Goal: Task Accomplishment & Management: Manage account settings

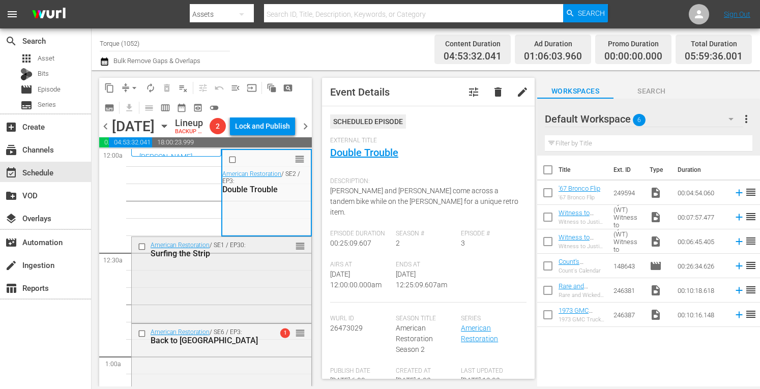
click at [255, 291] on div "American Restoration / SE1 / EP30: Surfing the Strip reorder" at bounding box center [222, 279] width 180 height 84
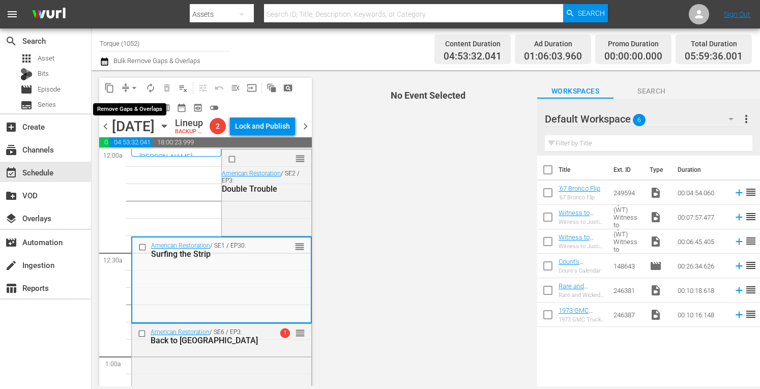
click at [134, 83] on span "arrow_drop_down" at bounding box center [134, 88] width 10 height 10
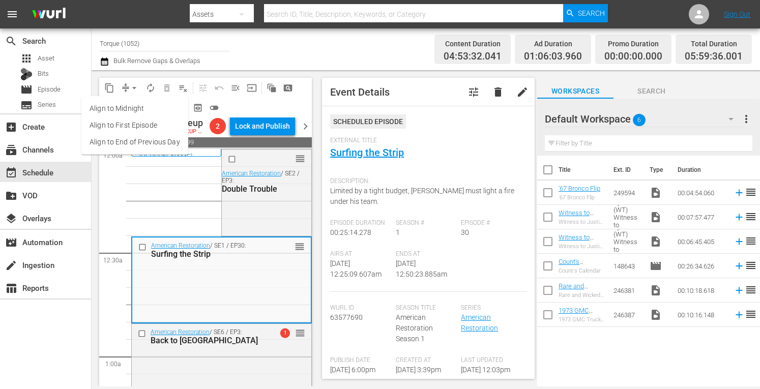
click at [131, 107] on li "Align to Midnight" at bounding box center [134, 108] width 107 height 17
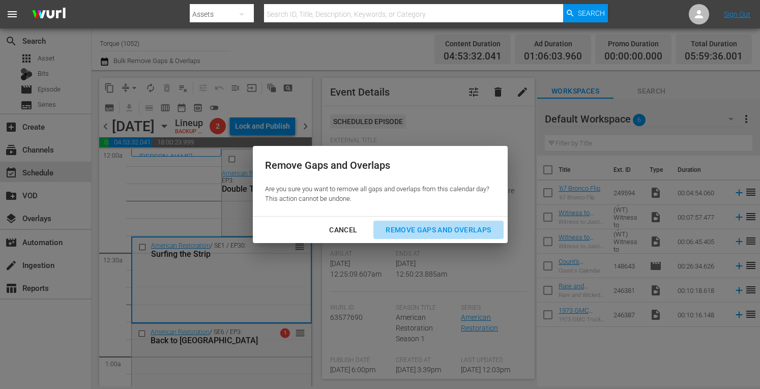
click at [411, 226] on div "Remove Gaps and Overlaps" at bounding box center [438, 230] width 122 height 13
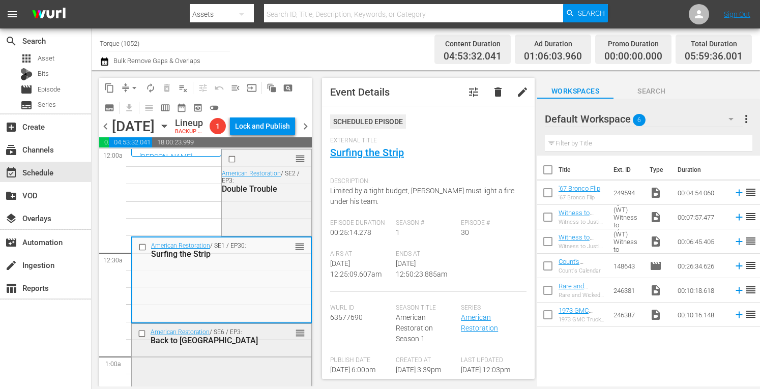
click at [250, 369] on div "American Restoration / SE6 / EP3: Back to Four Square reorder" at bounding box center [222, 369] width 180 height 90
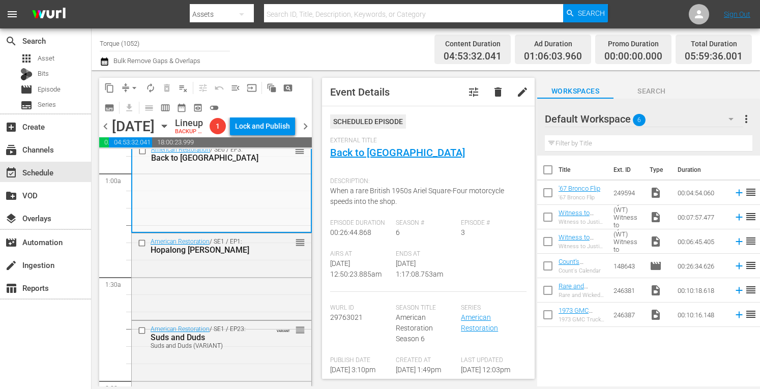
scroll to position [163, 0]
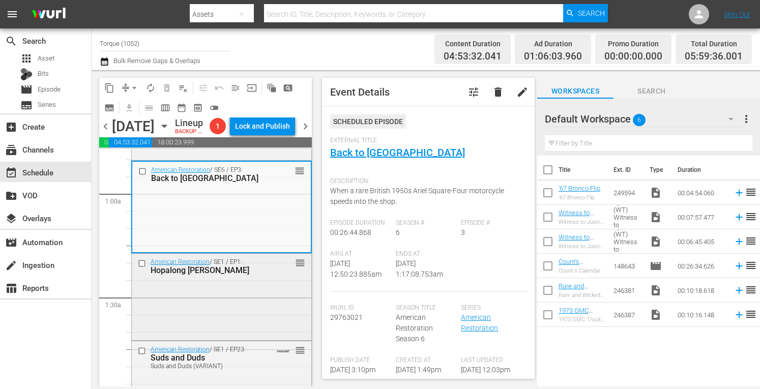
click at [246, 326] on div "American Restoration / SE1 / EP1: Hopalong Rick reorder" at bounding box center [222, 296] width 180 height 84
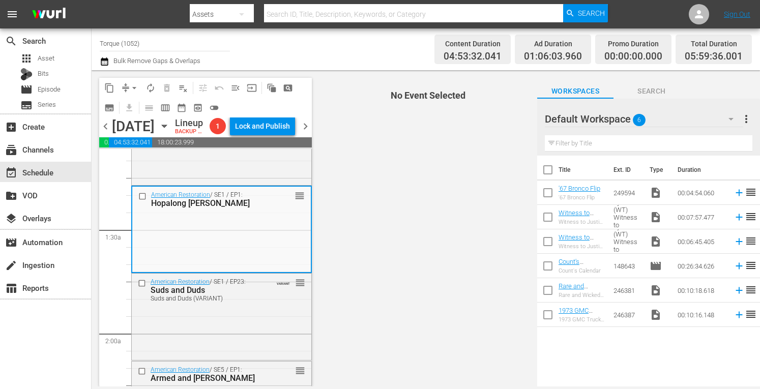
scroll to position [298, 0]
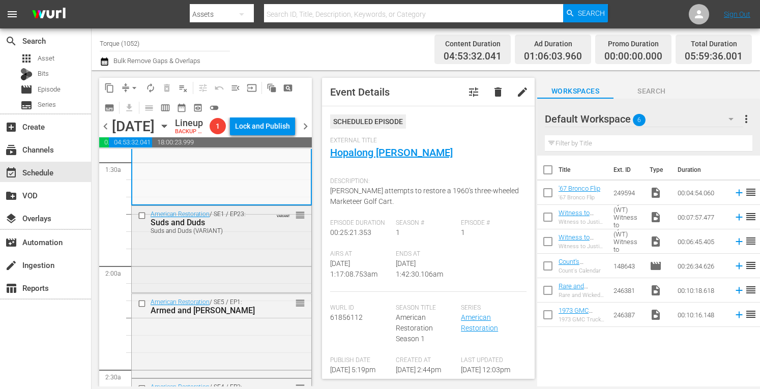
click at [235, 269] on div "American Restoration / SE1 / EP23: Suds and Duds Suds and Duds (VARIANT) VARIAN…" at bounding box center [222, 248] width 180 height 84
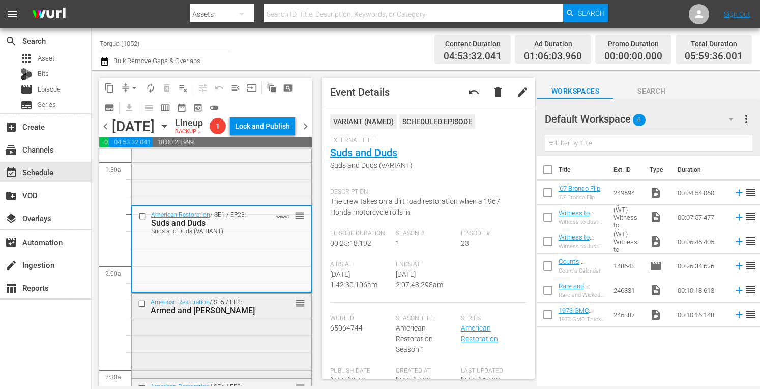
click at [258, 319] on div "American Restoration / SE5 / EP1: Armed and Rusty reorder" at bounding box center [222, 306] width 180 height 25
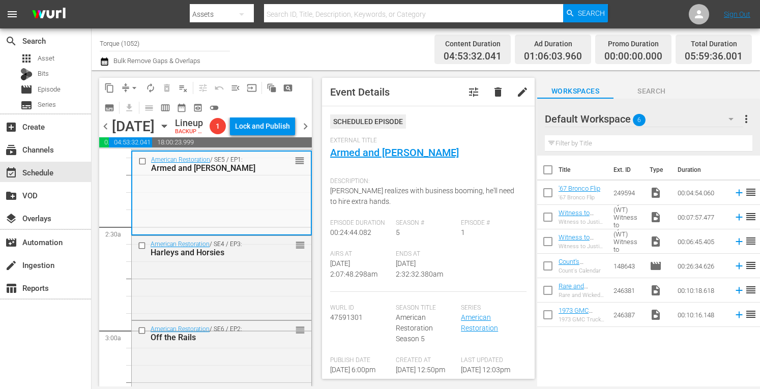
scroll to position [461, 0]
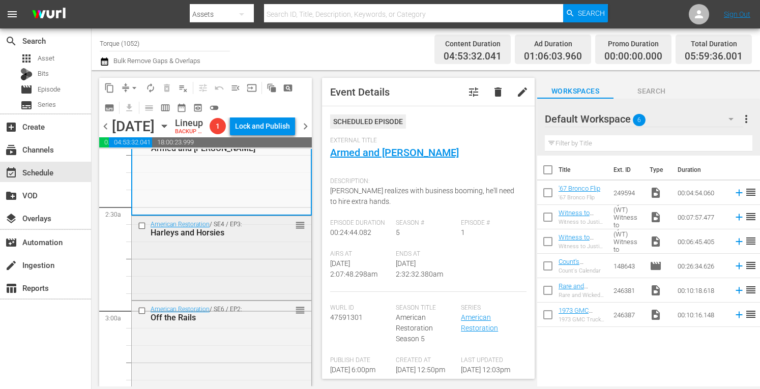
click at [233, 280] on div "American Restoration / SE4 / EP3: Harleys and Horsies reorder" at bounding box center [222, 256] width 180 height 81
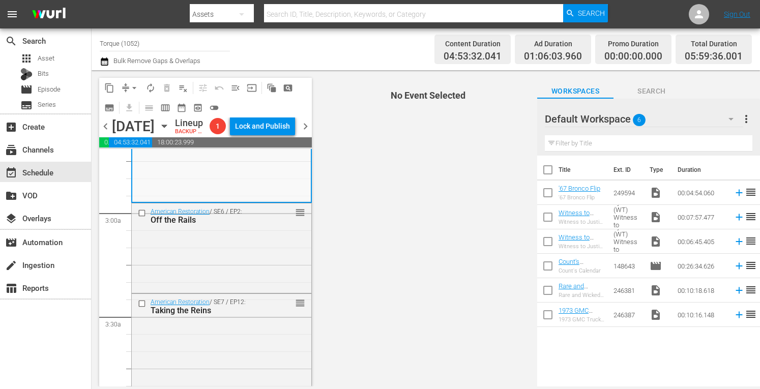
scroll to position [563, 0]
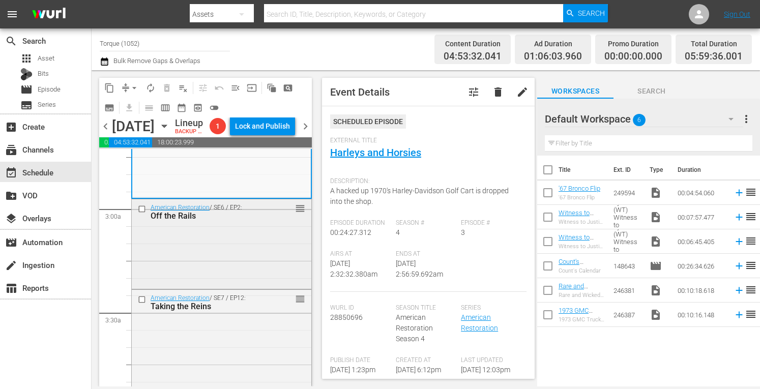
click at [229, 266] on div "American Restoration / SE6 / EP2: Off the Rails reorder" at bounding box center [222, 242] width 180 height 87
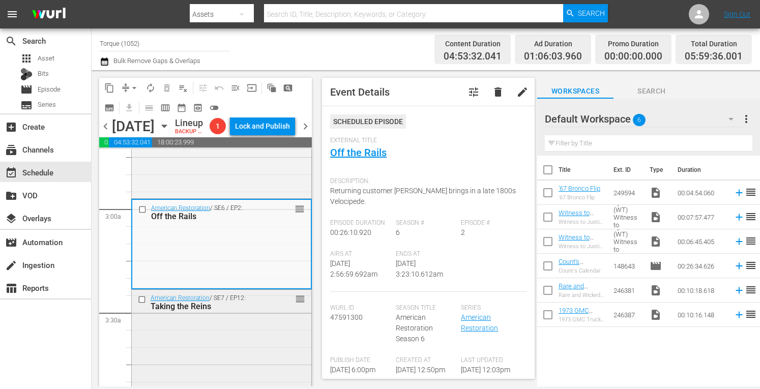
click at [263, 304] on div "reorder" at bounding box center [284, 298] width 42 height 10
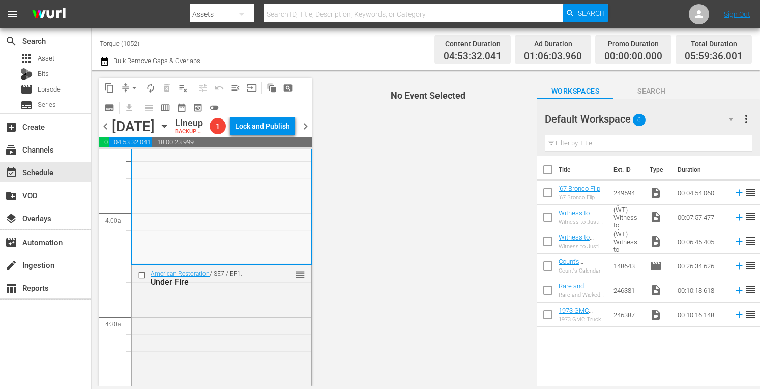
scroll to position [779, 0]
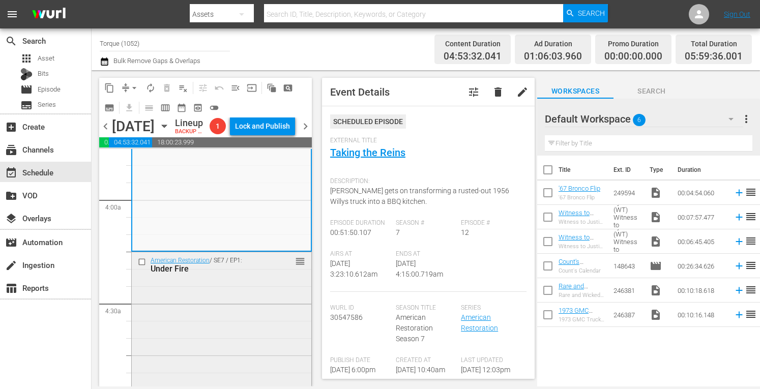
click at [245, 311] on div "American Restoration / SE7 / EP1: Under Fire reorder" at bounding box center [222, 341] width 180 height 178
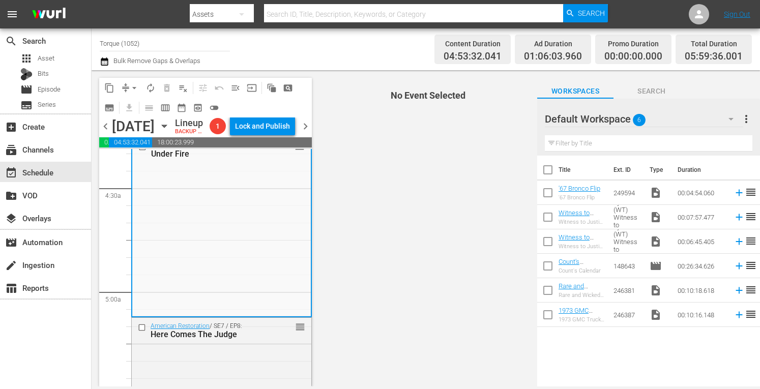
scroll to position [956, 0]
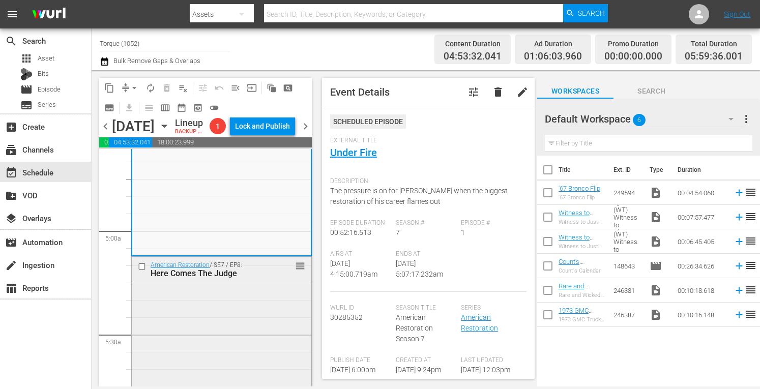
click at [270, 282] on div "American Restoration / SE7 / EP8: Here Comes The Judge reorder" at bounding box center [222, 269] width 180 height 25
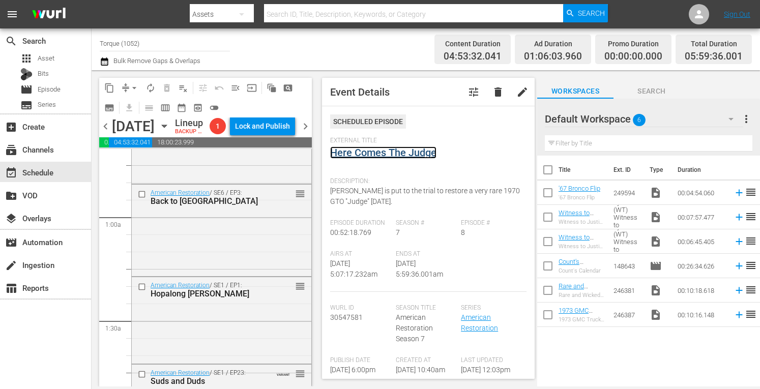
scroll to position [0, 0]
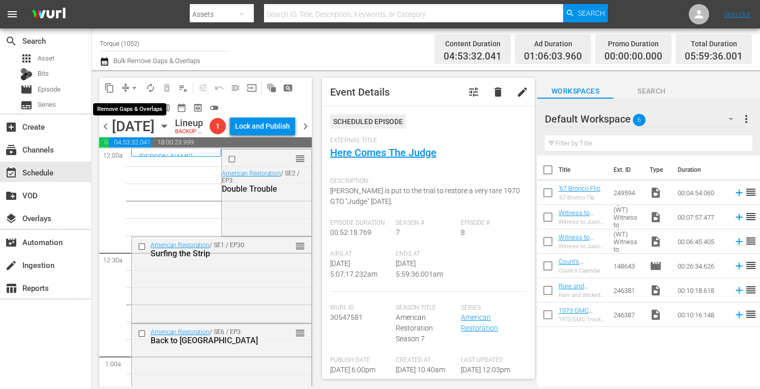
click at [132, 86] on span "arrow_drop_down" at bounding box center [134, 88] width 10 height 10
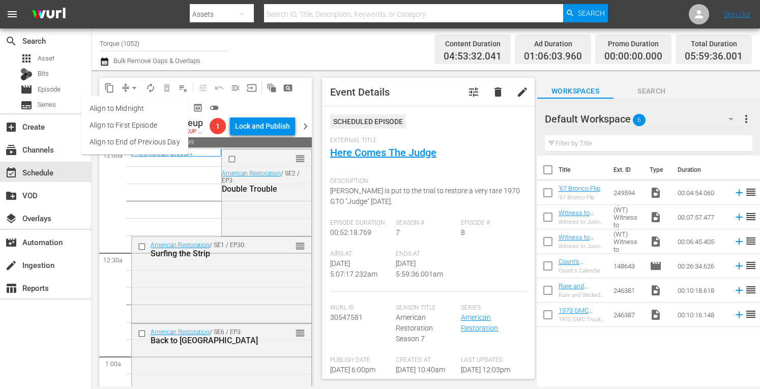
click at [137, 107] on li "Align to Midnight" at bounding box center [134, 108] width 107 height 17
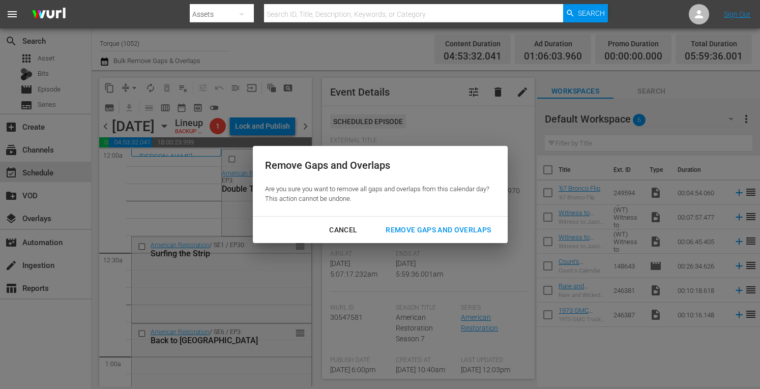
click at [455, 227] on div "Remove Gaps and Overlaps" at bounding box center [438, 230] width 122 height 13
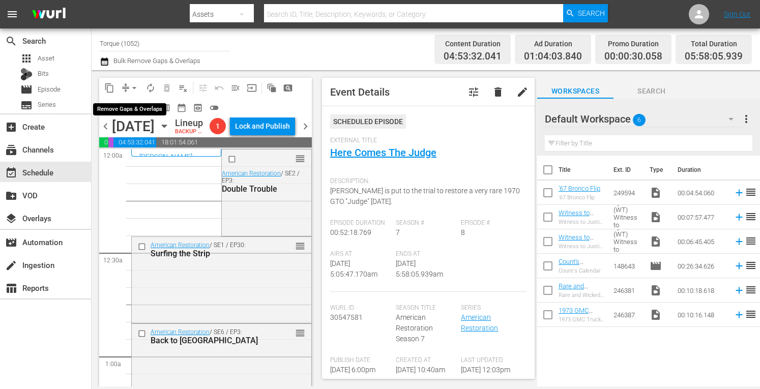
click at [132, 84] on span "arrow_drop_down" at bounding box center [134, 88] width 10 height 10
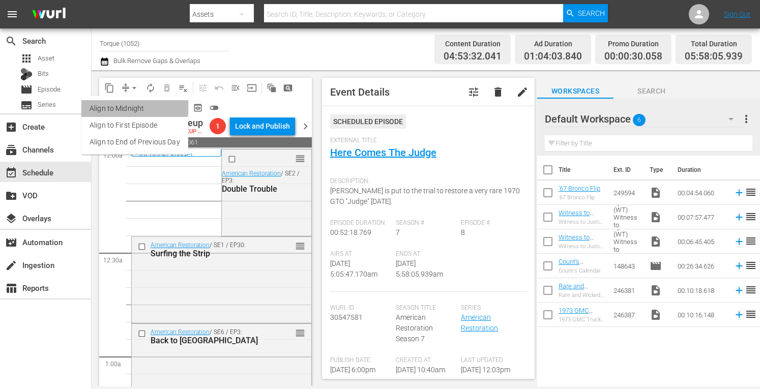
click at [130, 105] on li "Align to Midnight" at bounding box center [134, 108] width 107 height 17
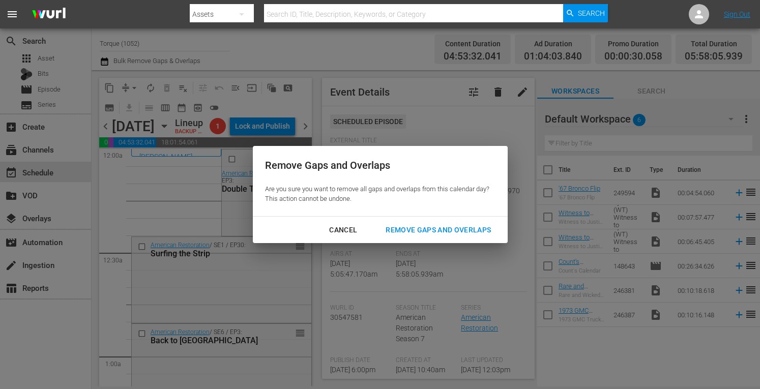
click at [434, 228] on div "Remove Gaps and Overlaps" at bounding box center [438, 230] width 122 height 13
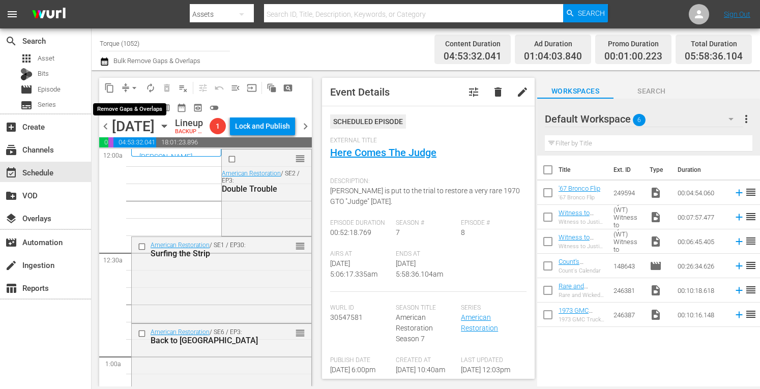
click at [135, 85] on span "arrow_drop_down" at bounding box center [134, 88] width 10 height 10
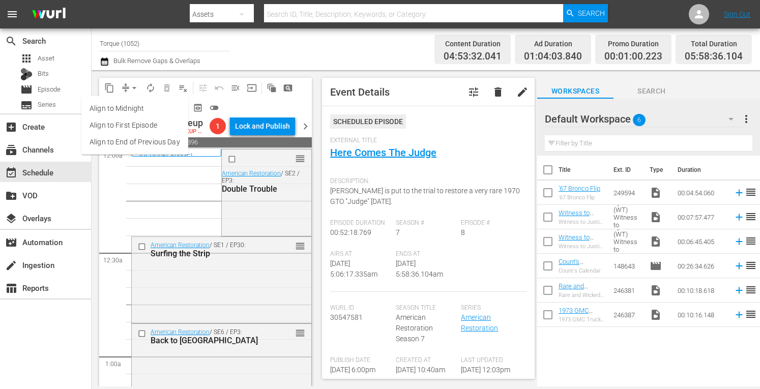
click at [133, 107] on li "Align to Midnight" at bounding box center [134, 108] width 107 height 17
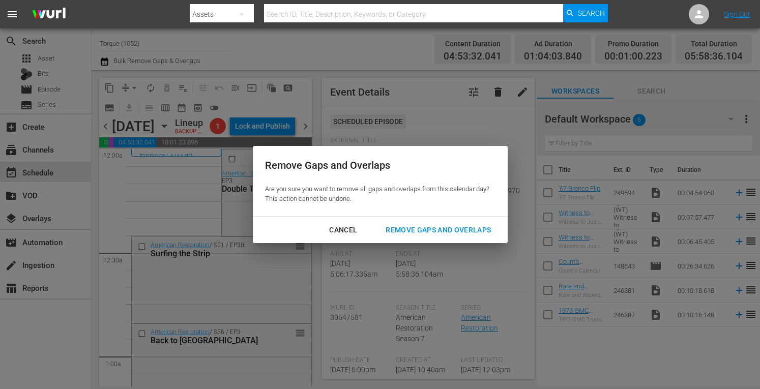
click at [437, 229] on div "Remove Gaps and Overlaps" at bounding box center [438, 230] width 122 height 13
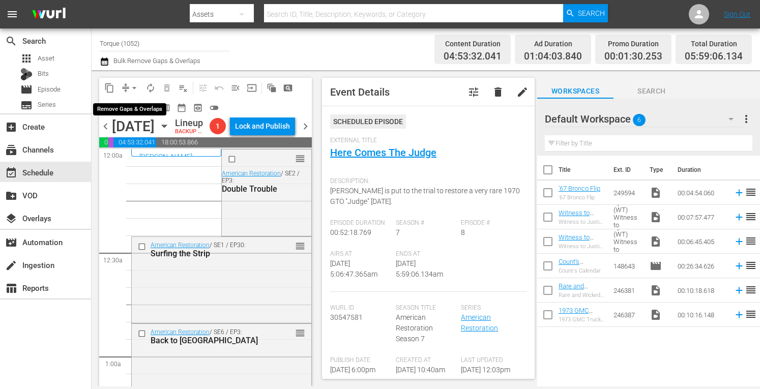
click at [136, 84] on span "arrow_drop_down" at bounding box center [134, 88] width 10 height 10
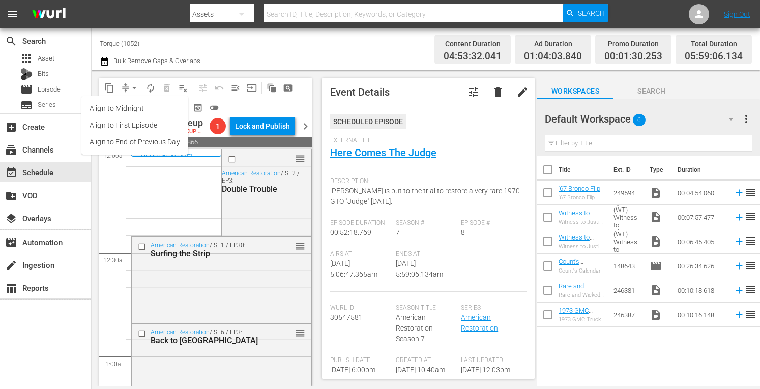
click at [130, 105] on li "Align to Midnight" at bounding box center [134, 108] width 107 height 17
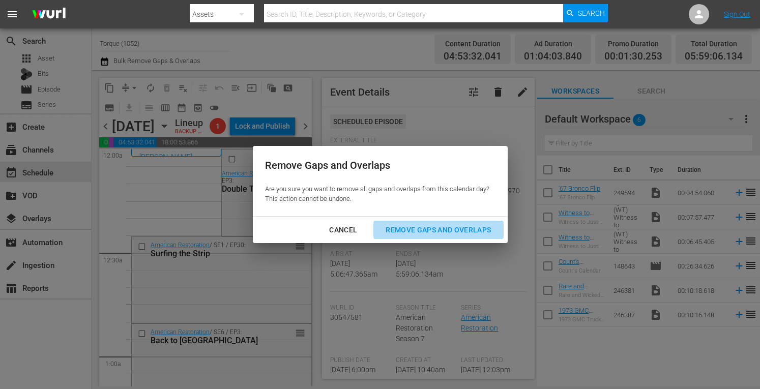
click at [425, 229] on div "Remove Gaps and Overlaps" at bounding box center [438, 230] width 122 height 13
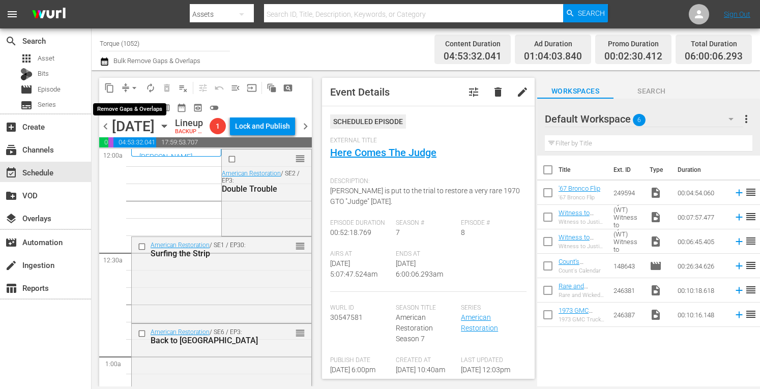
click at [134, 85] on span "arrow_drop_down" at bounding box center [134, 88] width 10 height 10
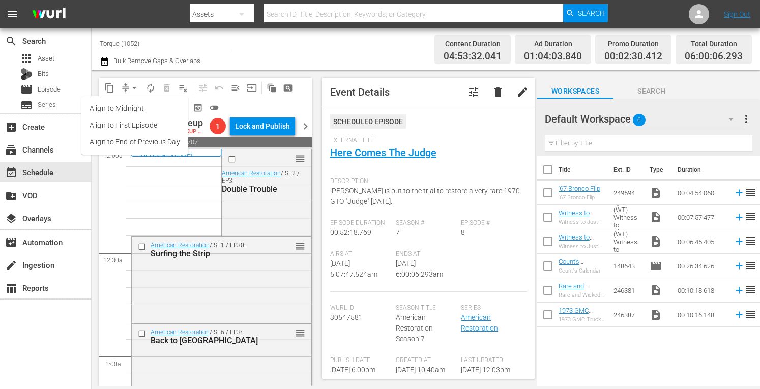
click at [129, 106] on li "Align to Midnight" at bounding box center [134, 108] width 107 height 17
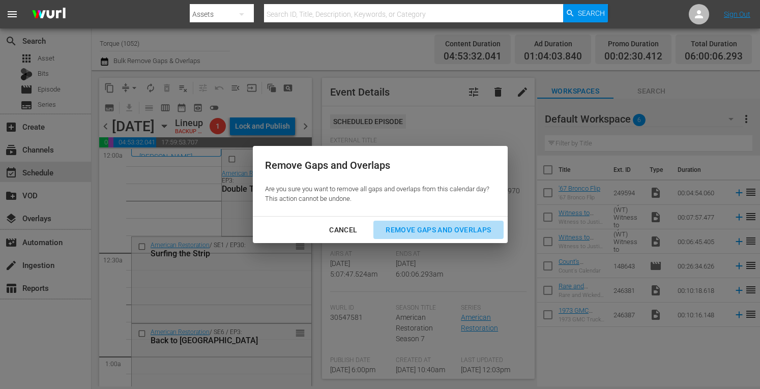
click at [437, 230] on div "Remove Gaps and Overlaps" at bounding box center [438, 230] width 122 height 13
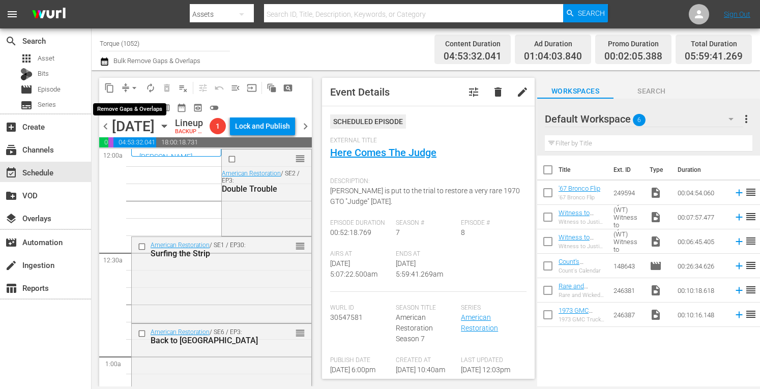
click at [134, 84] on span "arrow_drop_down" at bounding box center [134, 88] width 10 height 10
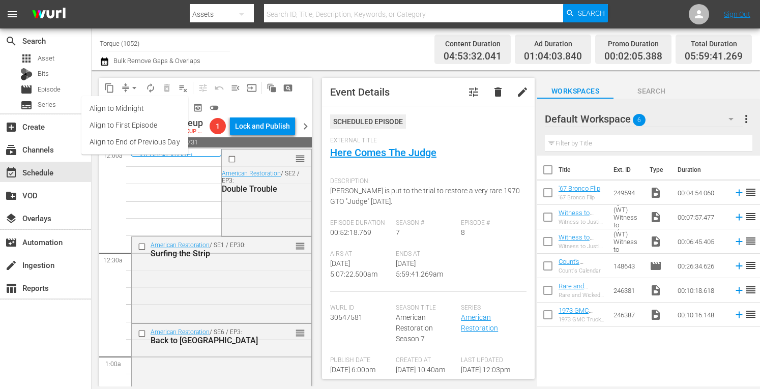
click at [123, 109] on li "Align to Midnight" at bounding box center [134, 108] width 107 height 17
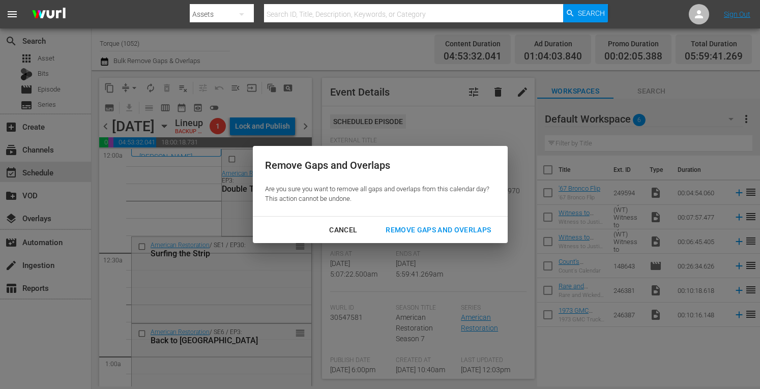
click at [421, 229] on div "Remove Gaps and Overlaps" at bounding box center [438, 230] width 122 height 13
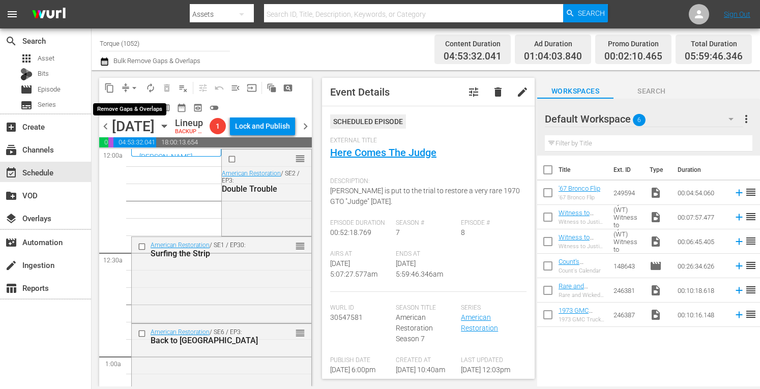
click at [135, 83] on span "arrow_drop_down" at bounding box center [134, 88] width 10 height 10
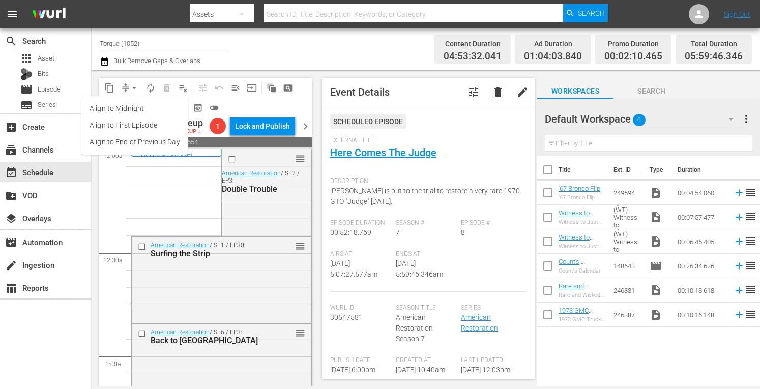
click at [135, 104] on li "Align to Midnight" at bounding box center [134, 108] width 107 height 17
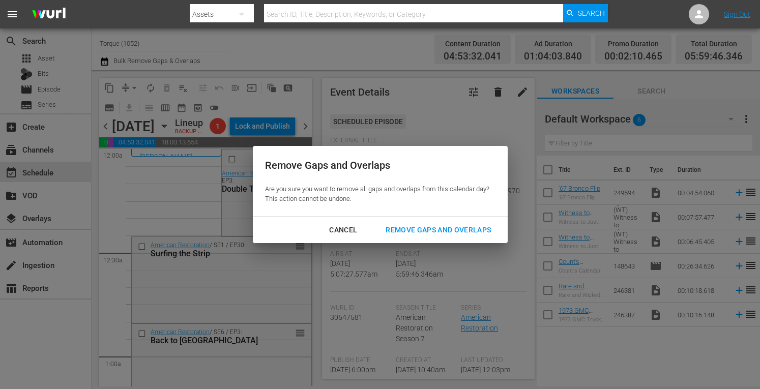
click at [420, 231] on div "Remove Gaps and Overlaps" at bounding box center [438, 230] width 122 height 13
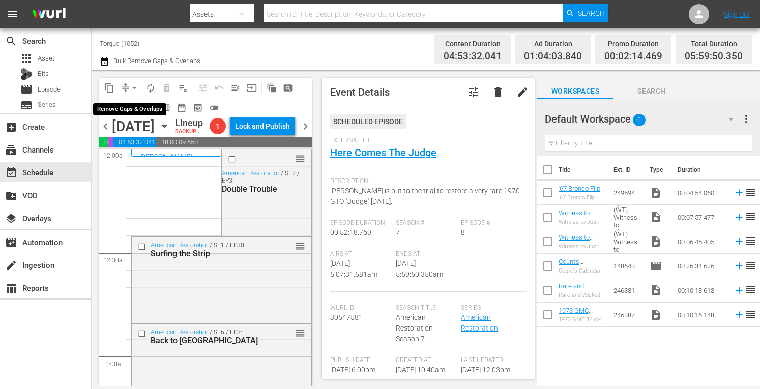
click at [132, 86] on span "arrow_drop_down" at bounding box center [134, 88] width 10 height 10
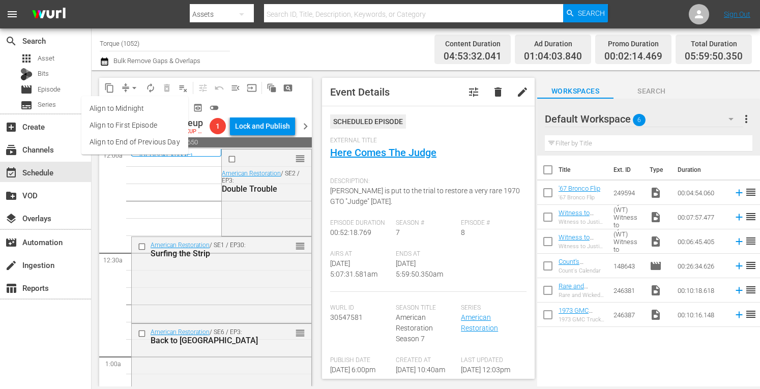
click at [129, 107] on li "Align to Midnight" at bounding box center [134, 108] width 107 height 17
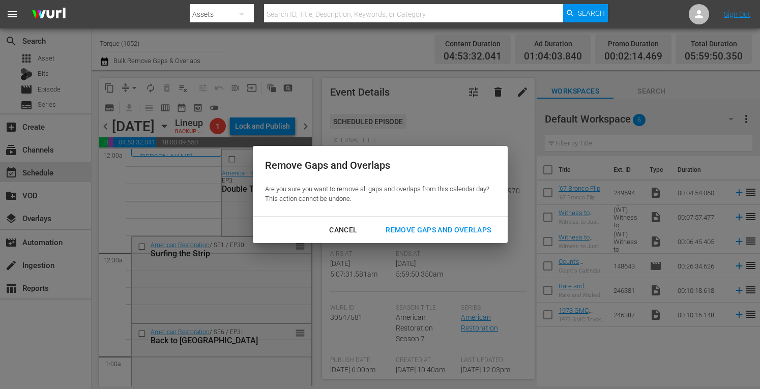
click at [405, 229] on div "Remove Gaps and Overlaps" at bounding box center [438, 230] width 122 height 13
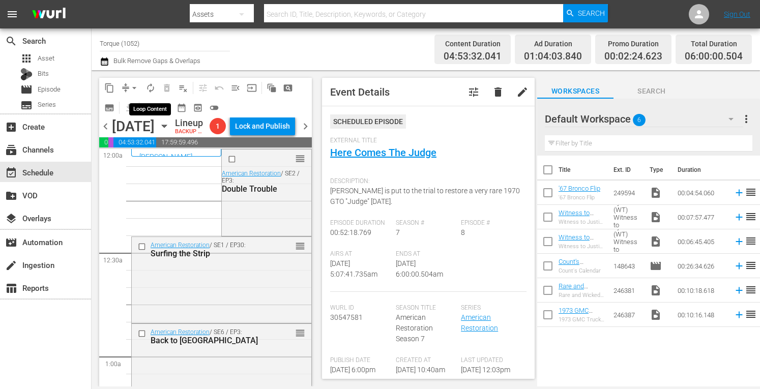
click at [151, 88] on span "autorenew_outlined" at bounding box center [150, 88] width 10 height 10
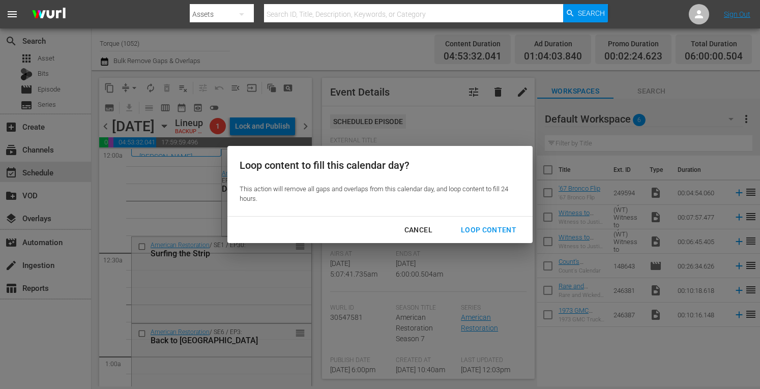
click at [478, 226] on div "Loop Content" at bounding box center [489, 230] width 72 height 13
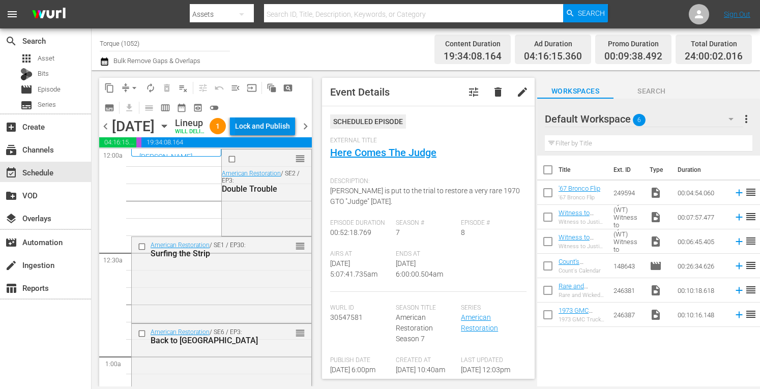
click at [283, 129] on div "Lock and Publish" at bounding box center [262, 126] width 55 height 18
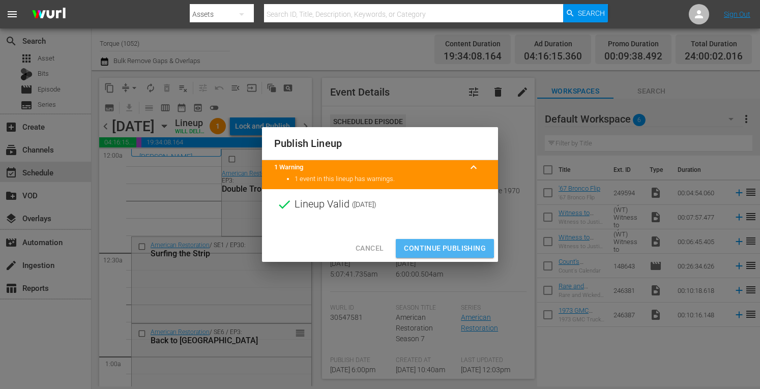
click at [436, 248] on span "Continue Publishing" at bounding box center [445, 248] width 82 height 13
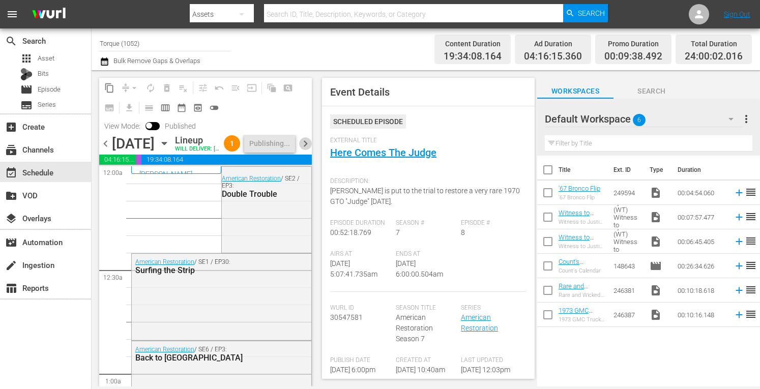
click at [303, 150] on span "chevron_right" at bounding box center [305, 143] width 13 height 13
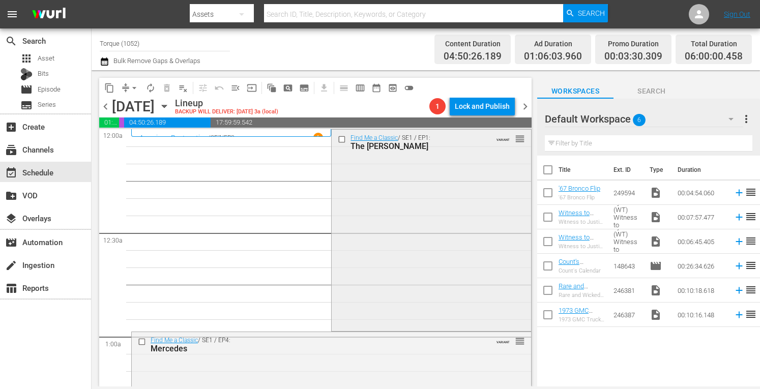
click at [392, 198] on div "Find Me a Classic / SE1 / EP1: The Morgan VARIANT reorder" at bounding box center [431, 229] width 199 height 199
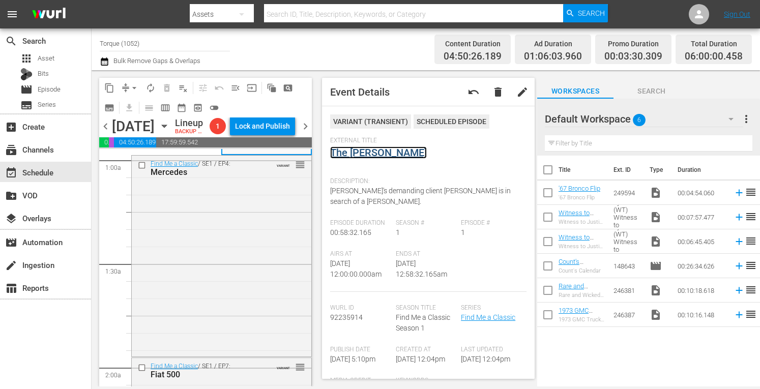
scroll to position [210, 0]
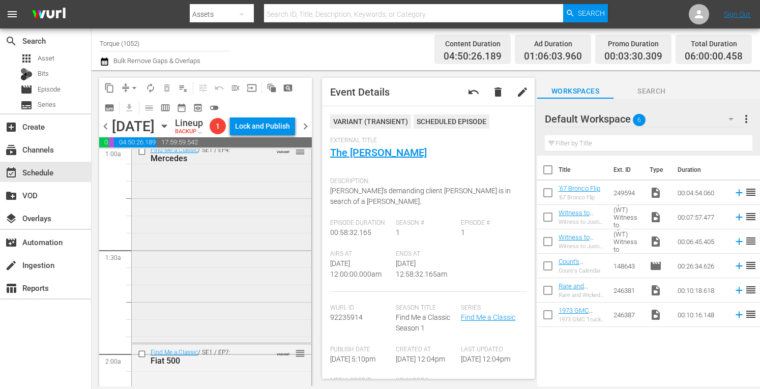
click at [257, 303] on div "Find Me a Classic / SE1 / EP4: Mercedes VARIANT reorder" at bounding box center [222, 241] width 180 height 199
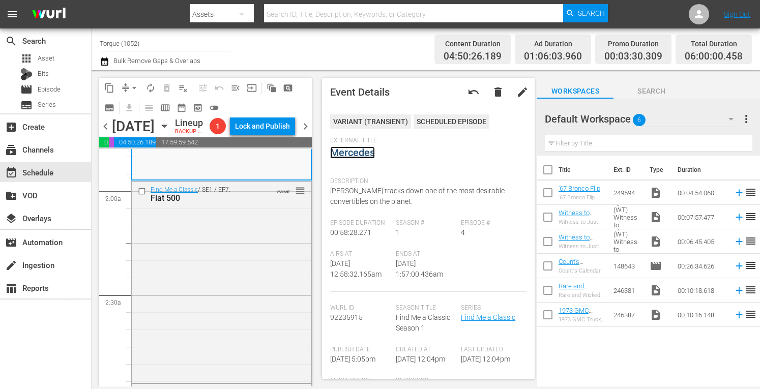
scroll to position [420, 0]
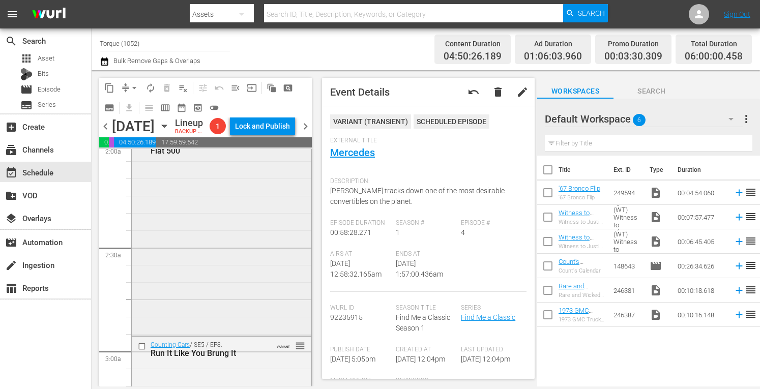
click at [219, 324] on div "Find Me a Classic / SE1 / EP7: Fiat 500 VARIANT reorder" at bounding box center [222, 233] width 180 height 199
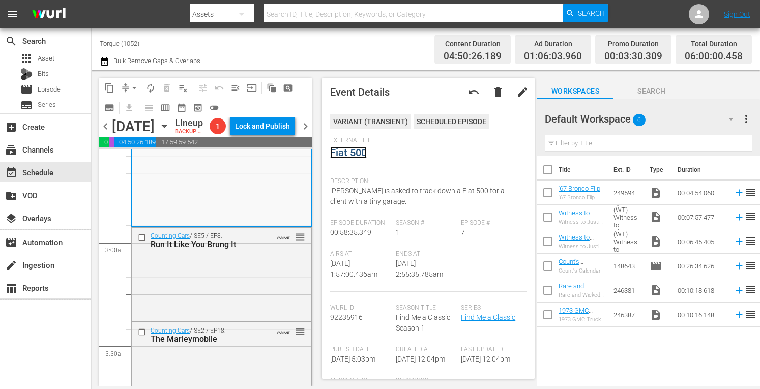
scroll to position [597, 0]
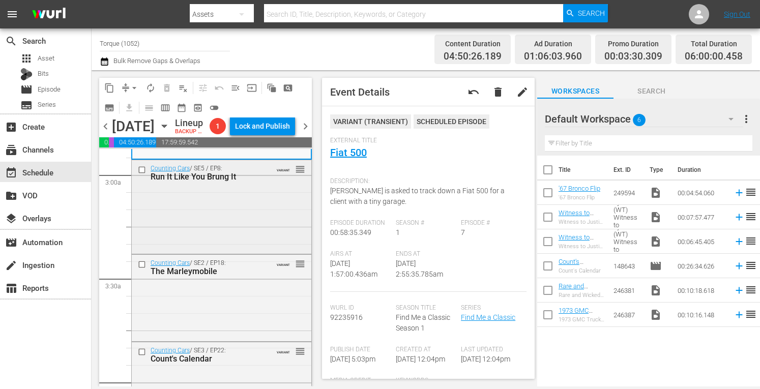
click at [232, 245] on div "Counting Cars / SE5 / EP8: Run It Like You Brung It VARIANT reorder" at bounding box center [222, 206] width 180 height 92
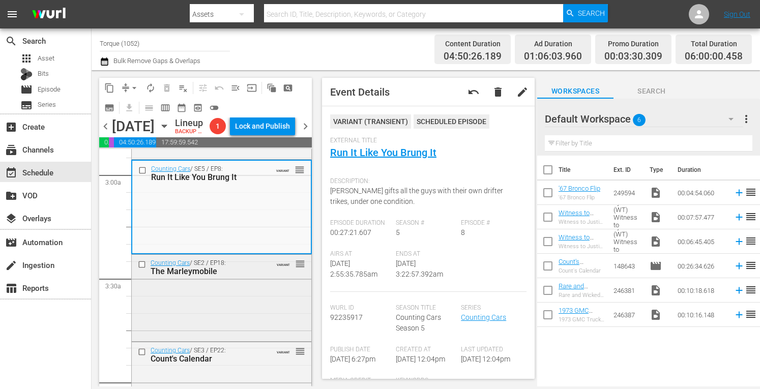
click at [227, 307] on div "Counting Cars / SE2 / EP18: The Marleymobile VARIANT reorder" at bounding box center [222, 297] width 180 height 84
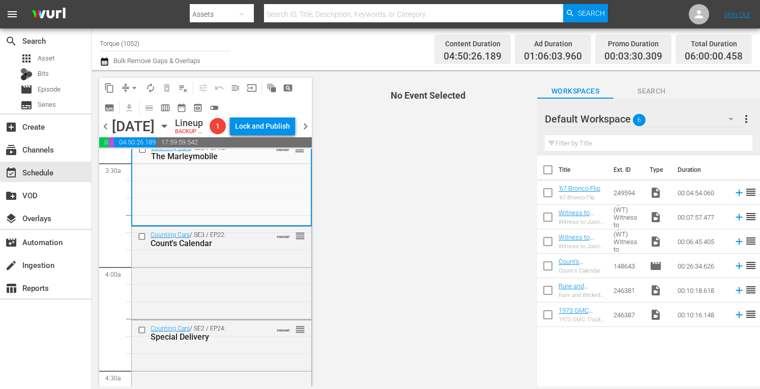
scroll to position [732, 0]
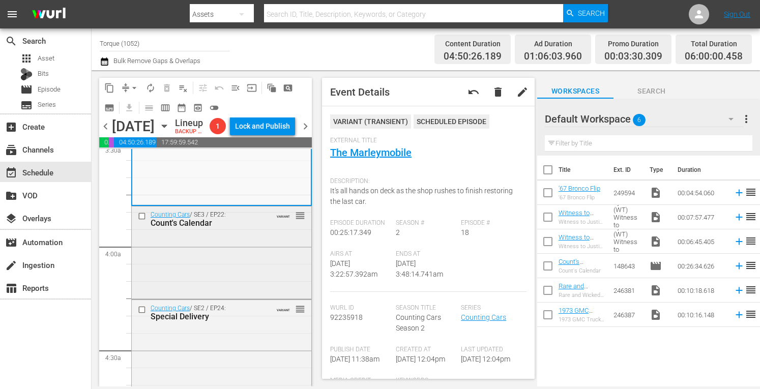
click at [203, 271] on div "Counting Cars / SE3 / EP22: Count's Calendar VARIANT reorder" at bounding box center [222, 251] width 180 height 91
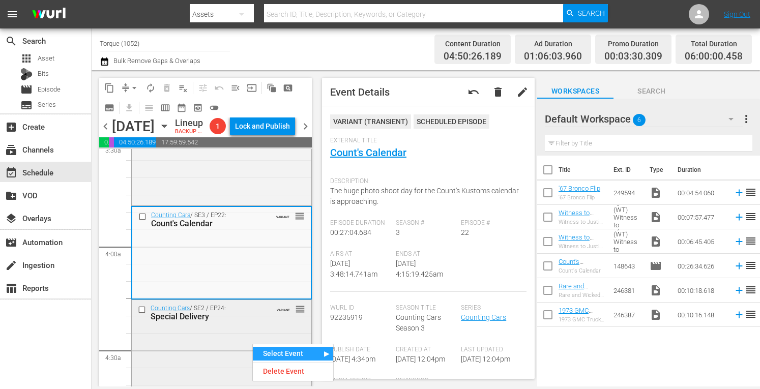
click at [219, 348] on div "Counting Cars / SE2 / EP24: Special Delivery VARIANT reorder" at bounding box center [222, 343] width 180 height 87
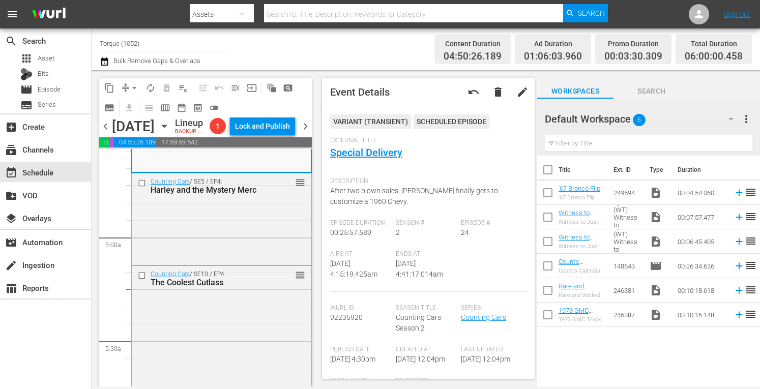
scroll to position [956, 0]
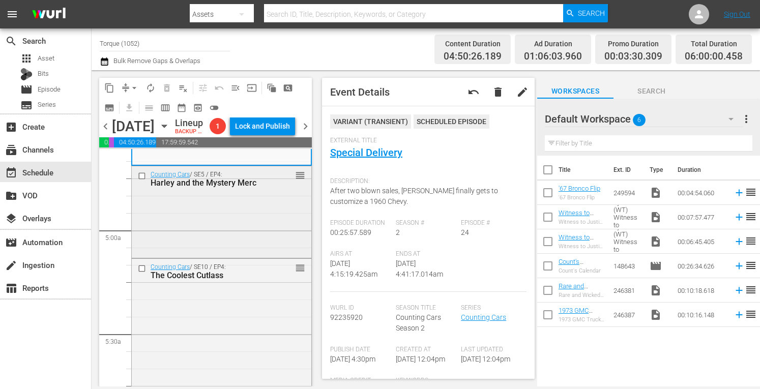
click at [254, 222] on div "Counting Cars / SE5 / EP4: Harley and the Mystery Merc reorder" at bounding box center [222, 211] width 180 height 90
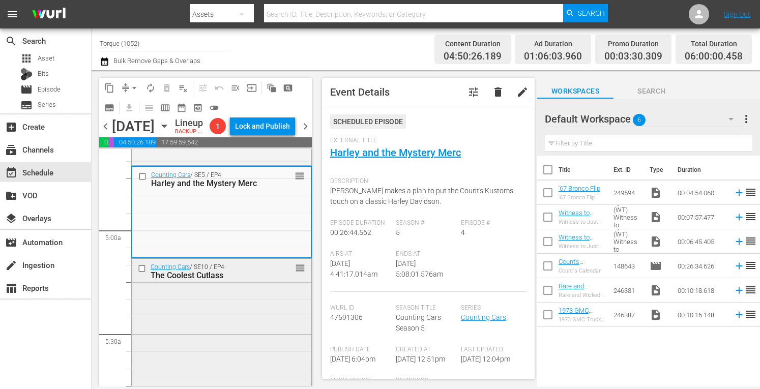
click at [230, 313] on div "Counting Cars / SE10 / EP4: The Coolest Cutlass reorder" at bounding box center [222, 347] width 180 height 176
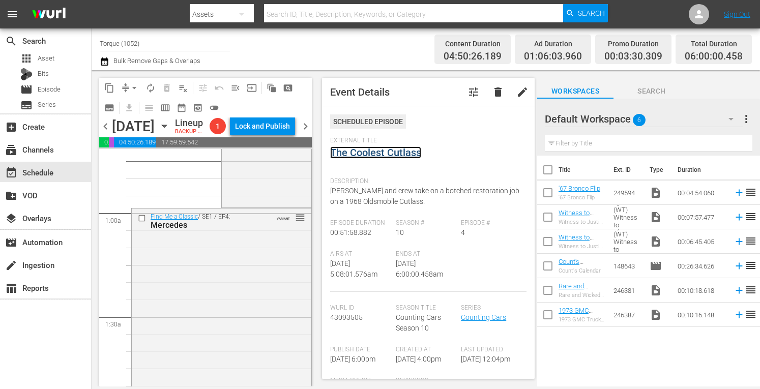
scroll to position [0, 0]
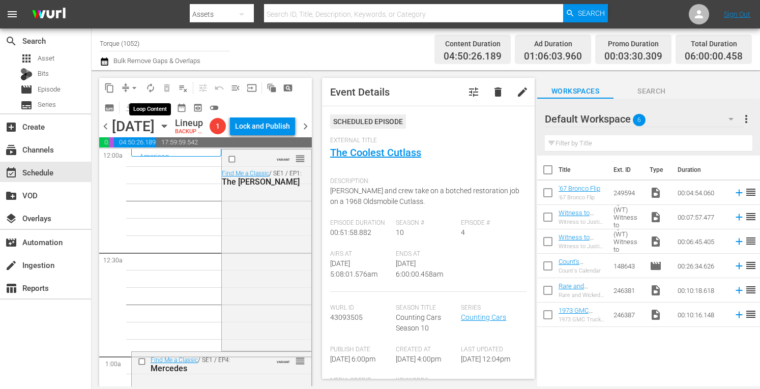
click at [149, 87] on span "autorenew_outlined" at bounding box center [150, 88] width 10 height 10
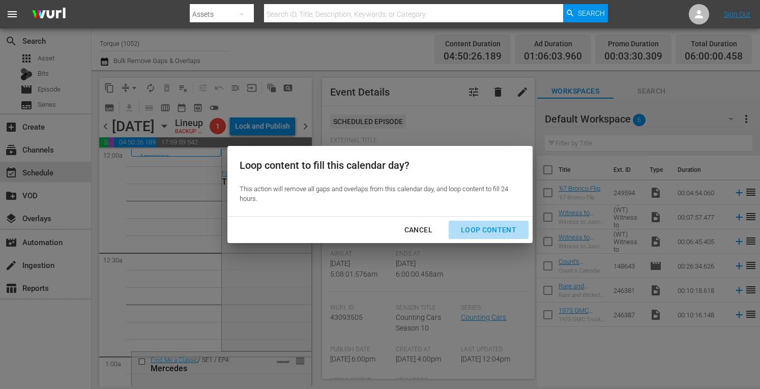
click at [494, 230] on div "Loop Content" at bounding box center [489, 230] width 72 height 13
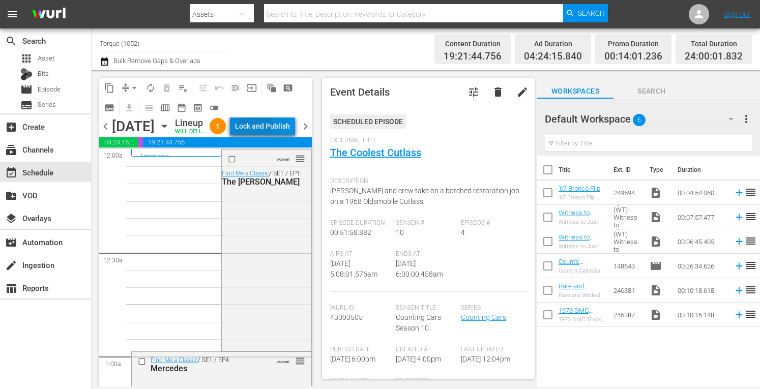
click at [276, 127] on div "Lock and Publish" at bounding box center [262, 126] width 55 height 18
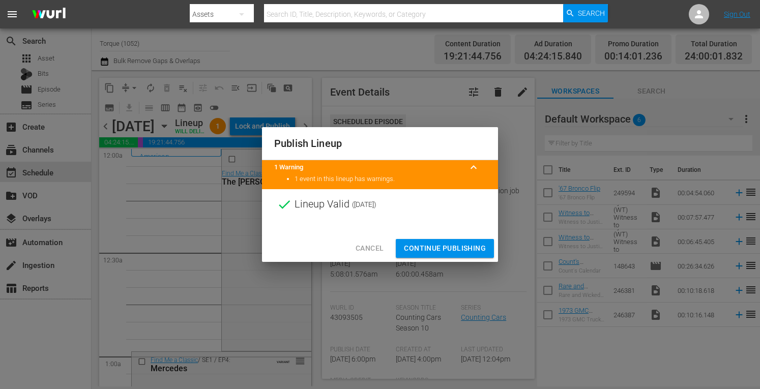
click at [457, 252] on span "Continue Publishing" at bounding box center [445, 248] width 82 height 13
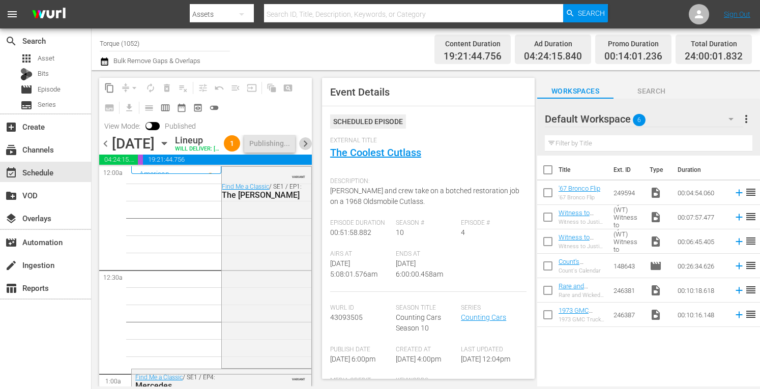
click at [303, 150] on span "chevron_right" at bounding box center [305, 143] width 13 height 13
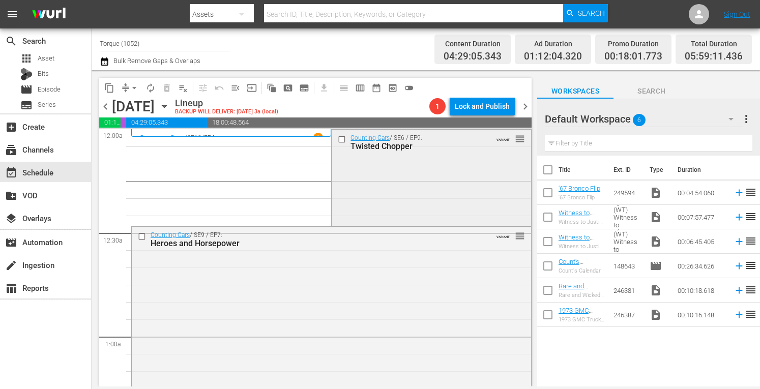
click at [375, 203] on div "Counting Cars / SE6 / EP9: Twisted Chopper VARIANT reorder" at bounding box center [431, 177] width 199 height 94
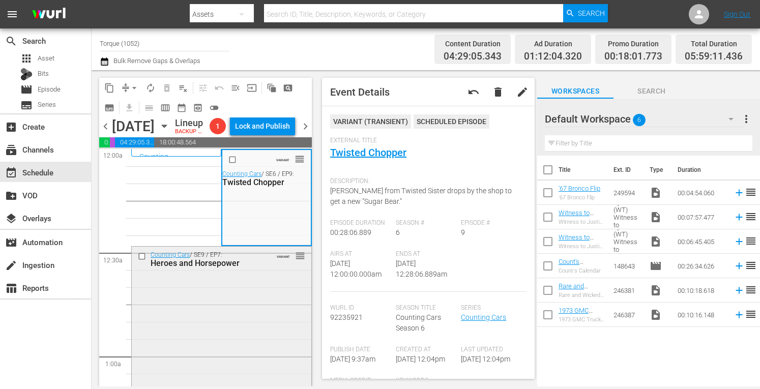
click at [223, 308] on div "Counting Cars / SE9 / EP7: Heroes and Horsepower VARIANT reorder" at bounding box center [222, 339] width 180 height 185
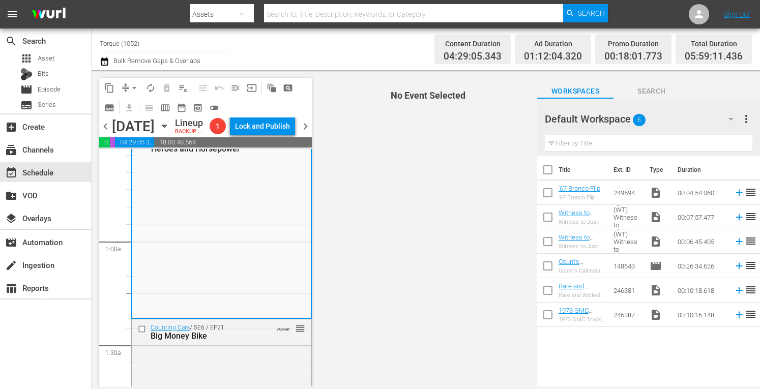
scroll to position [142, 0]
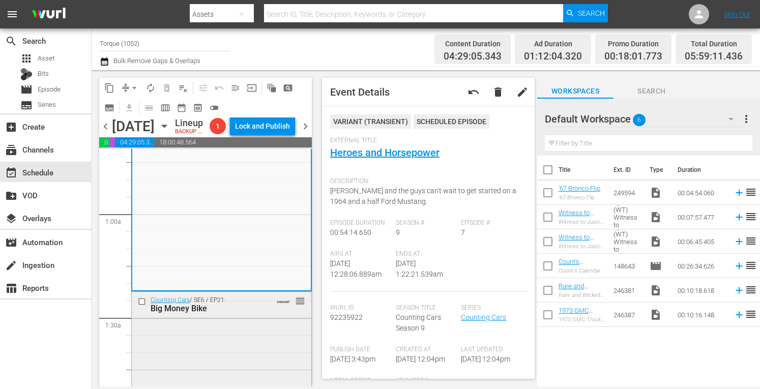
click at [226, 370] on div "Counting Cars / SE6 / EP21: Big Money Bike VARIANT reorder" at bounding box center [222, 339] width 180 height 95
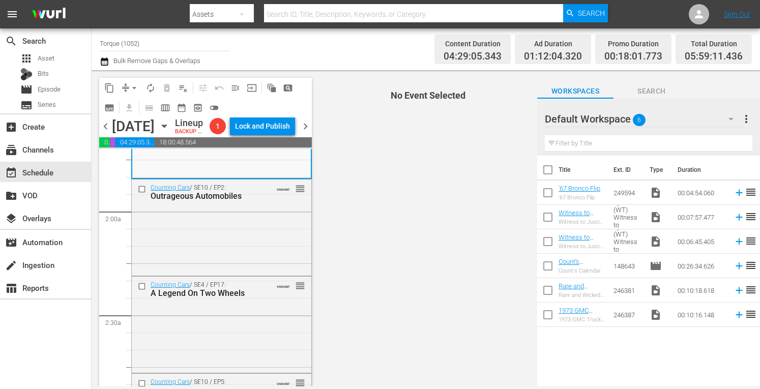
scroll to position [373, 0]
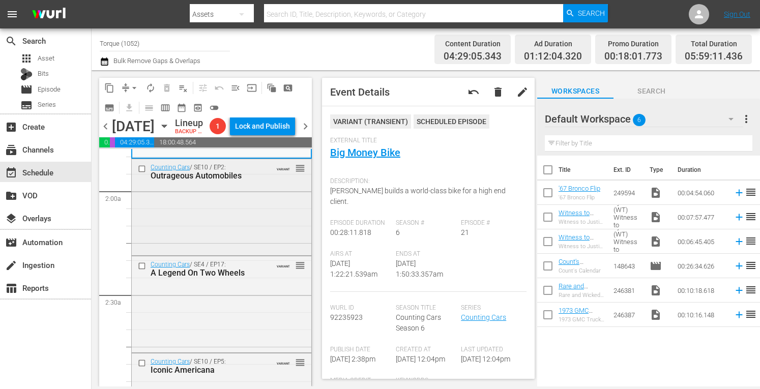
click at [278, 240] on div "Counting Cars / SE10 / EP2: Outrageous Automobiles VARIANT reorder" at bounding box center [222, 206] width 180 height 94
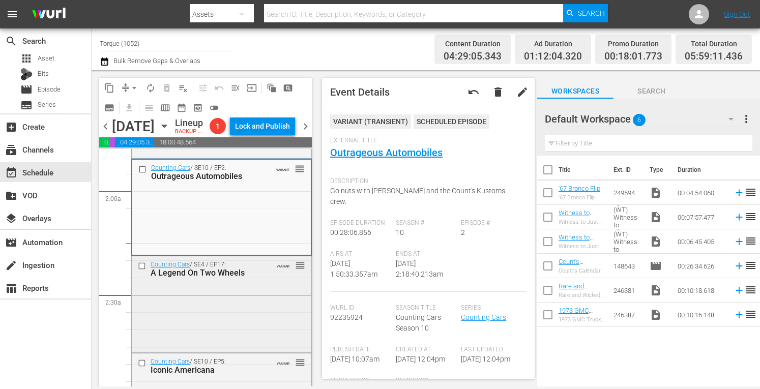
click at [273, 324] on div "Counting Cars / SE4 / EP17: A Legend On Two Wheels VARIANT reorder" at bounding box center [222, 303] width 180 height 94
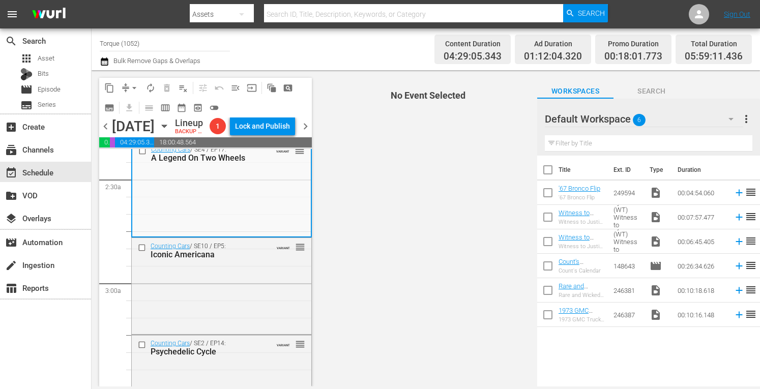
scroll to position [556, 0]
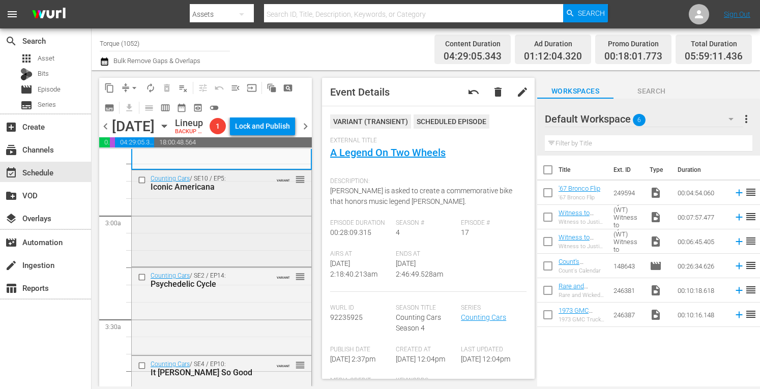
click at [265, 241] on div "Counting Cars / SE10 / EP5: Iconic Americana VARIANT reorder" at bounding box center [222, 217] width 180 height 94
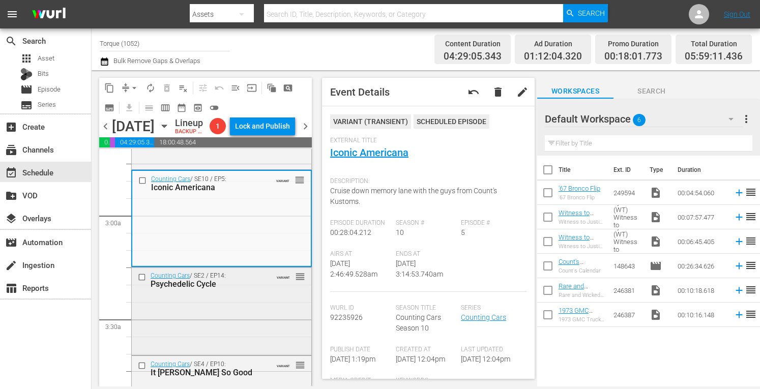
click at [244, 314] on div "Counting Cars / SE2 / EP14: Psychedelic Cycle VARIANT reorder" at bounding box center [222, 310] width 180 height 85
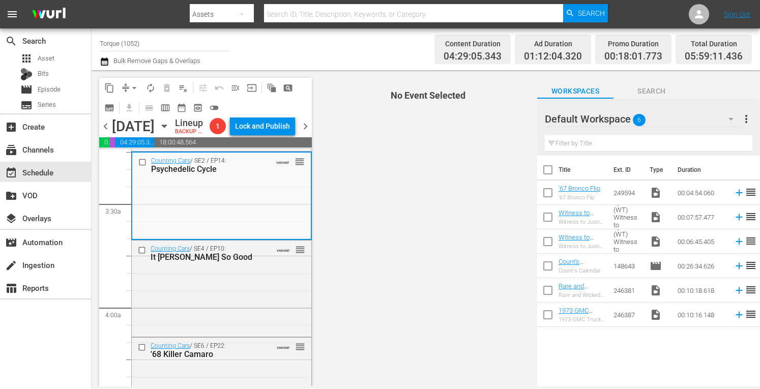
scroll to position [698, 0]
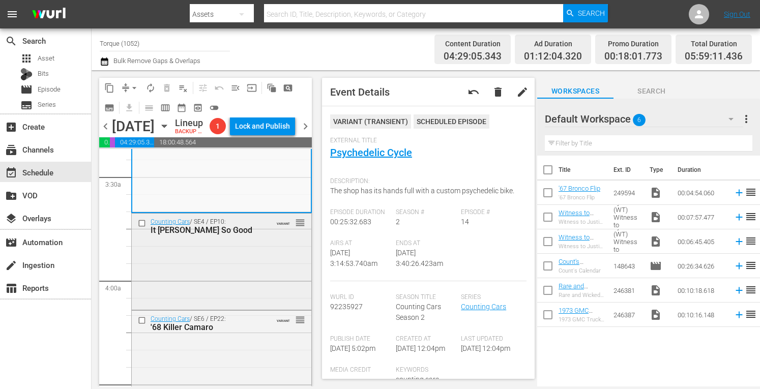
click at [264, 268] on div "Counting Cars / SE4 / EP10: It Hurst So Good VARIANT reorder" at bounding box center [222, 261] width 180 height 94
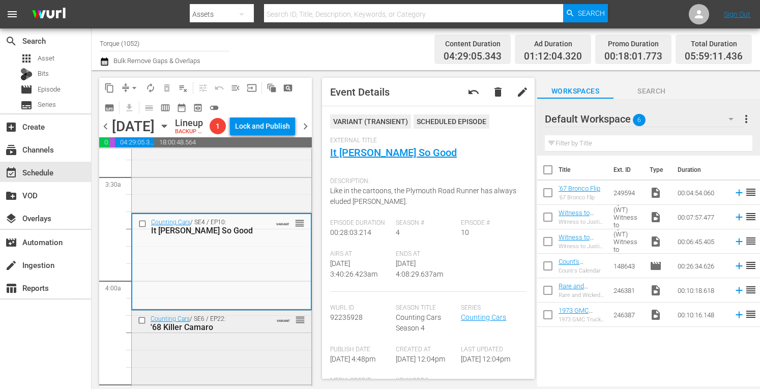
click at [248, 336] on div "Counting Cars / SE6 / EP22: '68 Killer Camaro VARIANT reorder" at bounding box center [222, 323] width 180 height 25
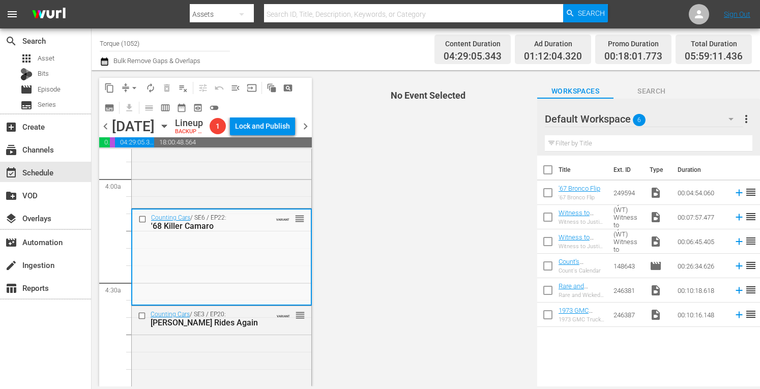
scroll to position [868, 0]
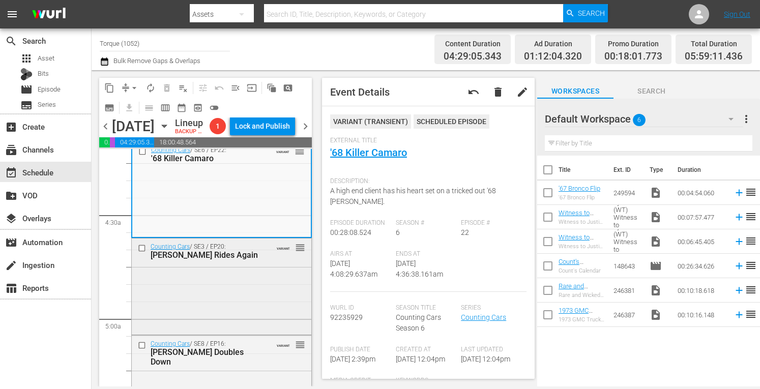
click at [242, 299] on div "Counting Cars / SE3 / EP20: Sharon Rides Again VARIANT reorder" at bounding box center [222, 286] width 180 height 94
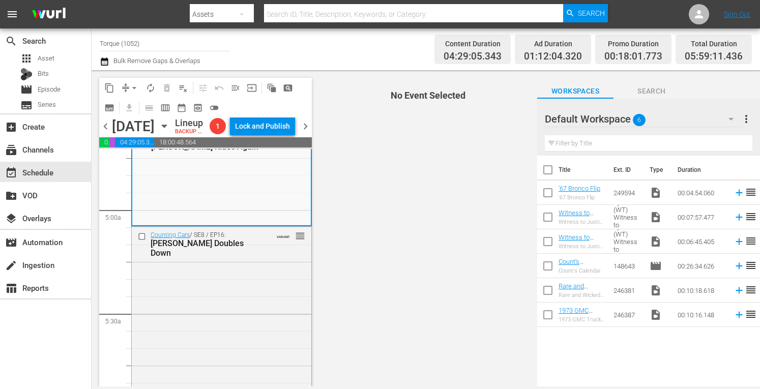
scroll to position [990, 0]
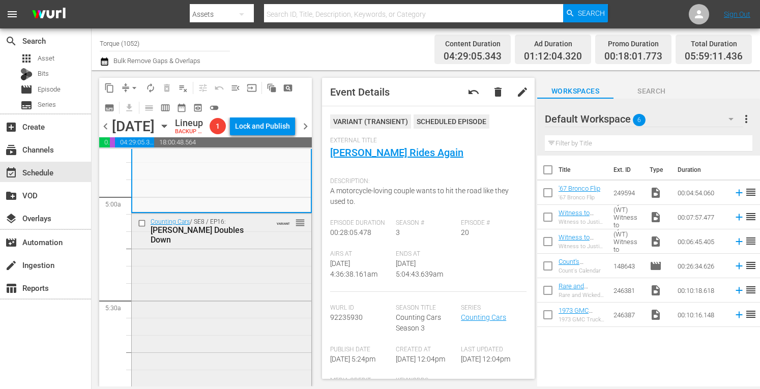
click at [226, 272] on div "Counting Cars / SE8 / EP16: Danny Doubles Down VARIANT reorder" at bounding box center [222, 306] width 180 height 185
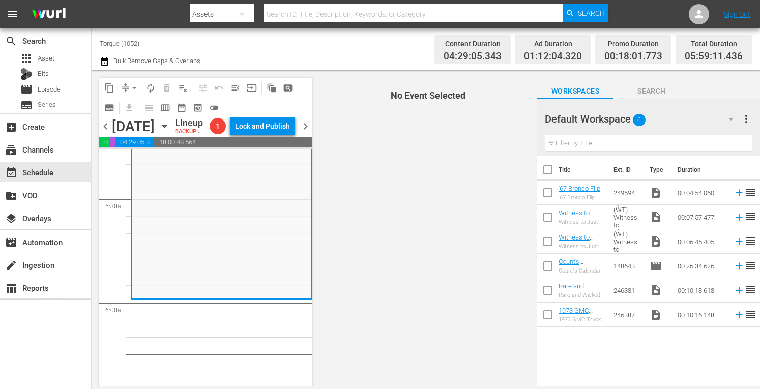
scroll to position [1139, 0]
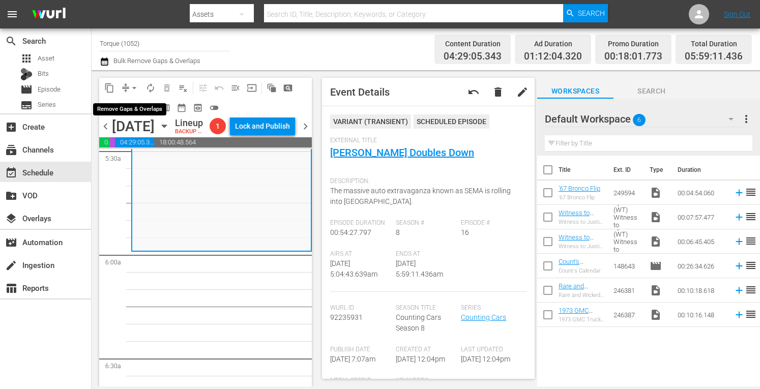
click at [134, 84] on span "arrow_drop_down" at bounding box center [134, 88] width 10 height 10
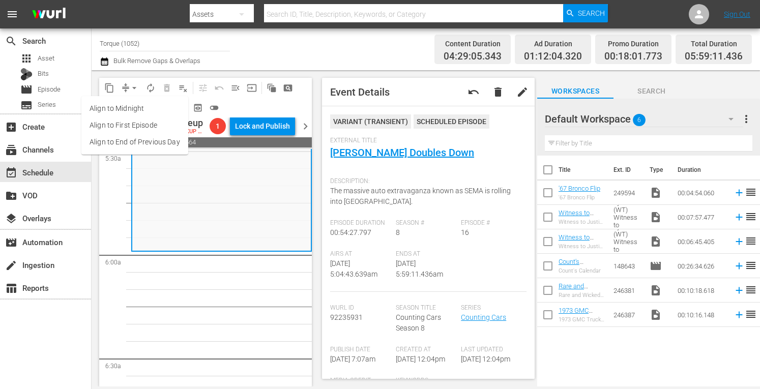
click at [131, 108] on li "Align to Midnight" at bounding box center [134, 108] width 107 height 17
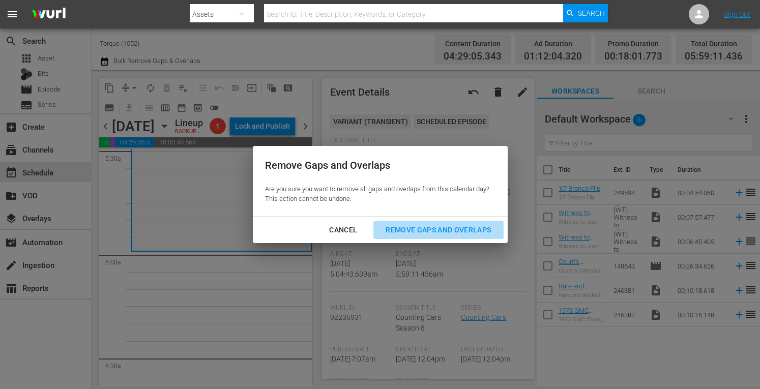
click at [411, 226] on div "Remove Gaps and Overlaps" at bounding box center [438, 230] width 122 height 13
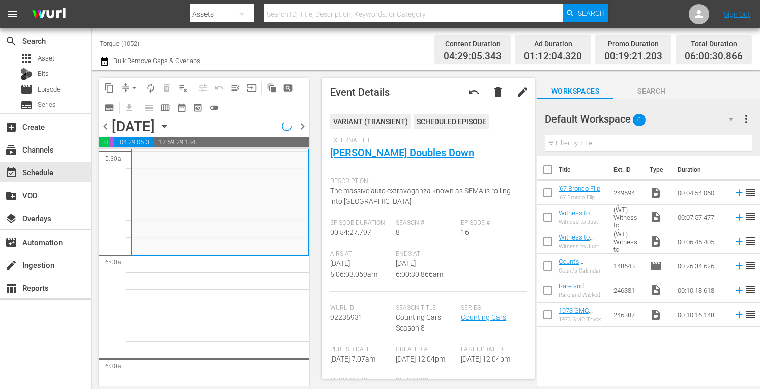
scroll to position [1122, 0]
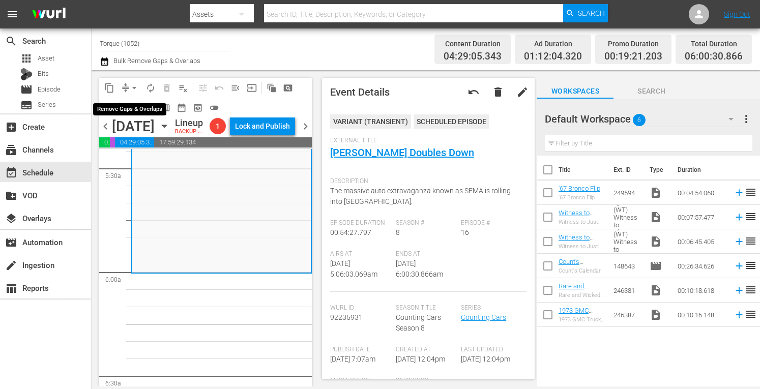
click at [132, 85] on span "arrow_drop_down" at bounding box center [134, 88] width 10 height 10
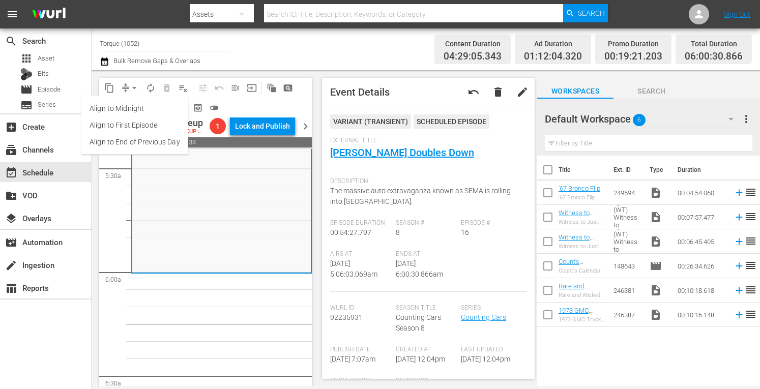
click at [129, 104] on li "Align to Midnight" at bounding box center [134, 108] width 107 height 17
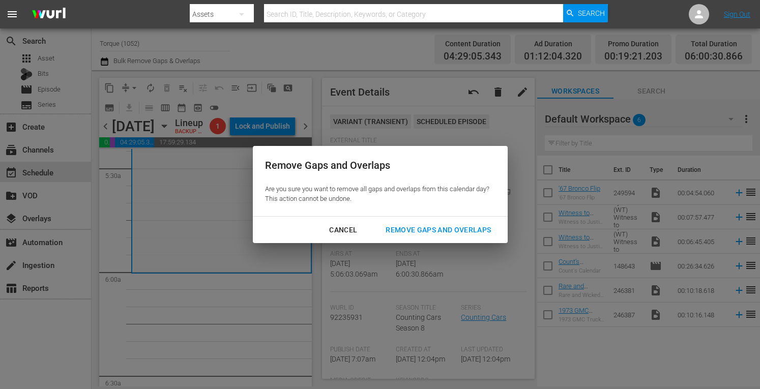
click at [399, 229] on div "Remove Gaps and Overlaps" at bounding box center [438, 230] width 122 height 13
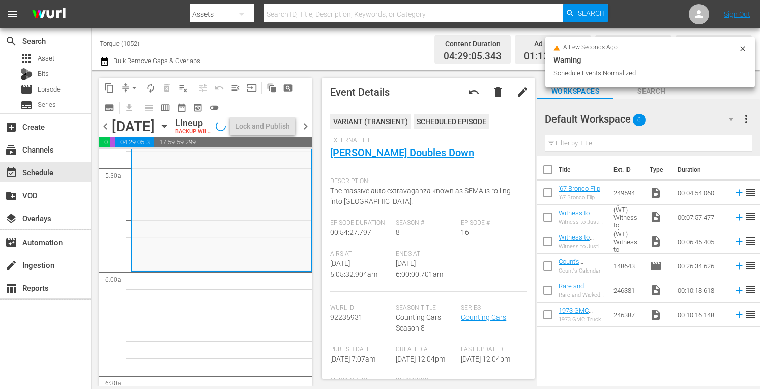
scroll to position [1157, 0]
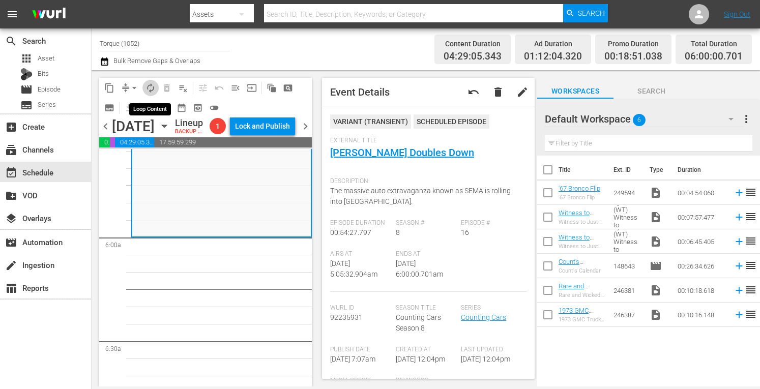
click at [153, 84] on span "autorenew_outlined" at bounding box center [150, 88] width 10 height 10
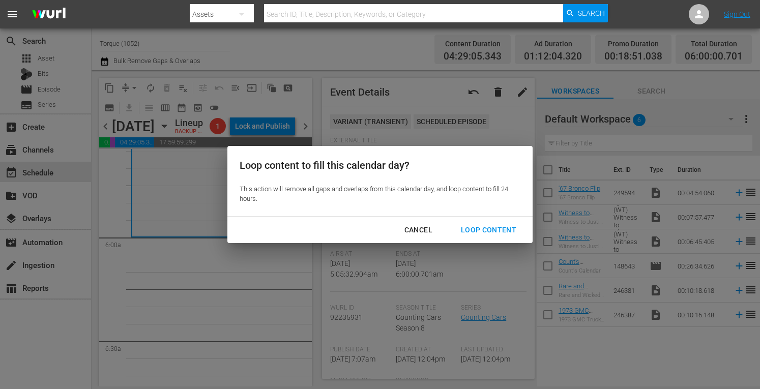
click at [476, 231] on div "Loop Content" at bounding box center [489, 230] width 72 height 13
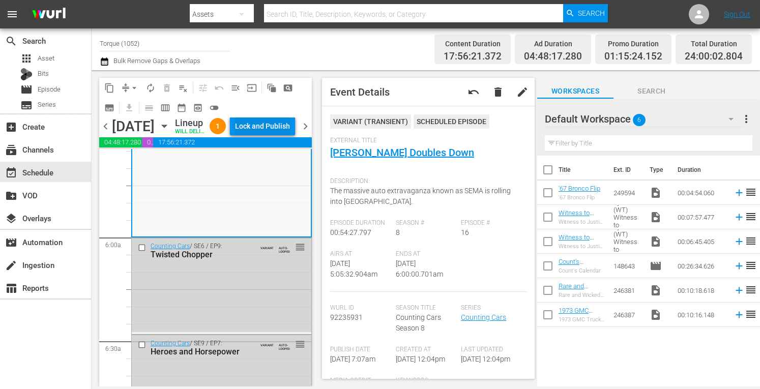
click at [273, 127] on div "Lock and Publish" at bounding box center [262, 126] width 55 height 18
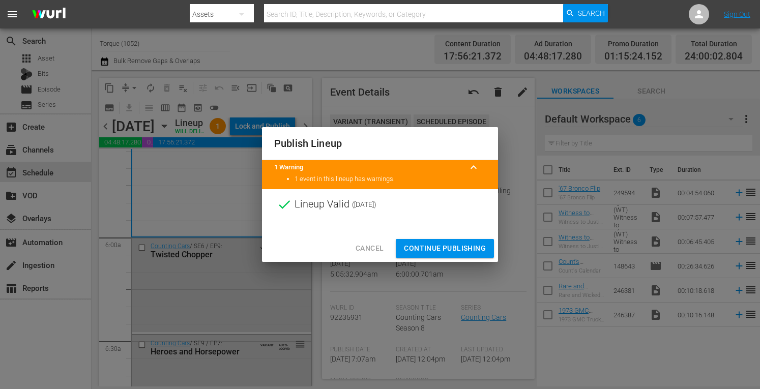
click at [434, 251] on span "Continue Publishing" at bounding box center [445, 248] width 82 height 13
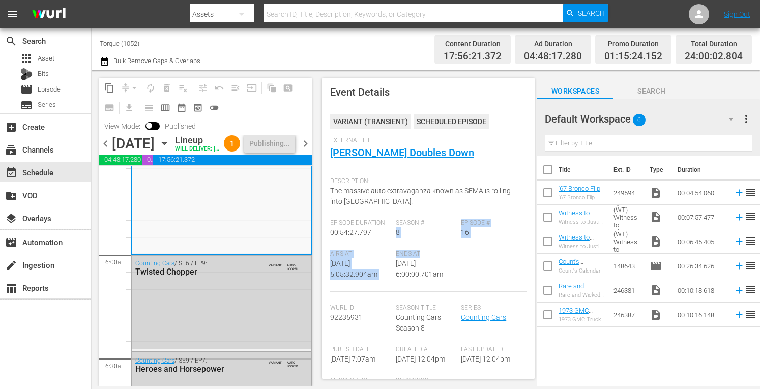
drag, startPoint x: 434, startPoint y: 251, endPoint x: 455, endPoint y: 220, distance: 37.1
click at [455, 220] on div "VARIANT ( TRANSIENT ) Scheduled Episode External Title Danny Doubles Down Descr…" at bounding box center [428, 319] width 196 height 410
click at [307, 150] on span "chevron_right" at bounding box center [305, 143] width 13 height 13
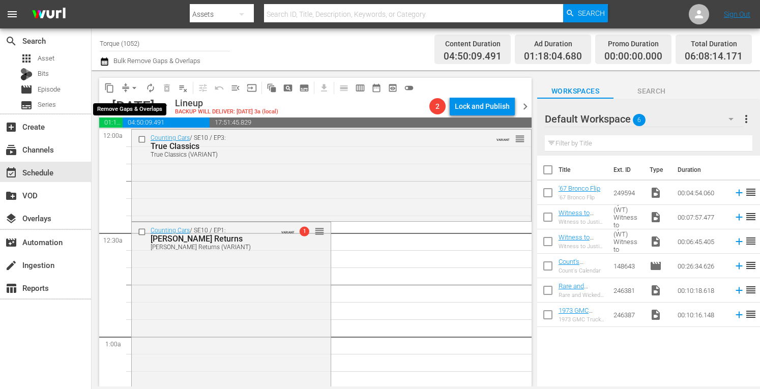
click at [135, 83] on span "arrow_drop_down" at bounding box center [134, 88] width 10 height 10
click at [131, 111] on li "Align to Midnight" at bounding box center [135, 108] width 84 height 17
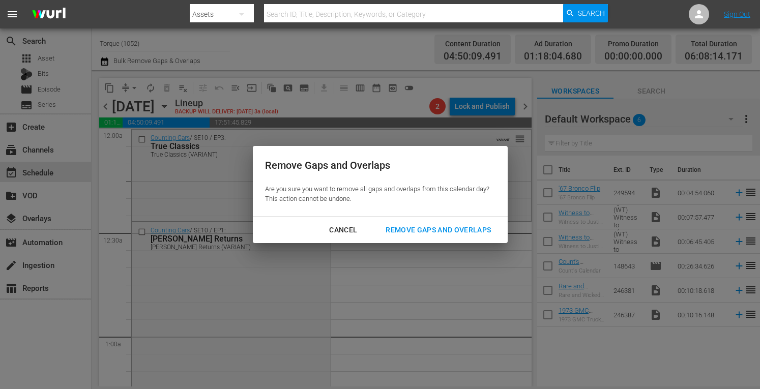
click at [418, 228] on div "Remove Gaps and Overlaps" at bounding box center [438, 230] width 122 height 13
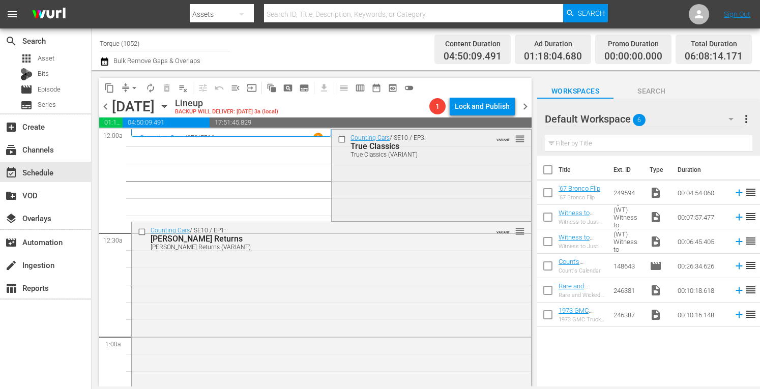
click at [447, 191] on div "Counting Cars / SE10 / EP3: True Classics True Classics (VARIANT) VARIANT reord…" at bounding box center [431, 174] width 199 height 89
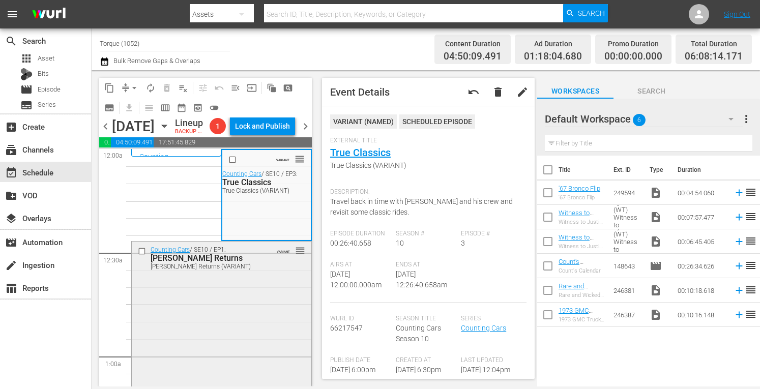
click at [233, 329] on div "Counting Cars / SE10 / EP1: Alice Cooper Returns Alice Cooper Returns (VARIANT)…" at bounding box center [222, 331] width 180 height 178
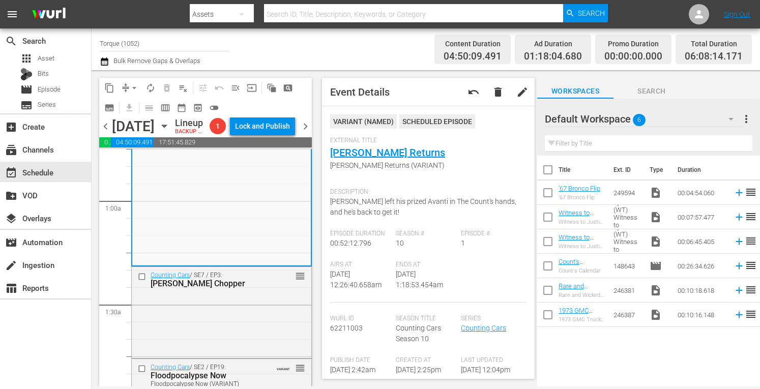
scroll to position [163, 0]
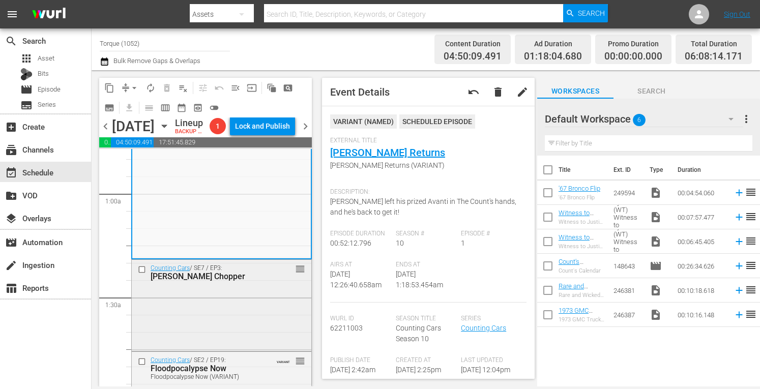
click at [219, 326] on div "Counting Cars / SE7 / EP3: Tommy Lee's Chopper reorder" at bounding box center [222, 304] width 180 height 89
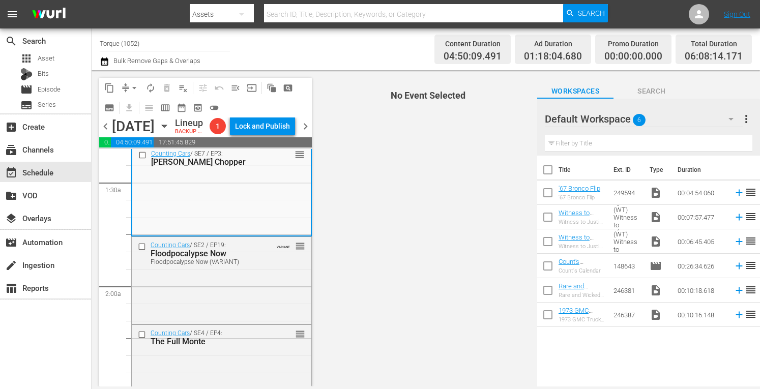
scroll to position [318, 0]
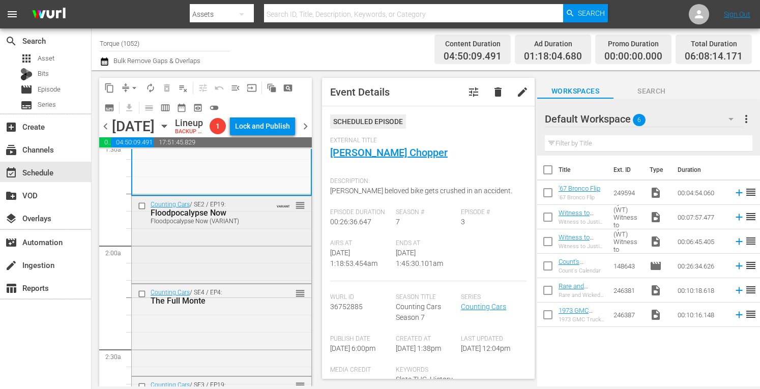
click at [255, 276] on div "Counting Cars / SE2 / EP19: Floodpocalypse Now Floodpocalypse Now (VARIANT) VAR…" at bounding box center [222, 238] width 180 height 85
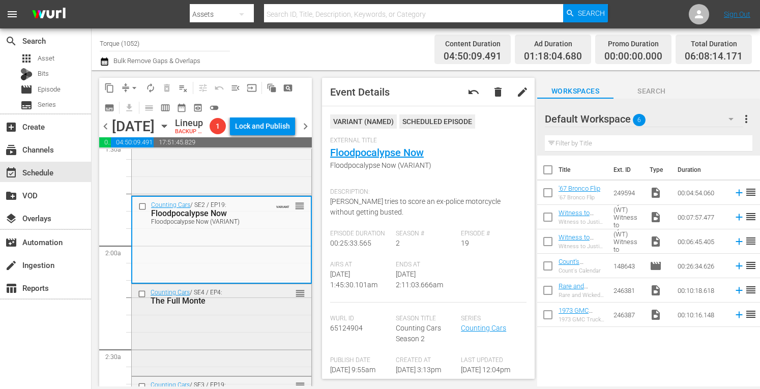
click at [236, 335] on div "Counting Cars / SE4 / EP4: The Full Monte reorder" at bounding box center [222, 329] width 180 height 90
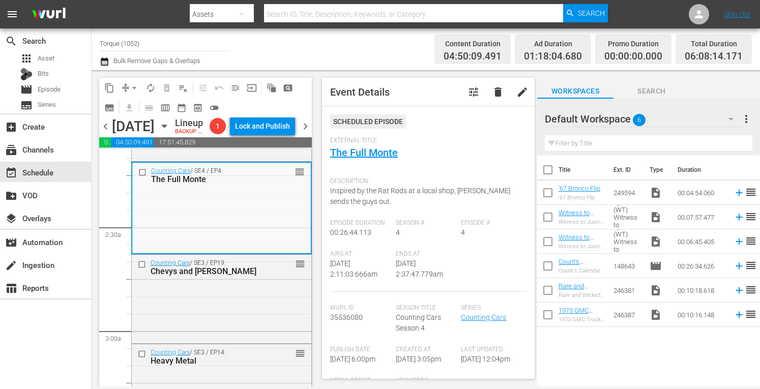
scroll to position [461, 0]
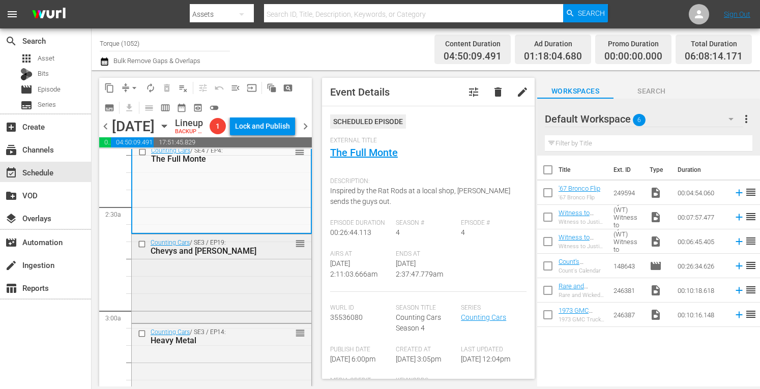
click at [256, 290] on div "Counting Cars / SE3 / EP19: Chevys and Shelbys reorder" at bounding box center [222, 277] width 180 height 86
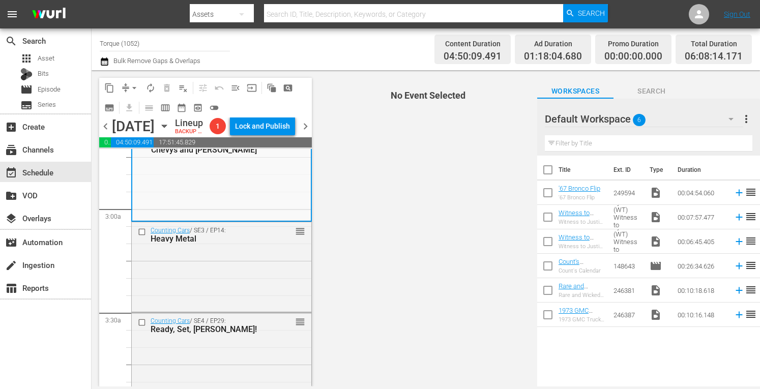
scroll to position [603, 0]
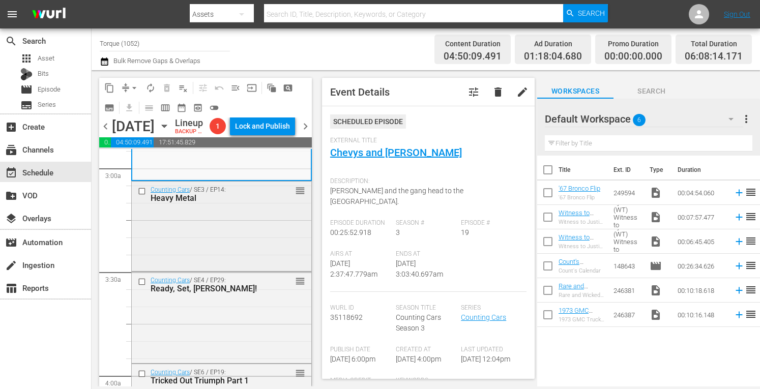
click at [254, 229] on div "Counting Cars / SE3 / EP14: Heavy Metal reorder" at bounding box center [222, 225] width 180 height 87
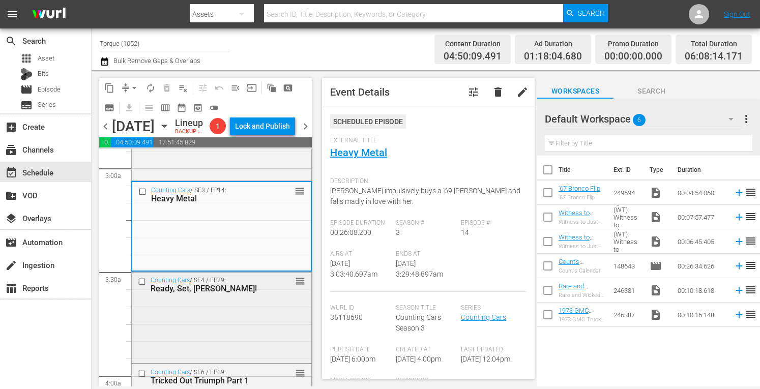
click at [235, 337] on div "Counting Cars / SE4 / EP29: Ready, Set, Van Gogh! reorder" at bounding box center [222, 316] width 180 height 89
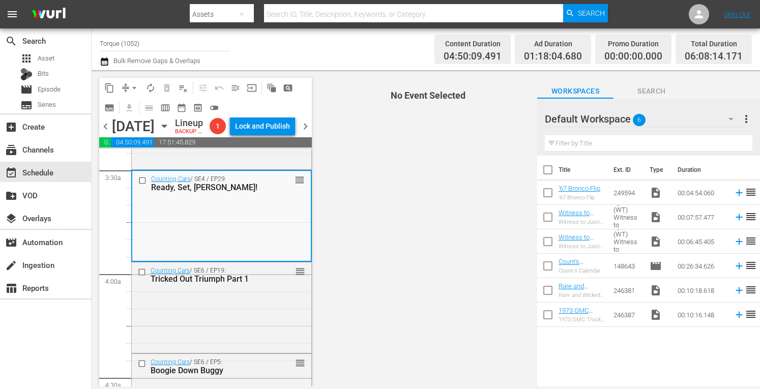
scroll to position [746, 0]
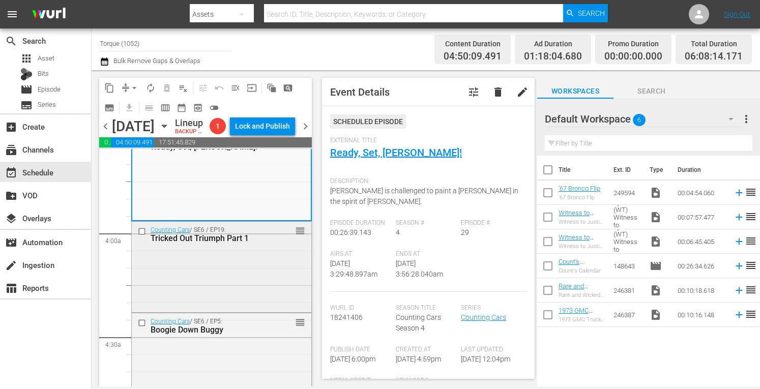
click at [228, 277] on div "Counting Cars / SE6 / EP19: Tricked Out Triumph Part 1 reorder" at bounding box center [222, 266] width 180 height 88
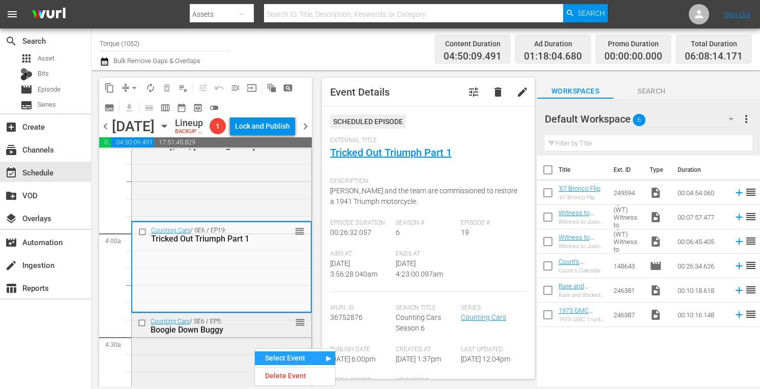
click at [215, 359] on div "Counting Cars / SE6 / EP5: Boogie Down Buggy reorder" at bounding box center [222, 357] width 180 height 89
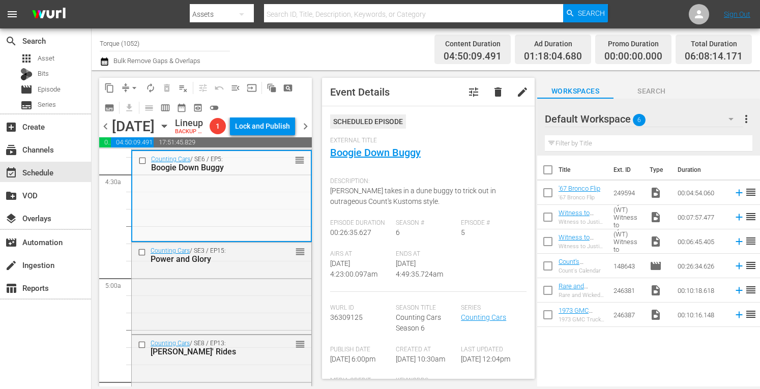
scroll to position [929, 0]
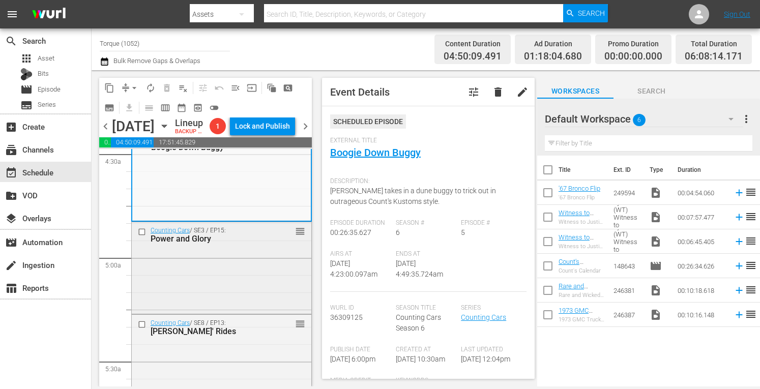
click at [242, 269] on div "Counting Cars / SE3 / EP15: Power and Glory reorder" at bounding box center [222, 266] width 180 height 89
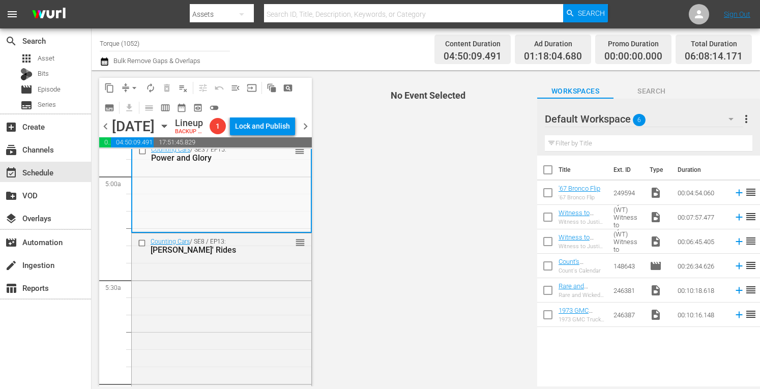
scroll to position [1010, 0]
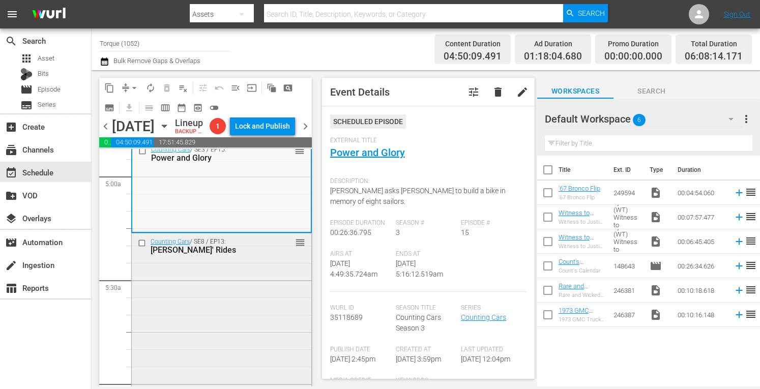
click at [242, 317] on div "Counting Cars / SE8 / EP13: Burt Reynolds' Rides reorder" at bounding box center [222, 321] width 180 height 177
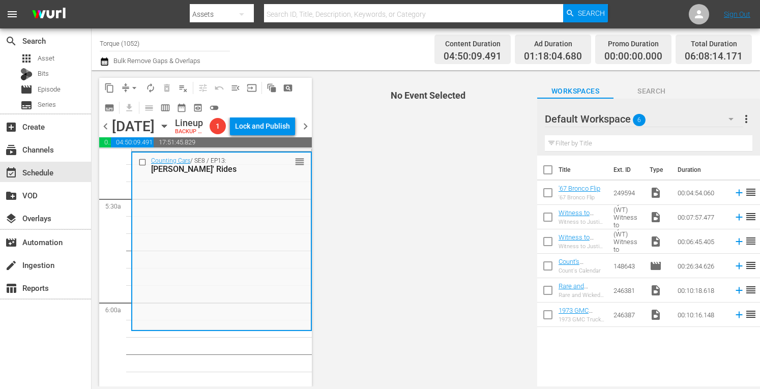
scroll to position [1112, 0]
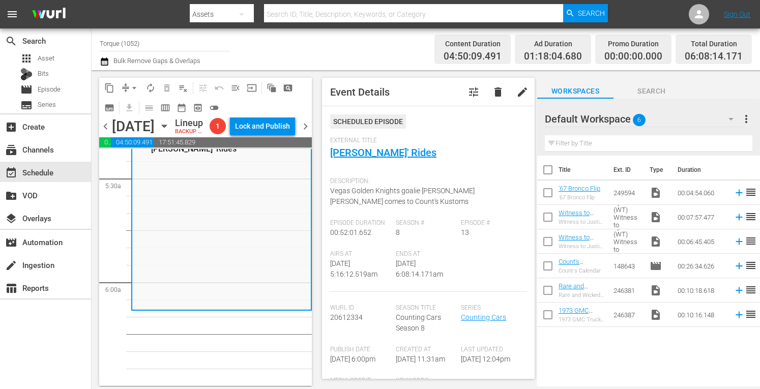
click at [363, 113] on div "Event Details tune delete edit Scheduled Episode External Title Burt Reynolds' …" at bounding box center [428, 228] width 213 height 301
click at [134, 84] on span "arrow_drop_down" at bounding box center [134, 88] width 10 height 10
click at [127, 107] on li "Align to Midnight" at bounding box center [134, 108] width 107 height 17
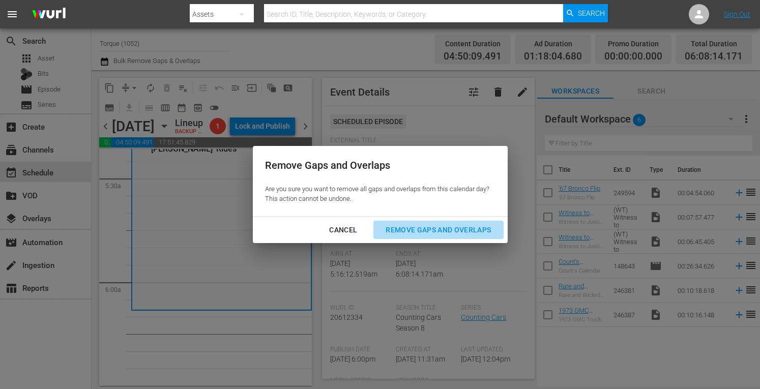
click at [402, 228] on div "Remove Gaps and Overlaps" at bounding box center [438, 230] width 122 height 13
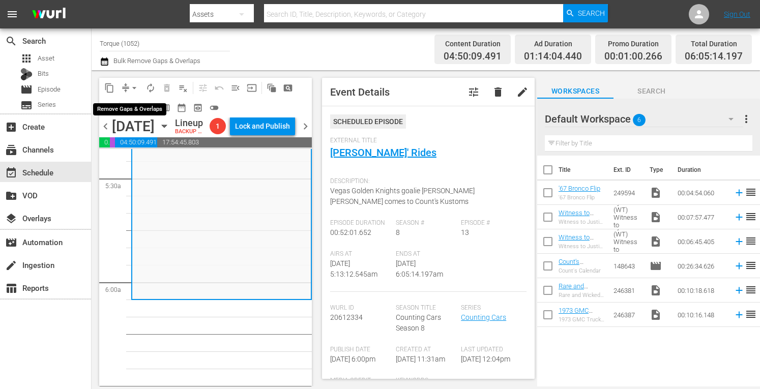
click at [134, 84] on span "arrow_drop_down" at bounding box center [134, 88] width 10 height 10
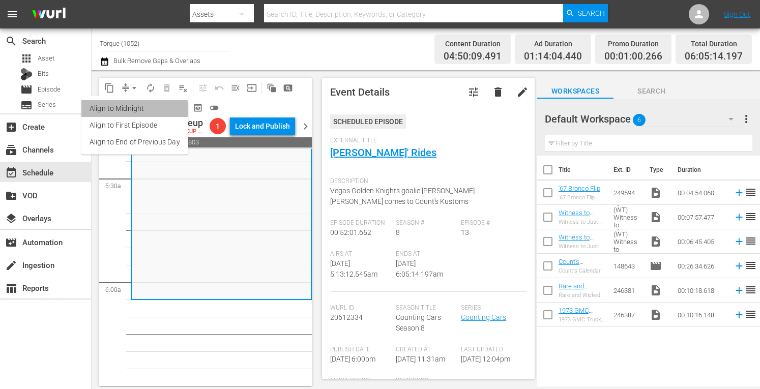
click at [130, 109] on li "Align to Midnight" at bounding box center [134, 108] width 107 height 17
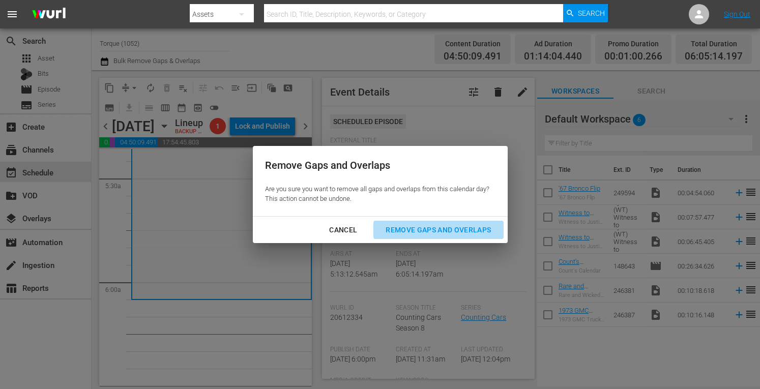
click at [409, 230] on div "Remove Gaps and Overlaps" at bounding box center [438, 230] width 122 height 13
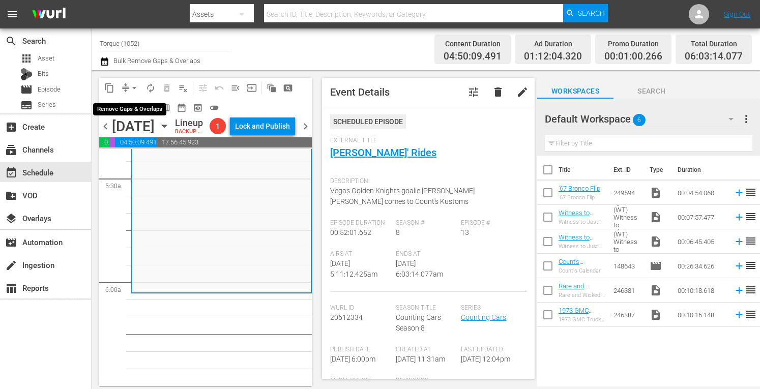
click at [135, 87] on span "arrow_drop_down" at bounding box center [134, 88] width 10 height 10
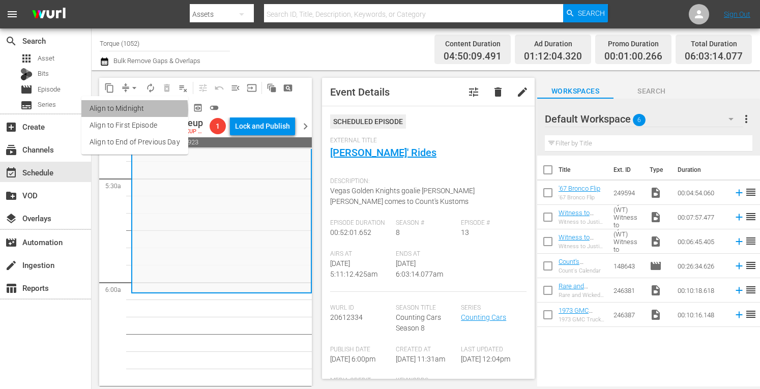
click at [127, 110] on li "Align to Midnight" at bounding box center [134, 108] width 107 height 17
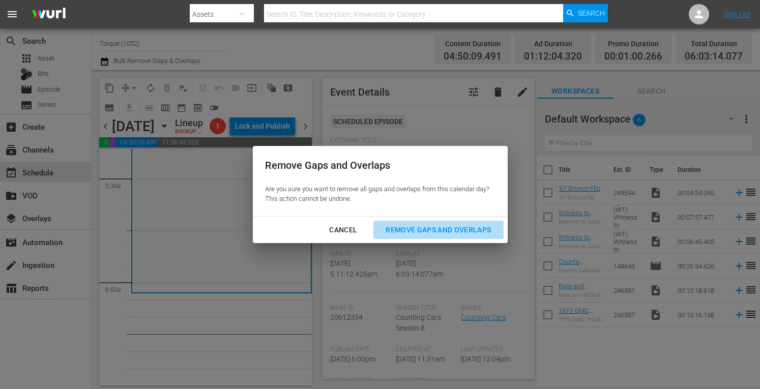
click at [405, 228] on div "Remove Gaps and Overlaps" at bounding box center [438, 230] width 122 height 13
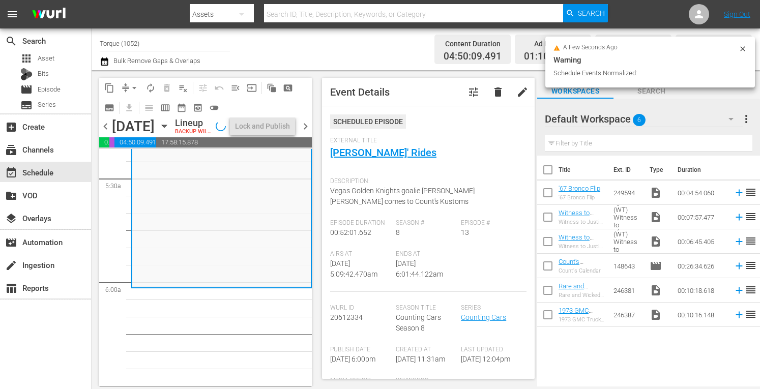
scroll to position [1095, 0]
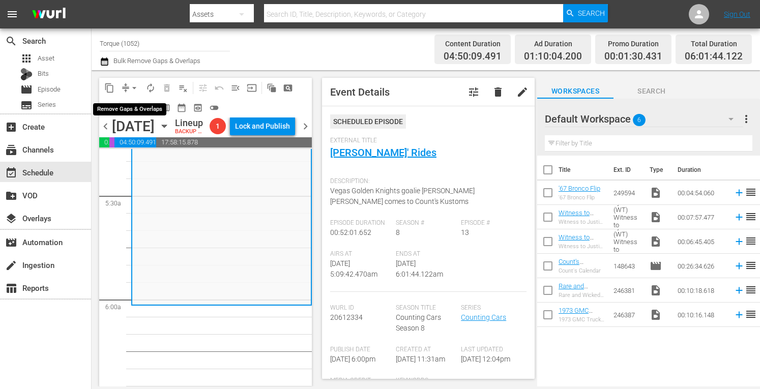
click at [130, 83] on span "arrow_drop_down" at bounding box center [134, 88] width 10 height 10
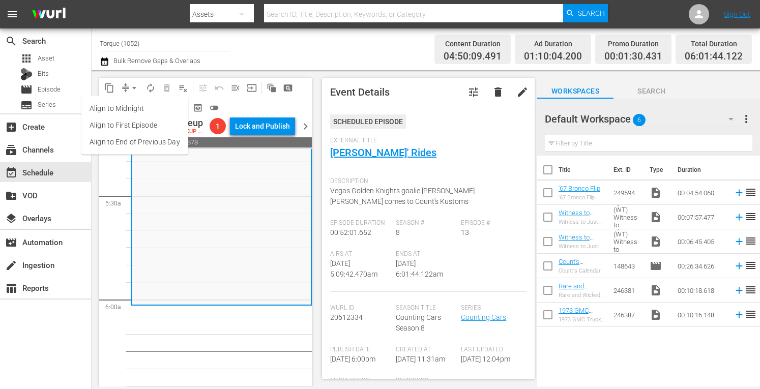
click at [122, 108] on li "Align to Midnight" at bounding box center [134, 108] width 107 height 17
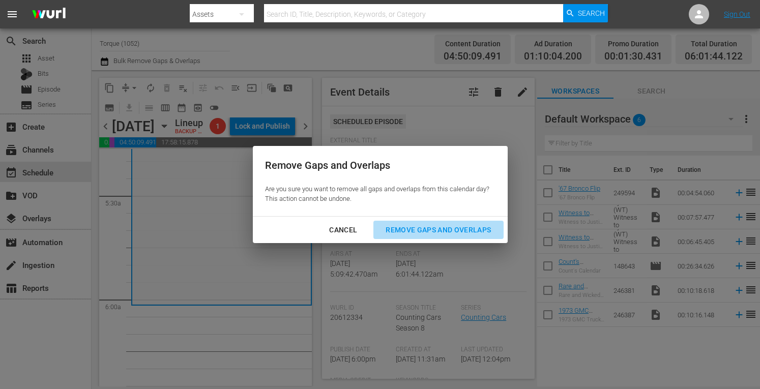
click at [438, 232] on div "Remove Gaps and Overlaps" at bounding box center [438, 230] width 122 height 13
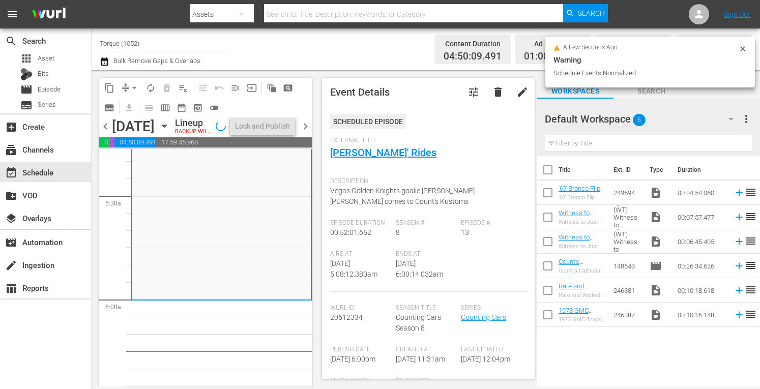
scroll to position [1077, 0]
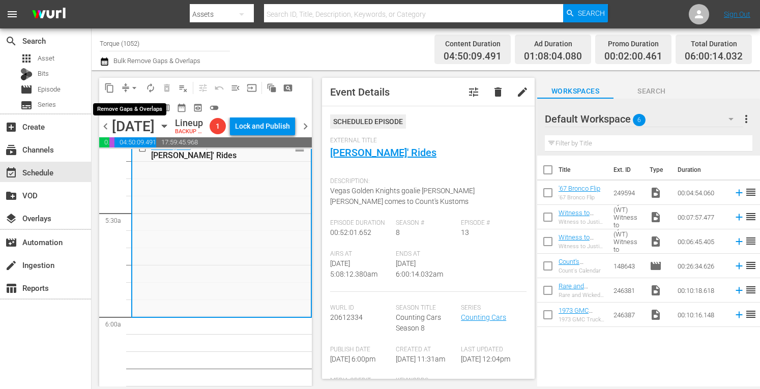
click at [135, 87] on span "arrow_drop_down" at bounding box center [134, 88] width 10 height 10
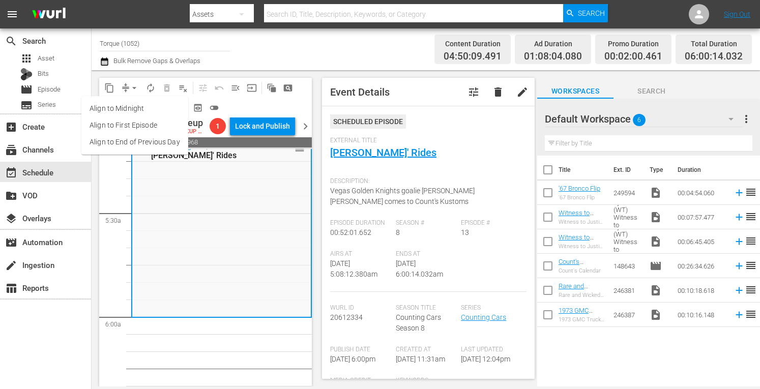
click at [134, 110] on li "Align to Midnight" at bounding box center [134, 108] width 107 height 17
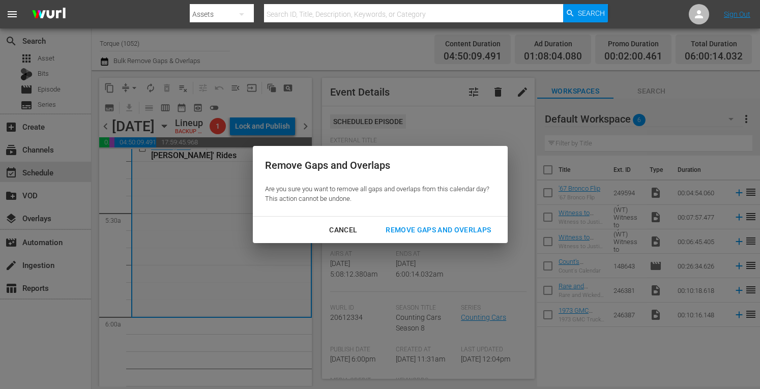
click at [428, 228] on div "Remove Gaps and Overlaps" at bounding box center [438, 230] width 122 height 13
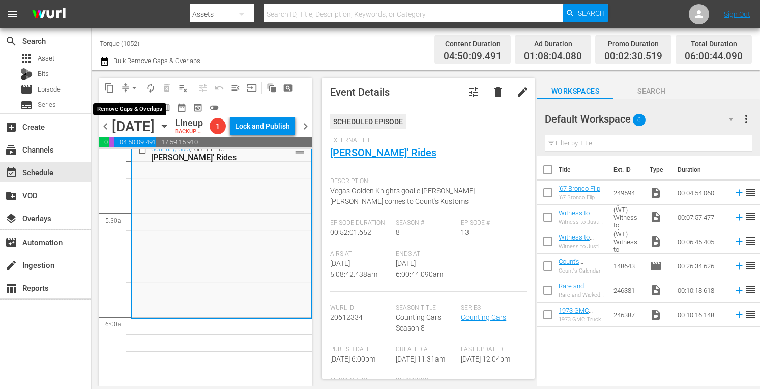
click at [133, 84] on span "arrow_drop_down" at bounding box center [134, 88] width 10 height 10
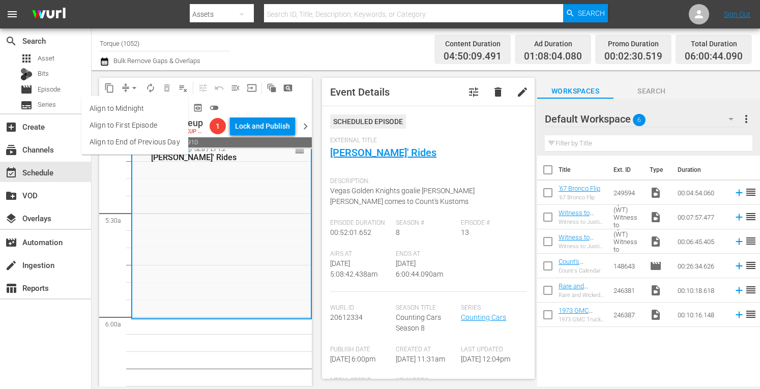
click at [131, 108] on li "Align to Midnight" at bounding box center [134, 108] width 107 height 17
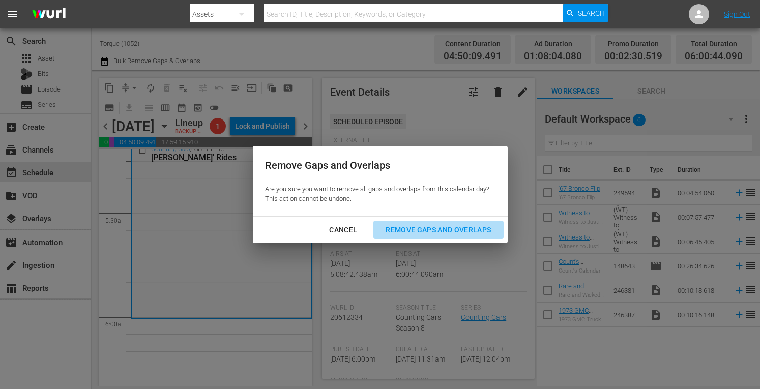
click at [398, 225] on div "Remove Gaps and Overlaps" at bounding box center [438, 230] width 122 height 13
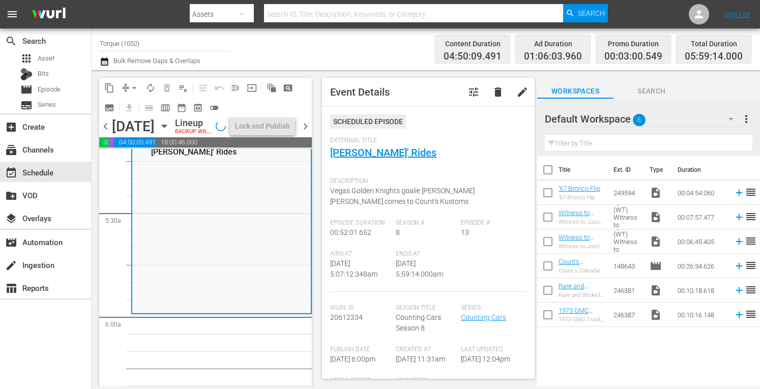
scroll to position [1095, 0]
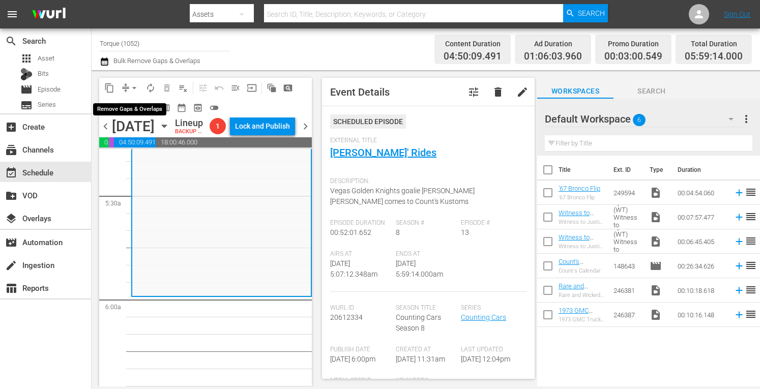
click at [136, 84] on span "arrow_drop_down" at bounding box center [134, 88] width 10 height 10
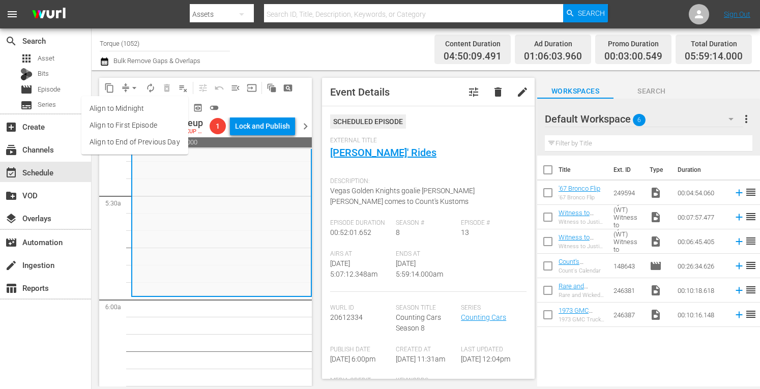
click at [129, 108] on li "Align to Midnight" at bounding box center [134, 108] width 107 height 17
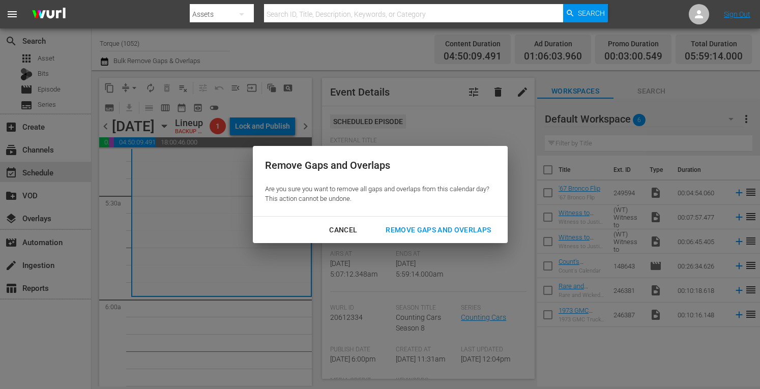
click at [412, 229] on div "Remove Gaps and Overlaps" at bounding box center [438, 230] width 122 height 13
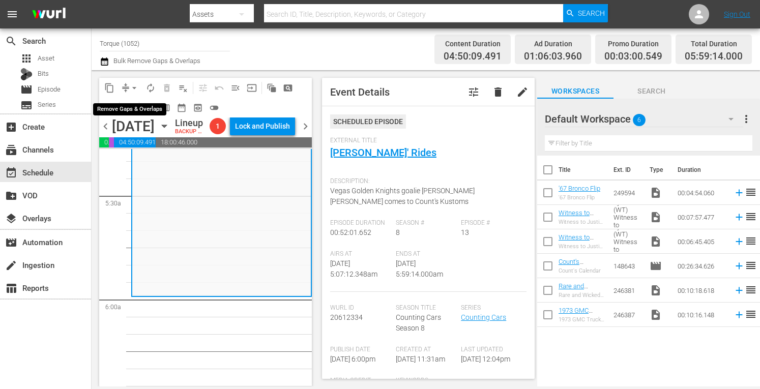
click at [132, 83] on span "arrow_drop_down" at bounding box center [134, 88] width 10 height 10
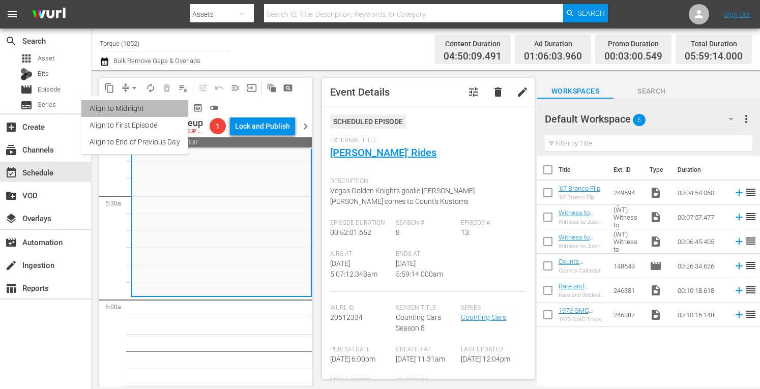
click at [130, 105] on li "Align to Midnight" at bounding box center [134, 108] width 107 height 17
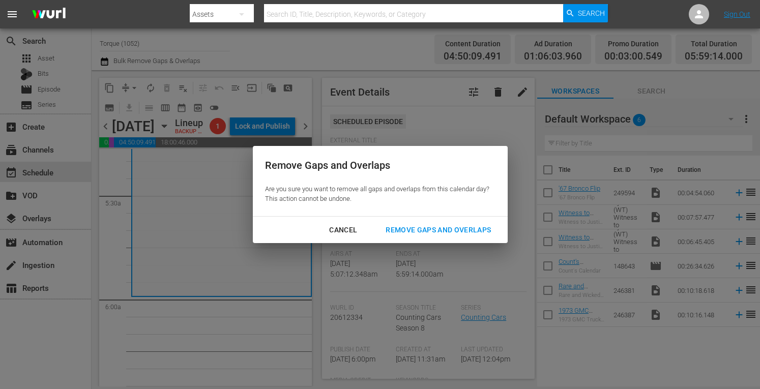
click at [409, 226] on div "Remove Gaps and Overlaps" at bounding box center [438, 230] width 122 height 13
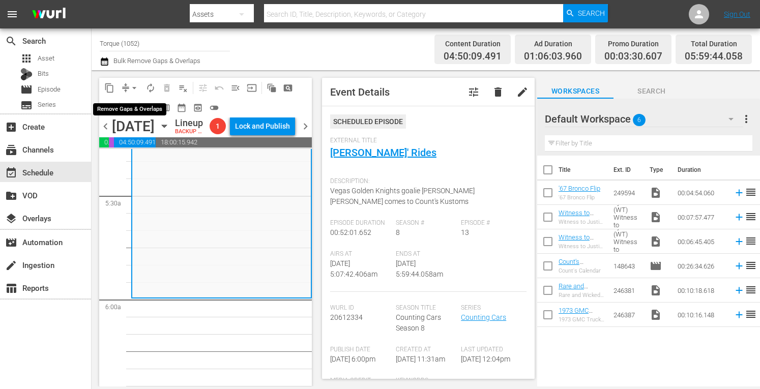
click at [130, 83] on span "arrow_drop_down" at bounding box center [134, 88] width 10 height 10
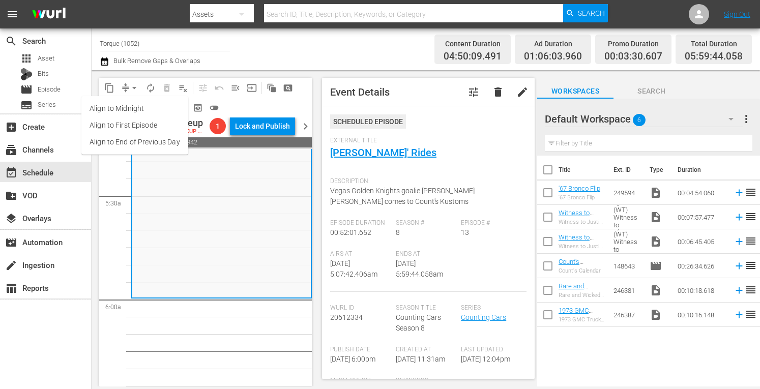
click at [131, 107] on li "Align to Midnight" at bounding box center [134, 108] width 107 height 17
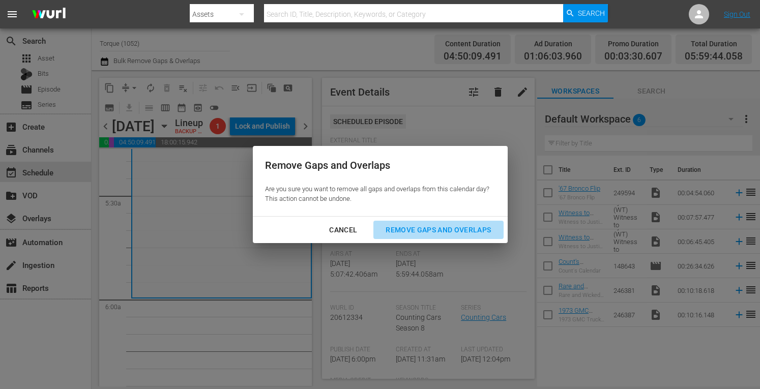
click at [428, 226] on div "Remove Gaps and Overlaps" at bounding box center [438, 230] width 122 height 13
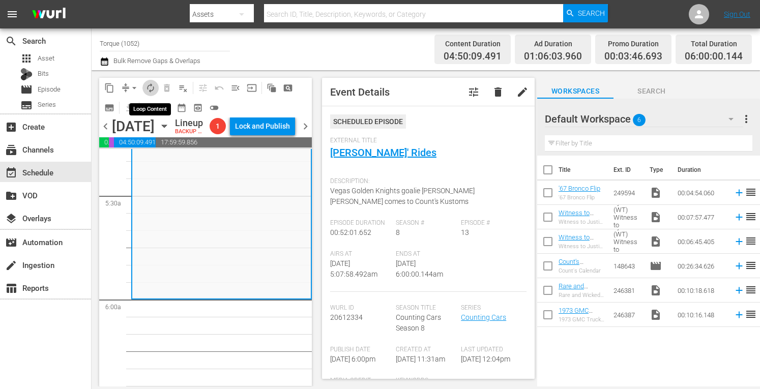
click at [150, 88] on span "autorenew_outlined" at bounding box center [150, 88] width 10 height 10
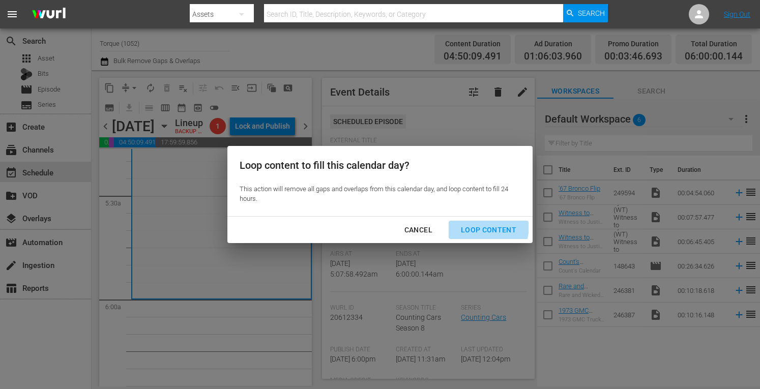
click at [474, 226] on div "Loop Content" at bounding box center [489, 230] width 72 height 13
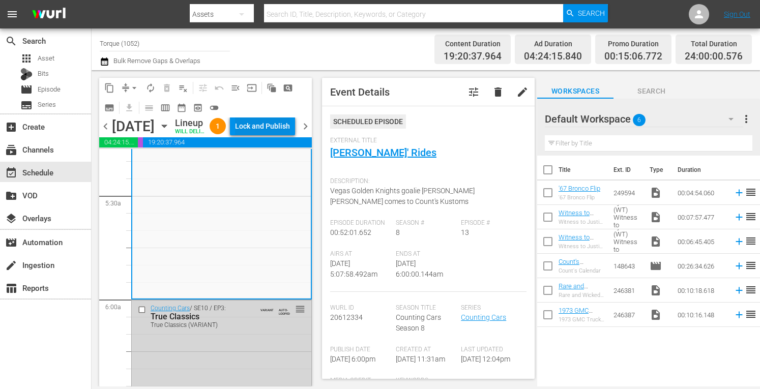
click at [262, 130] on div "Lock and Publish" at bounding box center [262, 126] width 55 height 18
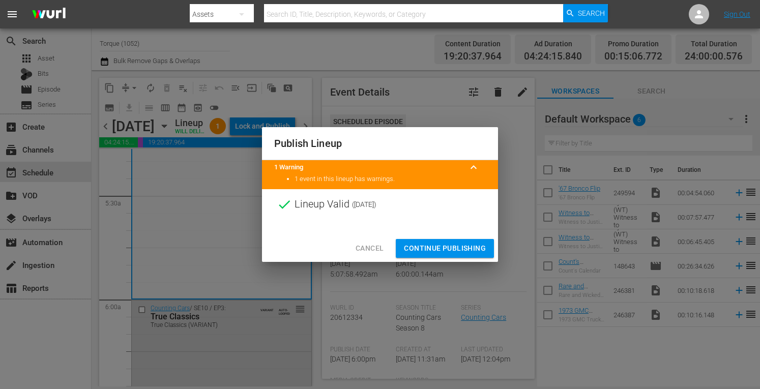
click at [431, 248] on span "Continue Publishing" at bounding box center [445, 248] width 82 height 13
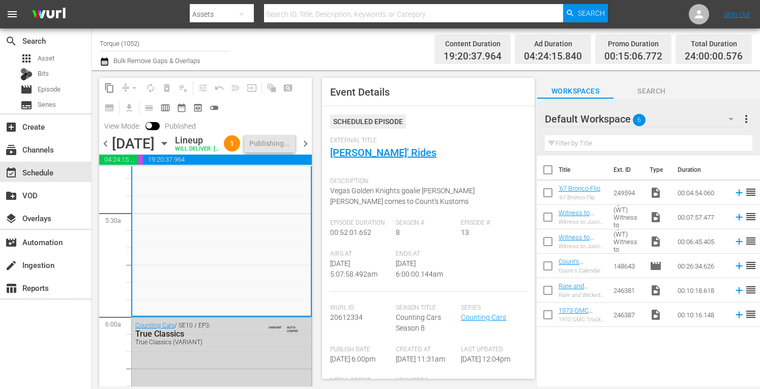
click at [147, 44] on input "Torque (1052)" at bounding box center [165, 43] width 130 height 24
type input "T"
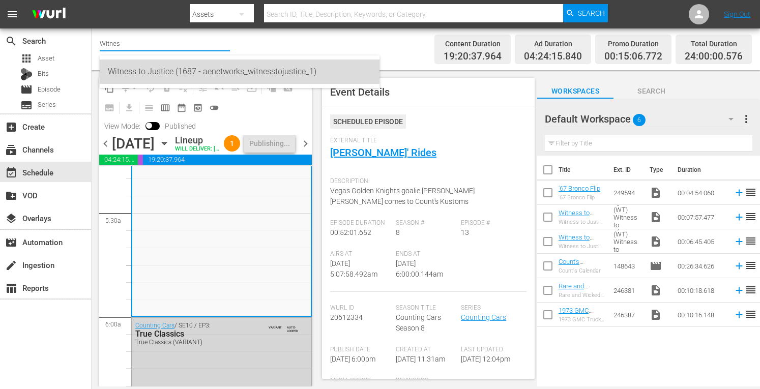
click at [144, 69] on div "Witness to Justice (1687 - aenetworks_witnesstojustice_1)" at bounding box center [239, 72] width 263 height 24
type input "Witness to Justice (1687 - aenetworks_witnesstojustice_1)"
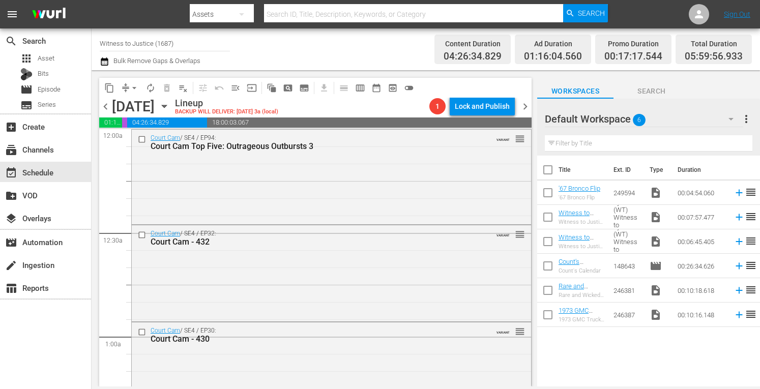
click at [170, 107] on icon "button" at bounding box center [164, 106] width 11 height 11
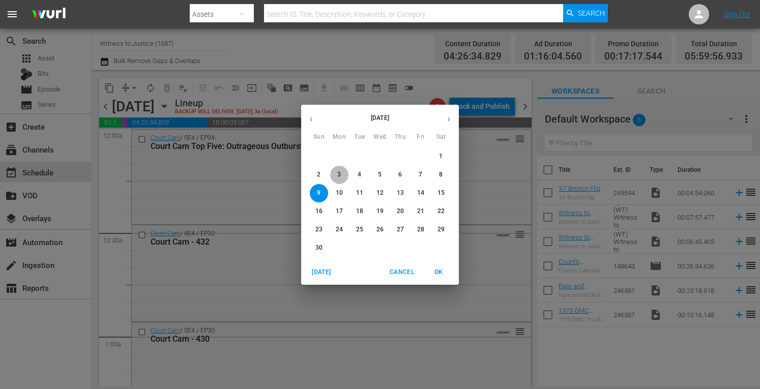
click at [336, 178] on span "3" at bounding box center [339, 174] width 18 height 9
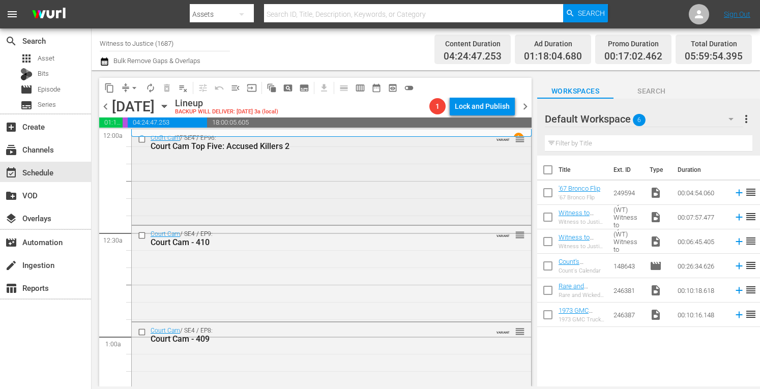
click at [351, 167] on div "Court Cam / SE4 / EP96: Court Cam Top Five: Accused Killers 2 VARIANT reorder" at bounding box center [331, 176] width 399 height 93
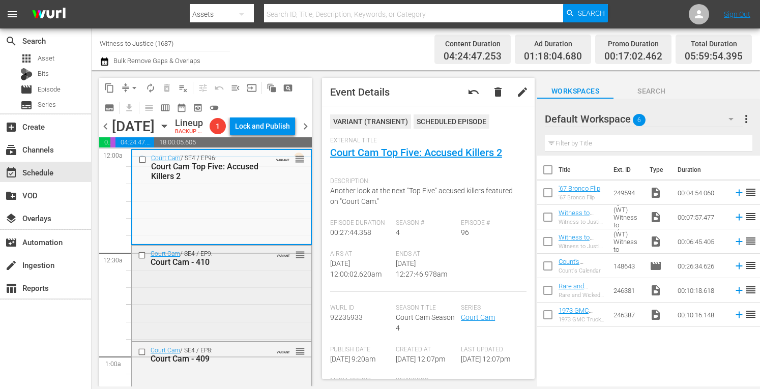
click at [237, 308] on div "Court Cam / SE4 / EP9: Court Cam - 410 VARIANT reorder" at bounding box center [222, 293] width 180 height 94
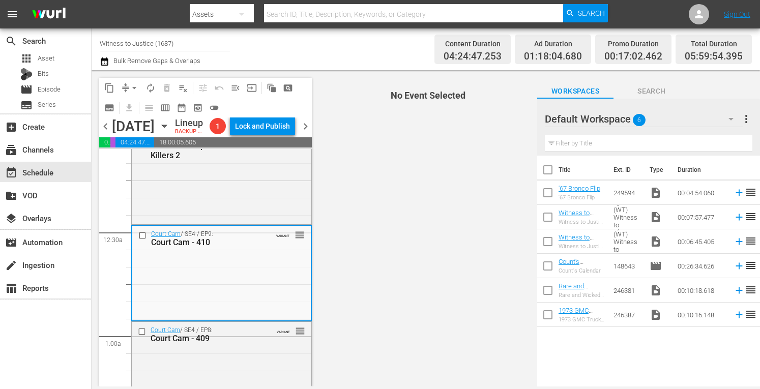
scroll to position [102, 0]
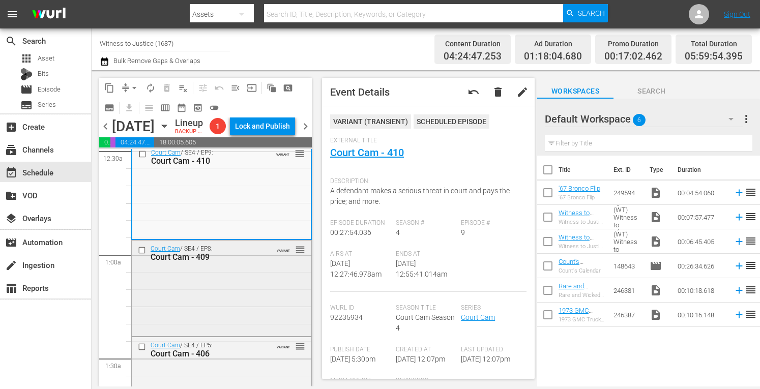
click at [256, 292] on div "Court Cam / SE4 / EP8: Court Cam - 409 VARIANT reorder" at bounding box center [222, 288] width 180 height 94
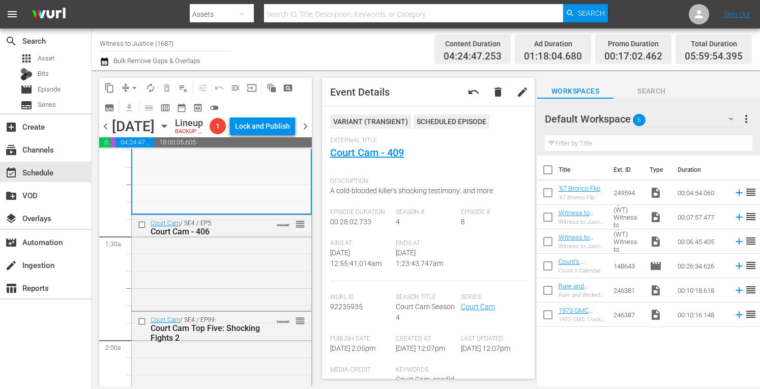
scroll to position [237, 0]
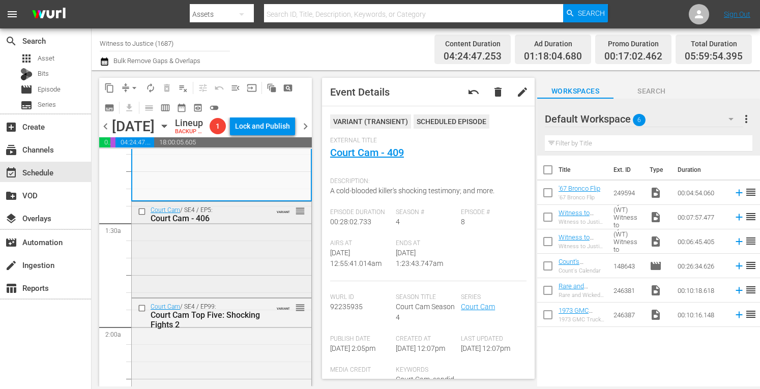
click at [263, 278] on div "Court Cam / SE4 / EP5: Court Cam - 406 VARIANT reorder" at bounding box center [222, 248] width 180 height 93
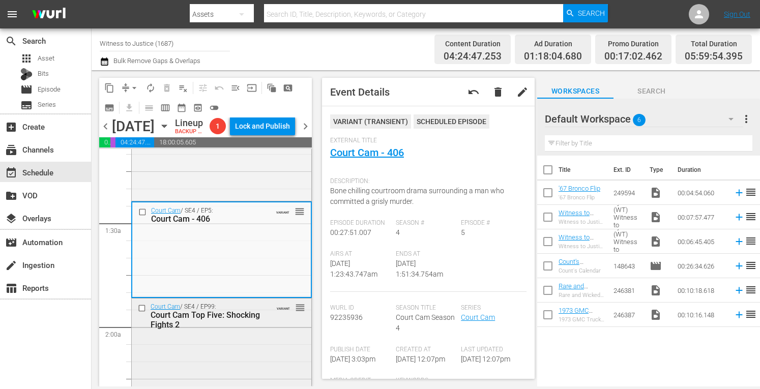
click at [264, 333] on div "Court Cam / SE4 / EP99: Court Cam Top Five: Shocking Fights 2 VARIANT reorder" at bounding box center [222, 316] width 180 height 35
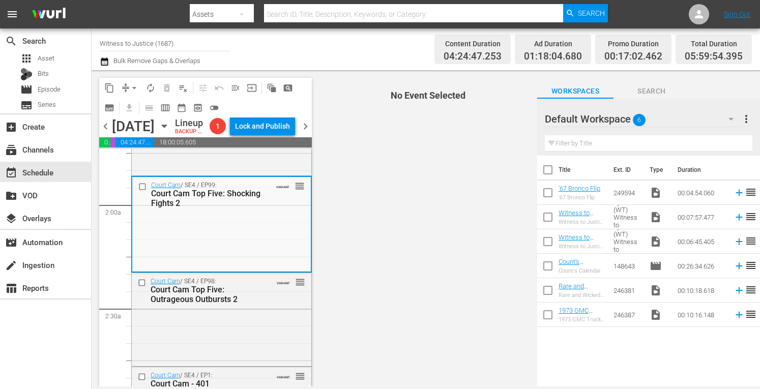
scroll to position [440, 0]
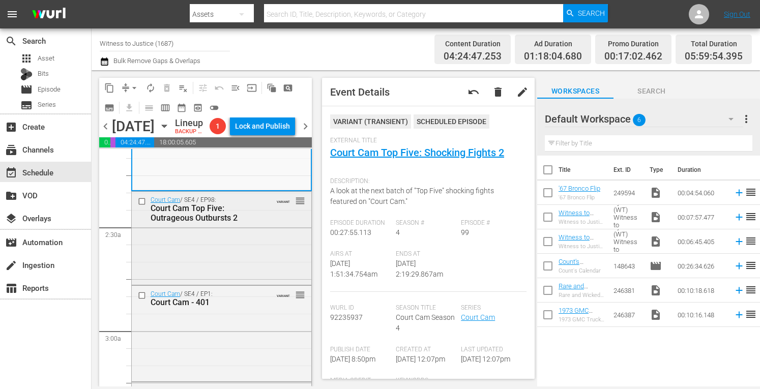
click at [269, 250] on div "Court Cam / SE4 / EP98: Court Cam Top Five: Outrageous Outbursts 2 VARIANT reor…" at bounding box center [222, 238] width 180 height 92
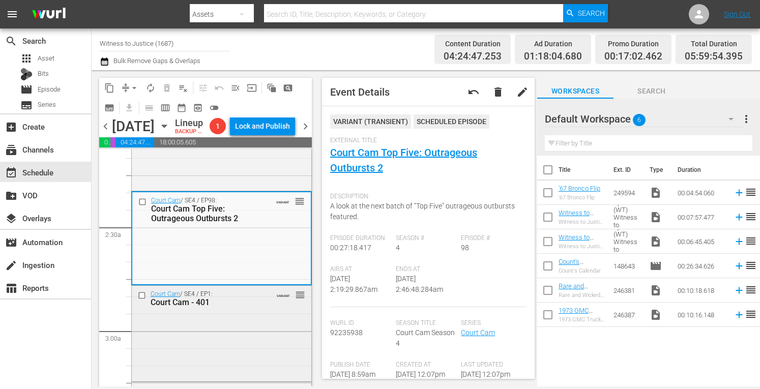
click at [254, 342] on div "Court Cam / SE4 / EP1: Court Cam - 401 VARIANT reorder" at bounding box center [222, 333] width 180 height 94
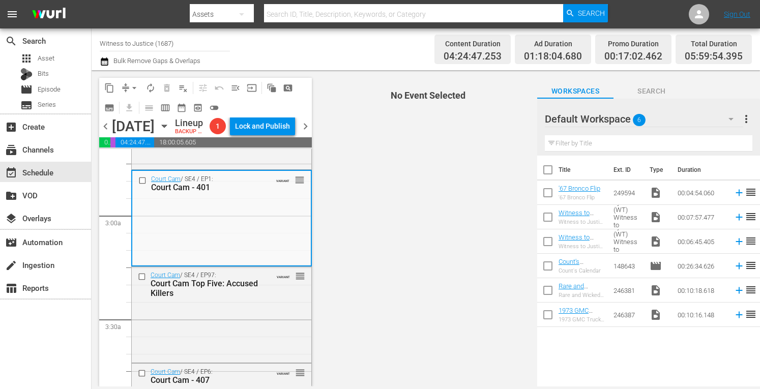
scroll to position [563, 0]
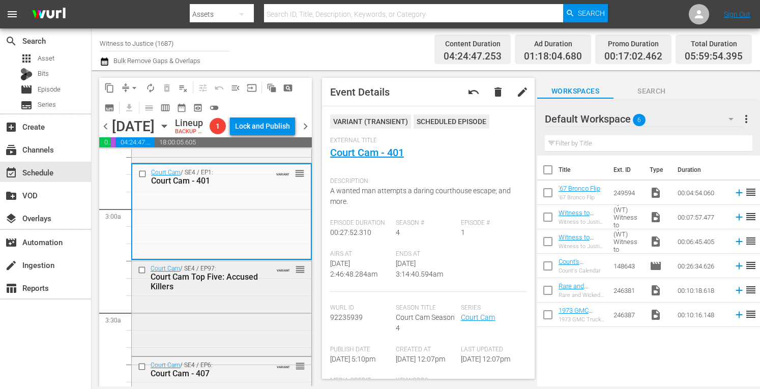
click at [259, 327] on div "Court Cam / SE4 / EP97: Court Cam Top Five: Accused Killers VARIANT reorder" at bounding box center [222, 307] width 180 height 94
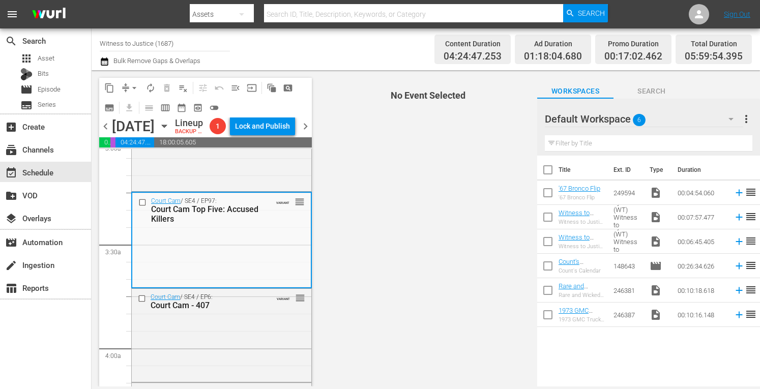
scroll to position [678, 0]
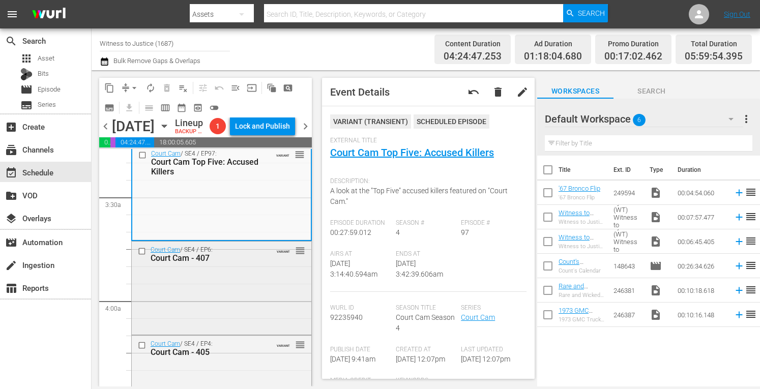
click at [259, 300] on div "Court Cam / SE4 / EP6: Court Cam - 407 VARIANT reorder" at bounding box center [222, 287] width 180 height 91
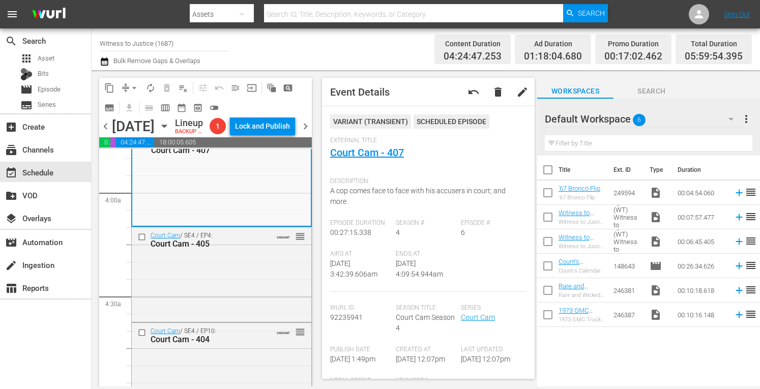
scroll to position [814, 0]
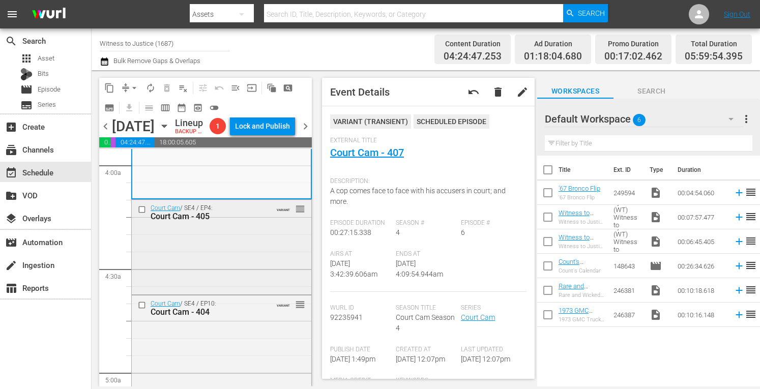
click at [245, 262] on div "Court Cam / SE4 / EP4: Court Cam - 405 VARIANT reorder" at bounding box center [222, 246] width 180 height 93
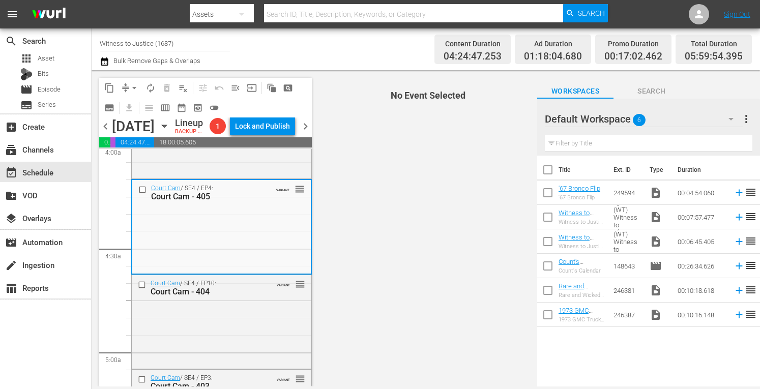
scroll to position [875, 0]
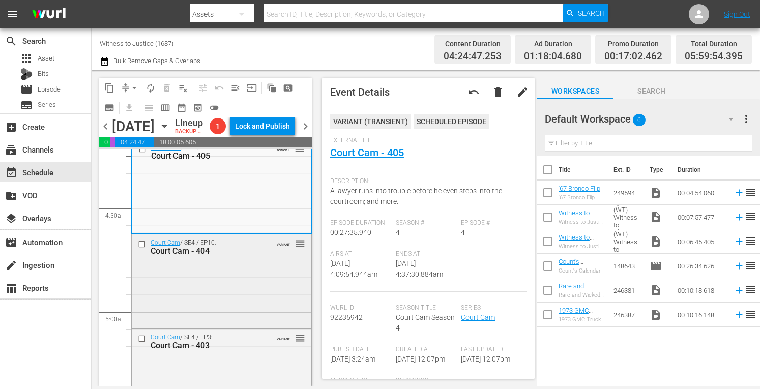
click at [248, 301] on div "Court Cam / SE4 / EP10: Court Cam - 404 VARIANT reorder" at bounding box center [222, 280] width 180 height 92
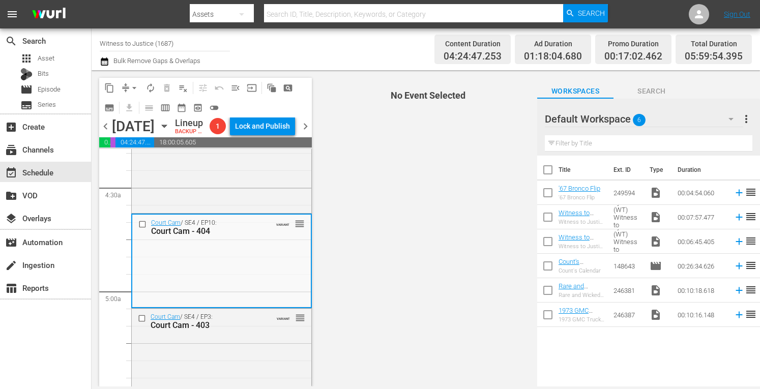
scroll to position [990, 0]
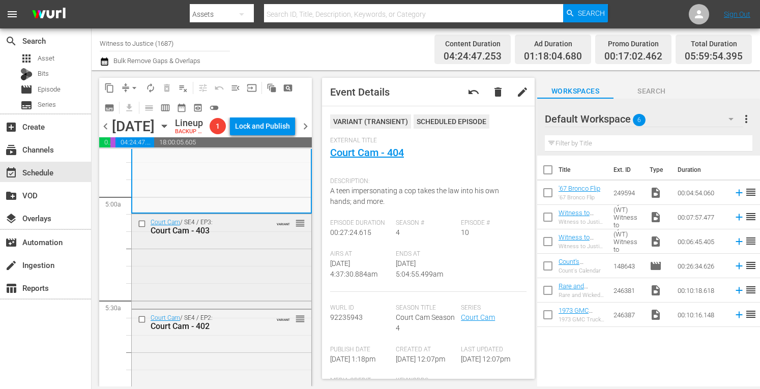
click at [280, 267] on div "Court Cam / SE4 / EP3: Court Cam - 403 VARIANT reorder" at bounding box center [222, 260] width 180 height 93
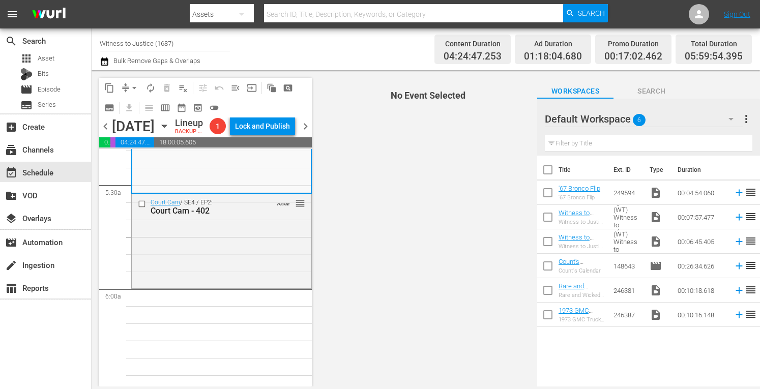
scroll to position [1132, 0]
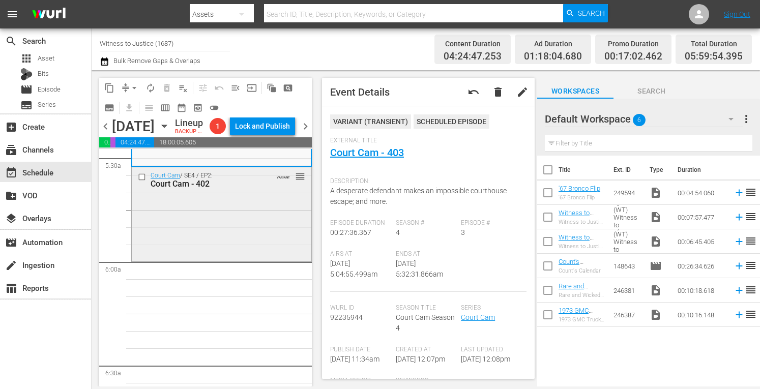
click at [220, 223] on div "Court Cam / SE4 / EP2: Court Cam - 402 VARIANT reorder" at bounding box center [222, 213] width 180 height 92
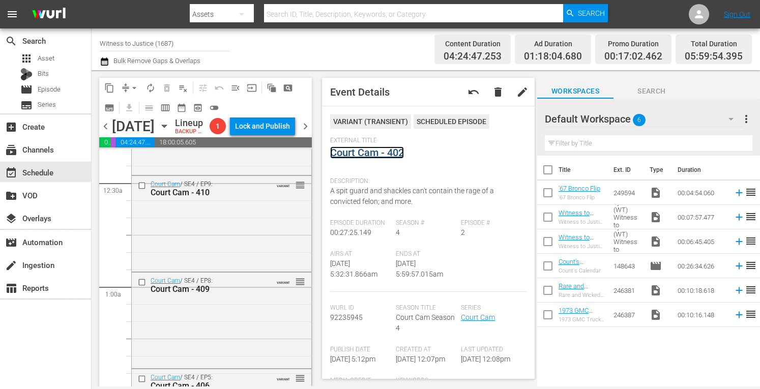
scroll to position [0, 0]
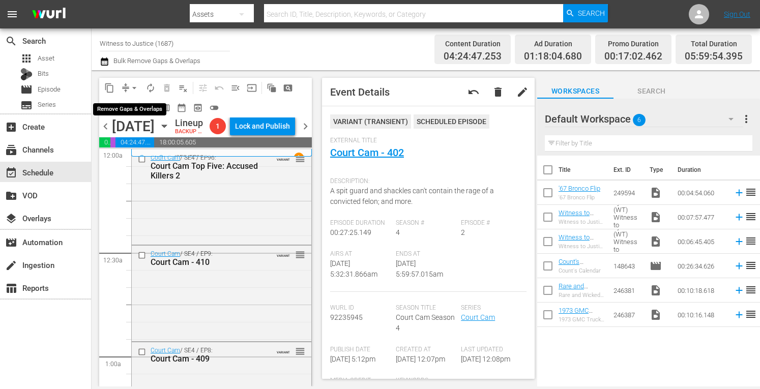
click at [133, 84] on span "arrow_drop_down" at bounding box center [134, 88] width 10 height 10
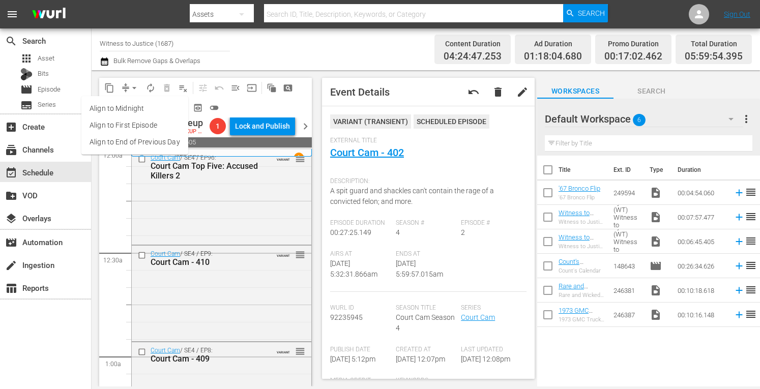
click at [129, 107] on li "Align to Midnight" at bounding box center [134, 108] width 107 height 17
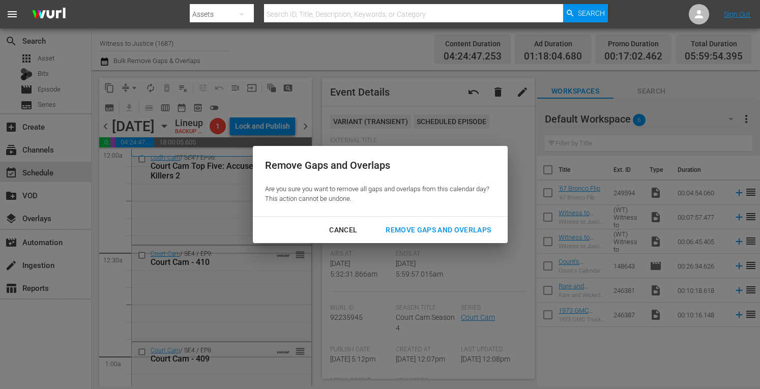
click at [420, 228] on div "Remove Gaps and Overlaps" at bounding box center [438, 230] width 122 height 13
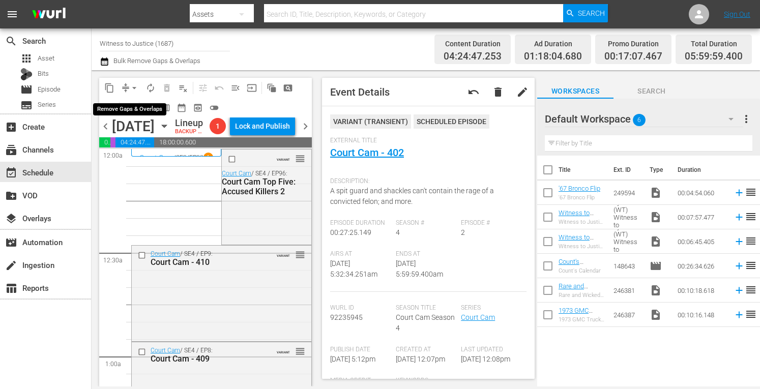
click at [136, 82] on button "arrow_drop_down" at bounding box center [134, 88] width 16 height 16
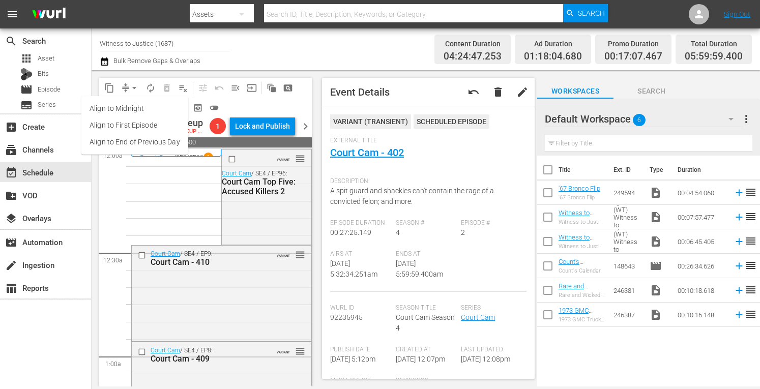
click at [132, 107] on li "Align to Midnight" at bounding box center [134, 108] width 107 height 17
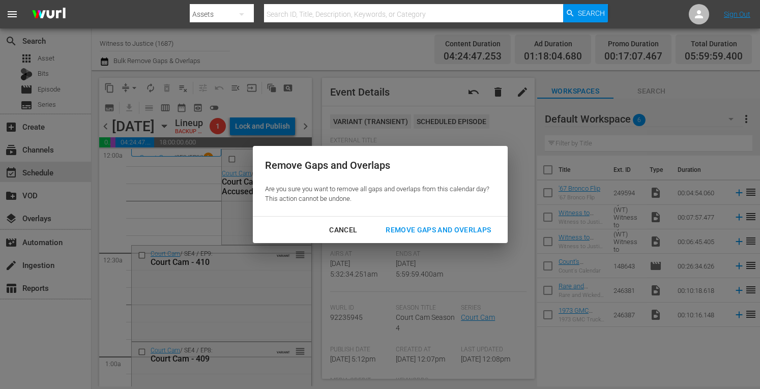
click at [413, 228] on div "Remove Gaps and Overlaps" at bounding box center [438, 230] width 122 height 13
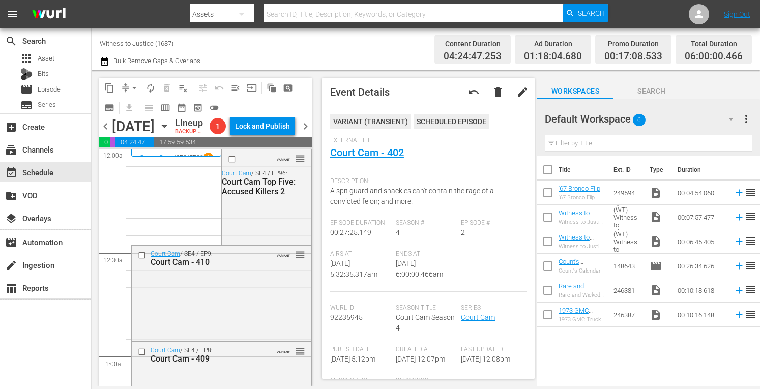
click at [151, 85] on span "autorenew_outlined" at bounding box center [150, 88] width 10 height 10
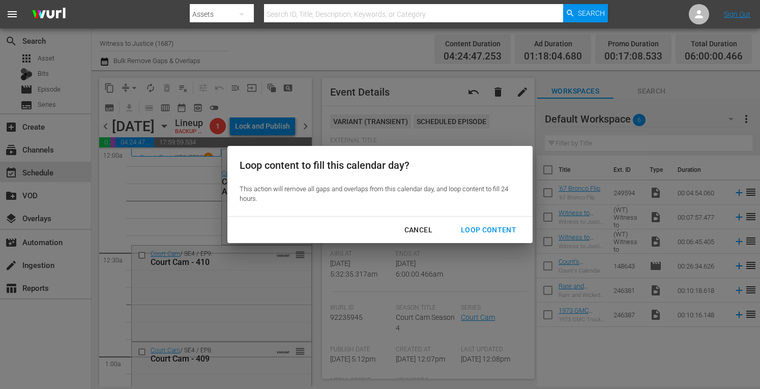
click at [490, 227] on div "Loop Content" at bounding box center [489, 230] width 72 height 13
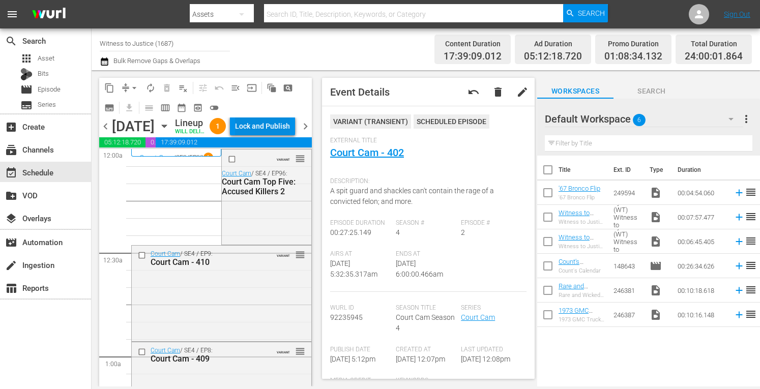
click at [278, 124] on div "Lock and Publish" at bounding box center [262, 126] width 55 height 18
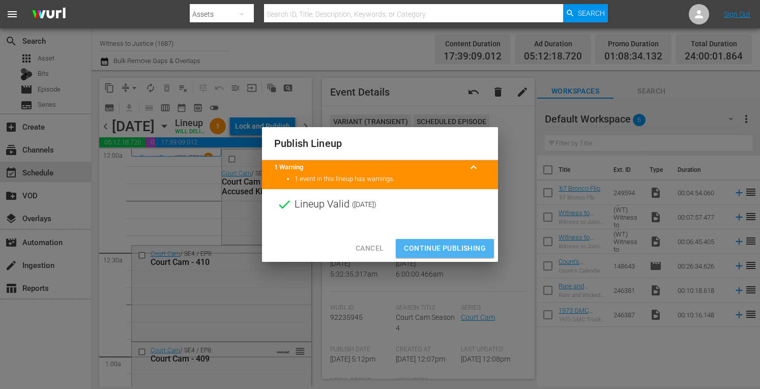
click at [437, 247] on span "Continue Publishing" at bounding box center [445, 248] width 82 height 13
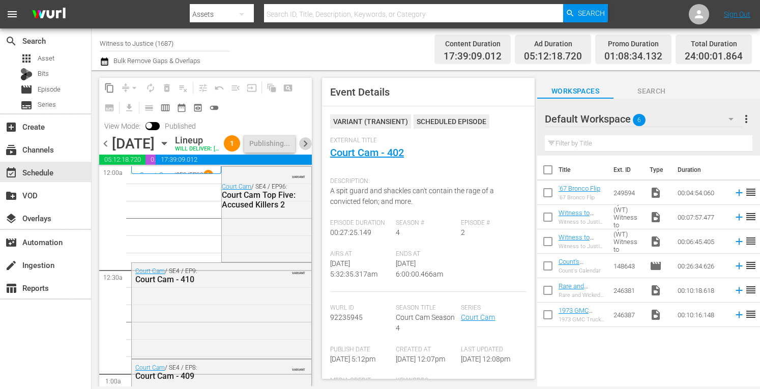
click at [305, 150] on span "chevron_right" at bounding box center [305, 143] width 13 height 13
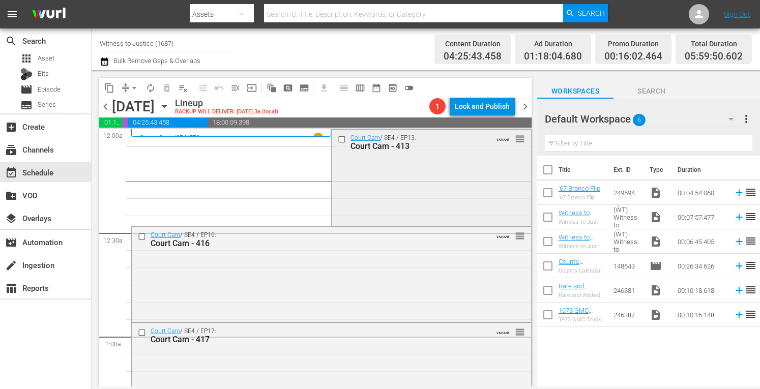
click at [370, 160] on div "Court Cam / SE4 / EP13: Court Cam - 413 VARIANT reorder" at bounding box center [431, 177] width 199 height 94
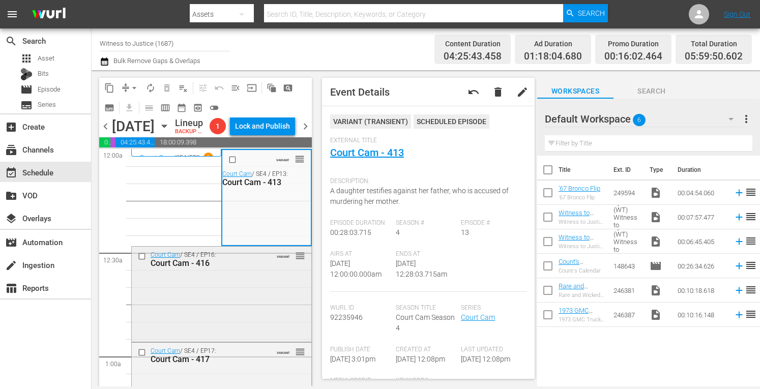
click at [258, 303] on div "Court Cam / SE4 / EP16: Court Cam - 416 VARIANT reorder" at bounding box center [222, 293] width 180 height 93
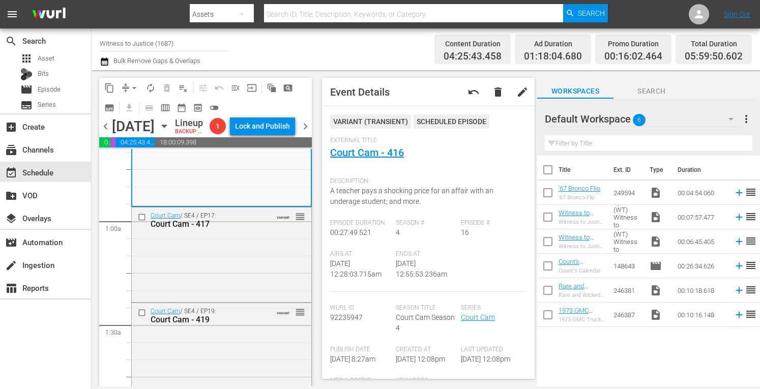
scroll to position [142, 0]
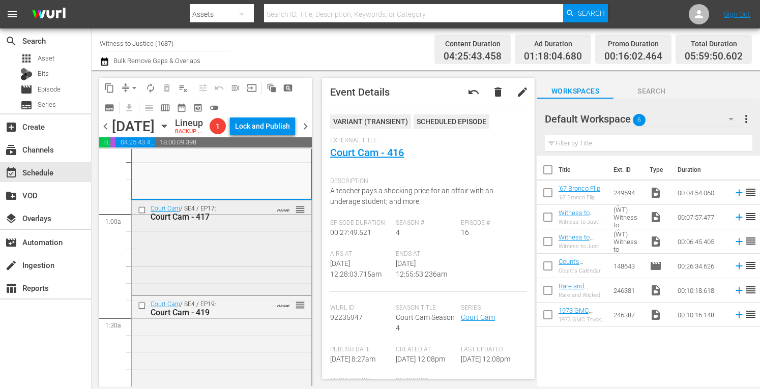
click at [254, 269] on div "Court Cam / SE4 / EP17: Court Cam - 417 VARIANT reorder" at bounding box center [222, 246] width 180 height 93
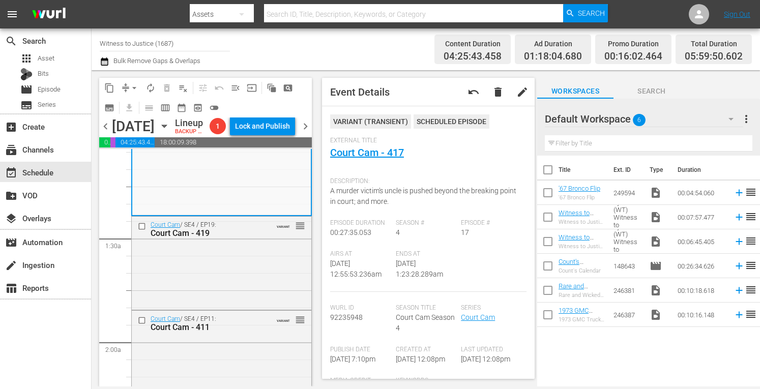
scroll to position [224, 0]
click at [249, 262] on div "Court Cam / SE4 / EP19: Court Cam - 419 VARIANT reorder" at bounding box center [222, 260] width 180 height 91
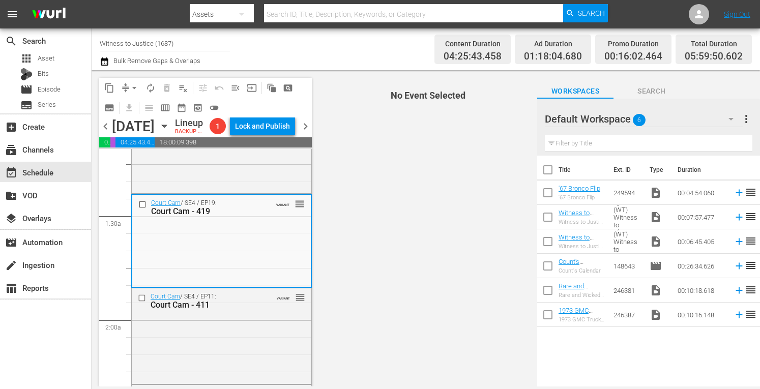
scroll to position [312, 0]
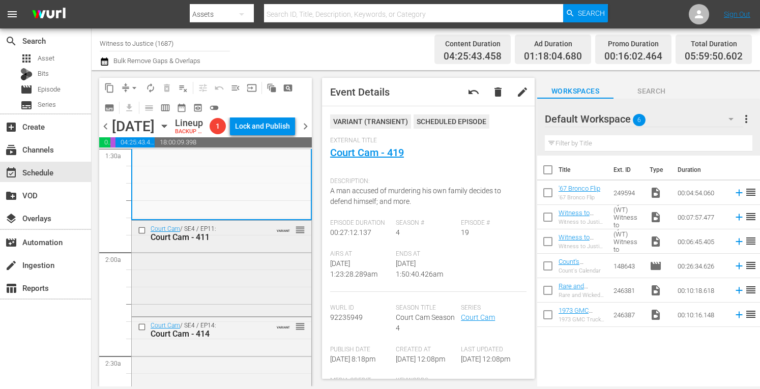
click at [238, 268] on div "Court Cam / SE4 / EP11: Court Cam - 411 VARIANT reorder" at bounding box center [222, 268] width 180 height 94
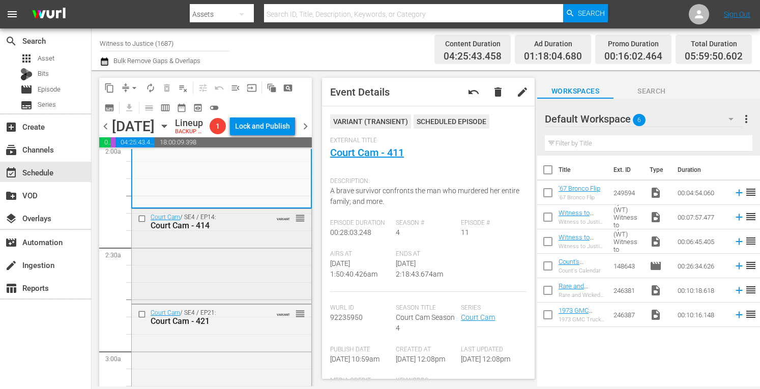
click at [273, 255] on div "Court Cam / SE4 / EP14: Court Cam - 414 VARIANT reorder" at bounding box center [222, 255] width 180 height 93
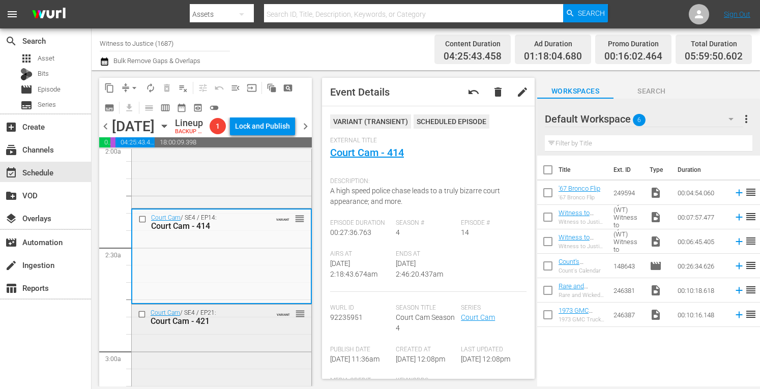
click at [242, 347] on div "Court Cam / SE4 / EP21: Court Cam - 421 VARIANT reorder" at bounding box center [222, 352] width 180 height 94
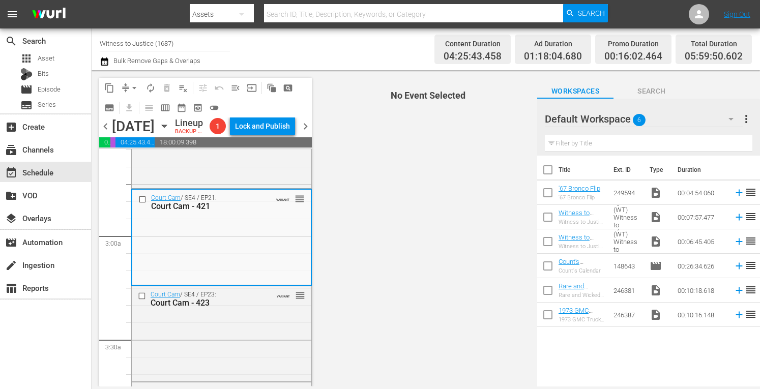
scroll to position [570, 0]
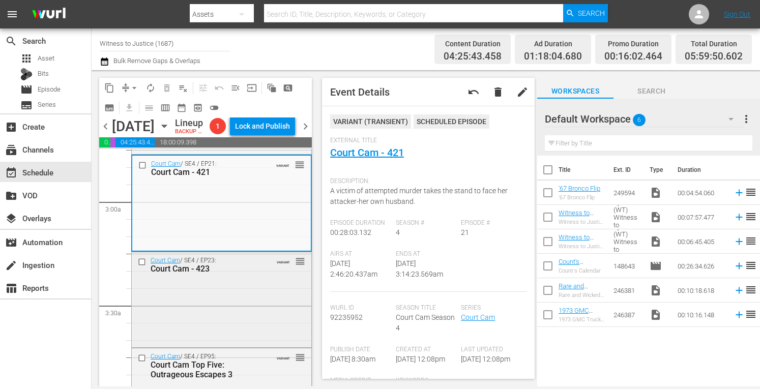
click at [223, 326] on div "Court Cam / SE4 / EP23: Court Cam - 423 VARIANT reorder" at bounding box center [222, 298] width 180 height 93
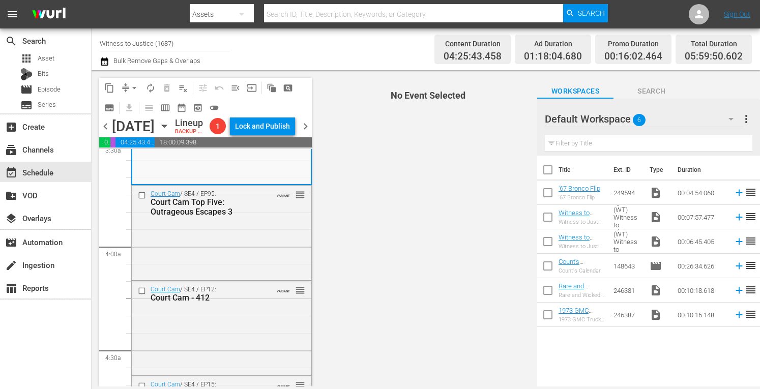
scroll to position [766, 0]
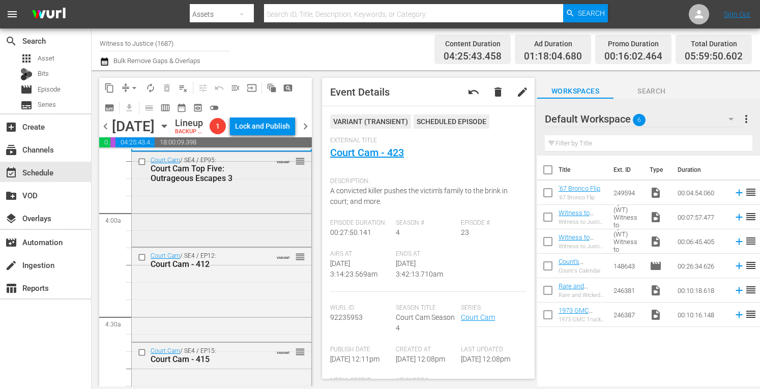
click at [244, 223] on div "Court Cam / SE4 / EP95: Court Cam Top Five: Outrageous Escapes 3 VARIANT reorder" at bounding box center [222, 198] width 180 height 93
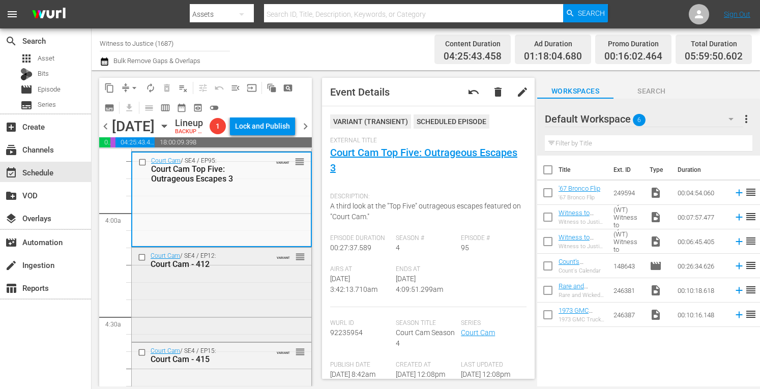
click at [220, 309] on div "Court Cam / SE4 / EP12: Court Cam - 412 VARIANT reorder" at bounding box center [222, 294] width 180 height 92
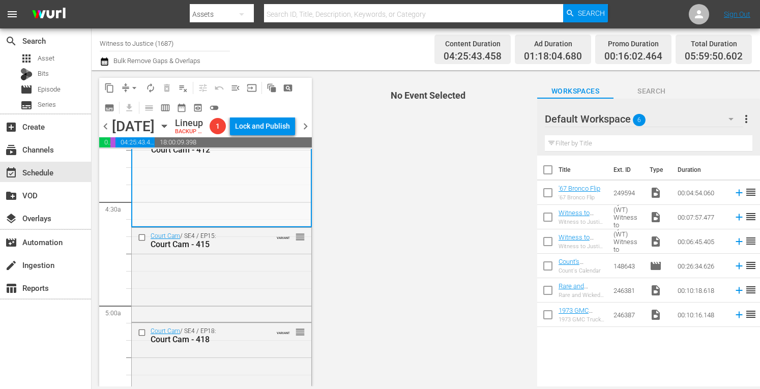
scroll to position [901, 0]
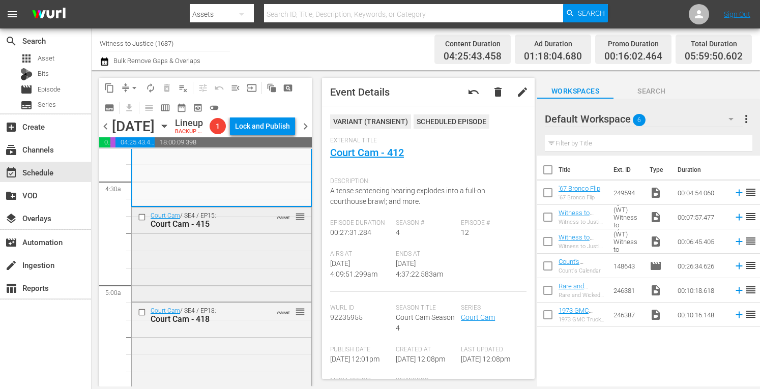
click at [241, 268] on div "Court Cam / SE4 / EP15: Court Cam - 415 VARIANT reorder" at bounding box center [222, 254] width 180 height 92
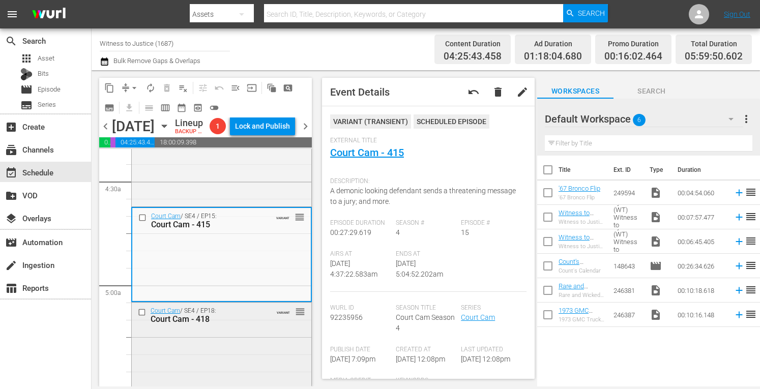
click at [252, 324] on div "Court Cam - 418" at bounding box center [207, 319] width 113 height 10
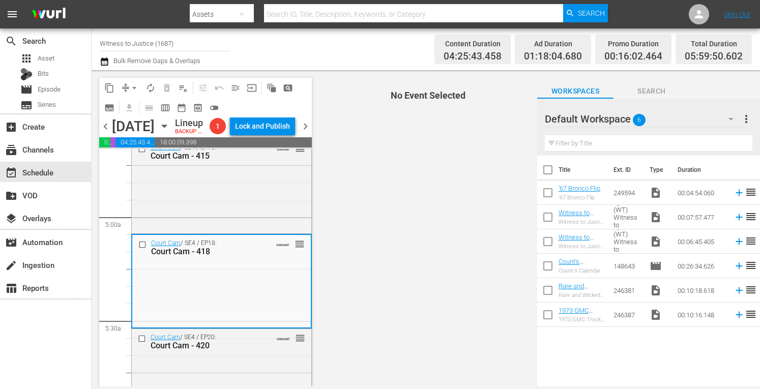
scroll to position [1051, 0]
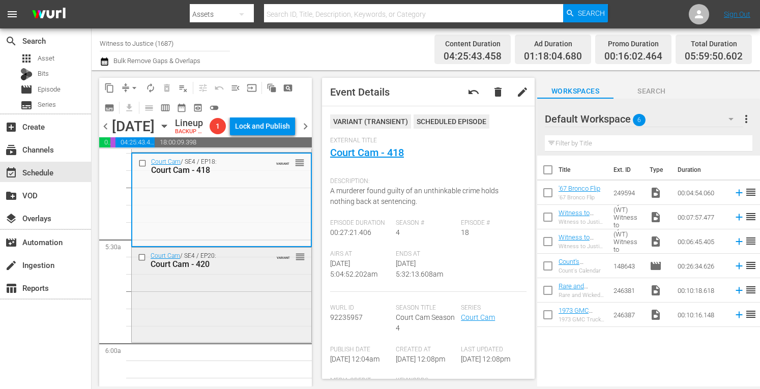
click at [226, 311] on div "Court Cam / SE4 / EP20: Court Cam - 420 VARIANT reorder" at bounding box center [222, 294] width 180 height 93
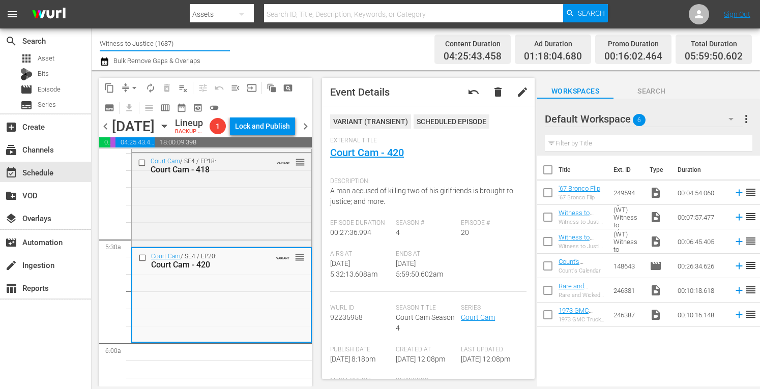
drag, startPoint x: 254, startPoint y: 0, endPoint x: 201, endPoint y: 47, distance: 70.6
click at [201, 47] on input "Witness to Justice (1687)" at bounding box center [165, 43] width 130 height 24
click at [133, 82] on button "arrow_drop_down" at bounding box center [134, 88] width 16 height 16
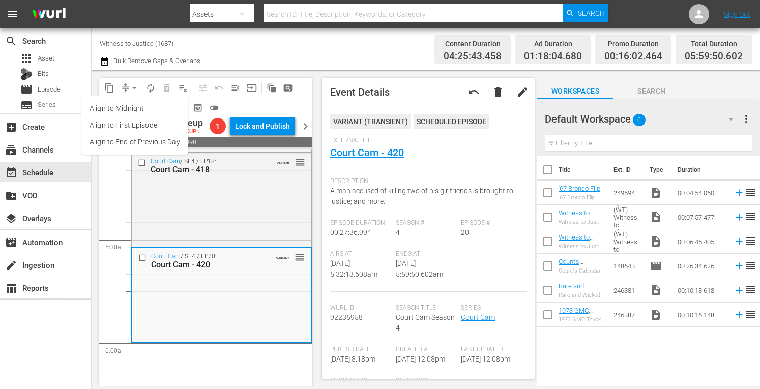
click at [132, 108] on li "Align to Midnight" at bounding box center [134, 108] width 107 height 17
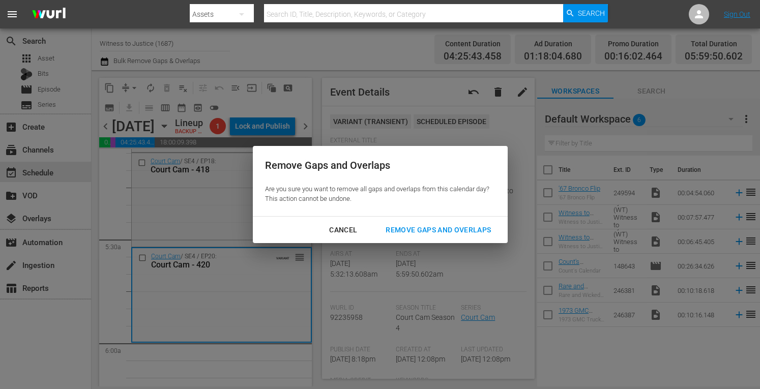
click at [409, 228] on div "Remove Gaps and Overlaps" at bounding box center [438, 230] width 122 height 13
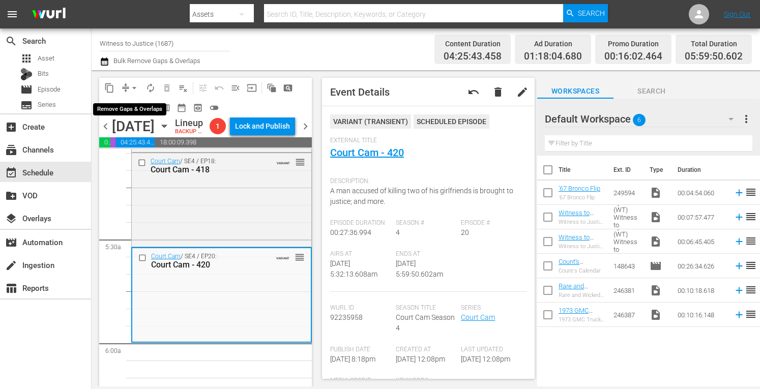
click at [134, 86] on span "arrow_drop_down" at bounding box center [134, 88] width 10 height 10
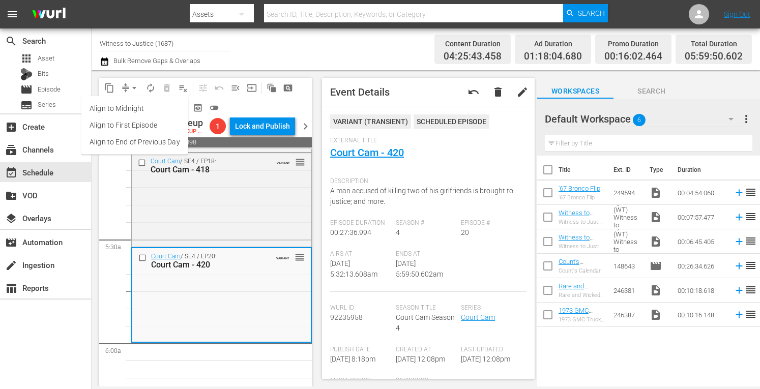
click at [130, 108] on li "Align to Midnight" at bounding box center [134, 108] width 107 height 17
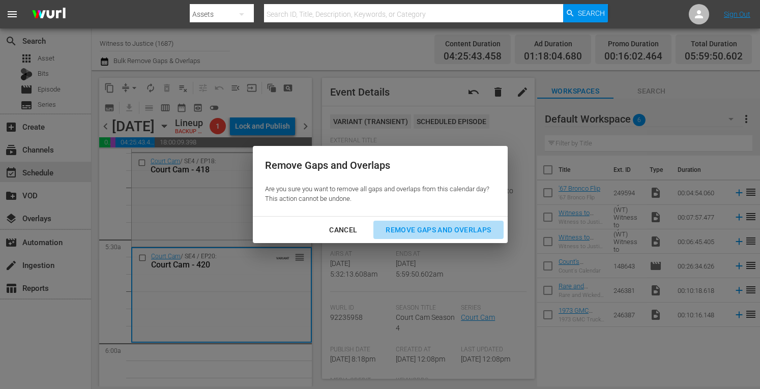
click at [413, 226] on div "Remove Gaps and Overlaps" at bounding box center [438, 230] width 122 height 13
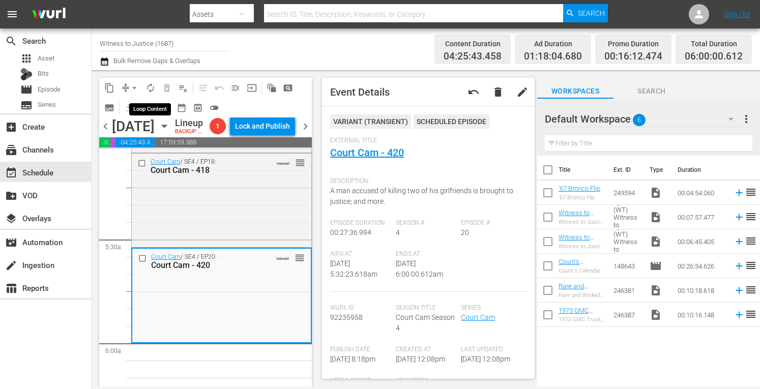
click at [151, 88] on span "autorenew_outlined" at bounding box center [150, 88] width 10 height 10
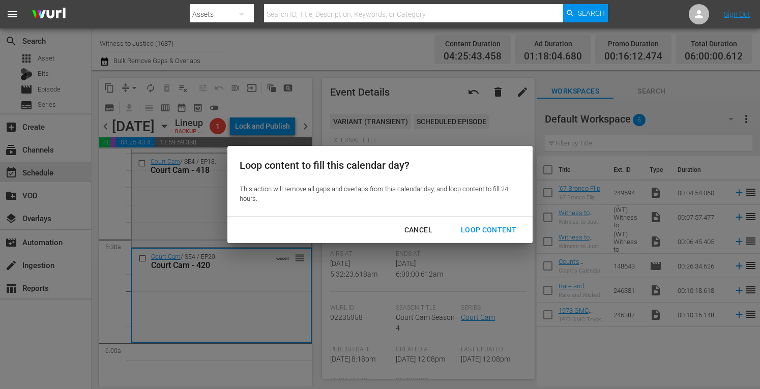
click at [505, 227] on div "Loop Content" at bounding box center [489, 230] width 72 height 13
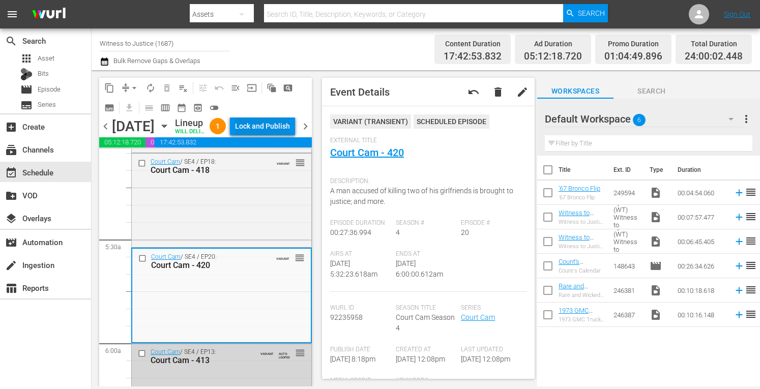
click at [270, 130] on div "Lock and Publish" at bounding box center [262, 126] width 55 height 18
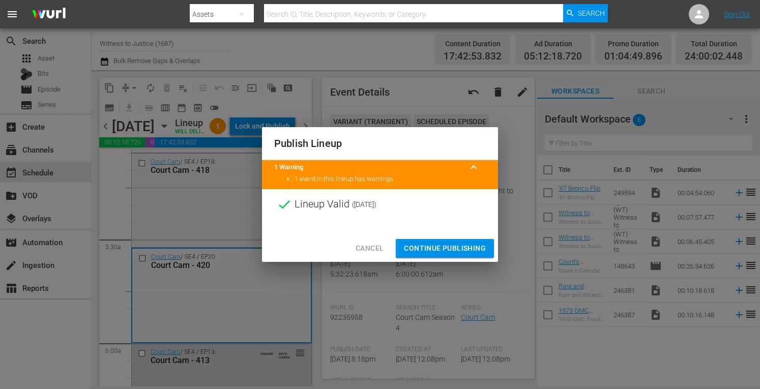
click at [476, 242] on span "Continue Publishing" at bounding box center [445, 248] width 82 height 13
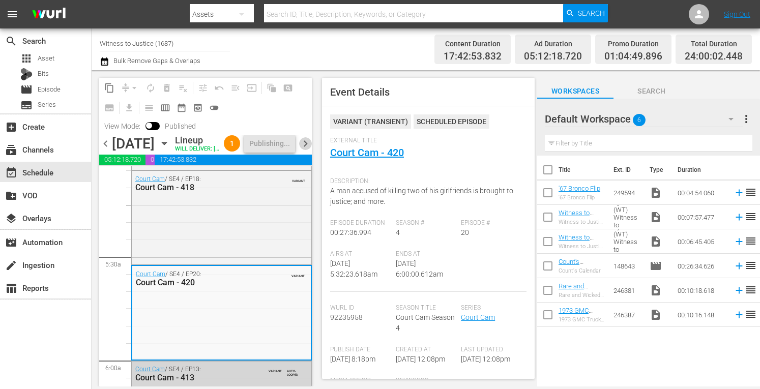
click at [306, 150] on span "chevron_right" at bounding box center [305, 143] width 13 height 13
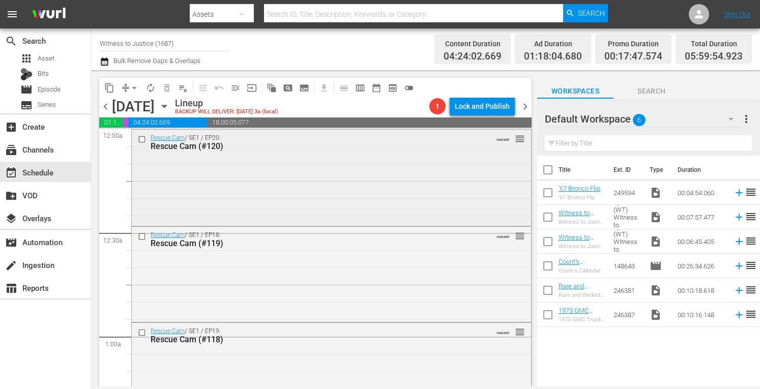
click at [419, 172] on div "Rescue Cam / SE1 / EP20: Rescue Cam (#120) VARIANT reorder" at bounding box center [331, 177] width 399 height 94
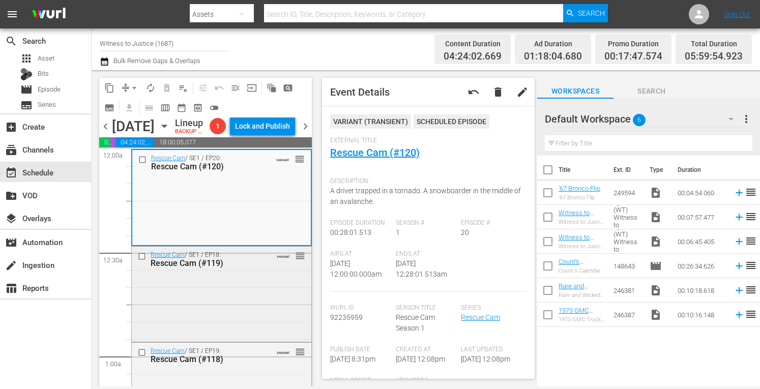
click at [237, 291] on div "Rescue Cam / SE1 / EP18: Rescue Cam (#119) VARIANT reorder" at bounding box center [222, 293] width 180 height 93
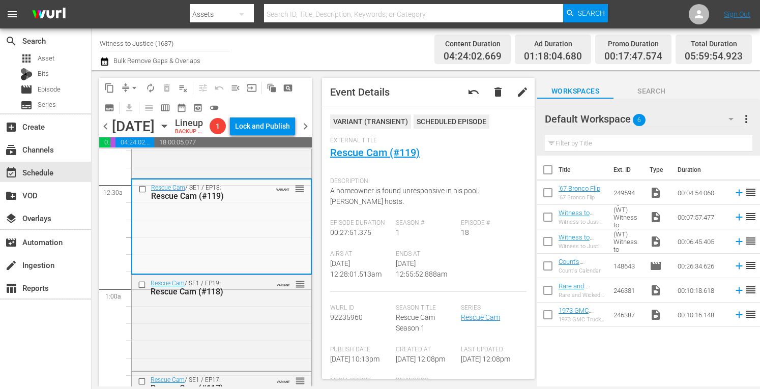
scroll to position [156, 0]
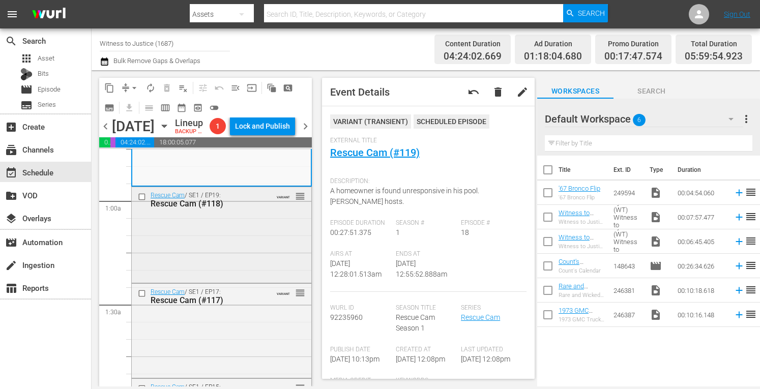
click at [270, 237] on div "Rescue Cam / SE1 / EP19: Rescue Cam (#118) VARIANT reorder" at bounding box center [222, 234] width 180 height 94
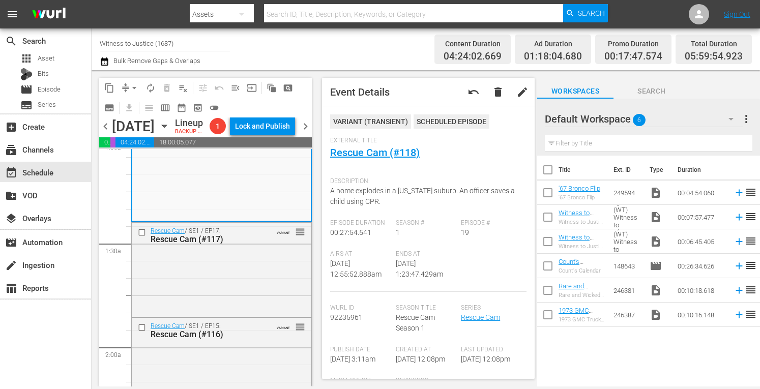
scroll to position [264, 0]
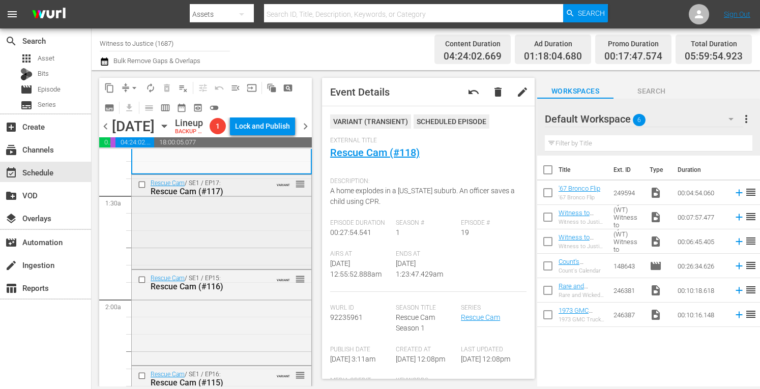
click at [256, 245] on div "Rescue Cam / SE1 / EP17: Rescue Cam (#117) VARIANT reorder" at bounding box center [222, 221] width 180 height 93
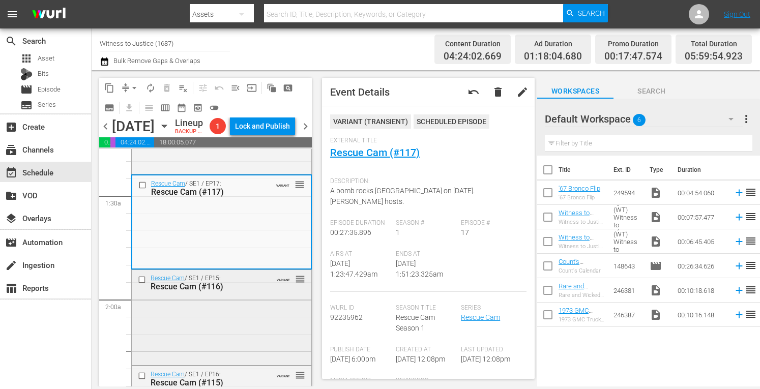
click at [248, 323] on div "Rescue Cam / SE1 / EP15: Rescue Cam (#116) VARIANT reorder" at bounding box center [222, 316] width 180 height 93
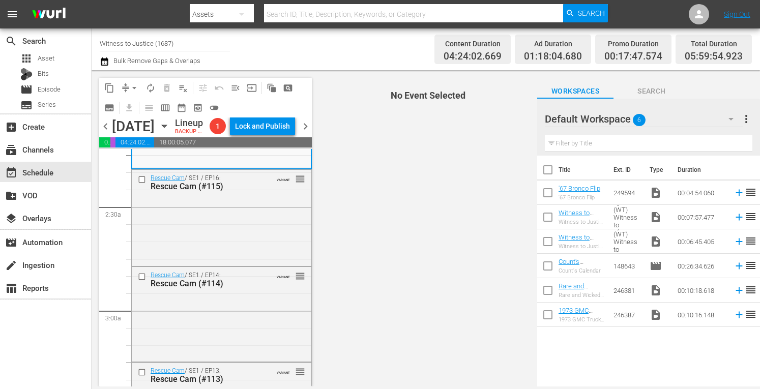
scroll to position [468, 0]
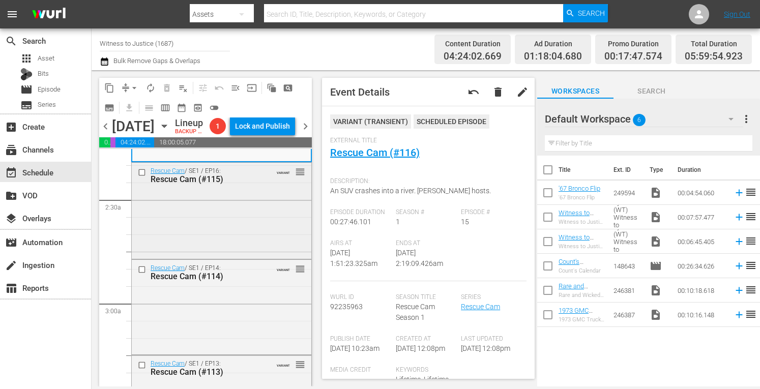
click at [263, 224] on div "Rescue Cam / SE1 / EP16: Rescue Cam (#115) VARIANT reorder" at bounding box center [222, 210] width 180 height 94
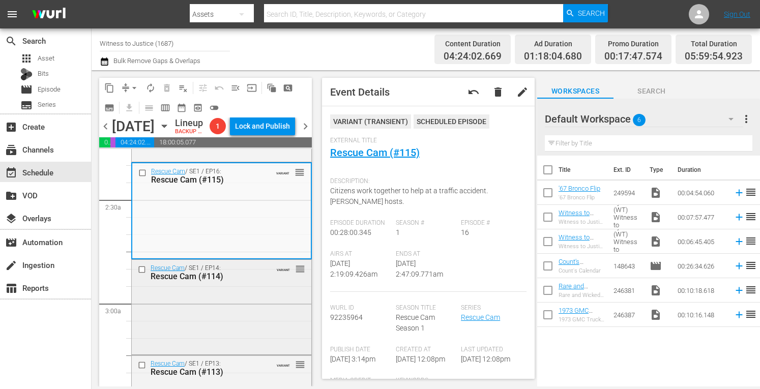
click at [249, 325] on div "Rescue Cam / SE1 / EP14: Rescue Cam (#114) VARIANT reorder" at bounding box center [222, 306] width 180 height 93
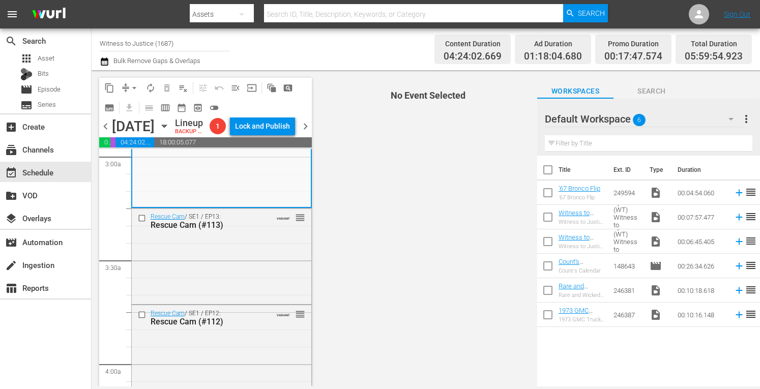
scroll to position [617, 0]
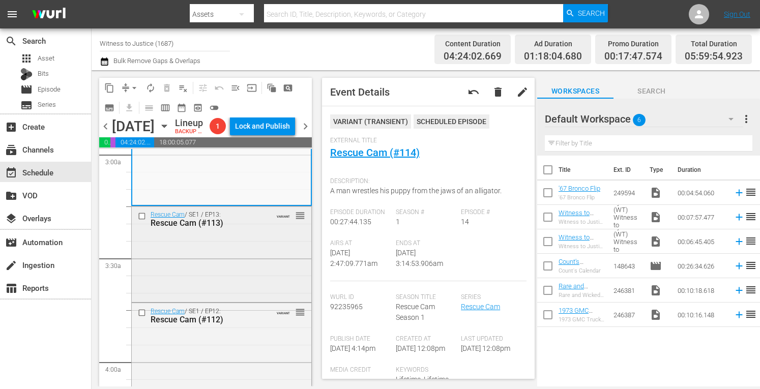
click at [235, 300] on div "Rescue Cam / SE1 / EP13: Rescue Cam (#113) VARIANT reorder" at bounding box center [222, 252] width 180 height 93
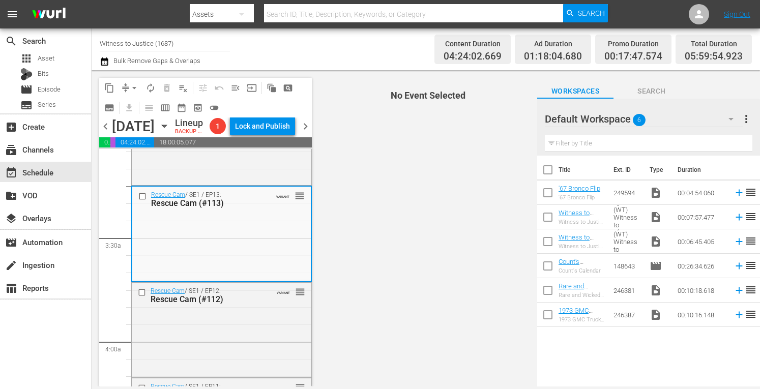
scroll to position [664, 0]
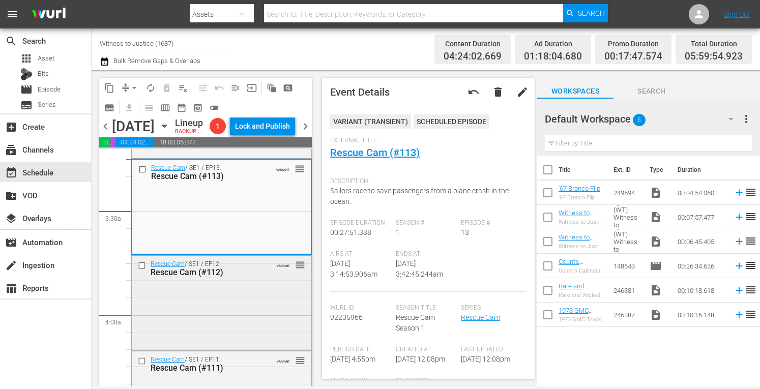
click at [223, 316] on div "Rescue Cam / SE1 / EP12: Rescue Cam (#112) VARIANT reorder" at bounding box center [222, 302] width 180 height 93
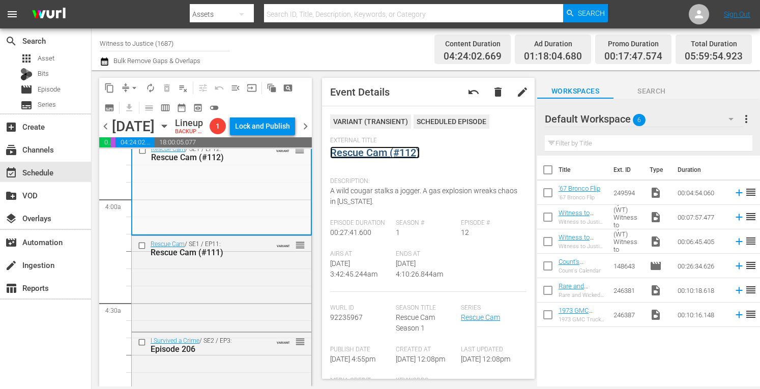
scroll to position [813, 0]
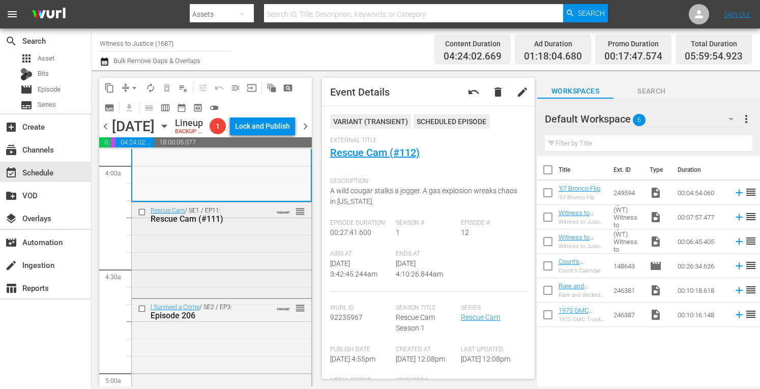
click at [249, 292] on div "Rescue Cam / SE1 / EP11: Rescue Cam (#111) VARIANT reorder" at bounding box center [222, 248] width 180 height 93
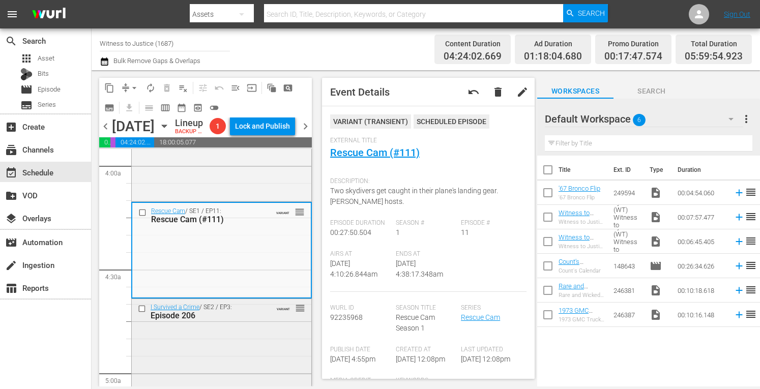
click at [251, 324] on div "I Survived a Crime / SE2 / EP3: Episode 206 VARIANT reorder" at bounding box center [222, 311] width 180 height 25
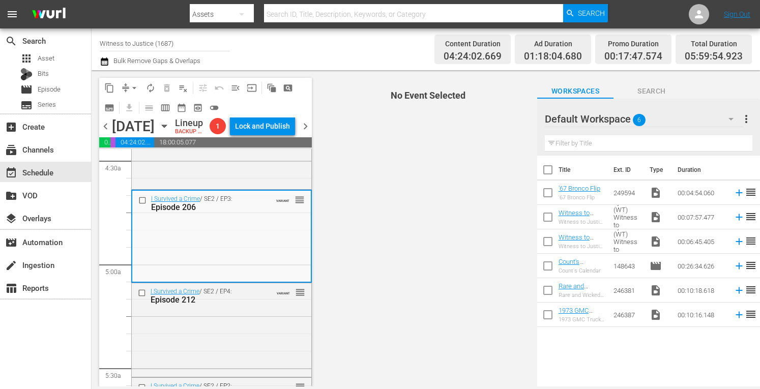
scroll to position [997, 0]
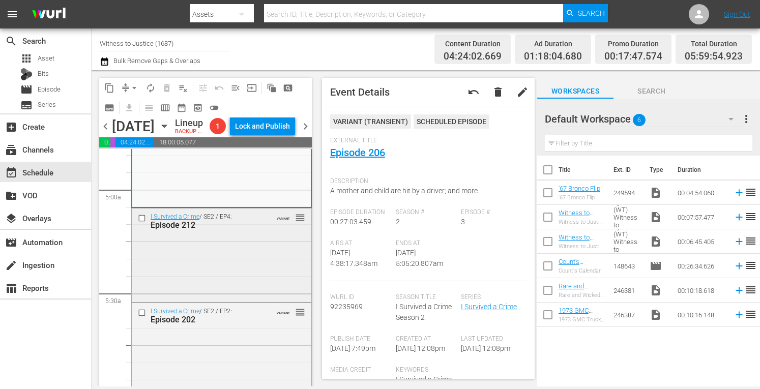
click at [256, 271] on div "I Survived a Crime / SE2 / EP4: Episode 212 VARIANT reorder" at bounding box center [222, 255] width 180 height 92
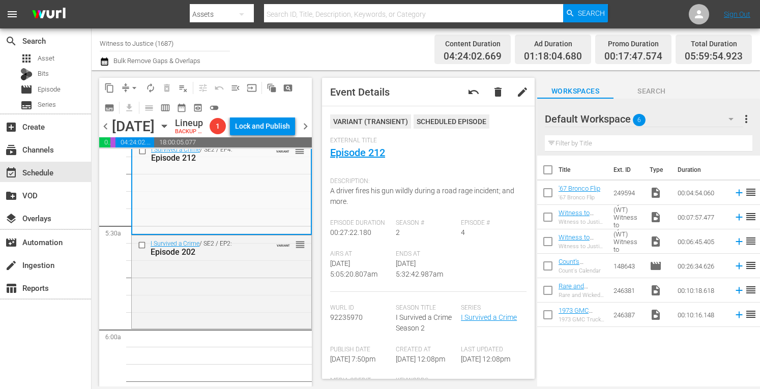
scroll to position [1071, 0]
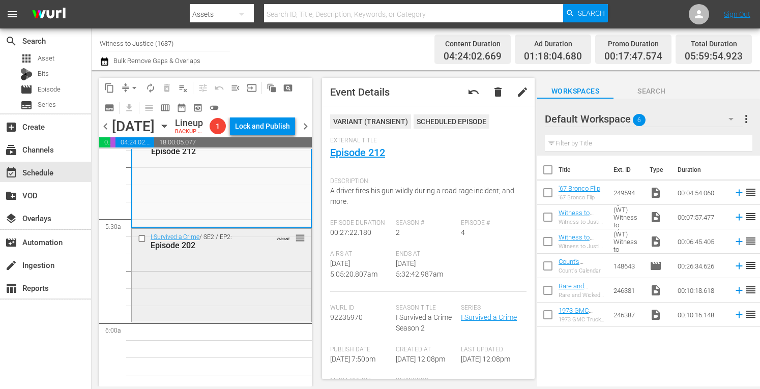
click at [265, 254] on div "I Survived a Crime / SE2 / EP2: Episode 202 VARIANT reorder" at bounding box center [222, 241] width 180 height 25
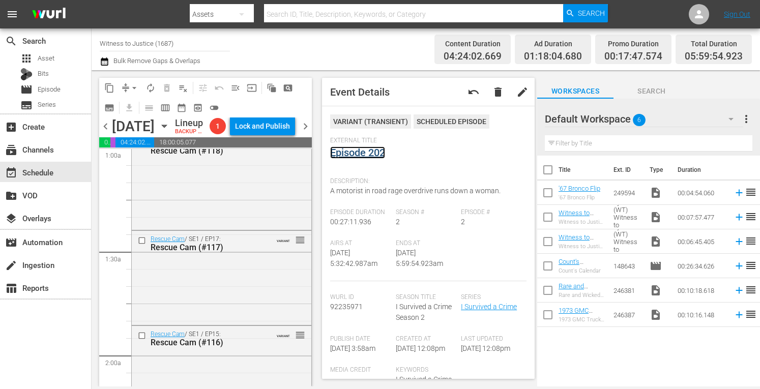
scroll to position [0, 0]
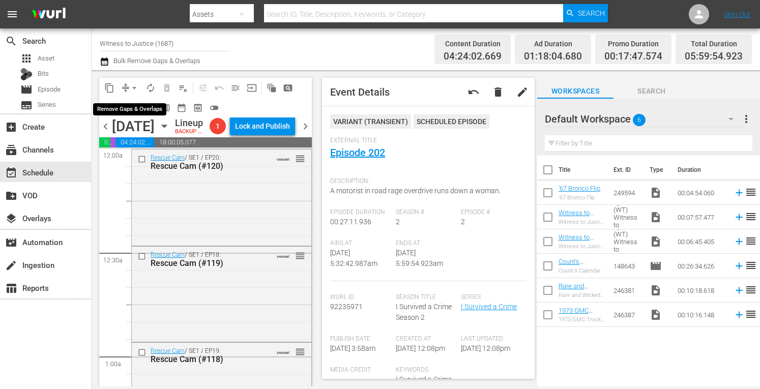
click at [137, 83] on span "arrow_drop_down" at bounding box center [134, 88] width 10 height 10
click at [131, 106] on li "Align to Midnight" at bounding box center [135, 108] width 84 height 17
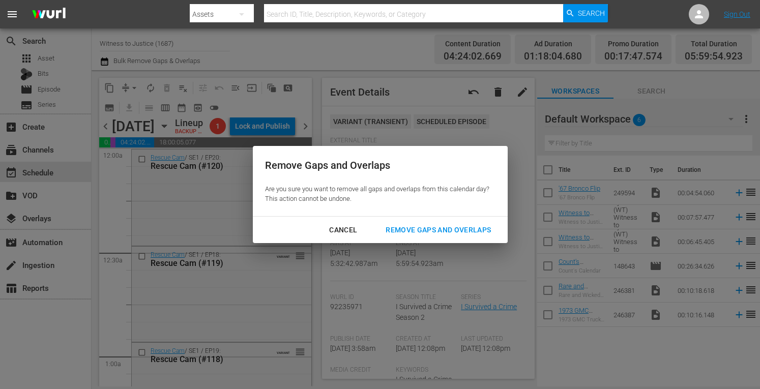
click at [407, 227] on div "Remove Gaps and Overlaps" at bounding box center [438, 230] width 122 height 13
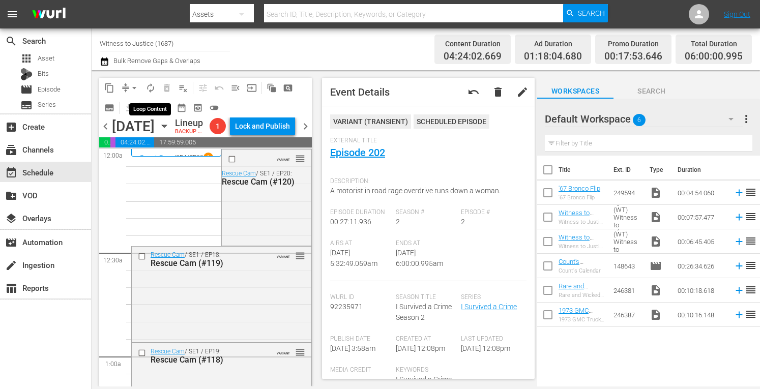
click at [151, 84] on span "autorenew_outlined" at bounding box center [150, 88] width 10 height 10
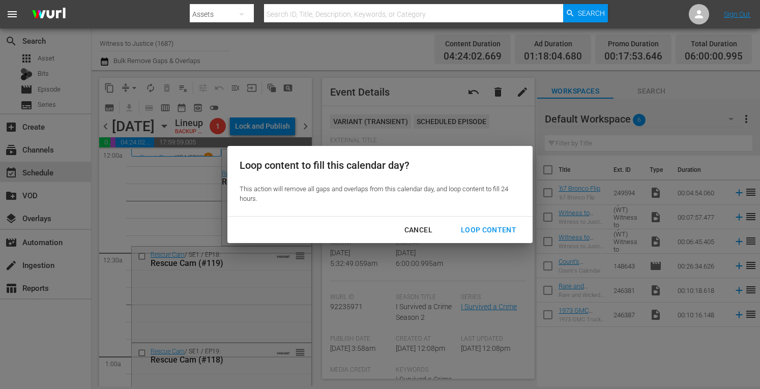
click at [491, 227] on div "Loop Content" at bounding box center [489, 230] width 72 height 13
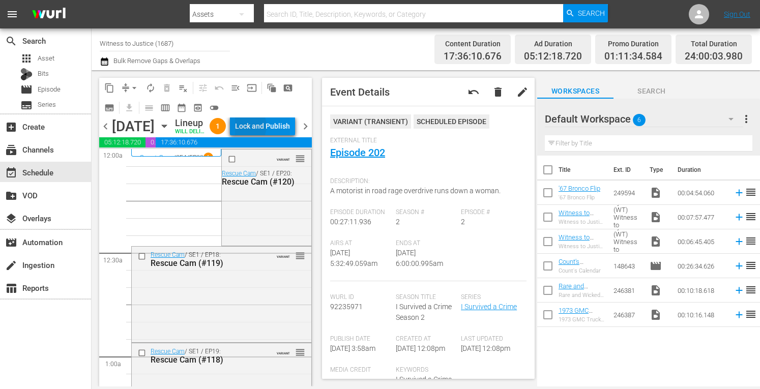
click at [265, 128] on div "Lock and Publish" at bounding box center [262, 126] width 55 height 18
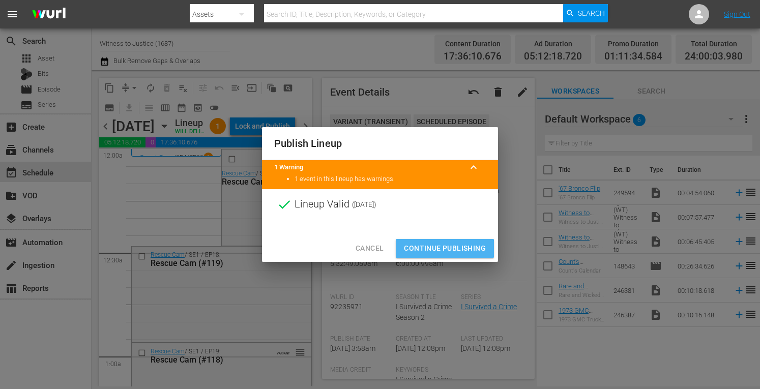
click at [431, 249] on span "Continue Publishing" at bounding box center [445, 248] width 82 height 13
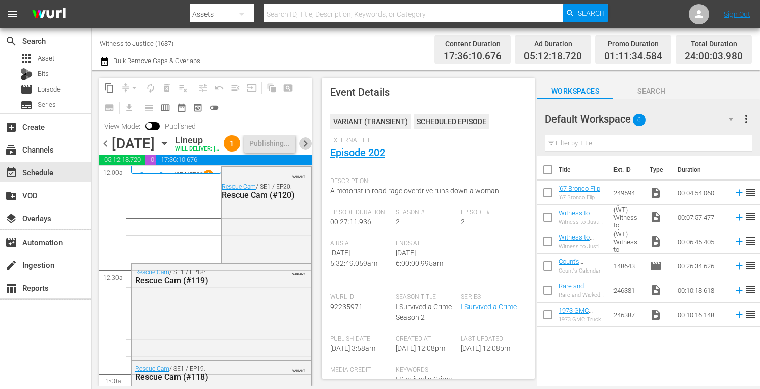
click at [307, 150] on span "chevron_right" at bounding box center [305, 143] width 13 height 13
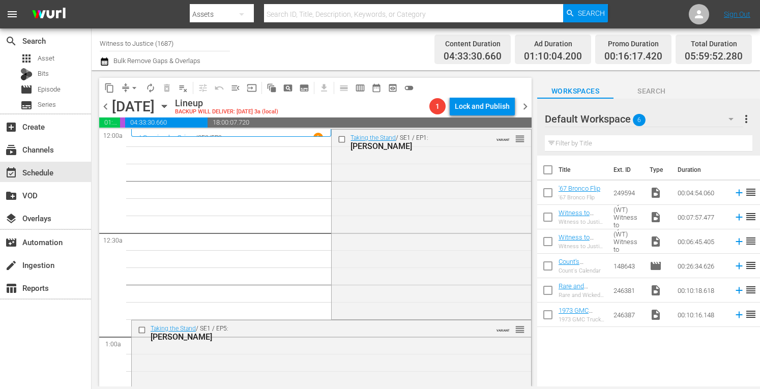
click at [385, 201] on div "Taking the Stand / SE1 / EP1: Jodi Arias VARIANT reorder" at bounding box center [431, 223] width 199 height 187
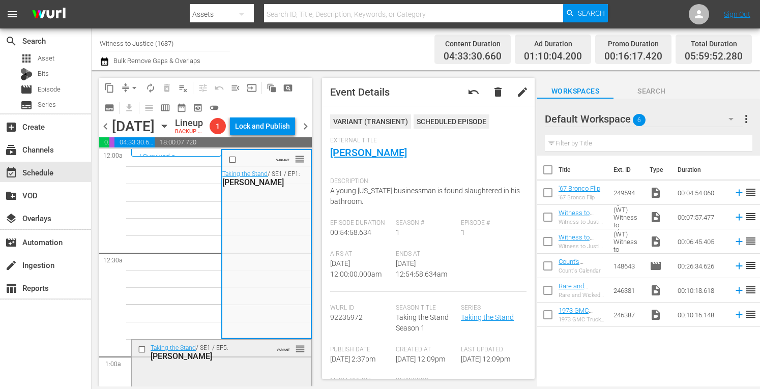
click at [243, 361] on div "Eric Campbell" at bounding box center [207, 356] width 113 height 10
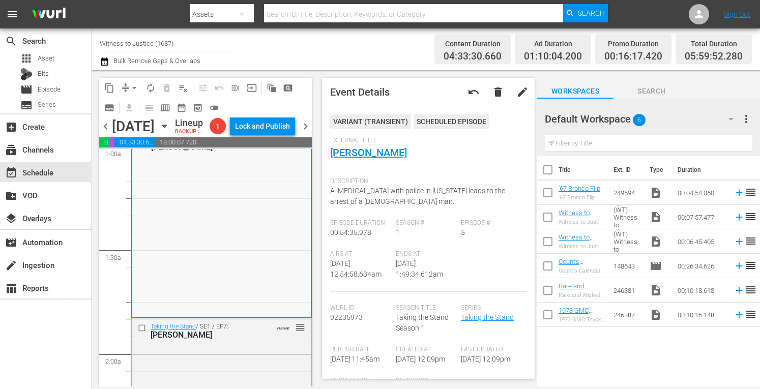
scroll to position [237, 0]
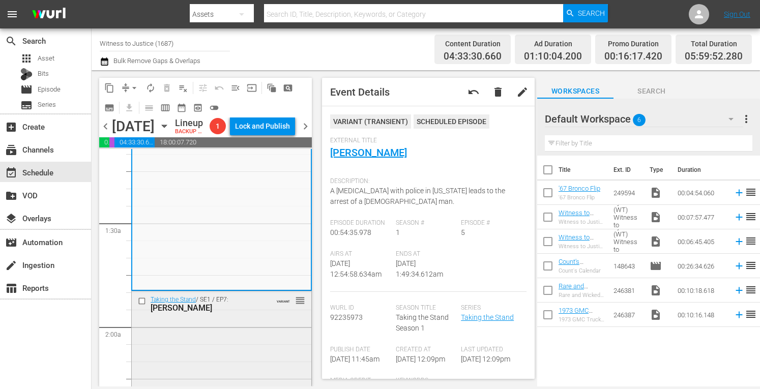
click at [236, 338] on div "Taking the Stand / SE1 / EP7: SEAN FOLEY VARIANT reorder" at bounding box center [222, 339] width 180 height 96
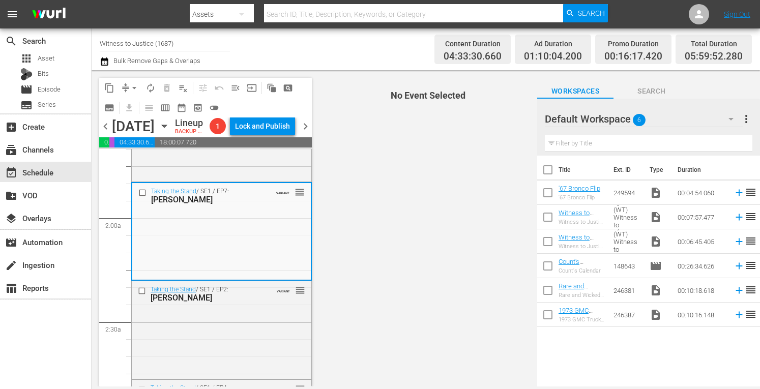
scroll to position [407, 0]
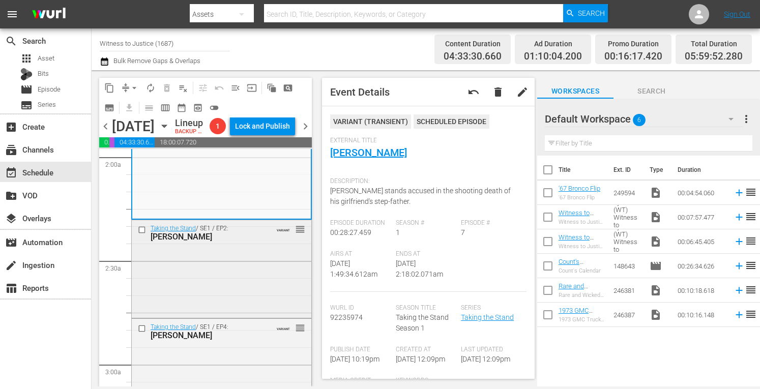
click at [237, 278] on div "Taking the Stand / SE1 / EP2: Amber Guyger VARIANT reorder" at bounding box center [222, 268] width 180 height 96
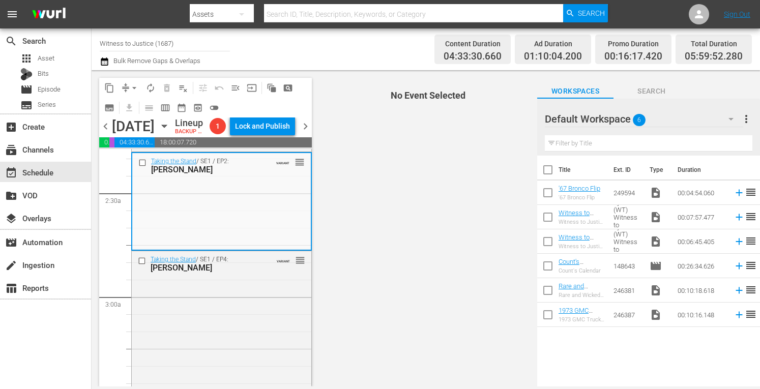
scroll to position [522, 0]
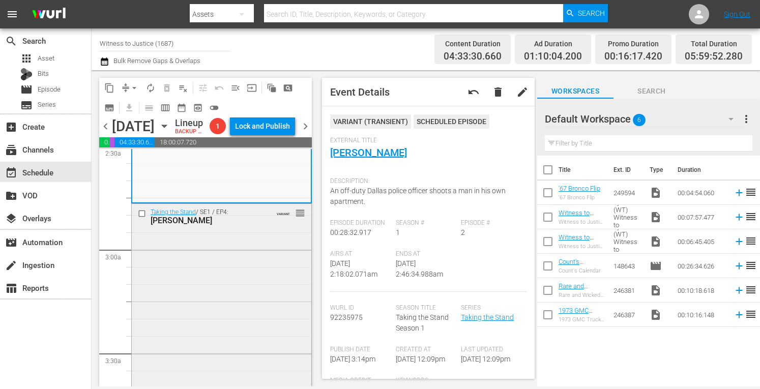
click at [240, 305] on div "Taking the Stand / SE1 / EP4: Shayna Hubers VARIANT reorder" at bounding box center [222, 297] width 180 height 186
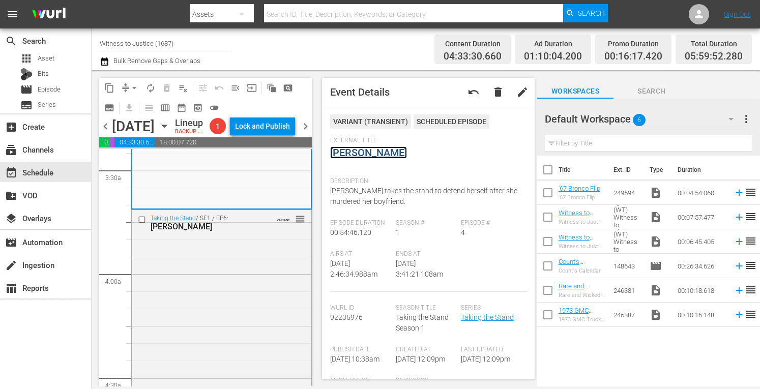
scroll to position [738, 0]
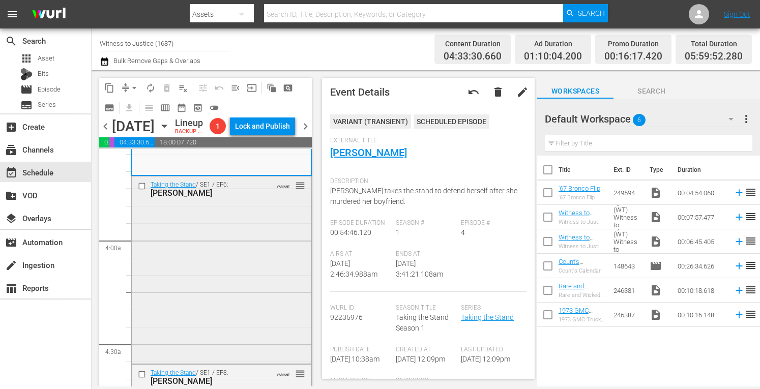
click at [264, 315] on div "Taking the Stand / SE1 / EP6: Leon Jacob VARIANT reorder" at bounding box center [222, 268] width 180 height 185
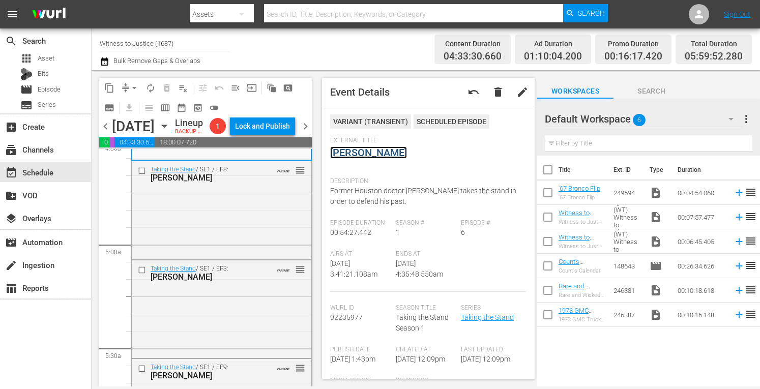
scroll to position [949, 0]
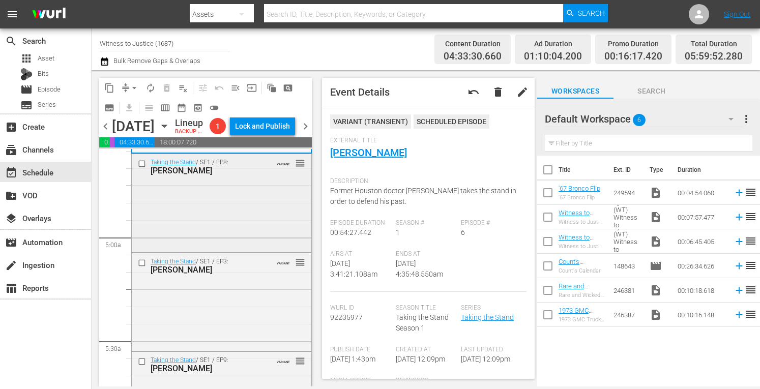
click at [224, 179] on div "Taking the Stand / SE1 / EP8: LIMON VARIANT reorder" at bounding box center [222, 166] width 180 height 25
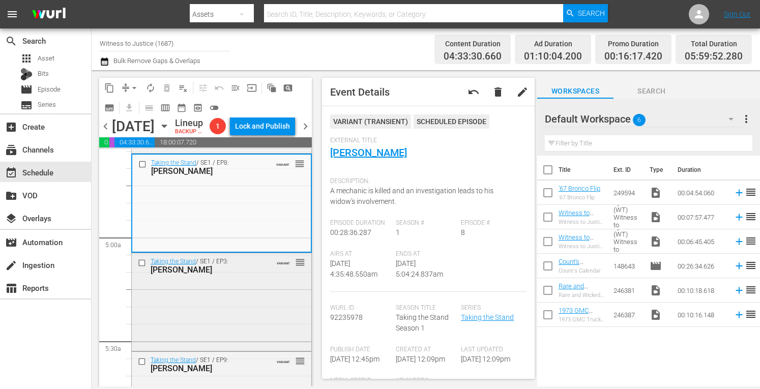
click at [234, 323] on div "Taking the Stand / SE1 / EP3: Scott Nelson VARIANT reorder" at bounding box center [222, 301] width 180 height 96
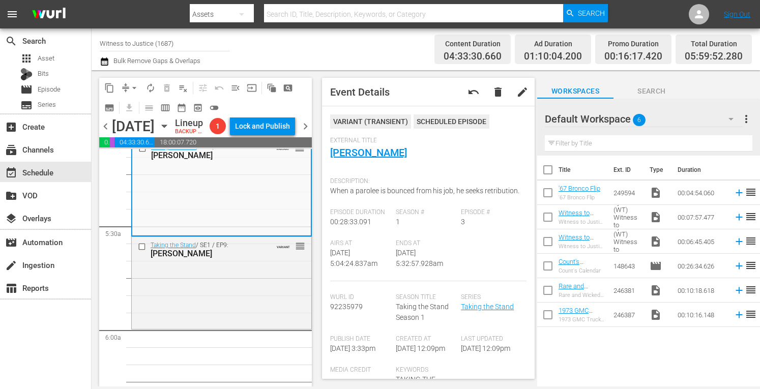
scroll to position [1098, 0]
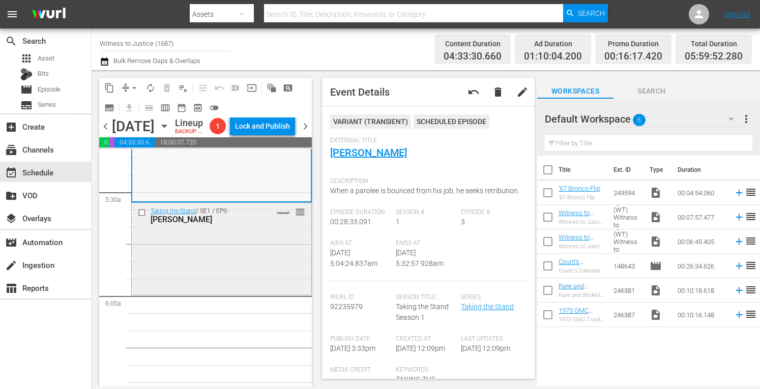
click at [234, 267] on div "Taking the Stand / SE1 / EP9: LUKE VANHEMERT VARIANT reorder" at bounding box center [222, 248] width 180 height 90
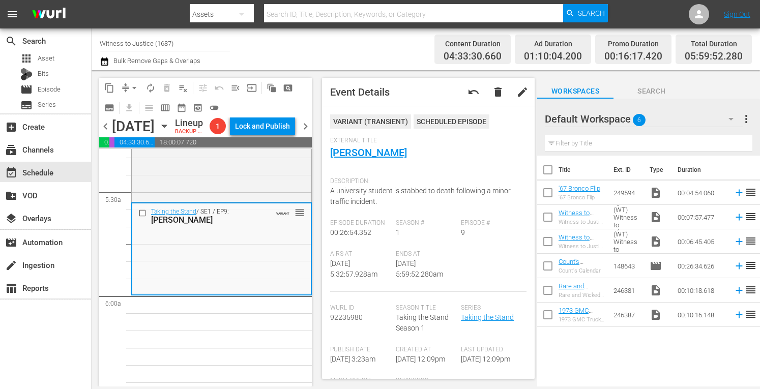
click at [608, 362] on div "Title Ext. ID Type Duration '67 Bronco Flip '67 Bronco Flip 249594 video_file 0…" at bounding box center [648, 272] width 223 height 232
click at [134, 87] on span "arrow_drop_down" at bounding box center [134, 88] width 10 height 10
click at [132, 105] on li "Align to Midnight" at bounding box center [134, 108] width 107 height 17
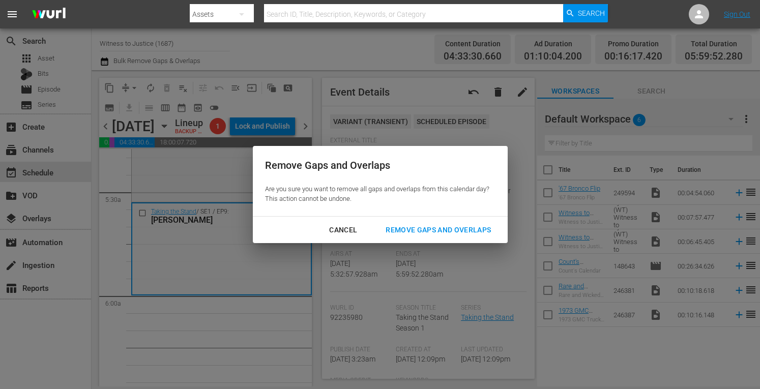
click at [412, 231] on div "Remove Gaps and Overlaps" at bounding box center [438, 230] width 122 height 13
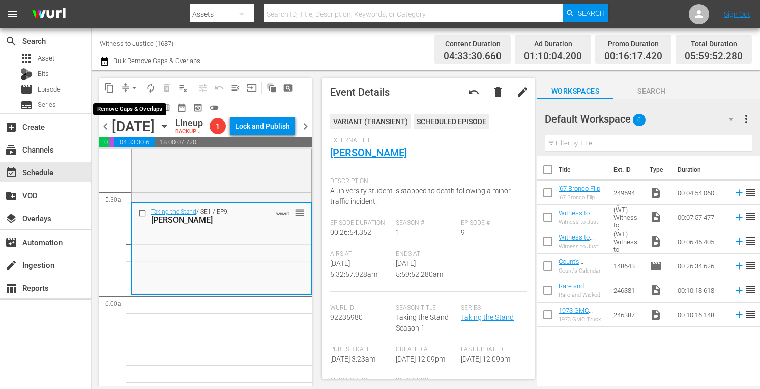
click at [135, 85] on span "arrow_drop_down" at bounding box center [134, 88] width 10 height 10
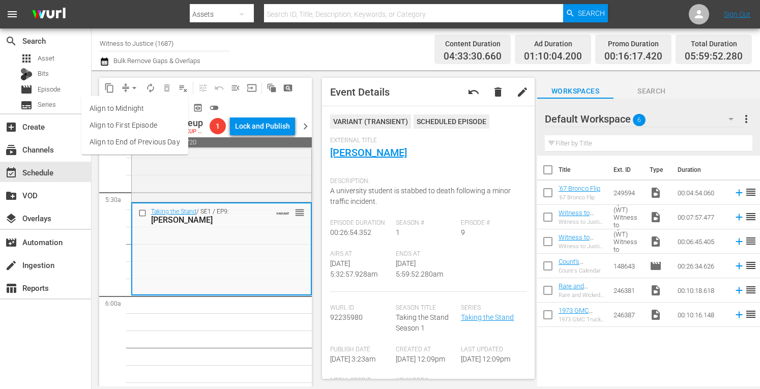
click at [133, 106] on li "Align to Midnight" at bounding box center [134, 108] width 107 height 17
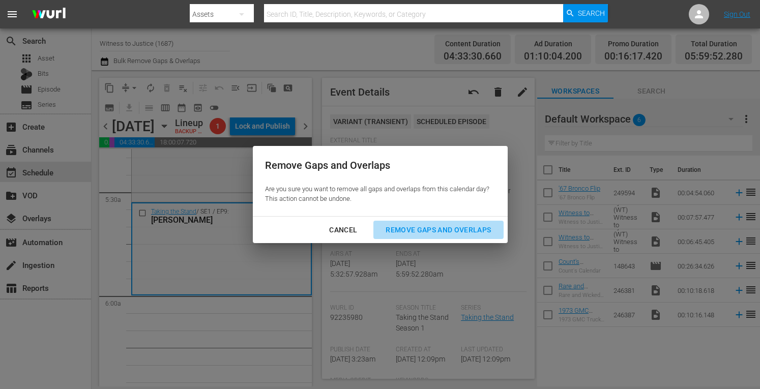
click at [424, 230] on div "Remove Gaps and Overlaps" at bounding box center [438, 230] width 122 height 13
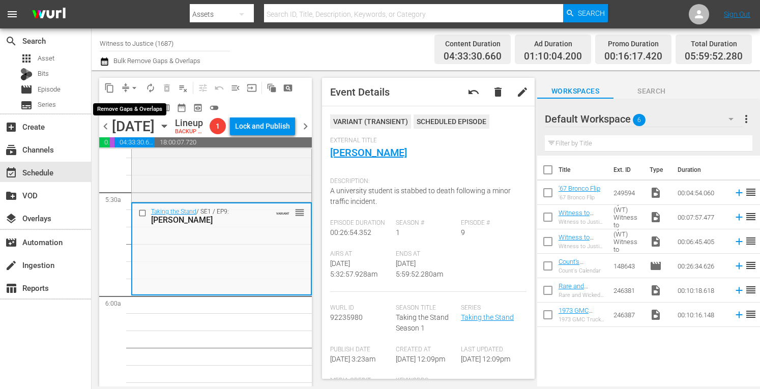
click at [134, 83] on span "arrow_drop_down" at bounding box center [134, 88] width 10 height 10
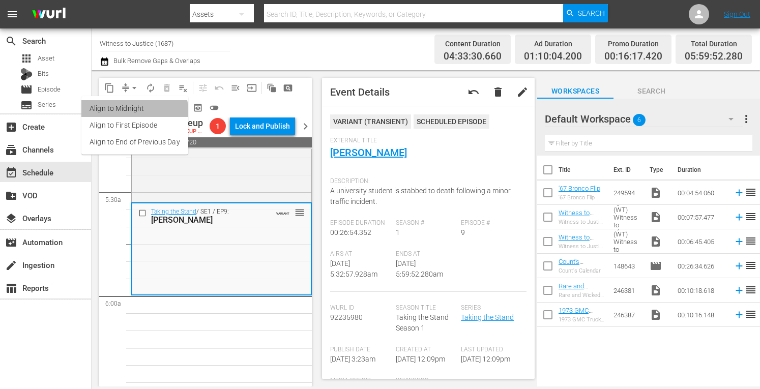
click at [130, 113] on li "Align to Midnight" at bounding box center [134, 108] width 107 height 17
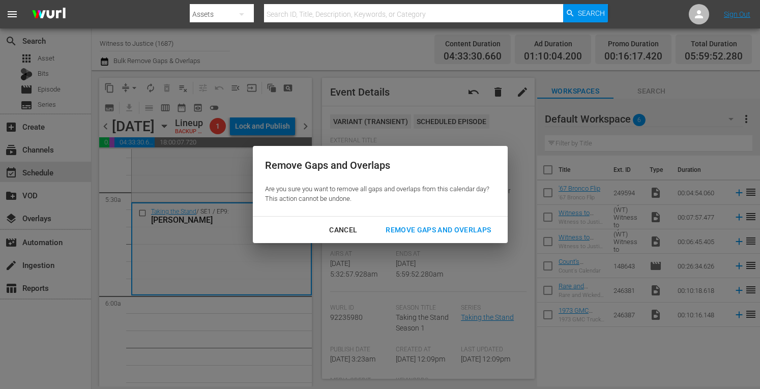
click at [418, 227] on div "Remove Gaps and Overlaps" at bounding box center [438, 230] width 122 height 13
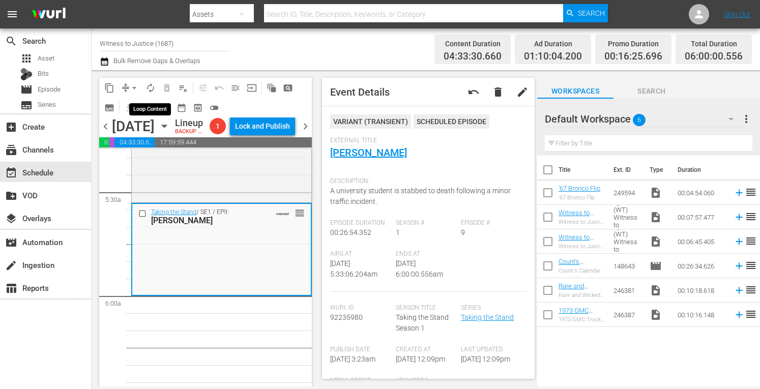
click at [154, 83] on span "autorenew_outlined" at bounding box center [150, 88] width 10 height 10
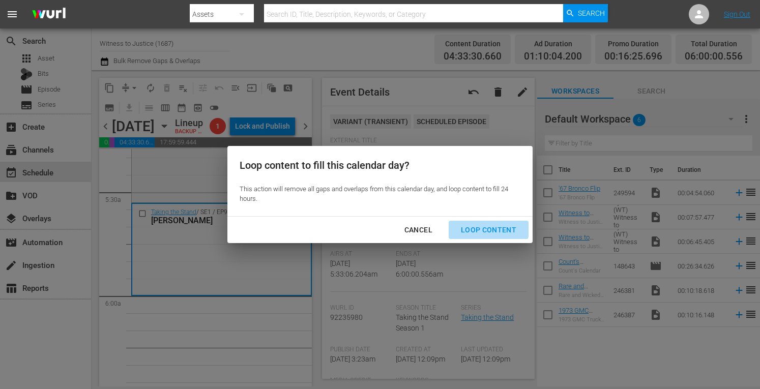
click at [484, 225] on div "Loop Content" at bounding box center [489, 230] width 72 height 13
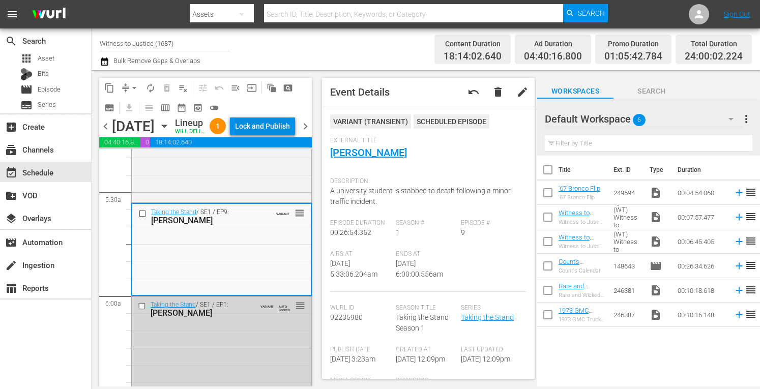
click at [280, 123] on div "Lock and Publish" at bounding box center [262, 126] width 55 height 18
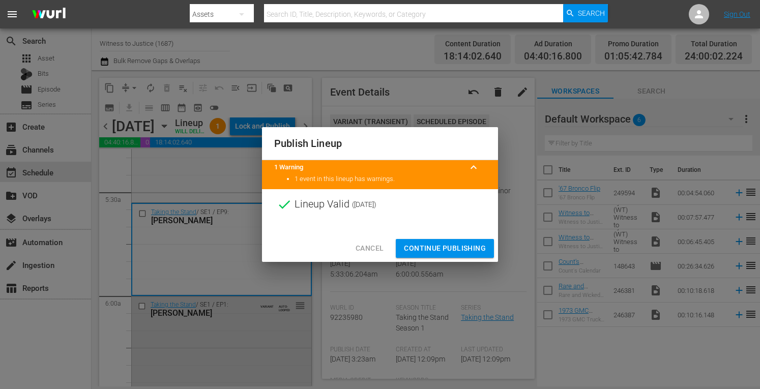
click at [441, 251] on span "Continue Publishing" at bounding box center [445, 248] width 82 height 13
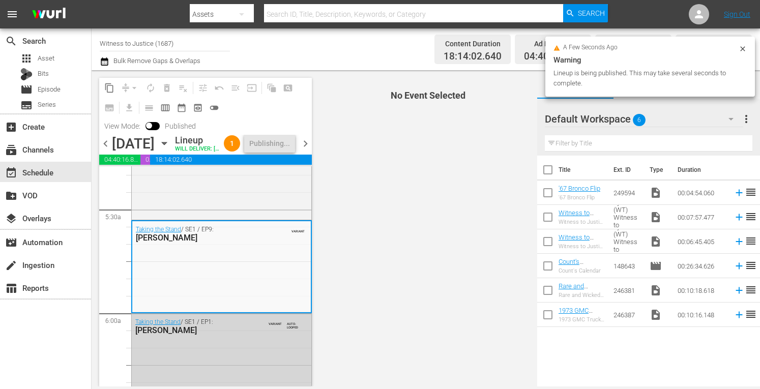
click at [304, 150] on span "chevron_right" at bounding box center [305, 143] width 13 height 13
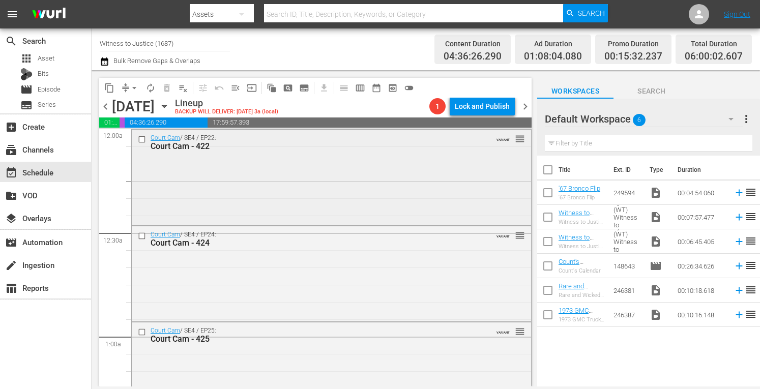
click at [380, 160] on div "Court Cam / SE4 / EP22: Court Cam - 422 VARIANT reorder" at bounding box center [331, 177] width 399 height 94
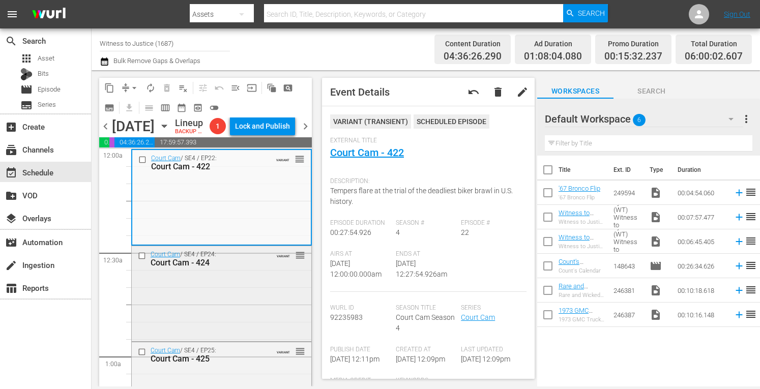
click at [262, 300] on div "Court Cam / SE4 / EP24: Court Cam - 424 VARIANT reorder" at bounding box center [222, 292] width 180 height 93
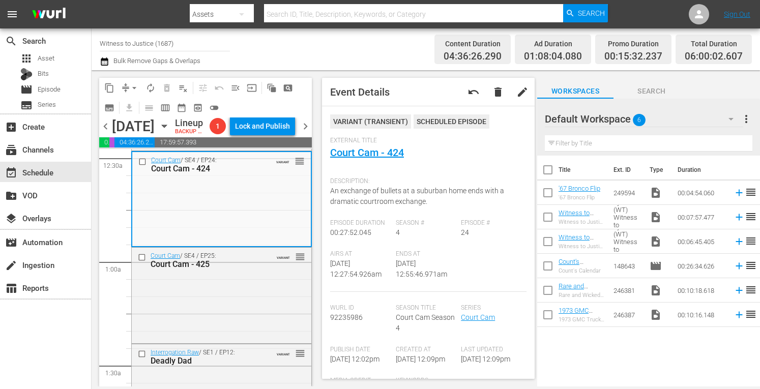
scroll to position [135, 0]
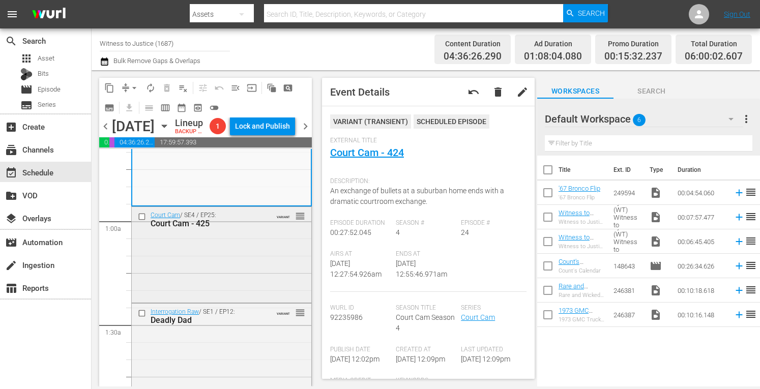
click at [248, 274] on div "Court Cam / SE4 / EP25: Court Cam - 425 VARIANT reorder" at bounding box center [222, 254] width 180 height 94
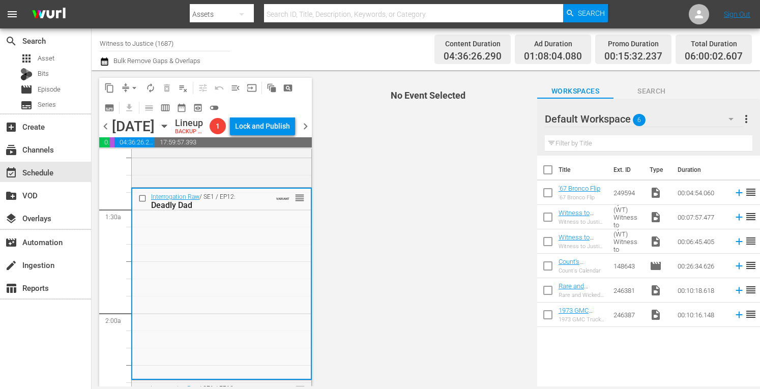
scroll to position [339, 0]
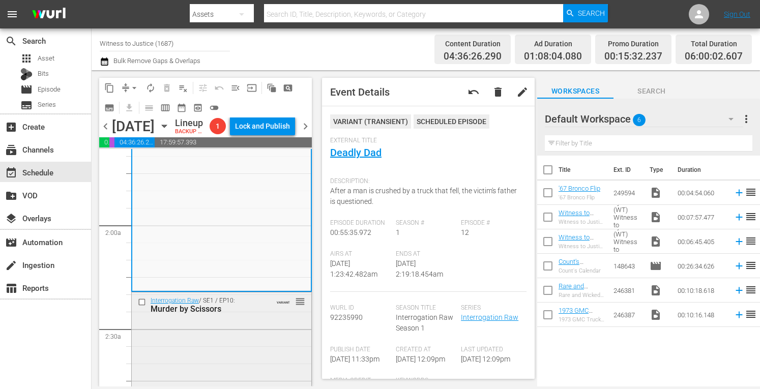
click at [242, 314] on div "Murder by Scissors" at bounding box center [207, 309] width 113 height 10
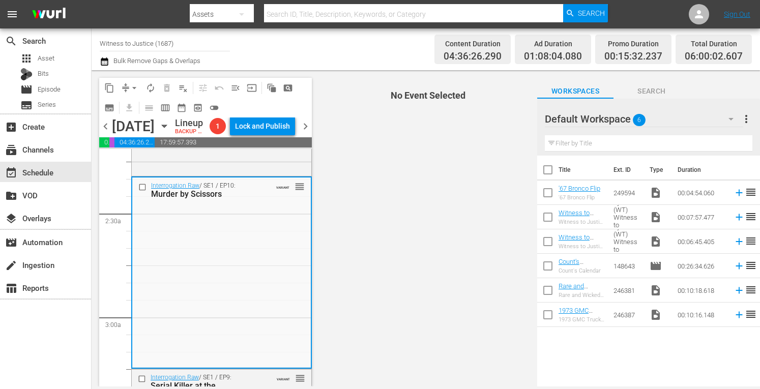
scroll to position [542, 0]
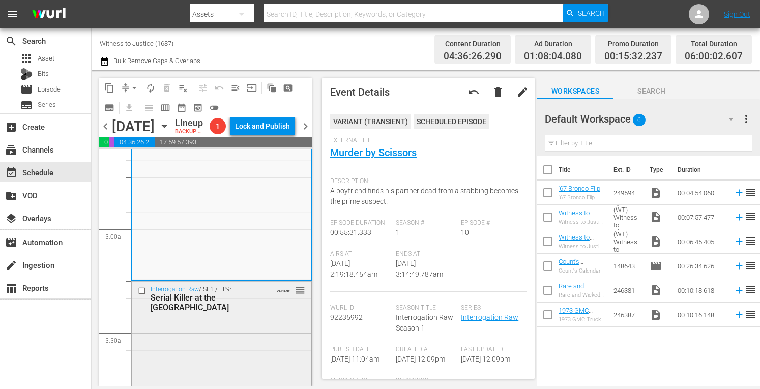
click at [253, 312] on div "Serial Killer at the VA Hospital" at bounding box center [207, 302] width 113 height 19
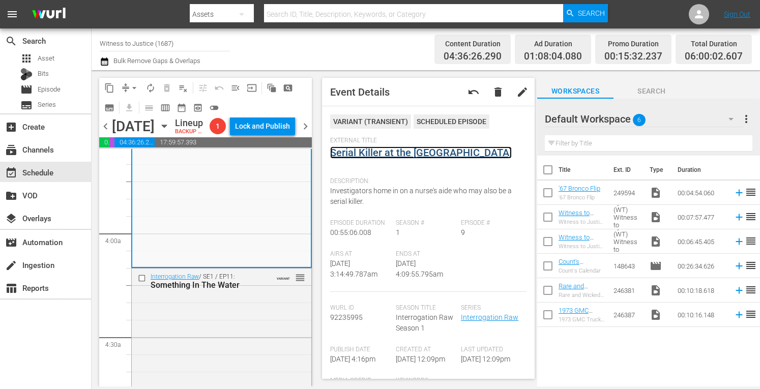
scroll to position [786, 0]
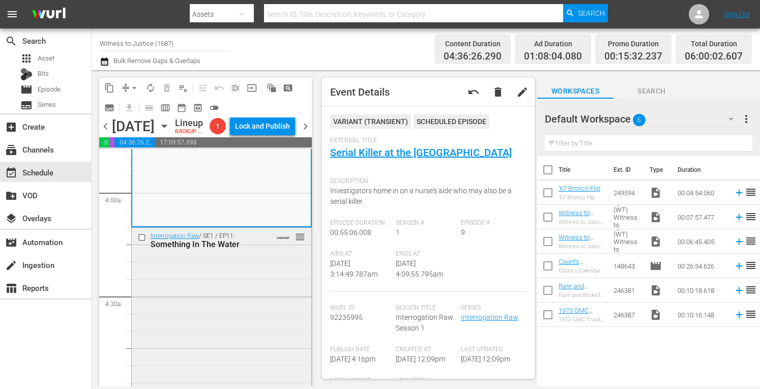
click at [250, 358] on div "Interrogation Raw / SE1 / EP11: Something In The Water VARIANT reorder" at bounding box center [222, 322] width 180 height 188
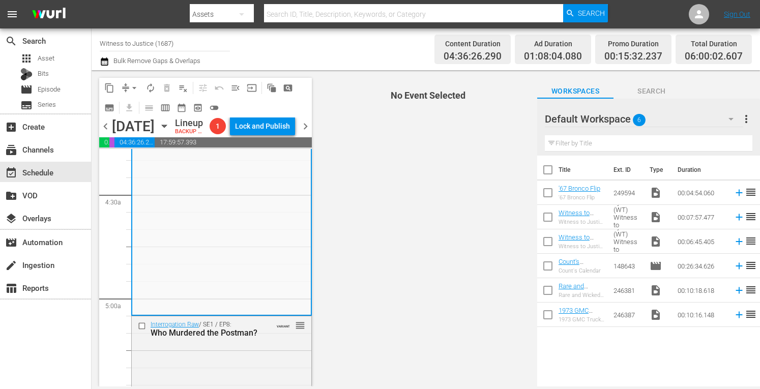
scroll to position [936, 0]
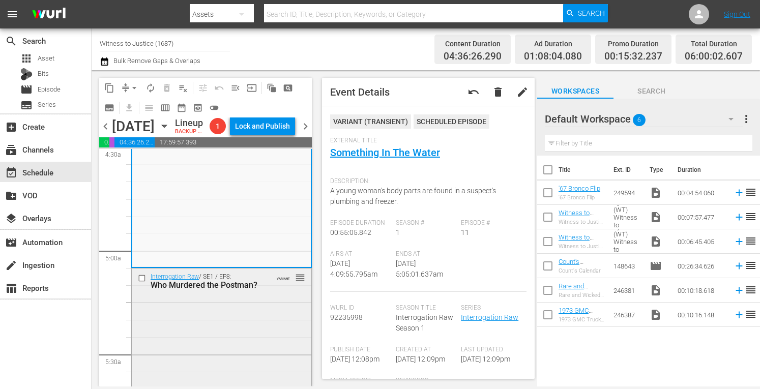
click at [266, 326] on div "Interrogation Raw / SE1 / EP8: Who Murdered the Postman? VARIANT reorder" at bounding box center [222, 362] width 180 height 187
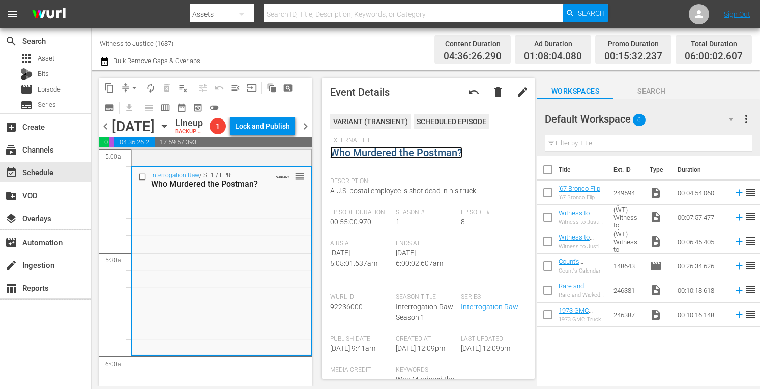
scroll to position [1071, 0]
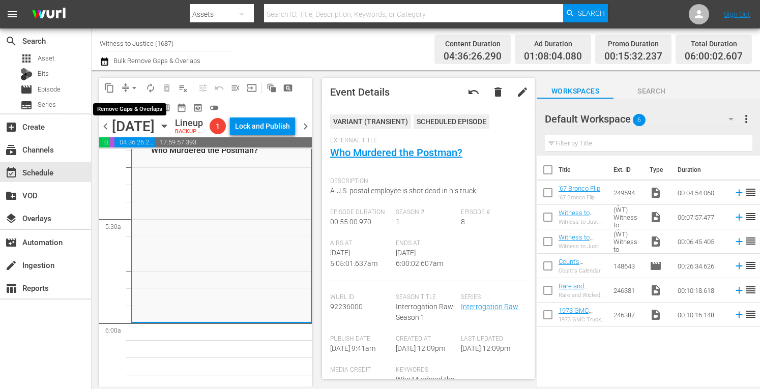
click at [137, 85] on span "arrow_drop_down" at bounding box center [134, 88] width 10 height 10
click at [129, 104] on li "Align to Midnight" at bounding box center [135, 108] width 84 height 17
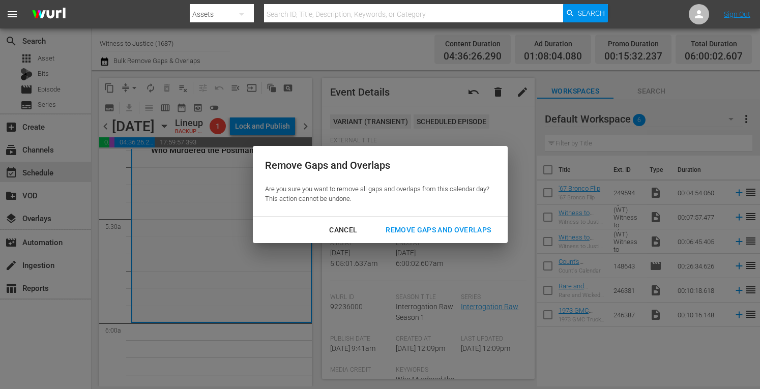
click at [420, 227] on div "Remove Gaps and Overlaps" at bounding box center [438, 230] width 122 height 13
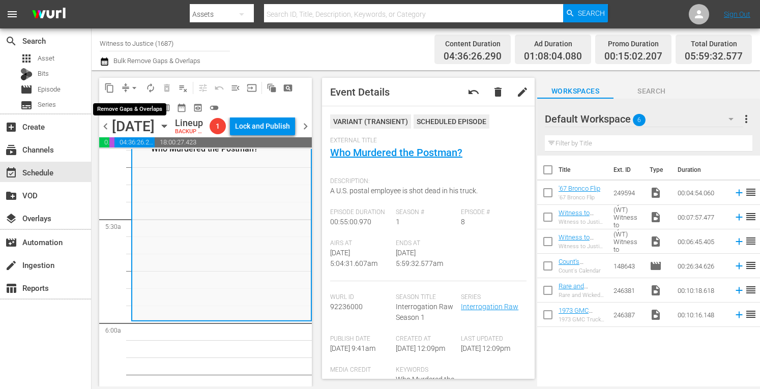
click at [135, 88] on span "arrow_drop_down" at bounding box center [134, 88] width 10 height 10
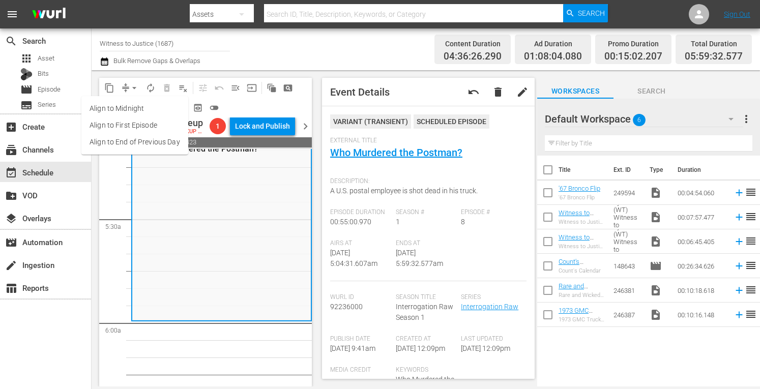
click at [132, 109] on li "Align to Midnight" at bounding box center [134, 108] width 107 height 17
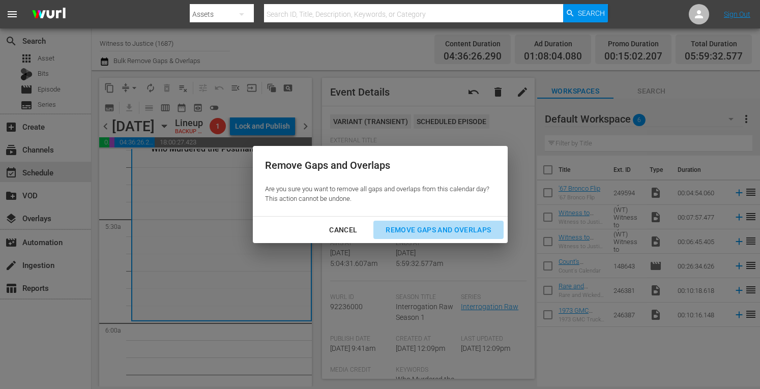
click at [446, 227] on div "Remove Gaps and Overlaps" at bounding box center [438, 230] width 122 height 13
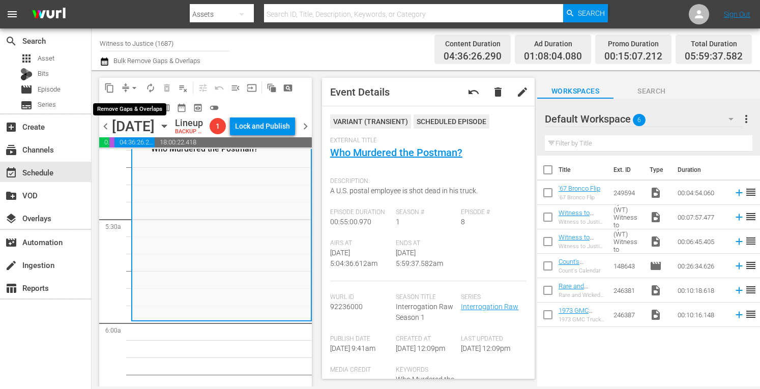
click at [131, 84] on span "arrow_drop_down" at bounding box center [134, 88] width 10 height 10
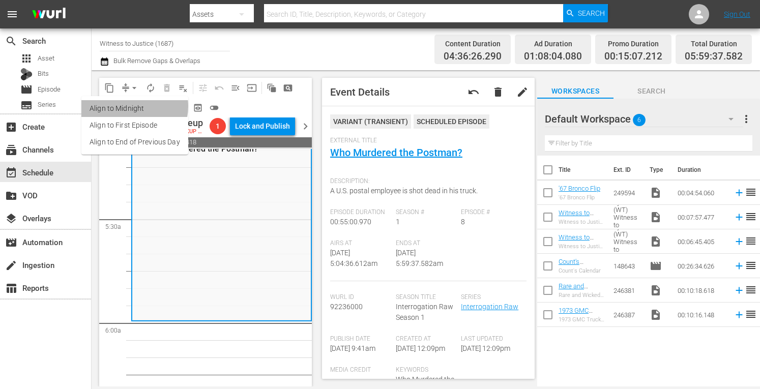
click at [128, 106] on li "Align to Midnight" at bounding box center [134, 108] width 107 height 17
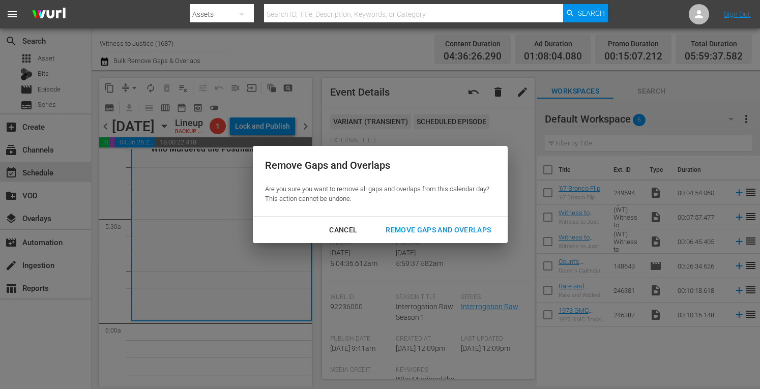
click at [399, 230] on div "Remove Gaps and Overlaps" at bounding box center [438, 230] width 122 height 13
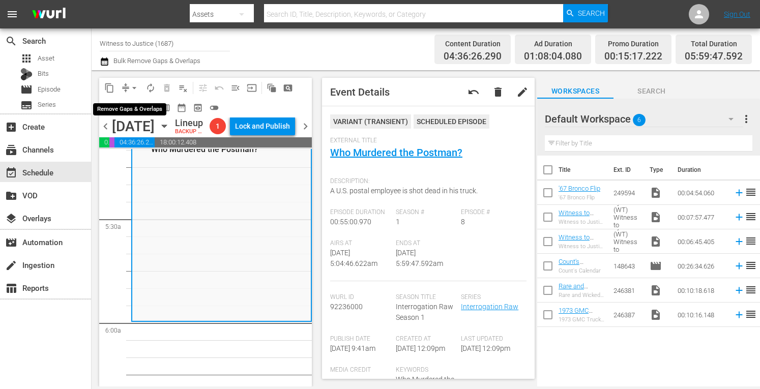
click at [134, 80] on button "arrow_drop_down" at bounding box center [134, 88] width 16 height 16
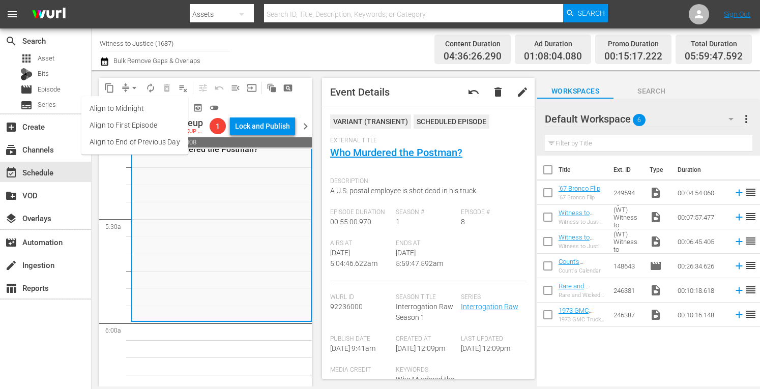
click at [130, 108] on li "Align to Midnight" at bounding box center [134, 108] width 107 height 17
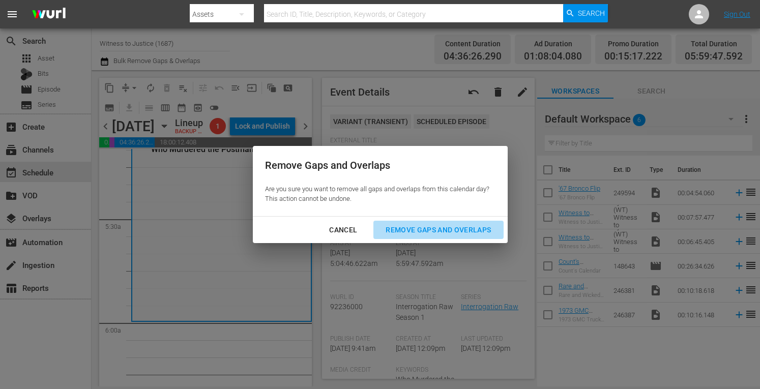
click at [416, 233] on div "Remove Gaps and Overlaps" at bounding box center [438, 230] width 122 height 13
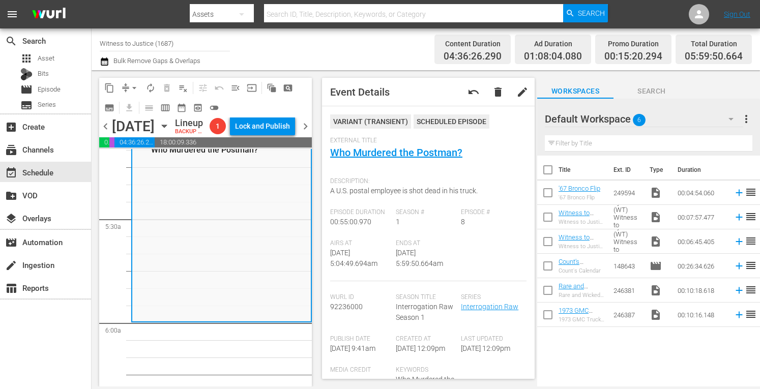
click at [134, 83] on span "arrow_drop_down" at bounding box center [134, 88] width 10 height 10
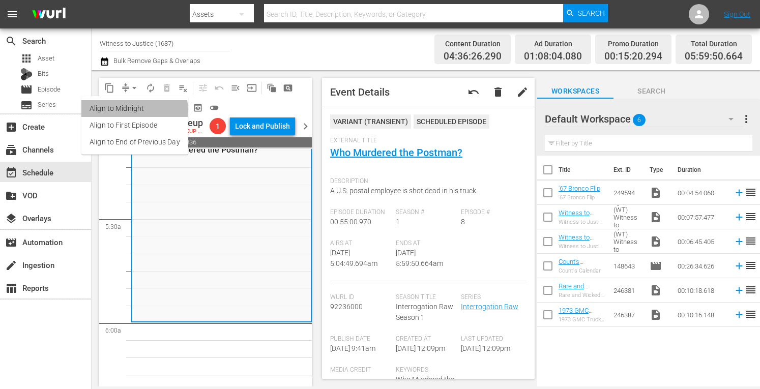
click at [131, 111] on li "Align to Midnight" at bounding box center [134, 108] width 107 height 17
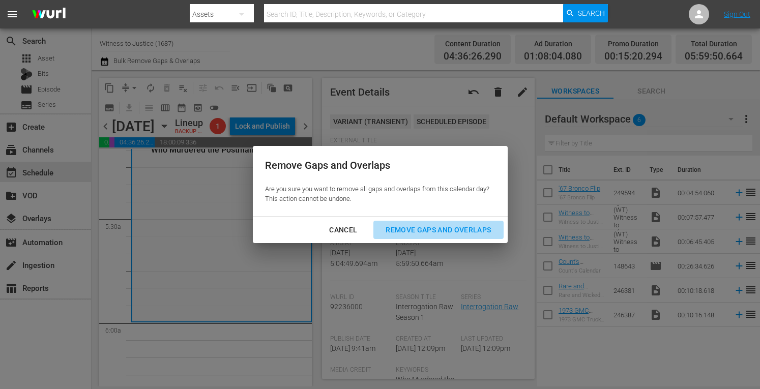
click at [422, 227] on div "Remove Gaps and Overlaps" at bounding box center [438, 230] width 122 height 13
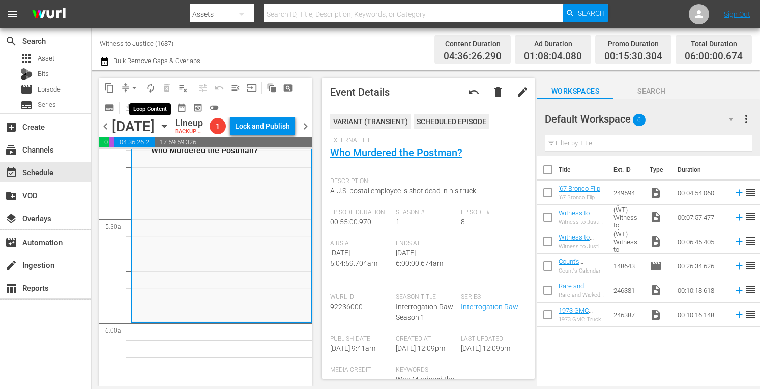
click at [147, 86] on span "autorenew_outlined" at bounding box center [150, 88] width 10 height 10
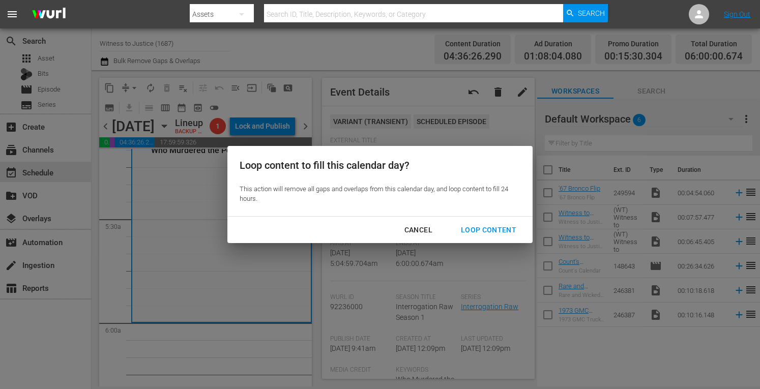
click at [472, 229] on div "Loop Content" at bounding box center [489, 230] width 72 height 13
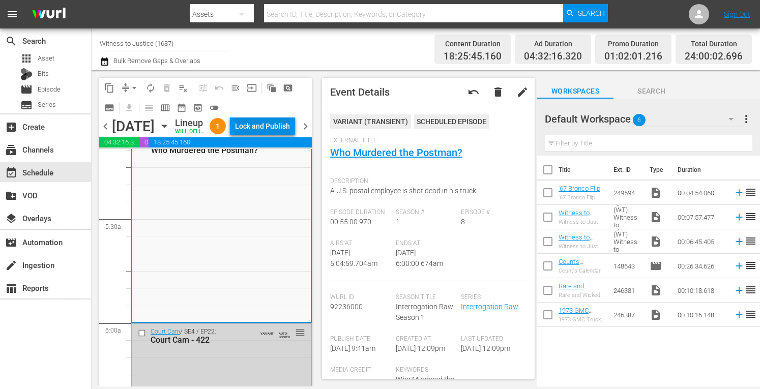
click at [288, 127] on div "Lock and Publish" at bounding box center [262, 126] width 55 height 18
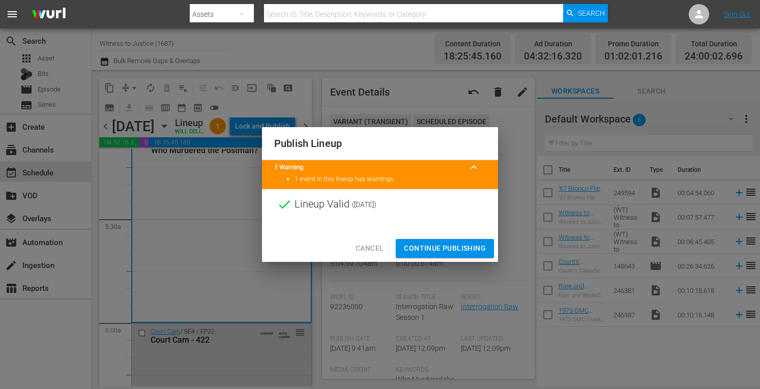
click at [419, 246] on span "Continue Publishing" at bounding box center [445, 248] width 82 height 13
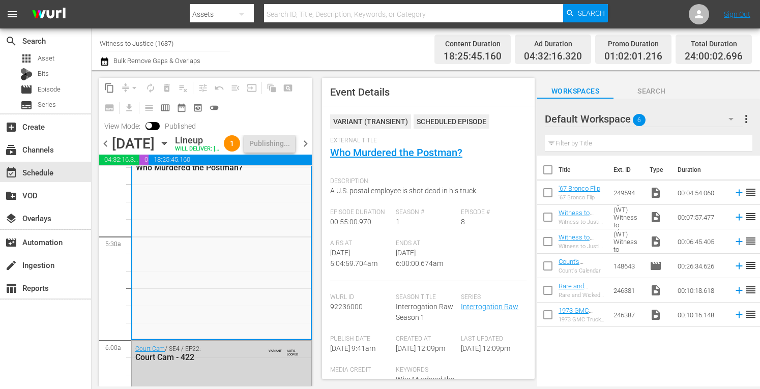
click at [308, 150] on span "chevron_right" at bounding box center [305, 143] width 13 height 13
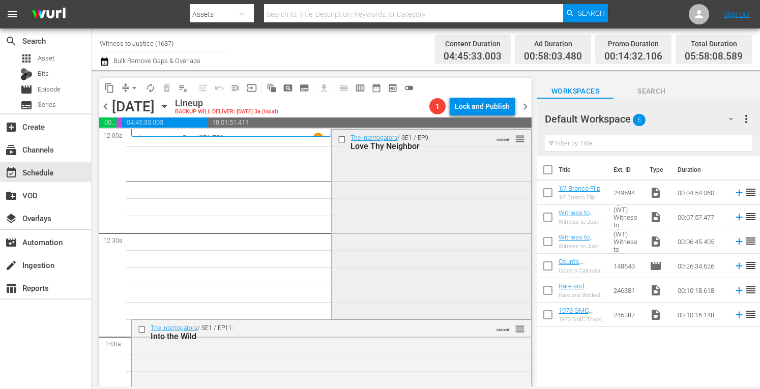
click at [401, 231] on div "The Interrogators / SE1 / EP9: Love Thy Neighbor VARIANT reorder" at bounding box center [431, 223] width 199 height 187
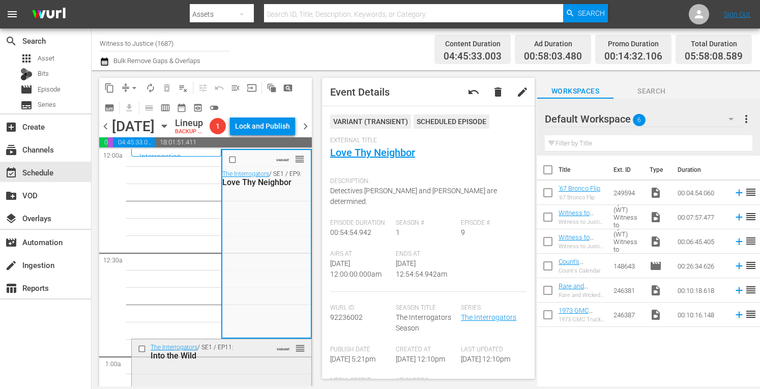
click at [245, 361] on div "Into the Wild" at bounding box center [207, 356] width 113 height 10
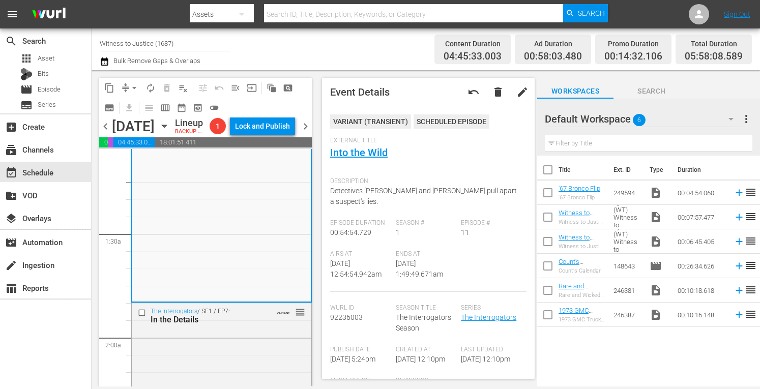
scroll to position [201, 0]
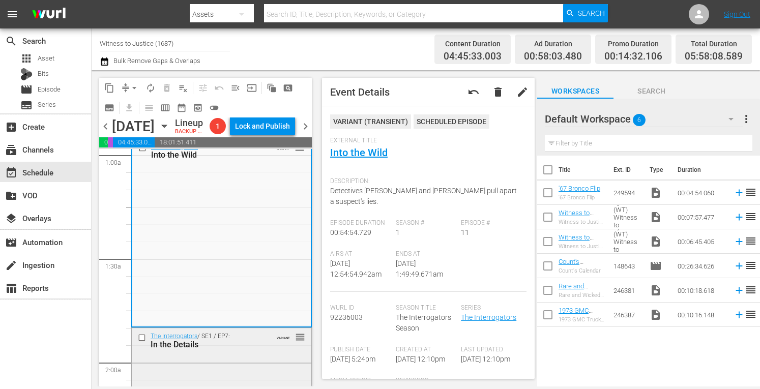
click at [234, 349] on div "In the Details" at bounding box center [207, 345] width 113 height 10
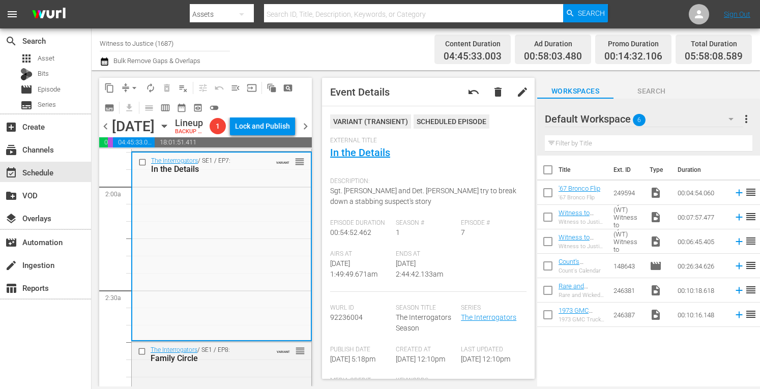
scroll to position [411, 0]
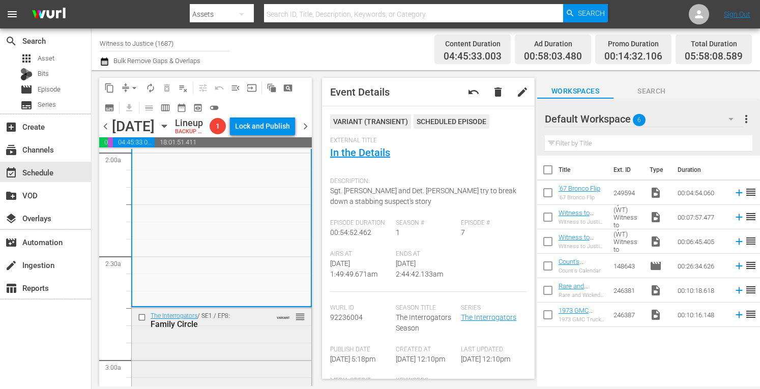
click at [277, 319] on span "VARIANT" at bounding box center [283, 315] width 13 height 8
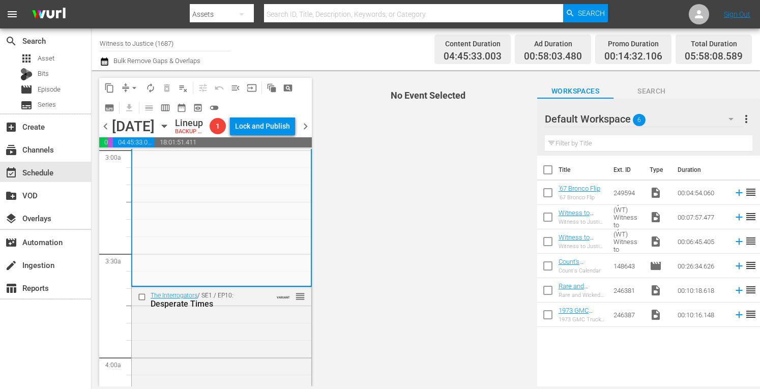
scroll to position [629, 0]
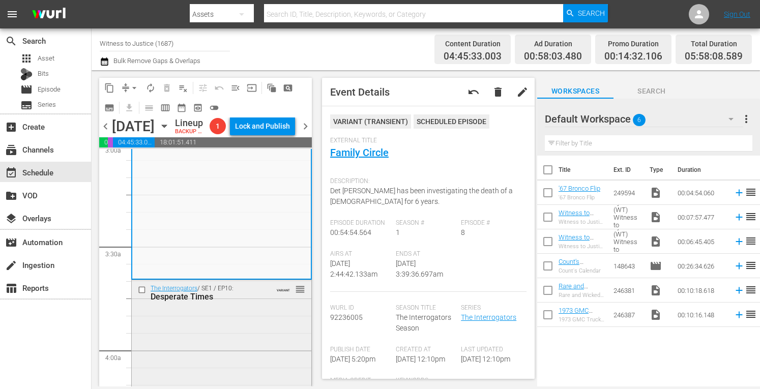
click at [246, 334] on div "The Interrogators / SE1 / EP10: Desperate Times VARIANT reorder" at bounding box center [222, 373] width 180 height 187
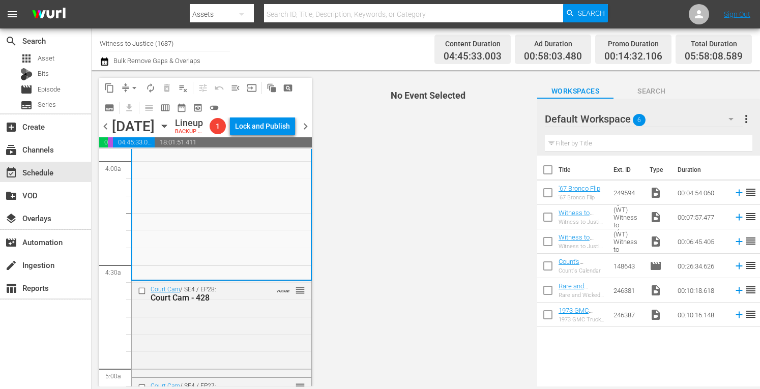
scroll to position [832, 0]
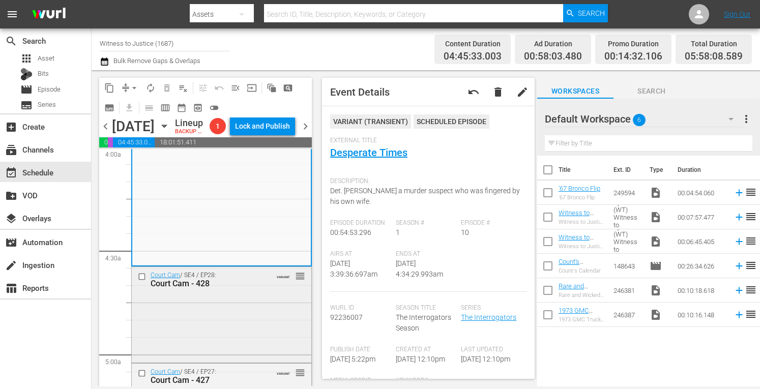
click at [219, 335] on div "Court Cam / SE4 / EP28: Court Cam - 428 VARIANT reorder" at bounding box center [222, 313] width 180 height 93
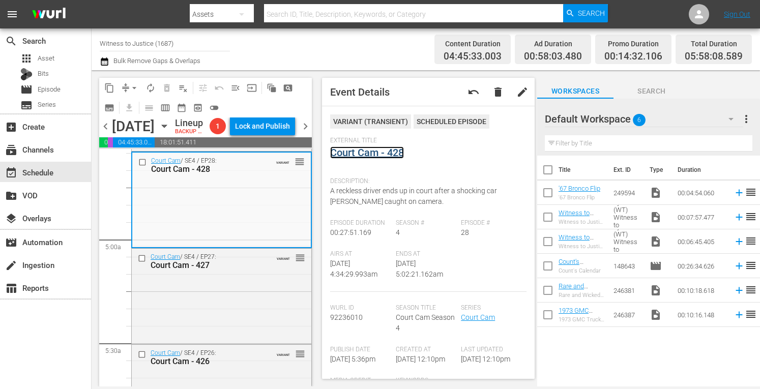
scroll to position [995, 0]
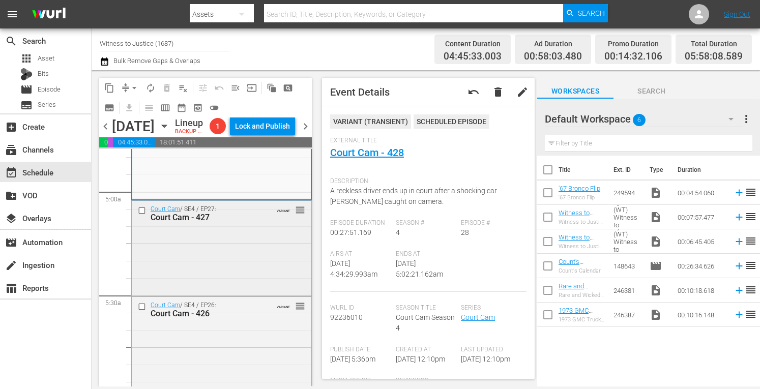
click at [254, 272] on div "Court Cam / SE4 / EP27: Court Cam - 427 VARIANT reorder" at bounding box center [222, 248] width 180 height 94
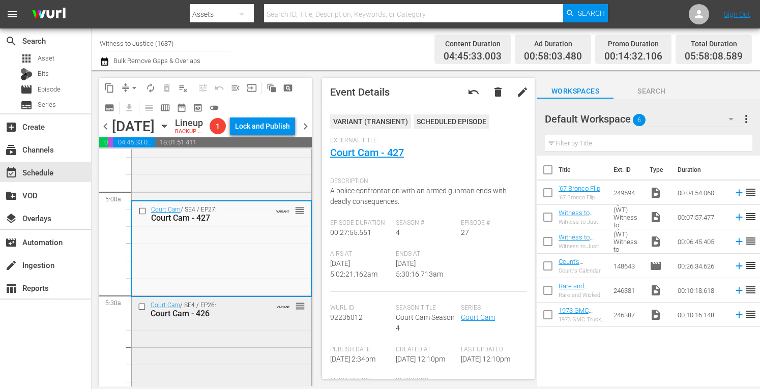
click at [251, 354] on div "Court Cam / SE4 / EP26: Court Cam - 426 VARIANT reorder" at bounding box center [222, 343] width 180 height 93
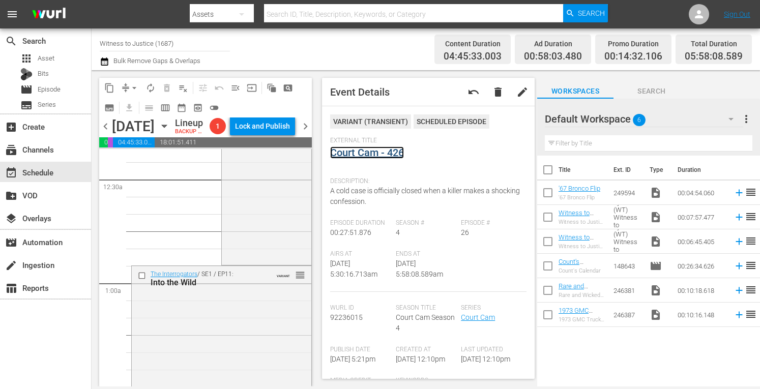
scroll to position [0, 0]
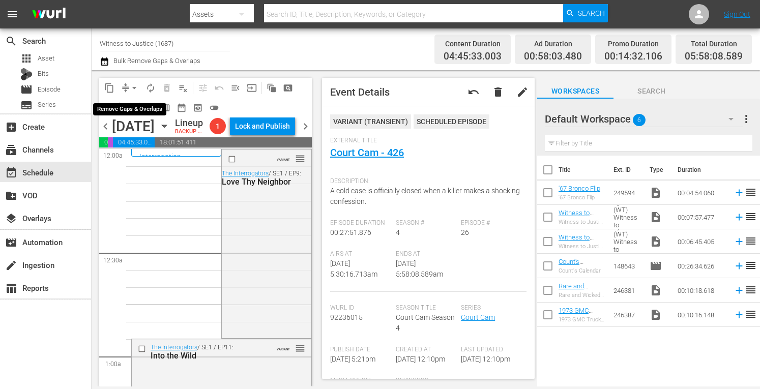
click at [133, 83] on span "arrow_drop_down" at bounding box center [134, 88] width 10 height 10
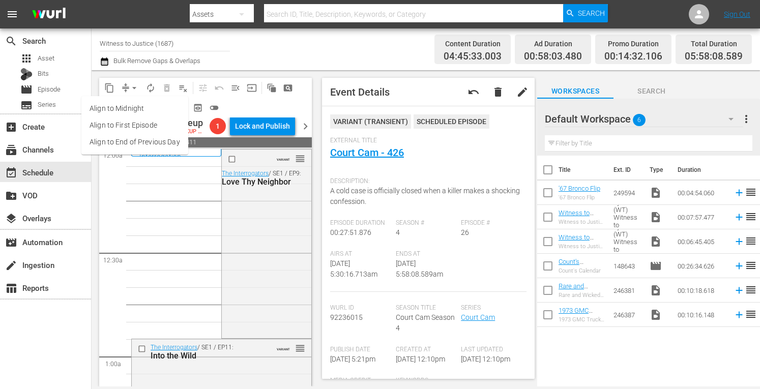
click at [126, 109] on li "Align to Midnight" at bounding box center [134, 108] width 107 height 17
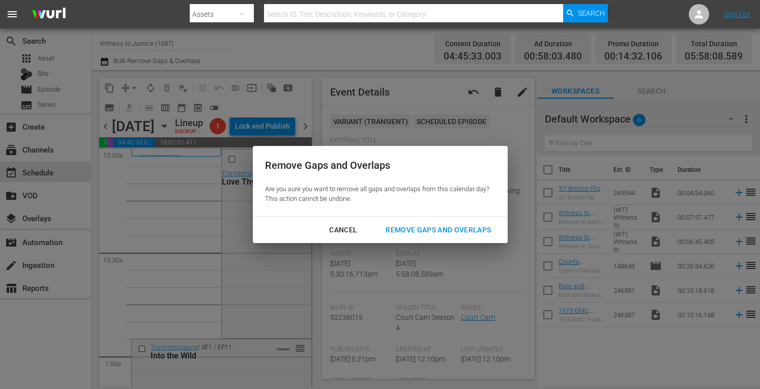
click at [427, 225] on div "Remove Gaps and Overlaps" at bounding box center [438, 230] width 122 height 13
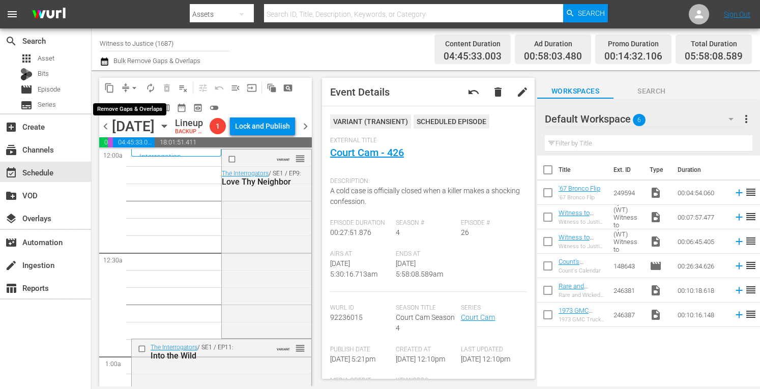
click at [133, 85] on span "arrow_drop_down" at bounding box center [134, 88] width 10 height 10
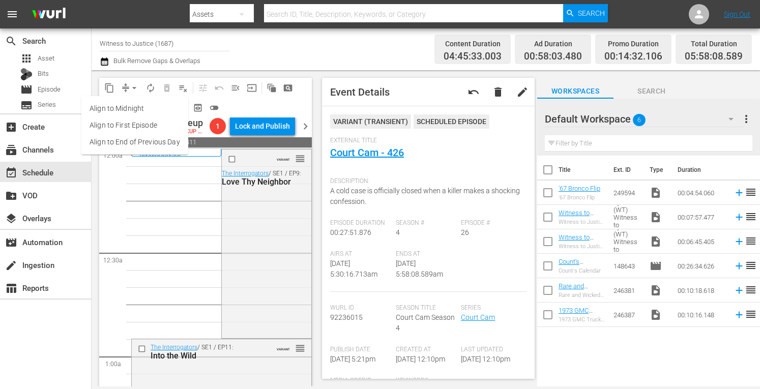
click at [128, 106] on li "Align to Midnight" at bounding box center [134, 108] width 107 height 17
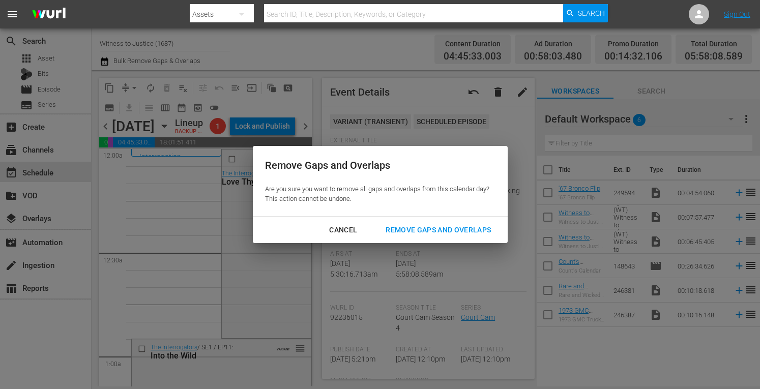
click at [415, 231] on div "Remove Gaps and Overlaps" at bounding box center [438, 230] width 122 height 13
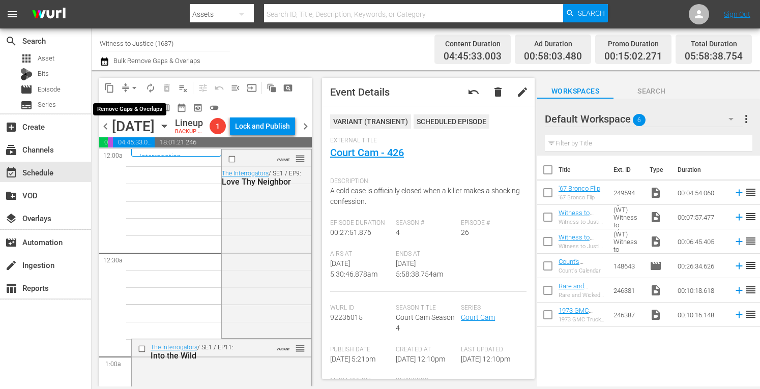
click at [136, 83] on span "arrow_drop_down" at bounding box center [134, 88] width 10 height 10
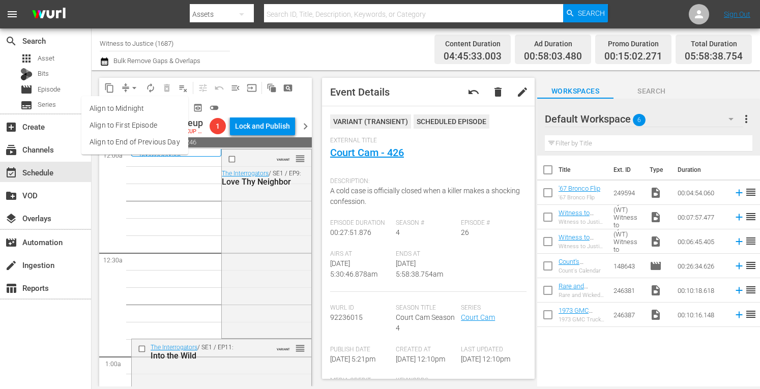
click at [132, 107] on li "Align to Midnight" at bounding box center [134, 108] width 107 height 17
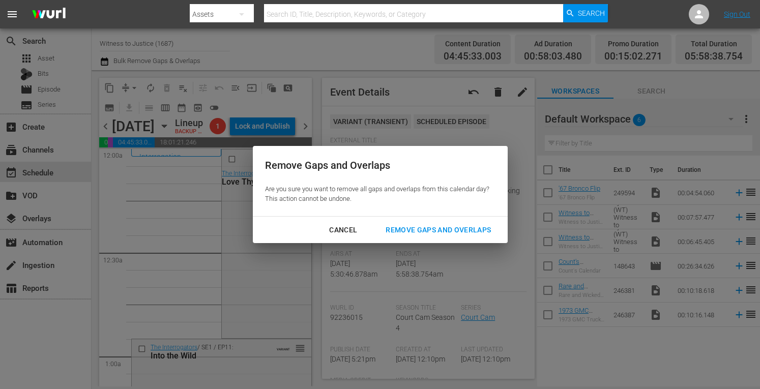
click at [411, 228] on div "Remove Gaps and Overlaps" at bounding box center [438, 230] width 122 height 13
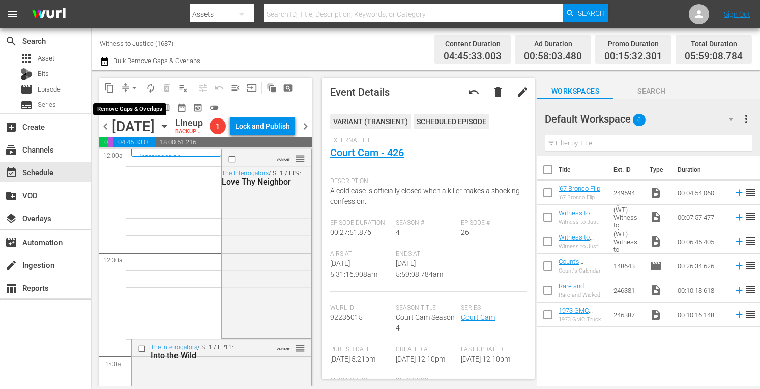
click at [133, 84] on span "arrow_drop_down" at bounding box center [134, 88] width 10 height 10
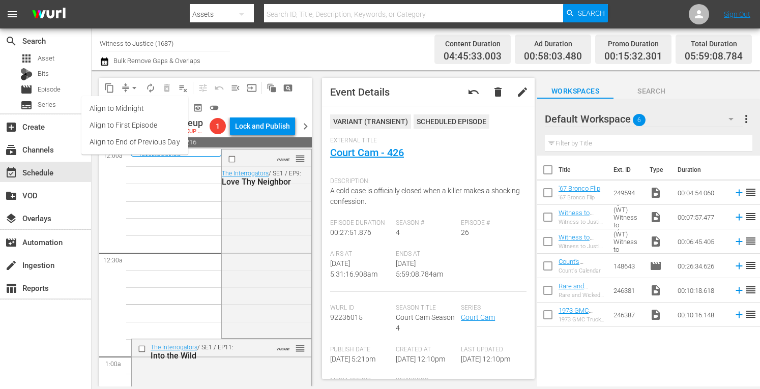
click at [128, 108] on li "Align to Midnight" at bounding box center [134, 108] width 107 height 17
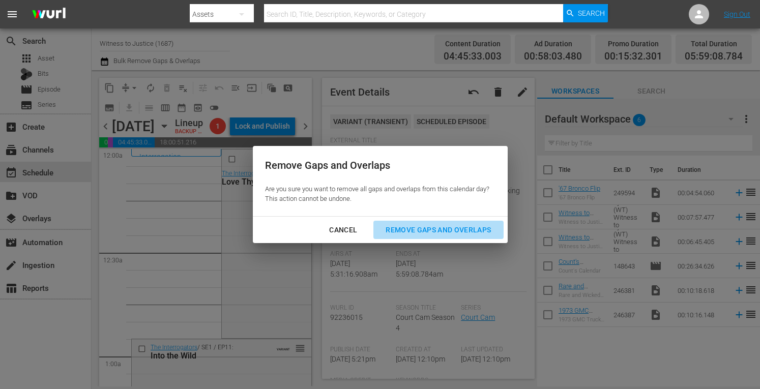
click at [423, 230] on div "Remove Gaps and Overlaps" at bounding box center [438, 230] width 122 height 13
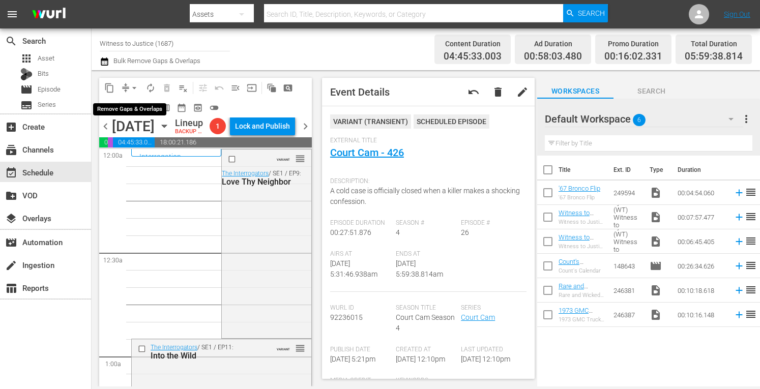
click at [133, 86] on span "arrow_drop_down" at bounding box center [134, 88] width 10 height 10
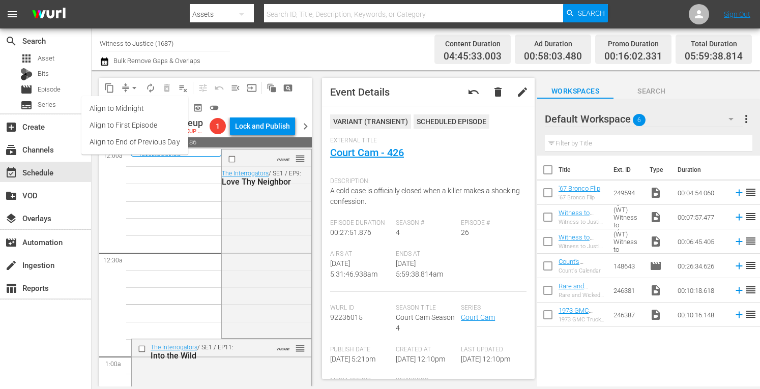
click at [137, 107] on li "Align to Midnight" at bounding box center [134, 108] width 107 height 17
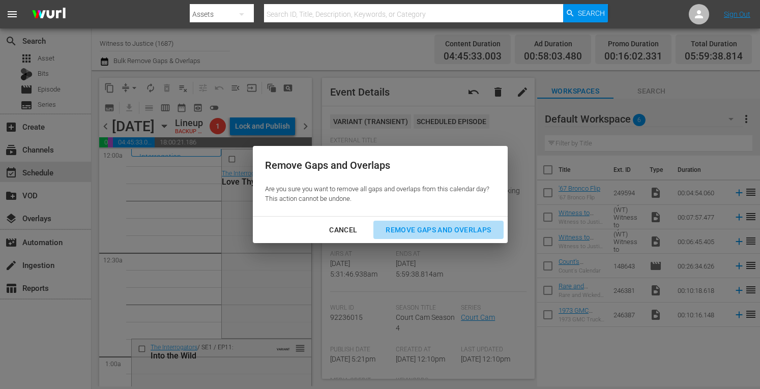
click at [416, 230] on div "Remove Gaps and Overlaps" at bounding box center [438, 230] width 122 height 13
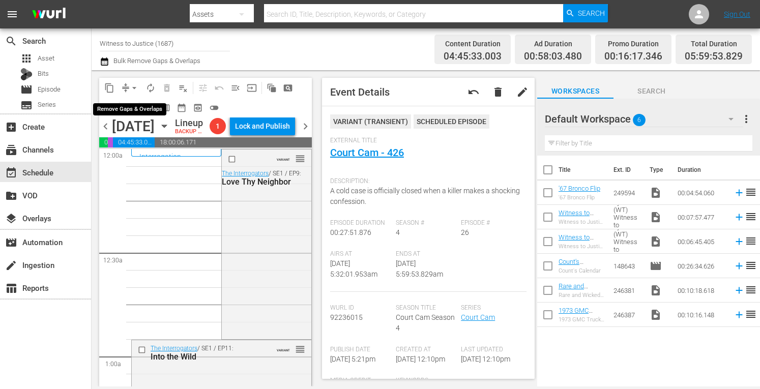
click at [134, 83] on span "arrow_drop_down" at bounding box center [134, 88] width 10 height 10
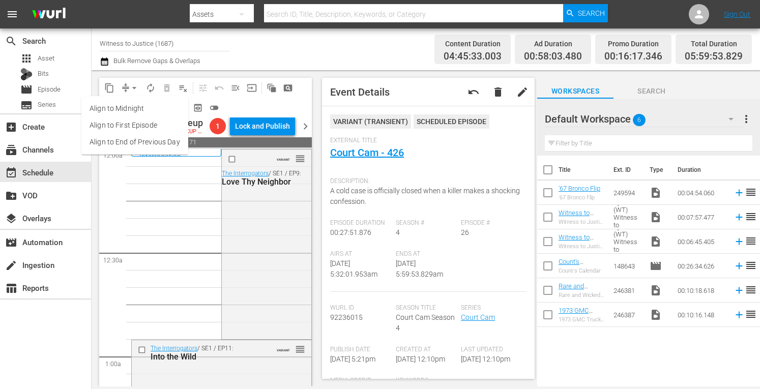
click at [125, 111] on li "Align to Midnight" at bounding box center [134, 108] width 107 height 17
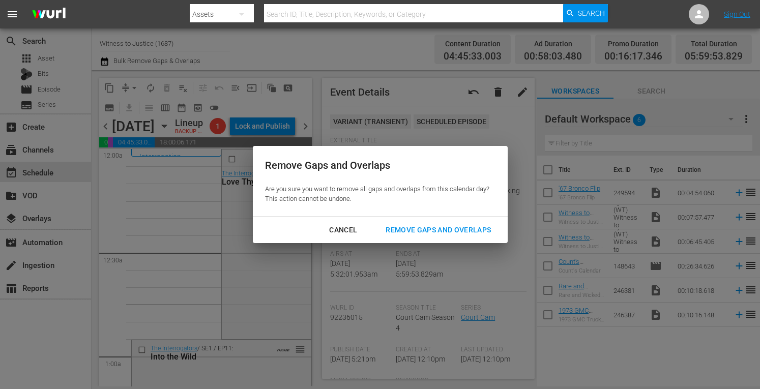
click at [411, 229] on div "Remove Gaps and Overlaps" at bounding box center [438, 230] width 122 height 13
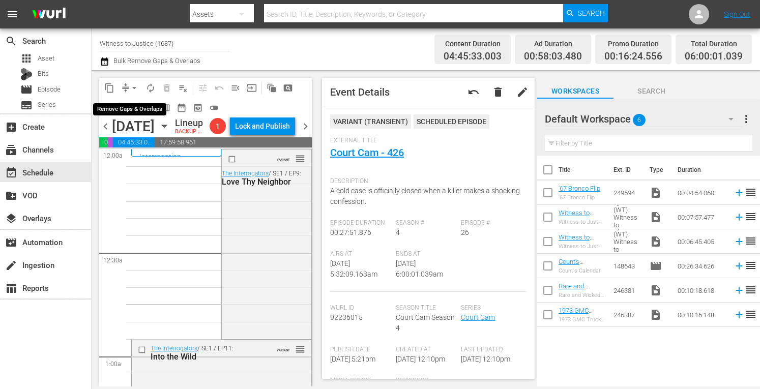
click at [134, 86] on span "arrow_drop_down" at bounding box center [134, 88] width 10 height 10
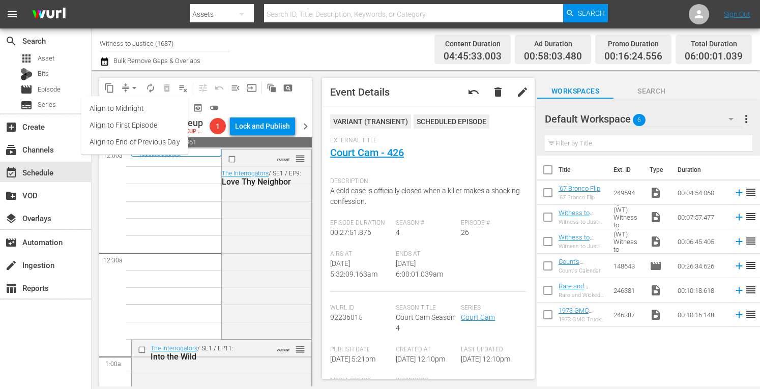
click at [129, 105] on li "Align to Midnight" at bounding box center [134, 108] width 107 height 17
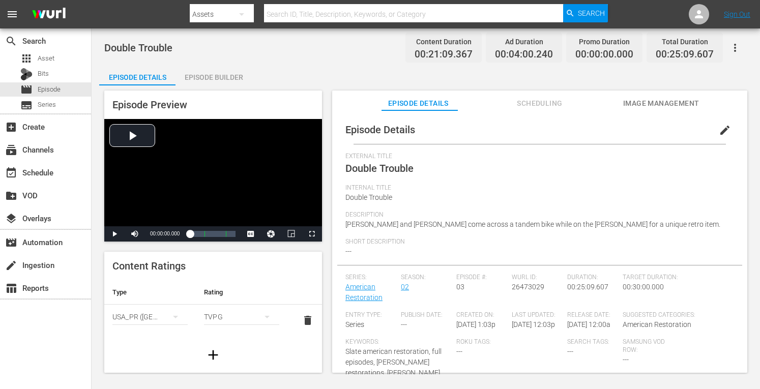
click at [225, 72] on div "Episode Builder" at bounding box center [213, 77] width 76 height 24
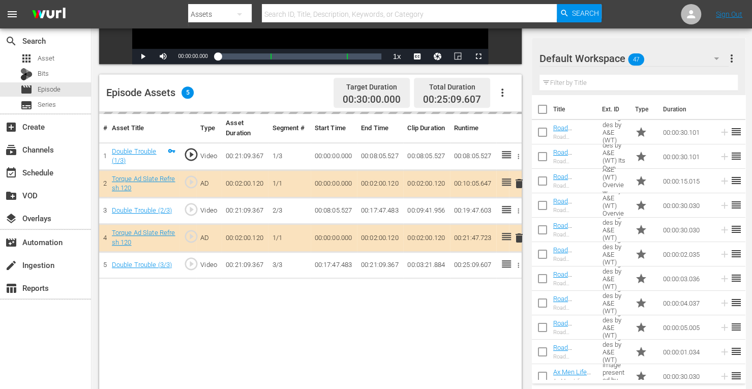
scroll to position [223, 0]
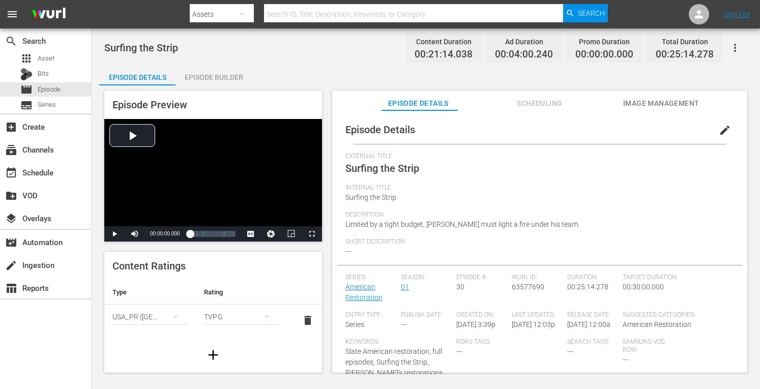
click at [213, 77] on div "Episode Builder" at bounding box center [213, 77] width 76 height 24
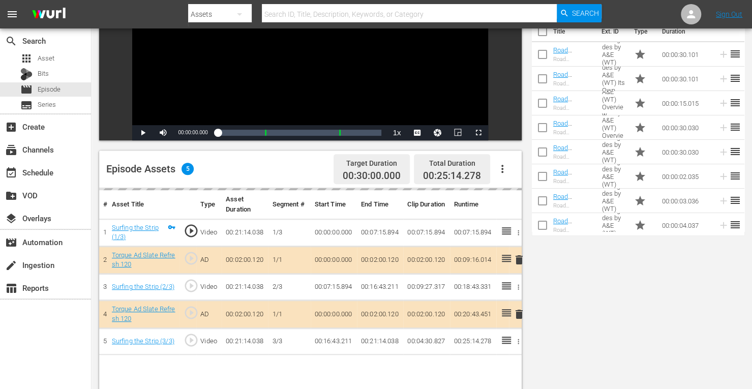
scroll to position [170, 0]
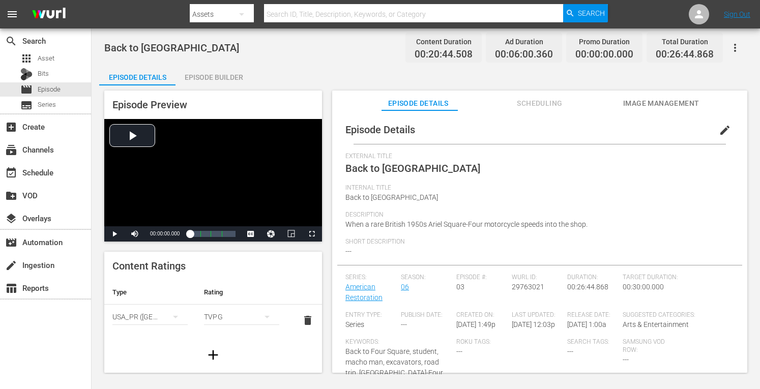
click at [215, 79] on div "Episode Builder" at bounding box center [213, 77] width 76 height 24
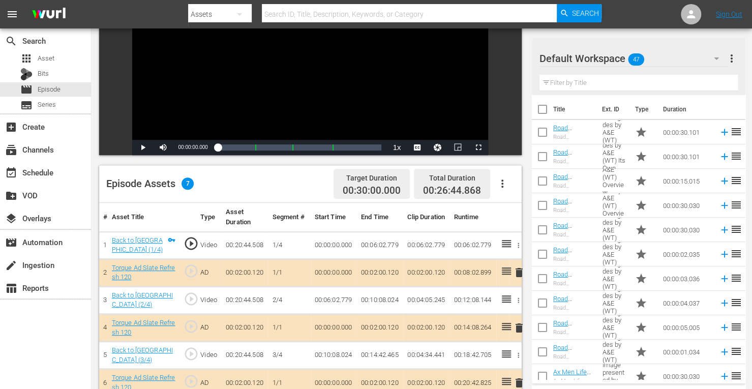
scroll to position [264, 0]
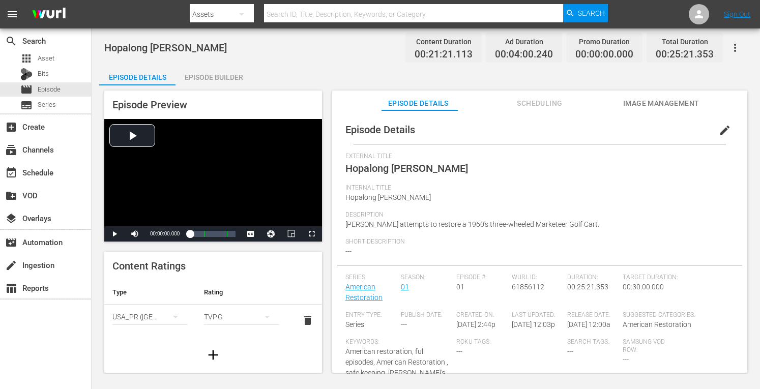
click at [221, 74] on div "Episode Builder" at bounding box center [213, 77] width 76 height 24
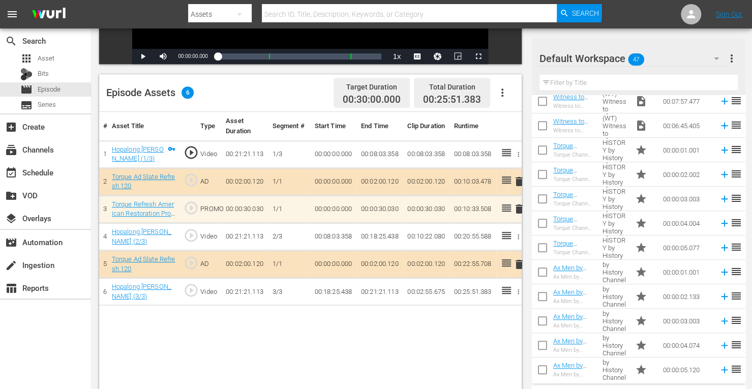
scroll to position [441, 0]
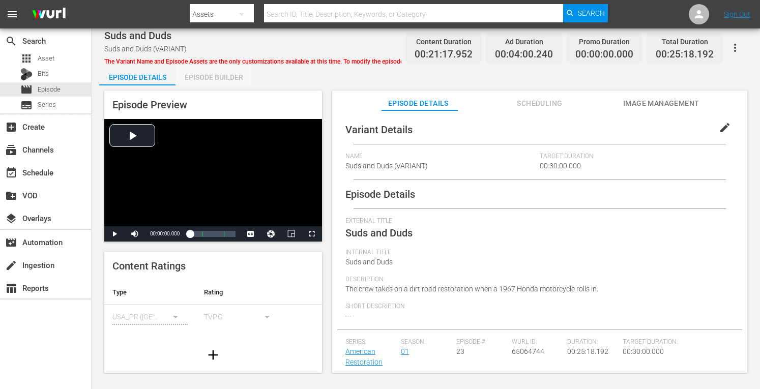
click at [219, 77] on div "Episode Builder" at bounding box center [213, 77] width 76 height 24
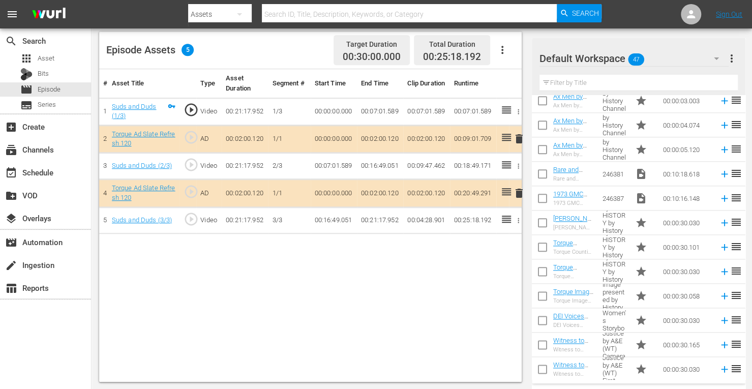
scroll to position [671, 0]
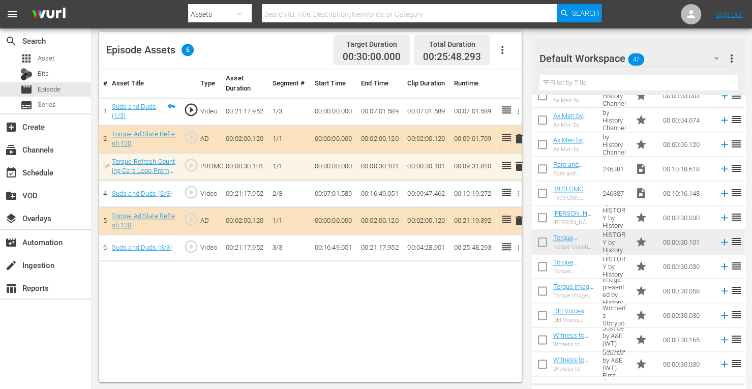
click at [520, 163] on span "delete" at bounding box center [519, 166] width 12 height 12
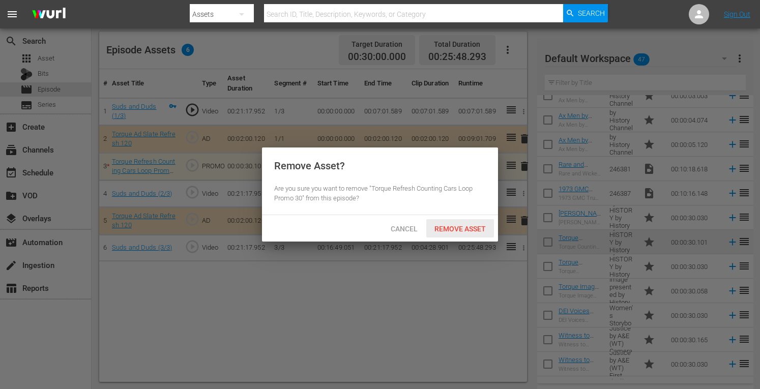
click at [464, 225] on span "Remove Asset" at bounding box center [460, 229] width 68 height 8
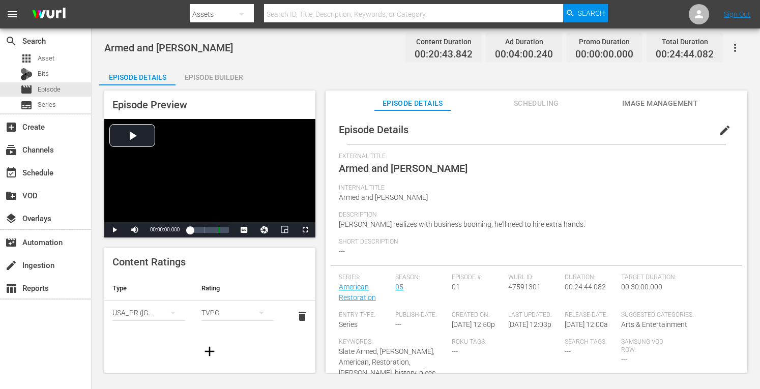
click at [224, 76] on div "Episode Builder" at bounding box center [213, 77] width 76 height 24
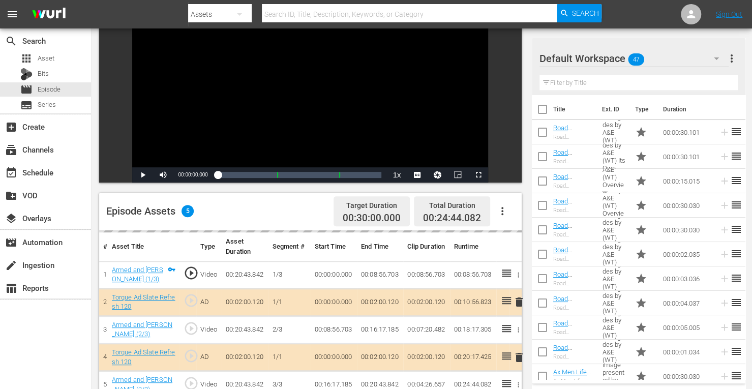
scroll to position [264, 0]
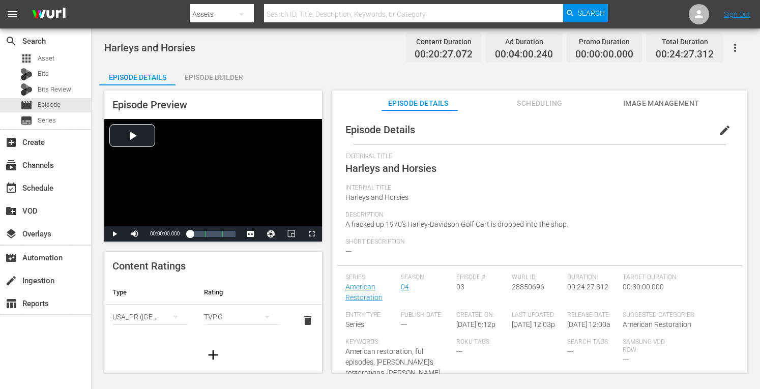
click at [215, 79] on div "Episode Builder" at bounding box center [213, 77] width 76 height 24
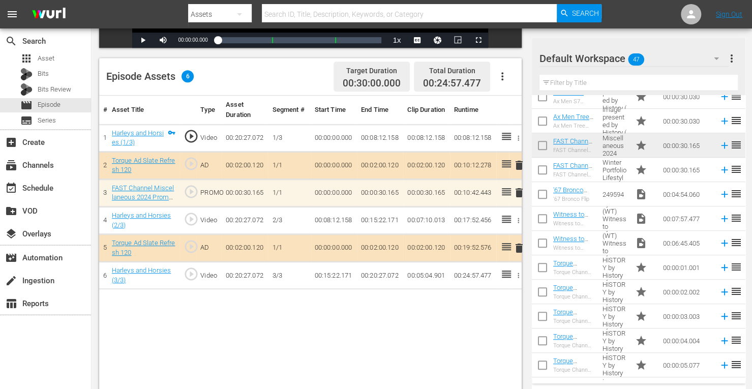
scroll to position [449, 0]
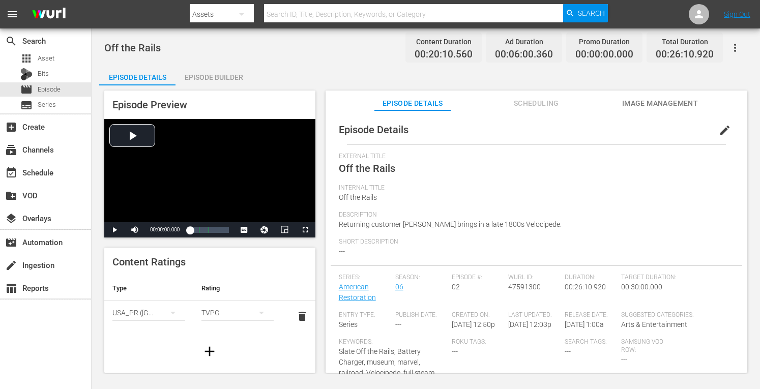
click at [229, 78] on div "Episode Builder" at bounding box center [213, 77] width 76 height 24
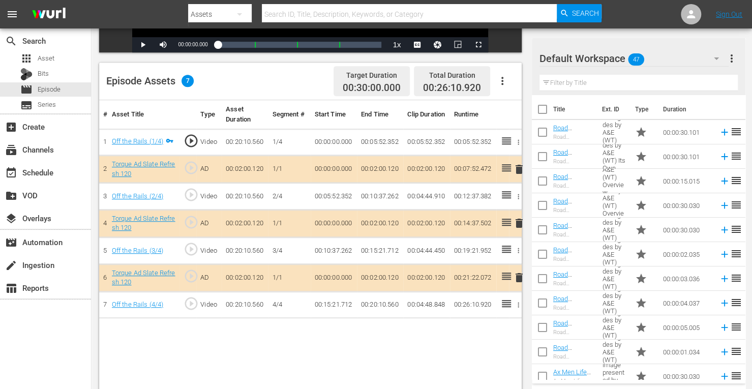
scroll to position [234, 0]
click at [521, 220] on span "delete" at bounding box center [519, 223] width 12 height 12
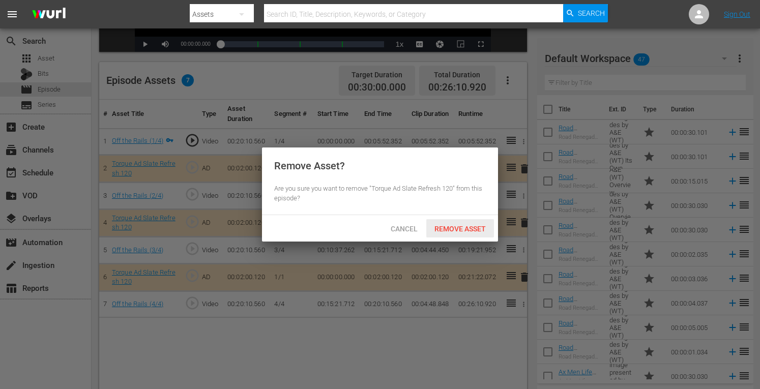
click at [473, 228] on span "Remove Asset" at bounding box center [460, 229] width 68 height 8
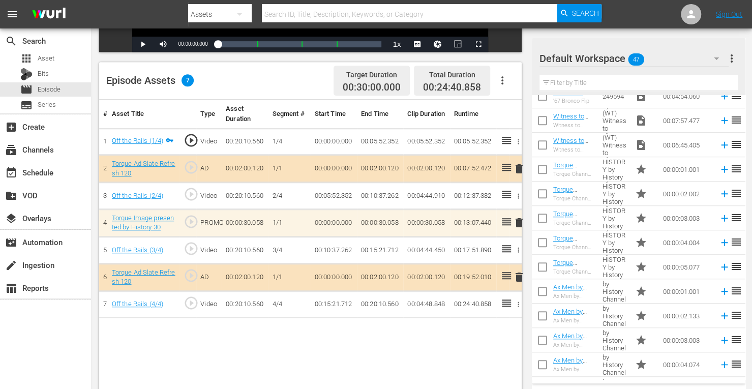
scroll to position [431, 0]
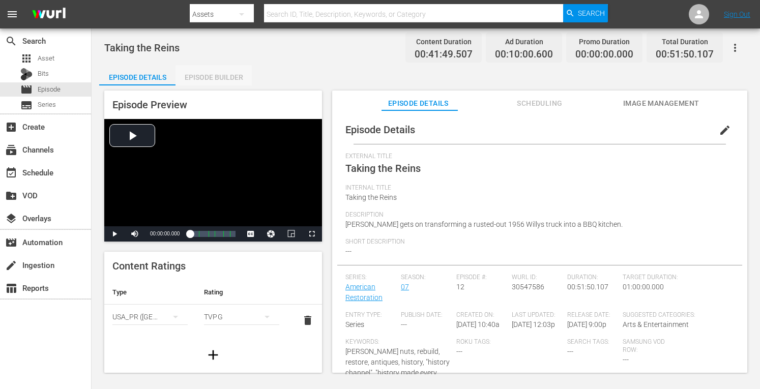
click at [205, 78] on div "Episode Builder" at bounding box center [213, 77] width 76 height 24
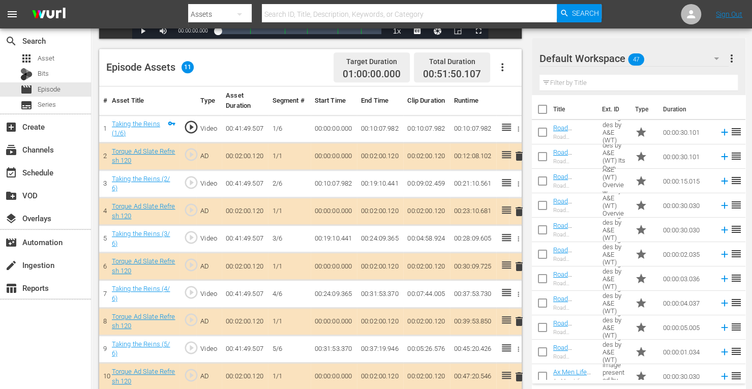
scroll to position [282, 0]
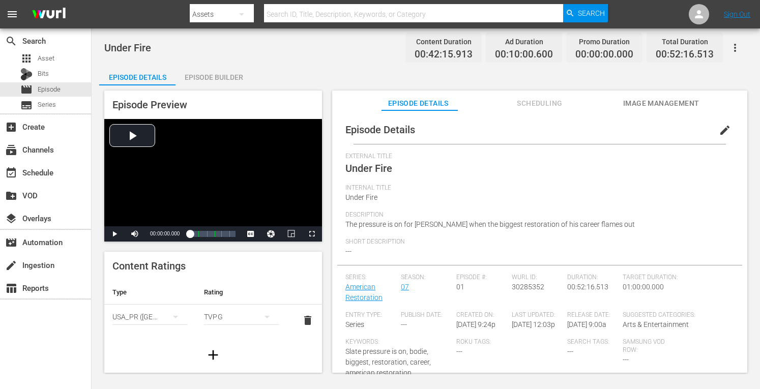
click at [217, 80] on div "Episode Builder" at bounding box center [213, 77] width 76 height 24
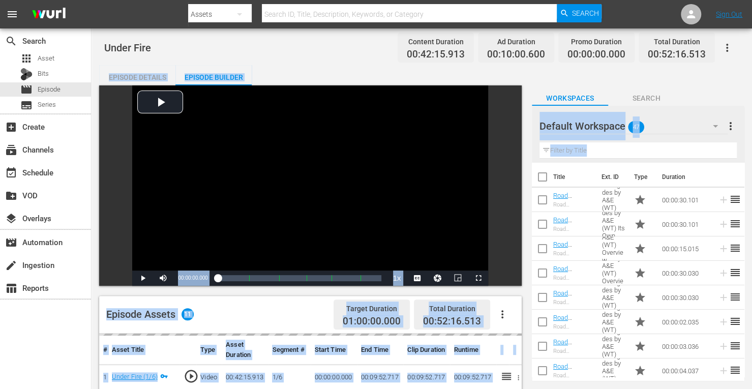
drag, startPoint x: 751, startPoint y: 45, endPoint x: 759, endPoint y: 170, distance: 124.8
click at [752, 170] on html "menu Search By Assets Search ID, Title, Description, Keywords, or Category Sear…" at bounding box center [376, 194] width 752 height 389
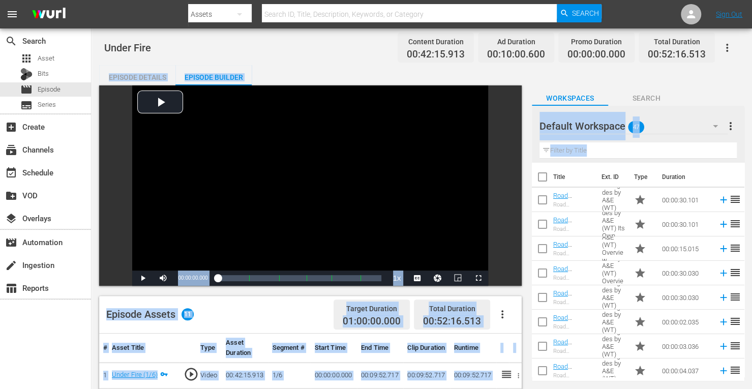
click at [729, 110] on div "Default Workspace 47 Default more_vert" at bounding box center [638, 122] width 197 height 33
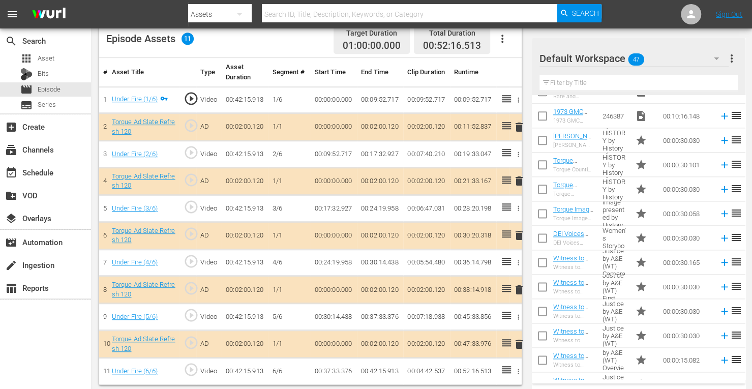
scroll to position [745, 0]
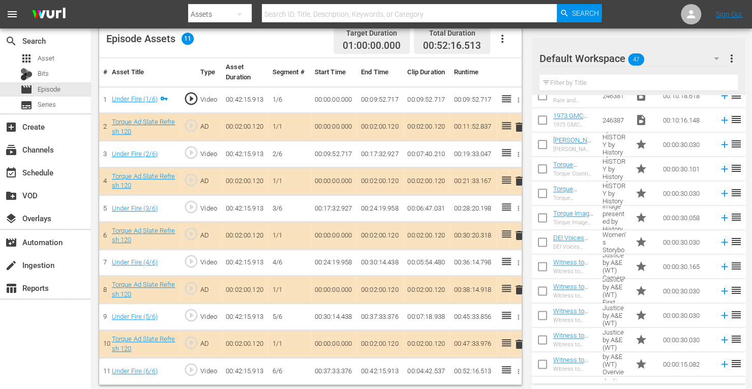
click at [746, 311] on div "Under Fire Content Duration 00:42:15.913 Ad Duration 00:10:00.600 Promo Duratio…" at bounding box center [422, 73] width 661 height 640
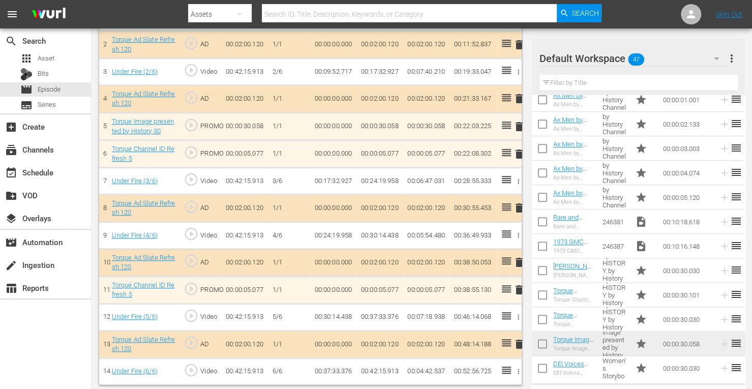
scroll to position [358, 0]
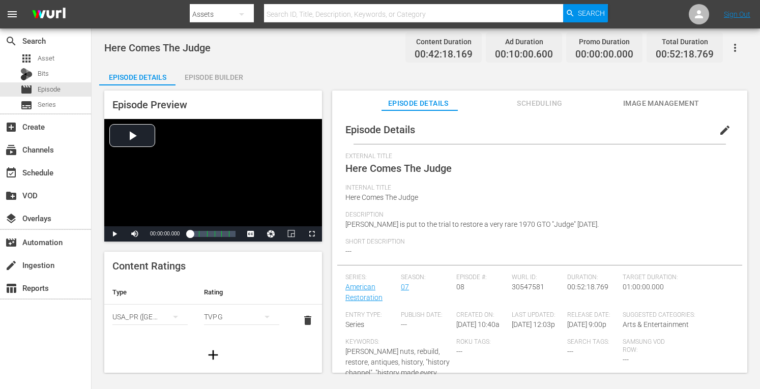
click at [216, 78] on div "Episode Builder" at bounding box center [213, 77] width 76 height 24
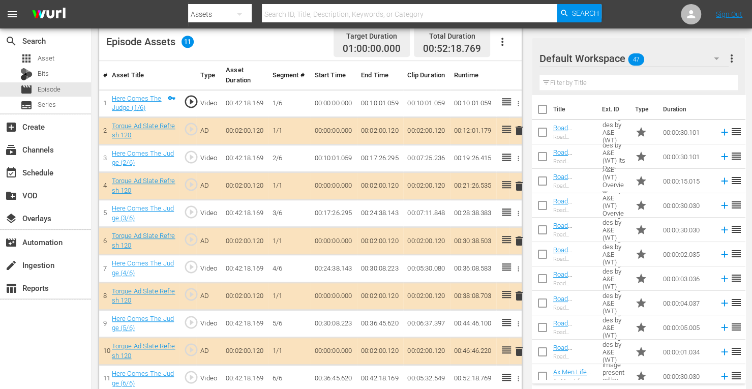
scroll to position [282, 0]
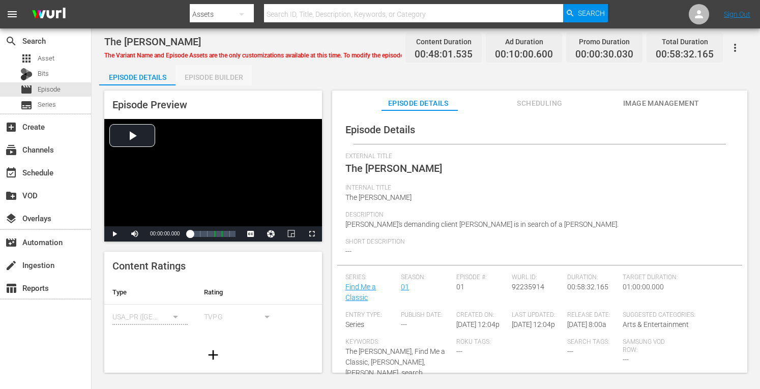
click at [215, 74] on div "Episode Builder" at bounding box center [213, 77] width 76 height 24
click at [232, 75] on div "Episode Builder" at bounding box center [213, 77] width 76 height 24
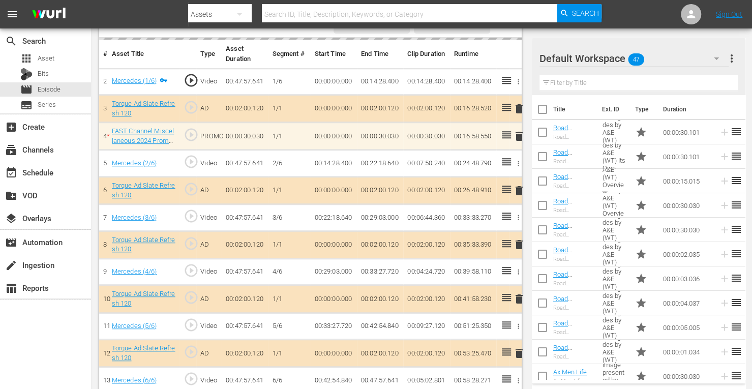
scroll to position [297, 0]
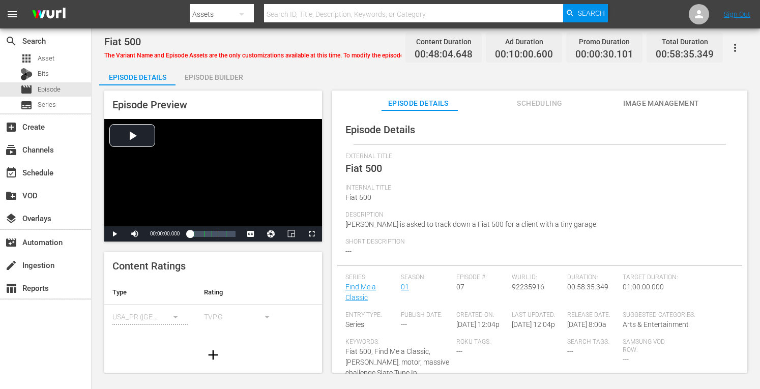
click at [223, 75] on div "Episode Builder" at bounding box center [213, 77] width 76 height 24
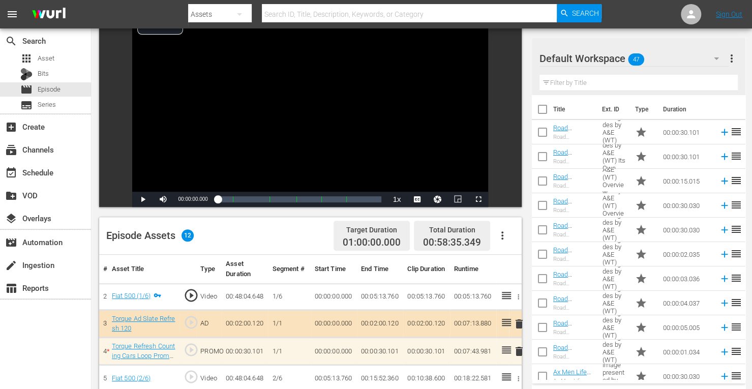
scroll to position [259, 0]
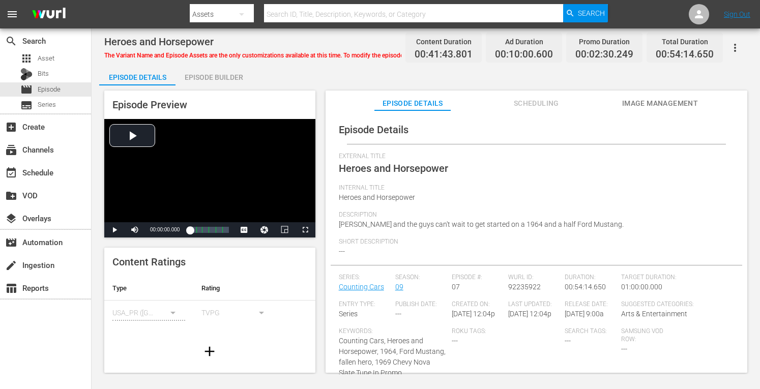
click at [223, 70] on div "Episode Builder" at bounding box center [213, 77] width 76 height 24
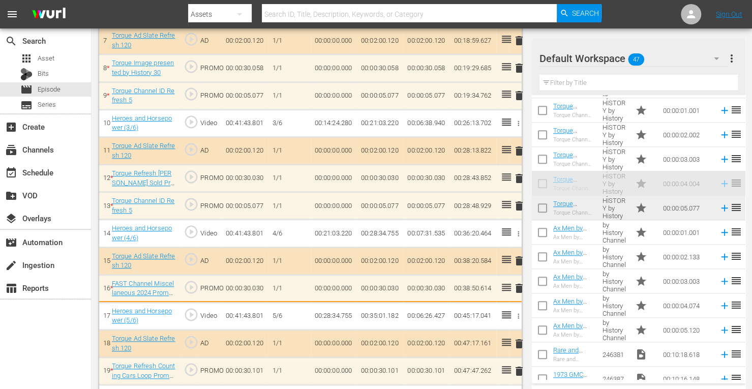
scroll to position [475, 0]
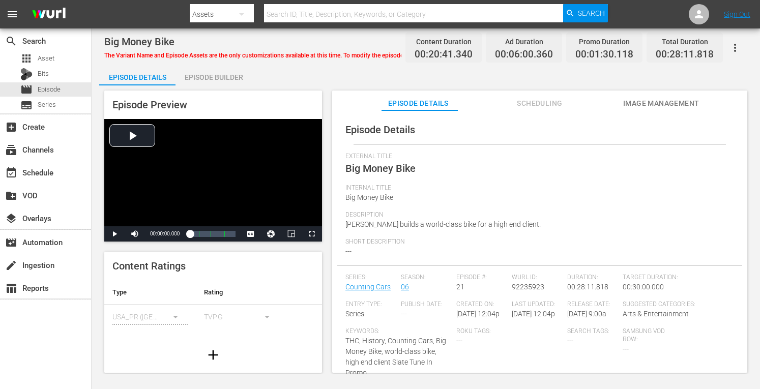
click at [227, 72] on div "Episode Builder" at bounding box center [213, 77] width 76 height 24
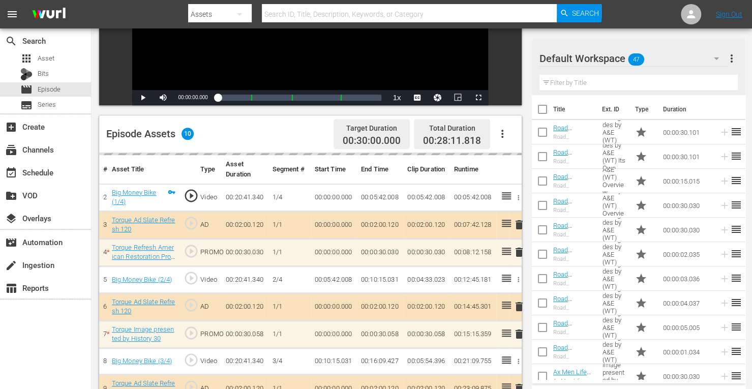
scroll to position [264, 0]
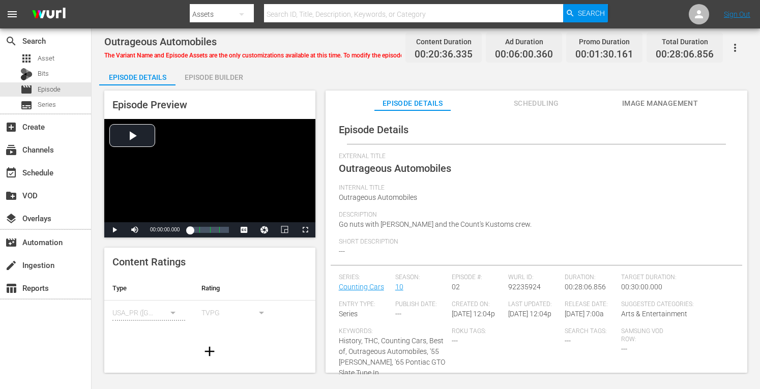
click at [230, 72] on div "Episode Builder" at bounding box center [213, 77] width 76 height 24
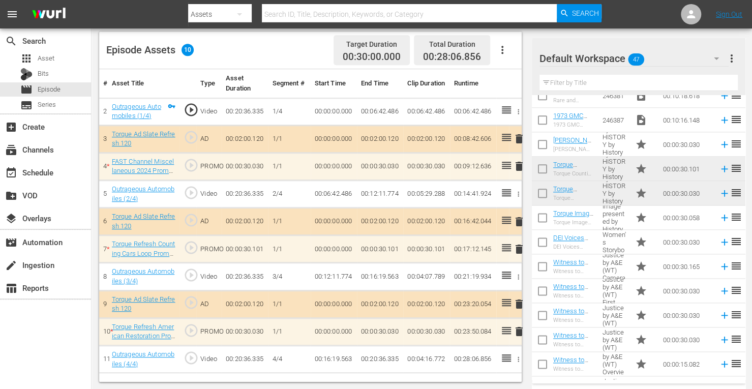
scroll to position [729, 0]
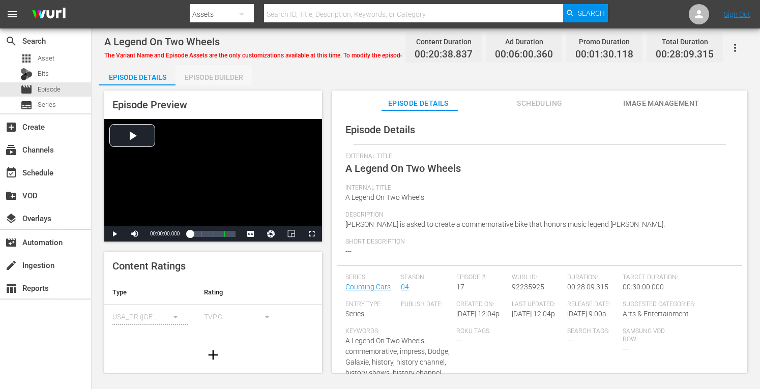
click at [229, 72] on div "Episode Builder" at bounding box center [213, 77] width 76 height 24
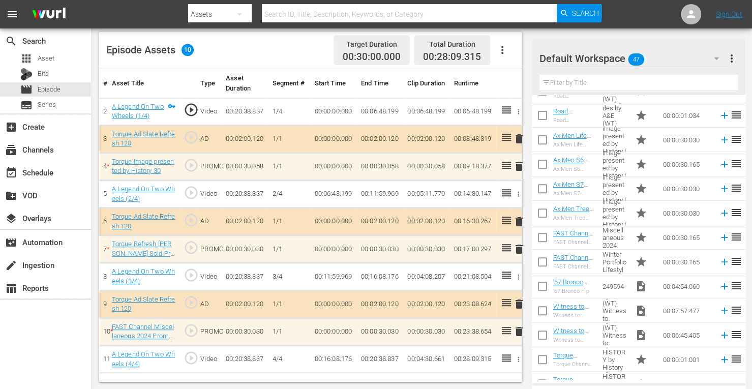
scroll to position [297, 0]
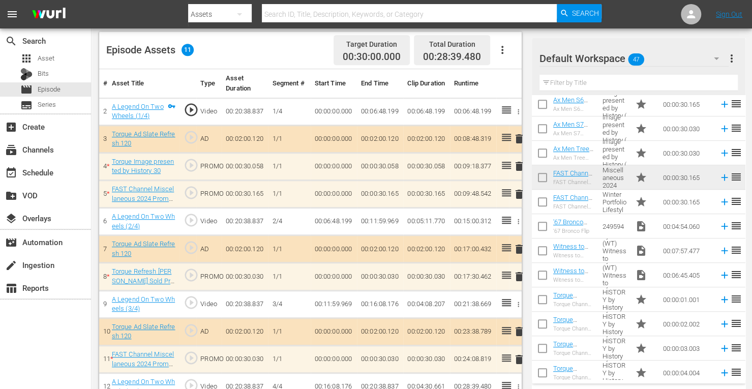
click at [520, 190] on span "delete" at bounding box center [519, 194] width 12 height 12
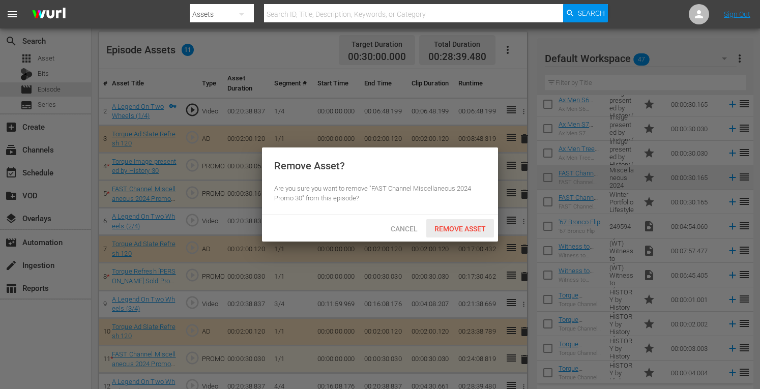
click at [469, 228] on span "Remove Asset" at bounding box center [460, 229] width 68 height 8
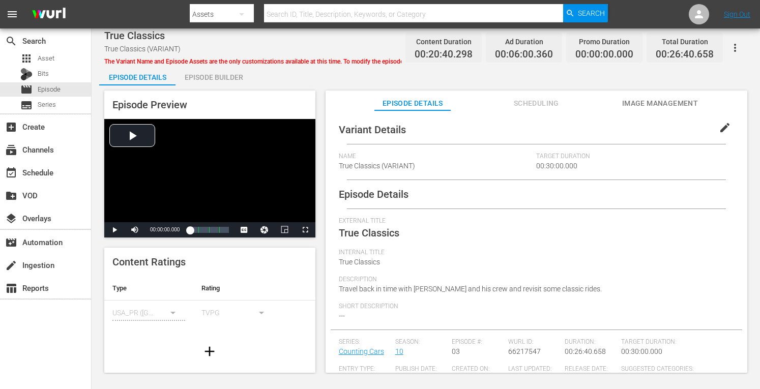
click at [212, 77] on div "Episode Builder" at bounding box center [213, 77] width 76 height 24
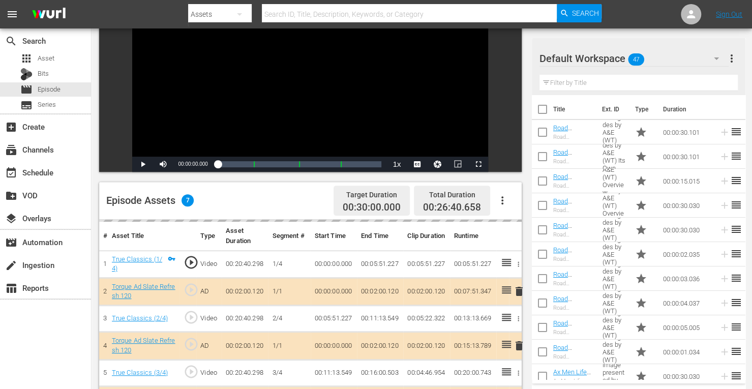
scroll to position [264, 0]
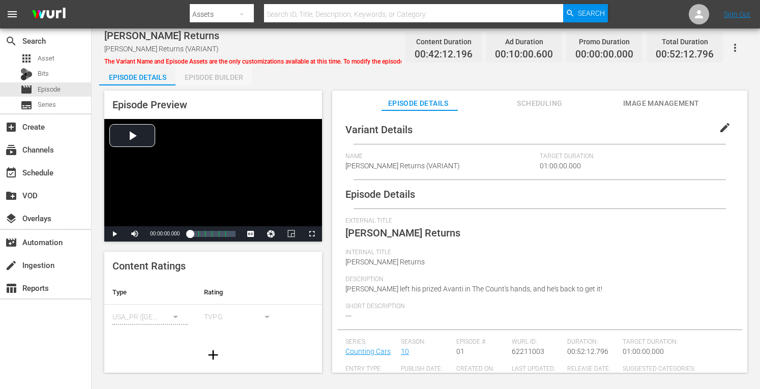
click at [210, 79] on div "Episode Builder" at bounding box center [213, 77] width 76 height 24
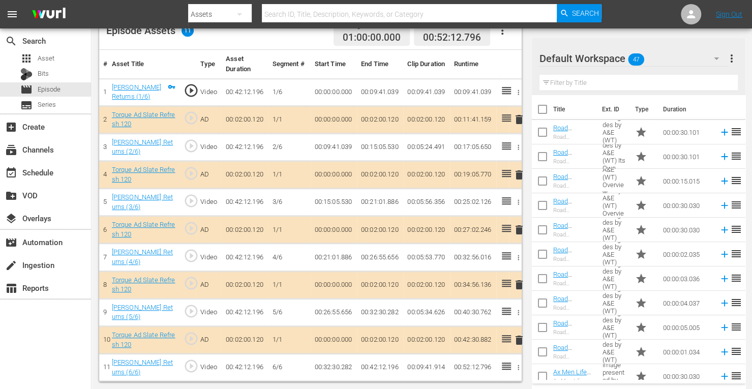
scroll to position [282, 0]
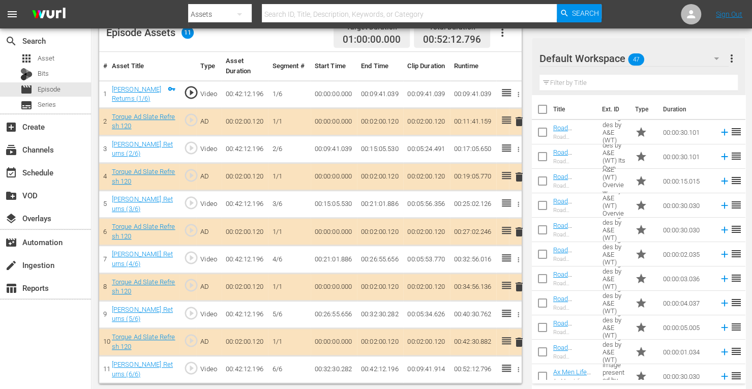
click at [518, 173] on span "delete" at bounding box center [519, 177] width 12 height 12
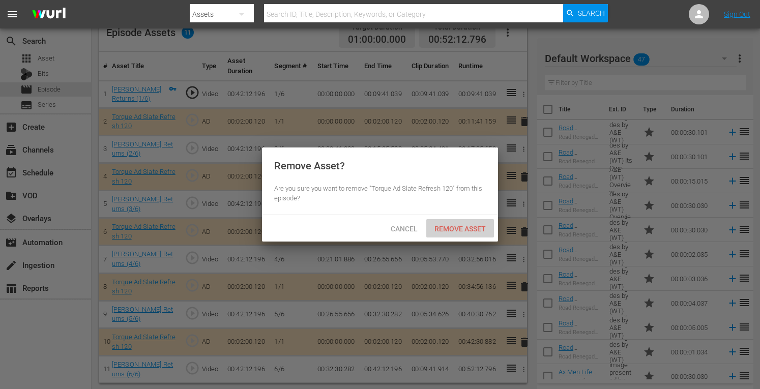
click at [465, 224] on div "Remove Asset" at bounding box center [460, 228] width 68 height 19
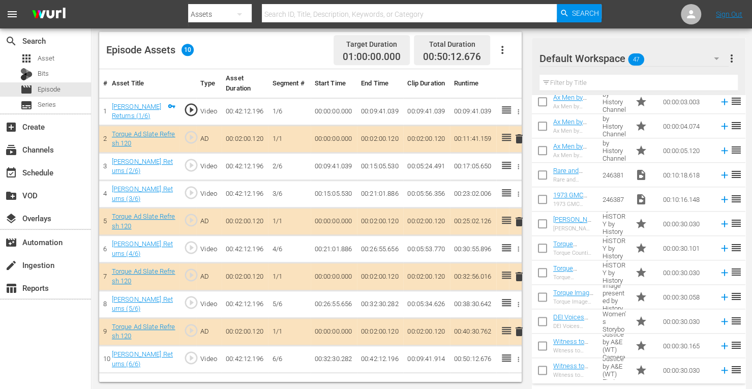
scroll to position [666, 0]
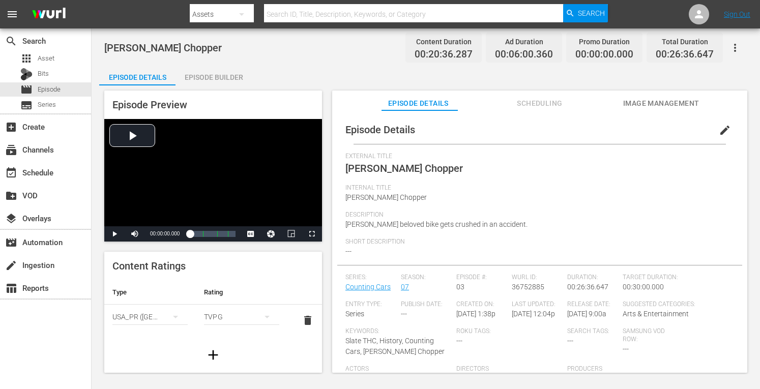
click at [221, 77] on div "Episode Builder" at bounding box center [213, 77] width 76 height 24
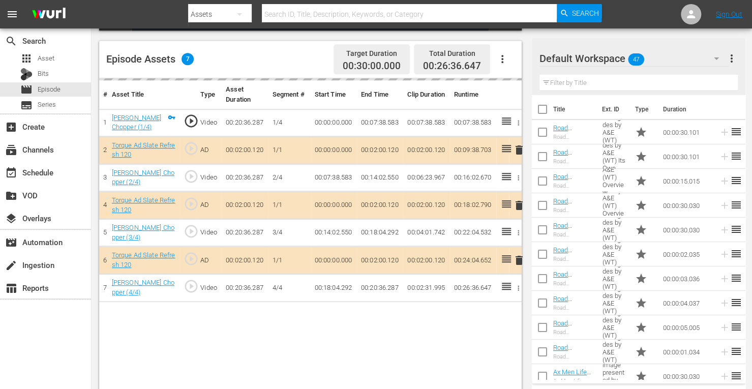
scroll to position [254, 0]
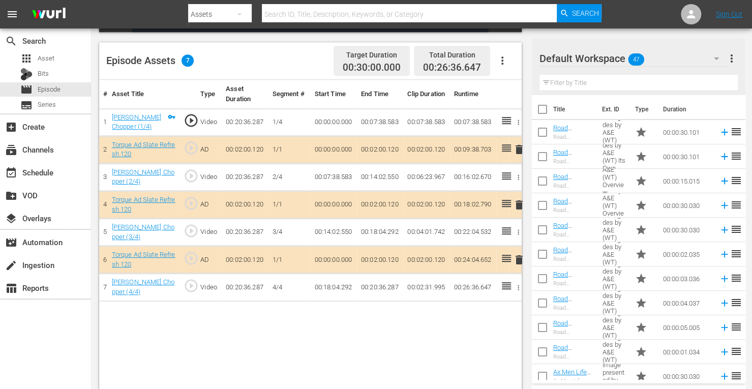
click at [518, 203] on span "delete" at bounding box center [519, 205] width 12 height 12
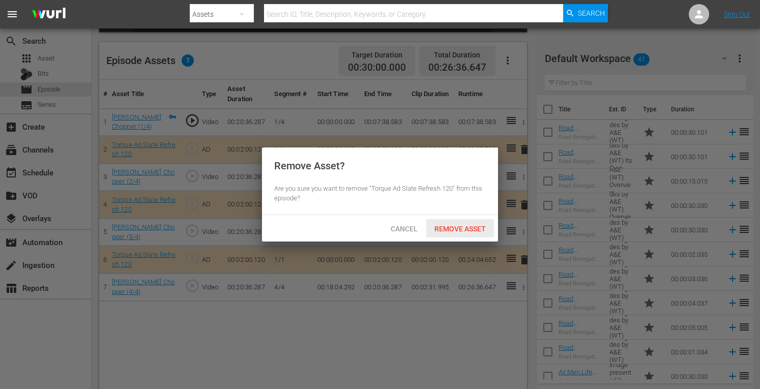
click at [463, 226] on span "Remove Asset" at bounding box center [460, 229] width 68 height 8
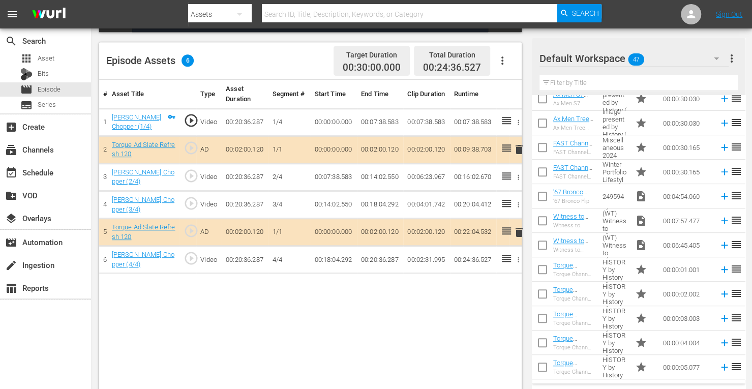
scroll to position [328, 0]
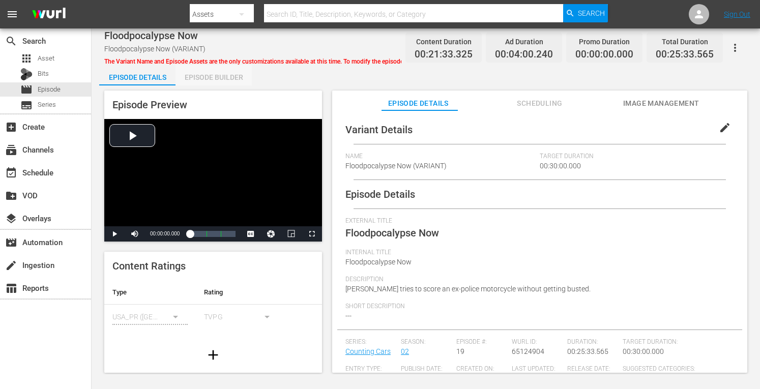
click at [214, 81] on div "Episode Builder" at bounding box center [213, 77] width 76 height 24
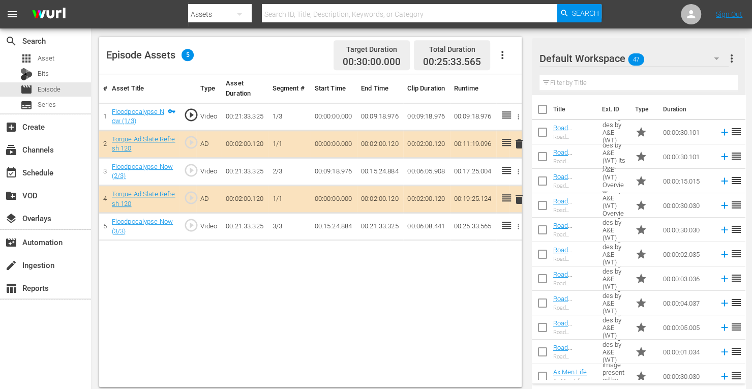
scroll to position [264, 0]
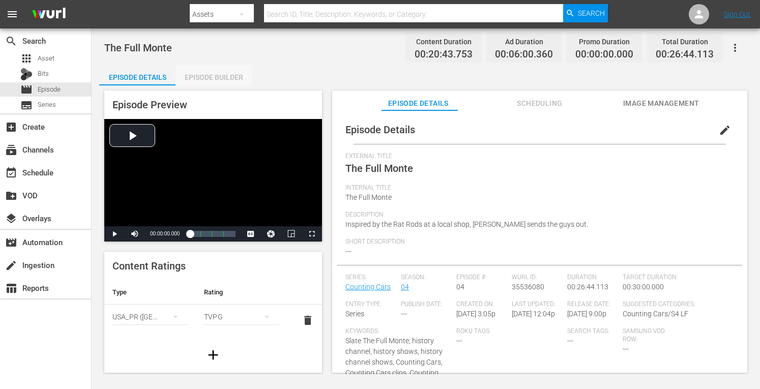
click at [223, 72] on div "Episode Builder" at bounding box center [213, 77] width 76 height 24
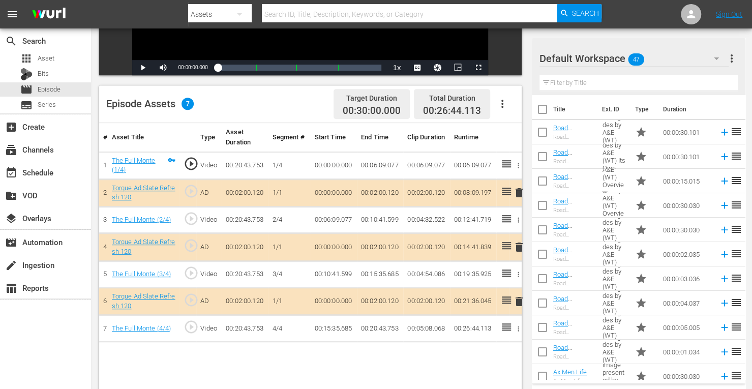
scroll to position [212, 0]
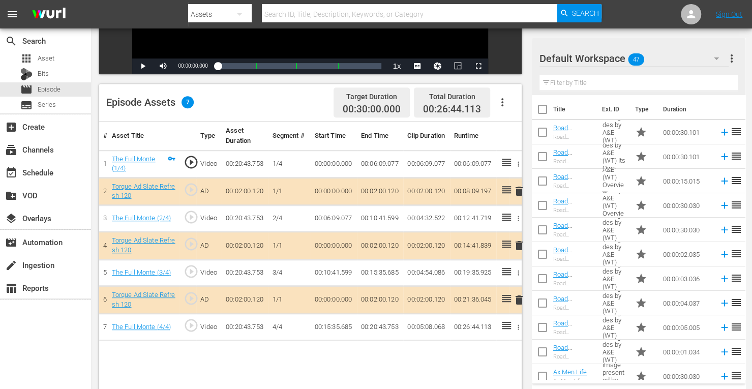
click at [519, 242] on span "delete" at bounding box center [519, 246] width 12 height 12
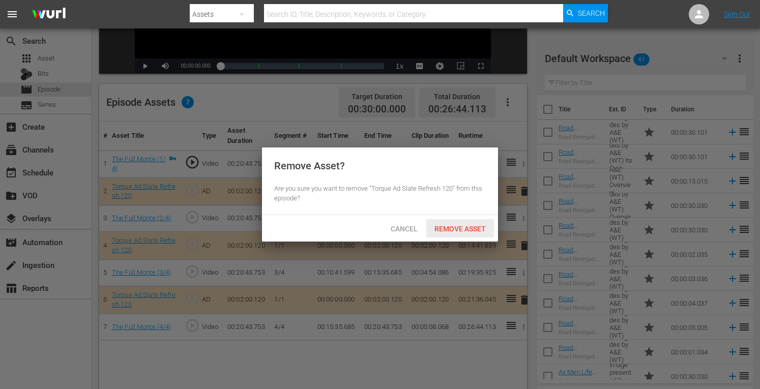
click at [455, 227] on span "Remove Asset" at bounding box center [460, 229] width 68 height 8
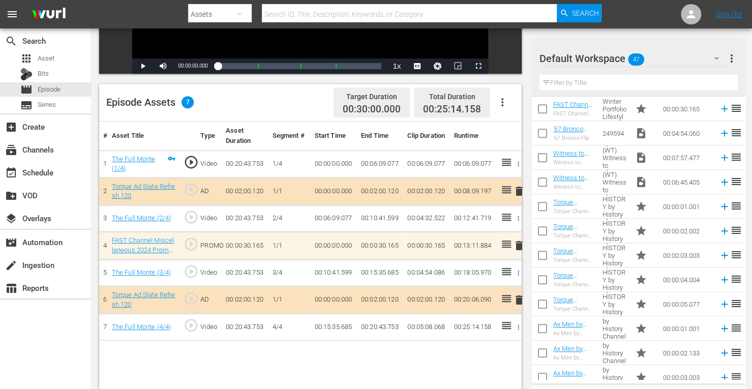
scroll to position [392, 0]
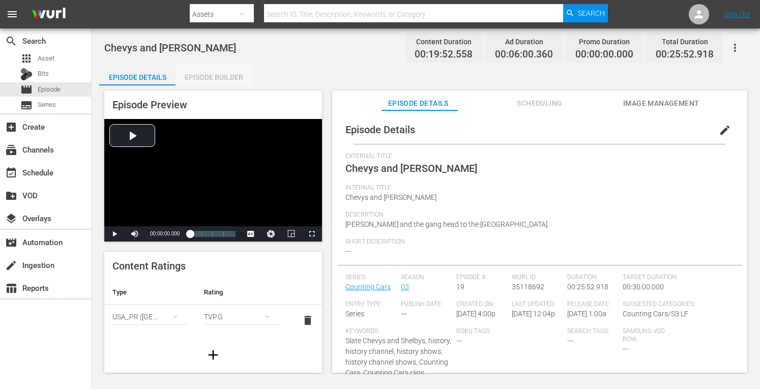
click at [211, 71] on div "Episode Builder" at bounding box center [213, 77] width 76 height 24
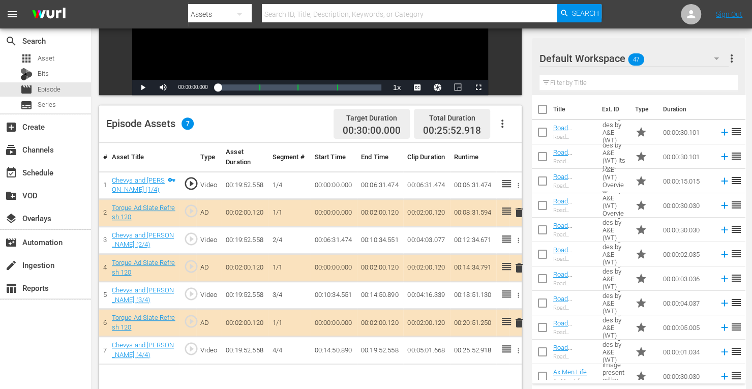
scroll to position [264, 0]
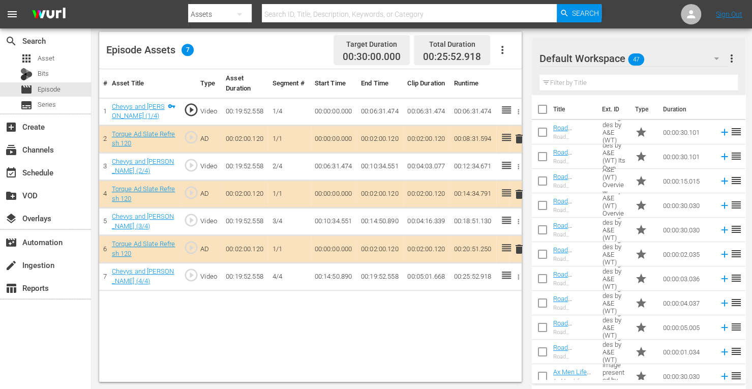
click at [519, 196] on span "delete" at bounding box center [519, 194] width 12 height 12
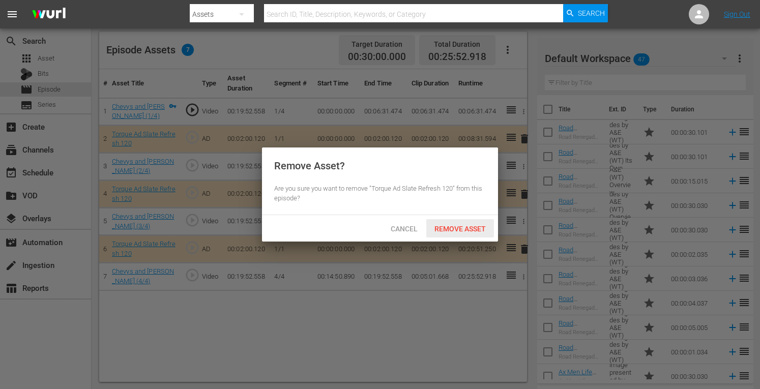
click at [477, 225] on span "Remove Asset" at bounding box center [460, 229] width 68 height 8
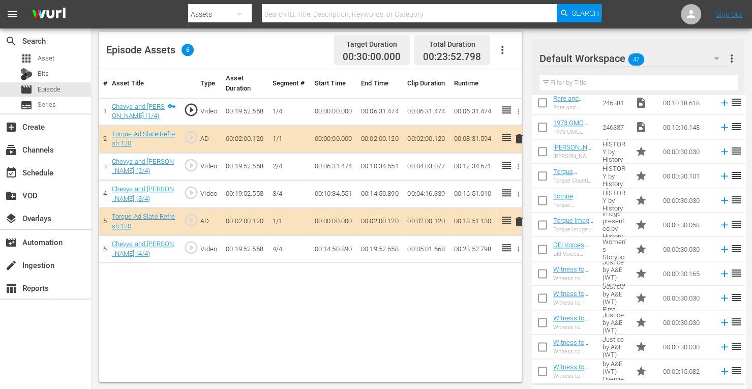
scroll to position [734, 0]
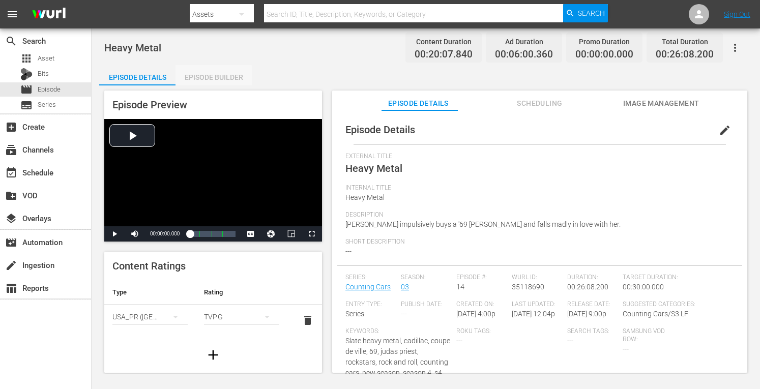
click at [208, 79] on div "Episode Builder" at bounding box center [213, 77] width 76 height 24
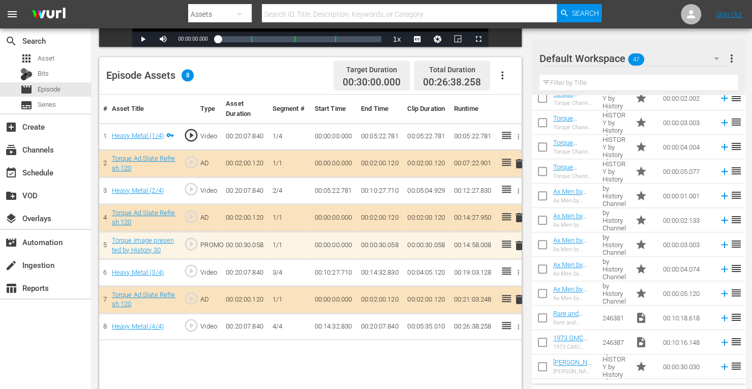
scroll to position [518, 0]
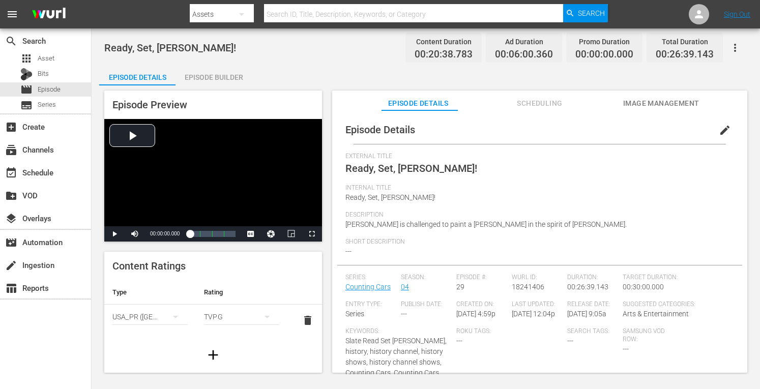
click at [227, 72] on div "Episode Builder" at bounding box center [213, 77] width 76 height 24
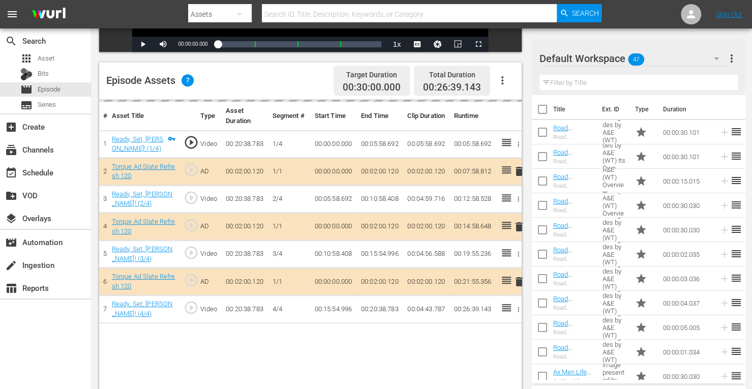
scroll to position [264, 0]
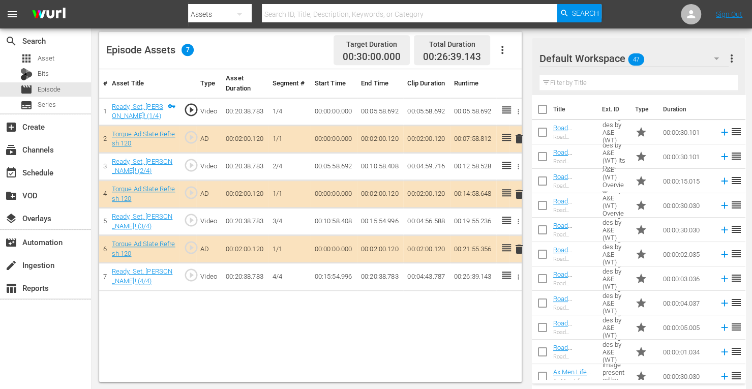
click at [518, 192] on span "delete" at bounding box center [519, 194] width 12 height 12
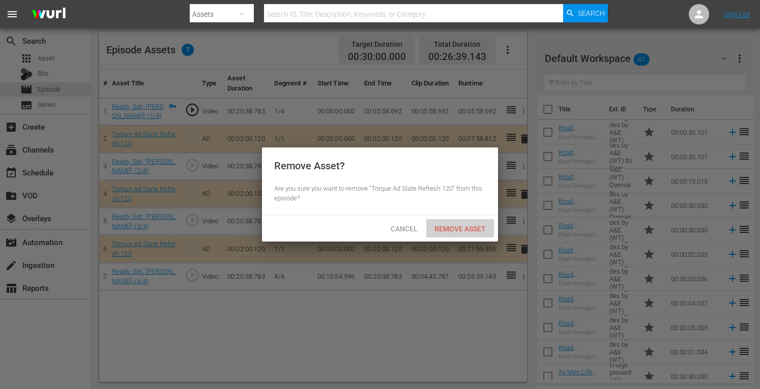
click at [472, 227] on span "Remove Asset" at bounding box center [460, 229] width 68 height 8
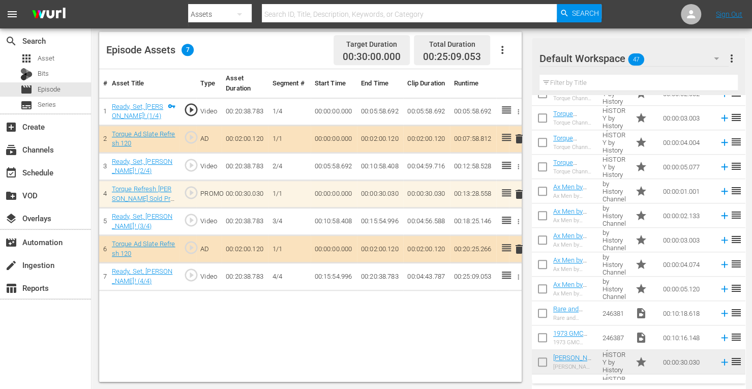
scroll to position [524, 0]
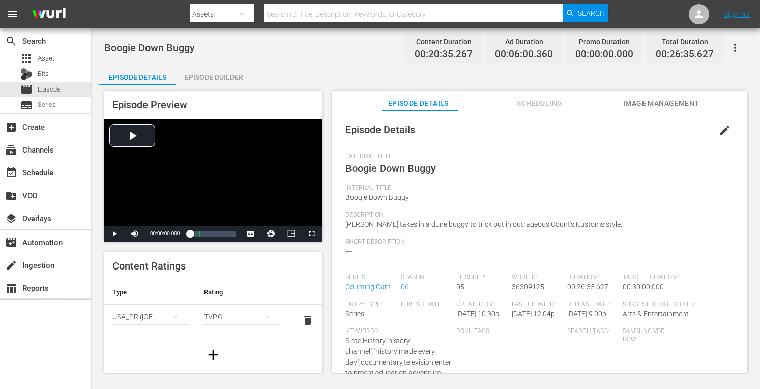
click at [219, 74] on div "Episode Builder" at bounding box center [213, 77] width 76 height 24
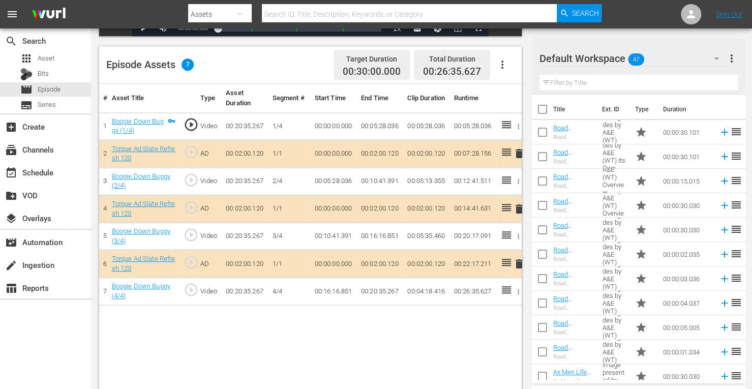
scroll to position [264, 0]
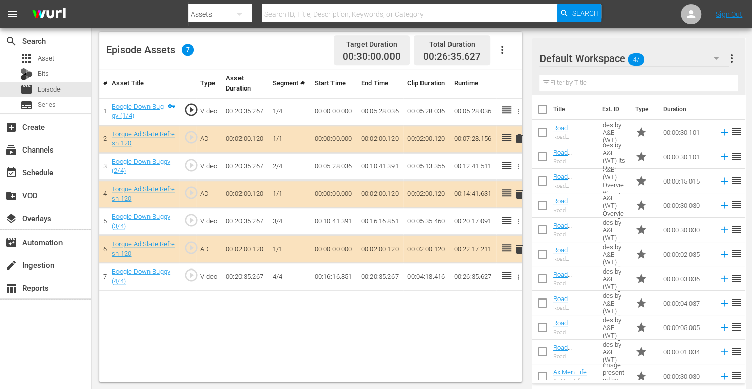
click at [518, 190] on span "delete" at bounding box center [519, 194] width 12 height 12
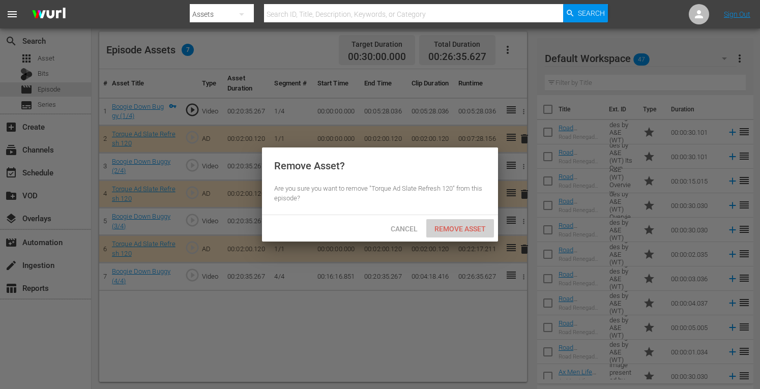
click at [466, 223] on div "Remove Asset" at bounding box center [460, 228] width 68 height 19
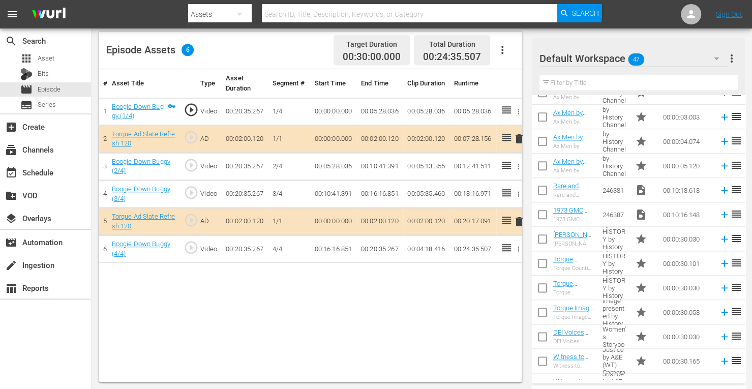
scroll to position [652, 0]
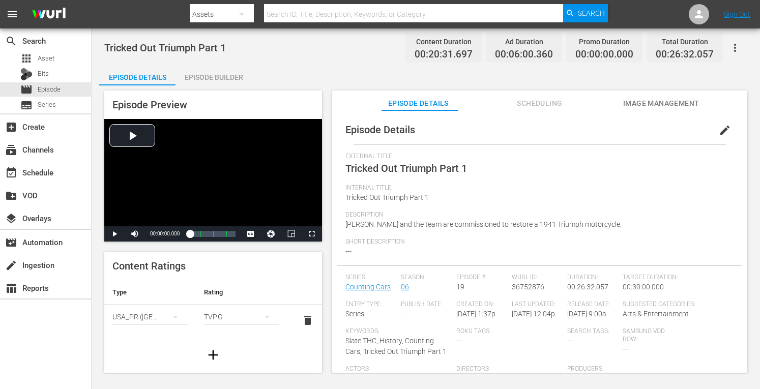
click at [222, 78] on div "Episode Builder" at bounding box center [213, 77] width 76 height 24
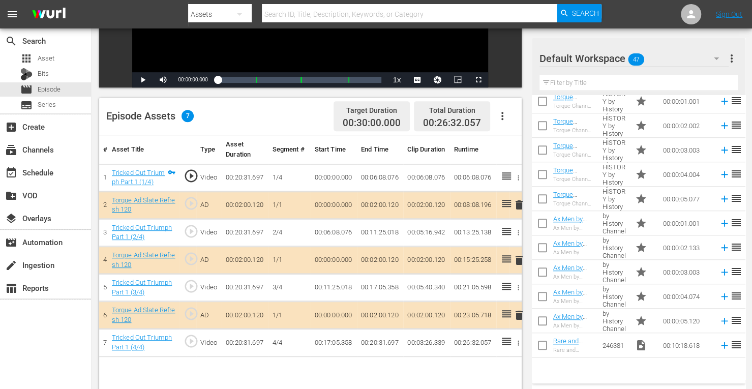
scroll to position [497, 0]
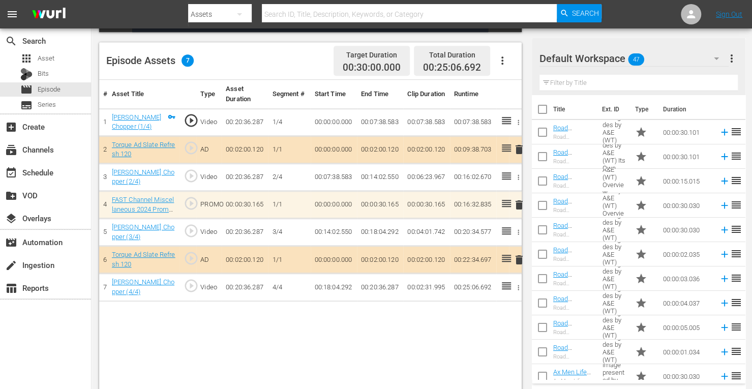
scroll to position [328, 0]
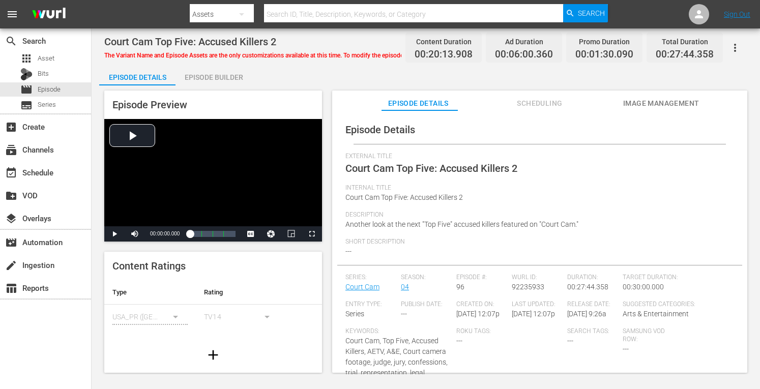
click at [224, 75] on div "Episode Builder" at bounding box center [213, 77] width 76 height 24
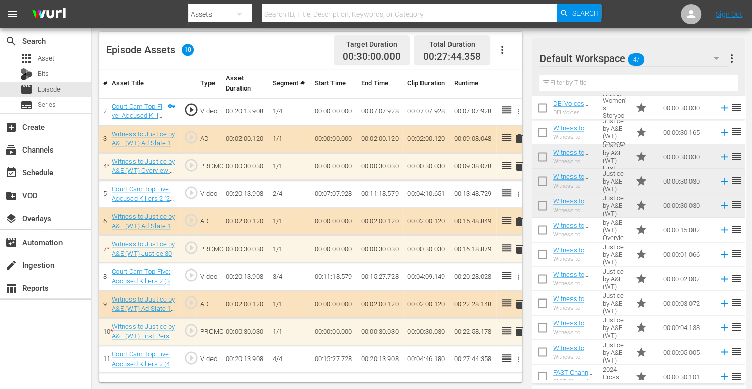
scroll to position [888, 0]
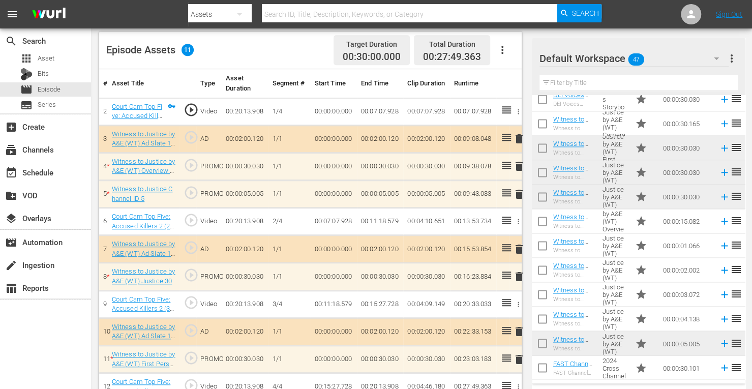
click at [428, 181] on td "00:00:05.005" at bounding box center [426, 194] width 46 height 27
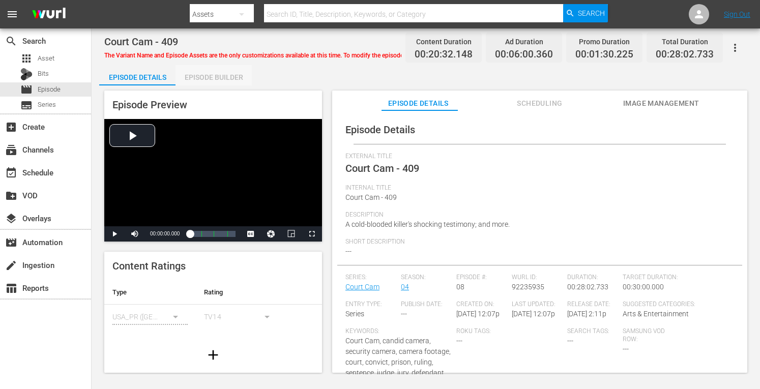
click at [217, 74] on div "Episode Builder" at bounding box center [213, 77] width 76 height 24
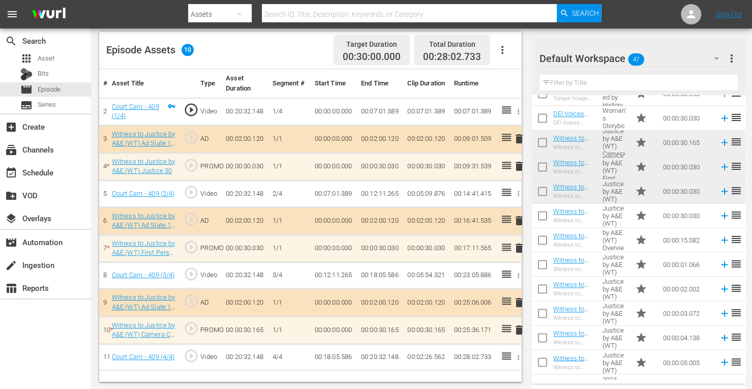
scroll to position [888, 0]
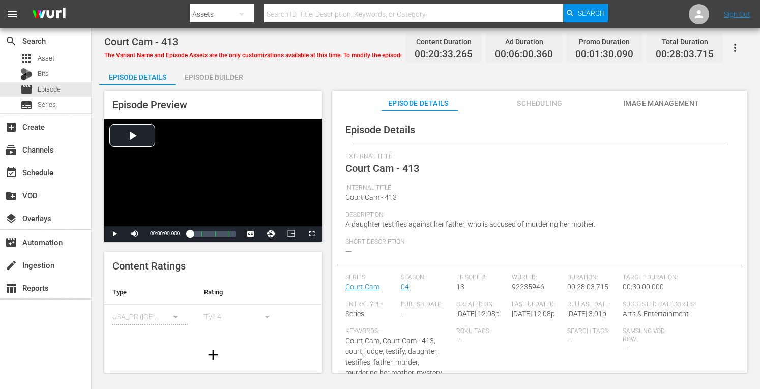
click at [214, 75] on div "Episode Builder" at bounding box center [213, 77] width 76 height 24
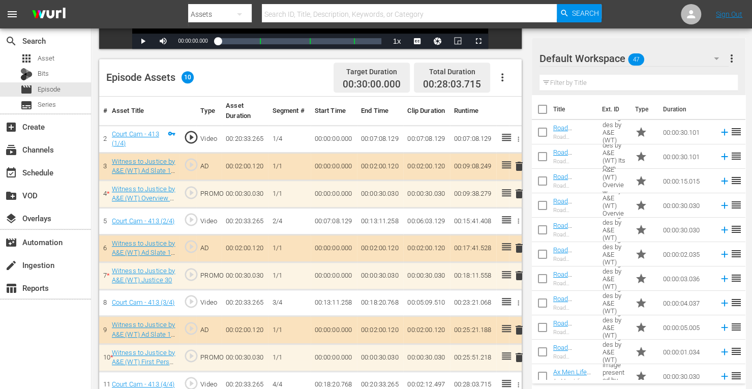
scroll to position [246, 0]
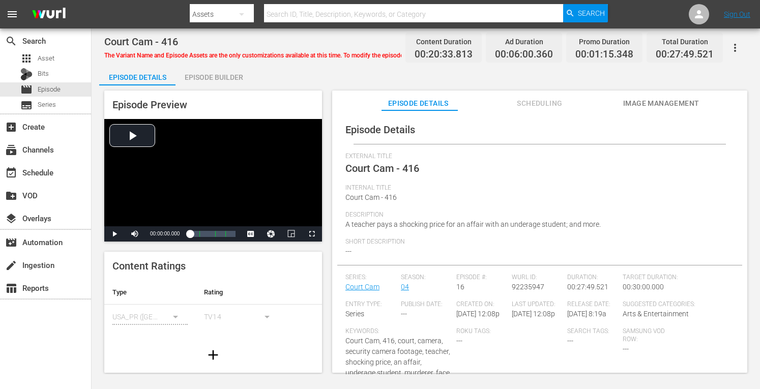
click at [208, 81] on div "Episode Builder" at bounding box center [213, 77] width 76 height 24
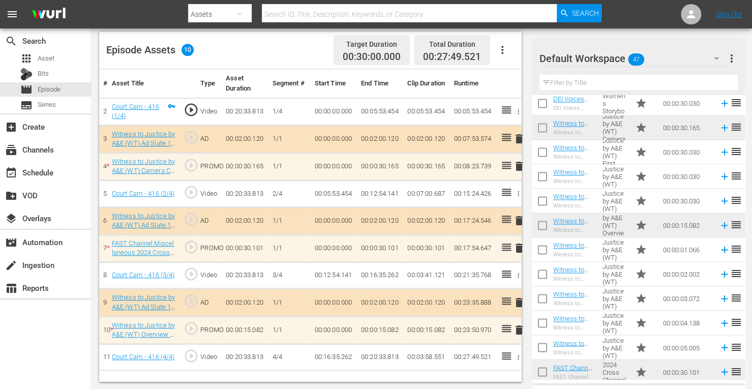
scroll to position [888, 0]
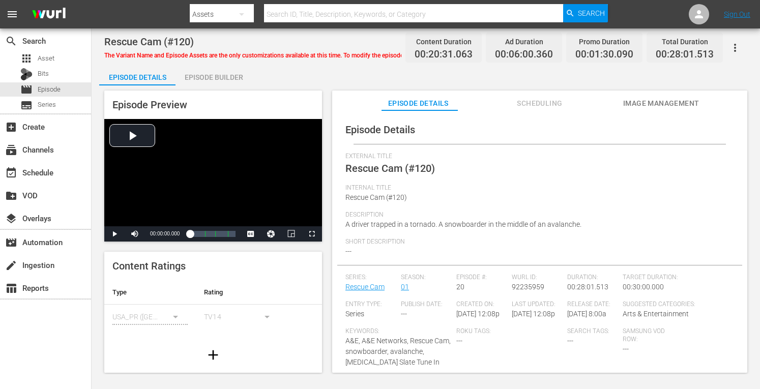
click at [213, 73] on div "Episode Builder" at bounding box center [213, 77] width 76 height 24
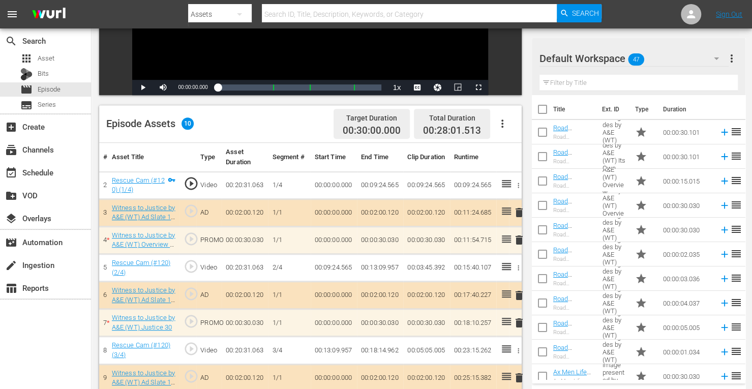
scroll to position [264, 0]
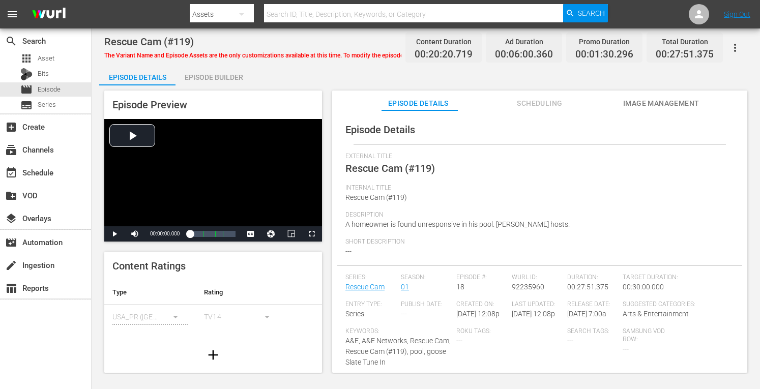
click at [216, 76] on div "Episode Builder" at bounding box center [213, 77] width 76 height 24
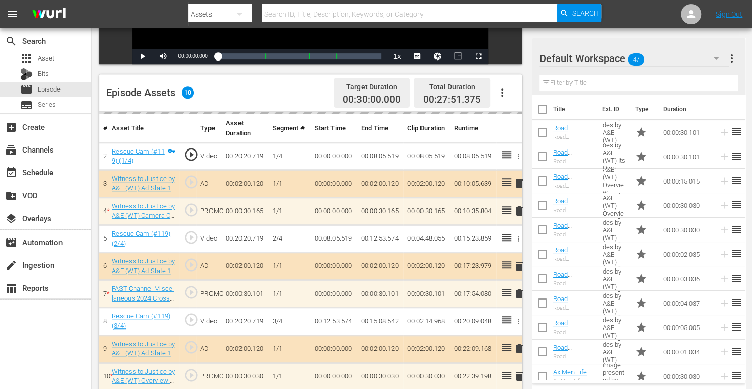
scroll to position [226, 0]
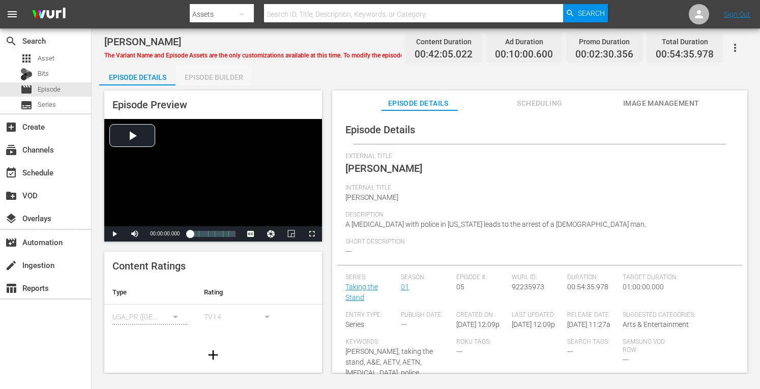
click at [227, 75] on div "Episode Builder" at bounding box center [213, 77] width 76 height 24
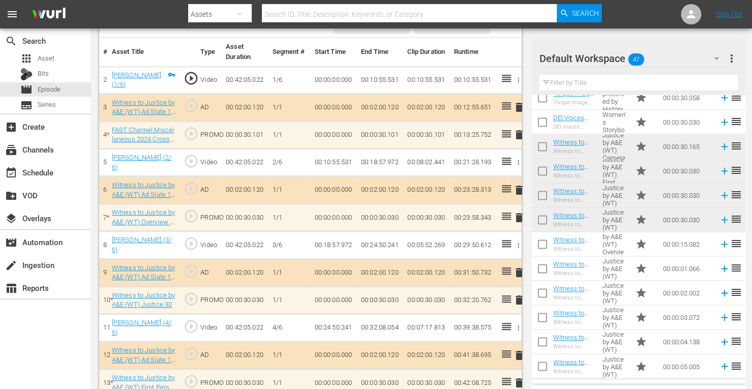
scroll to position [888, 0]
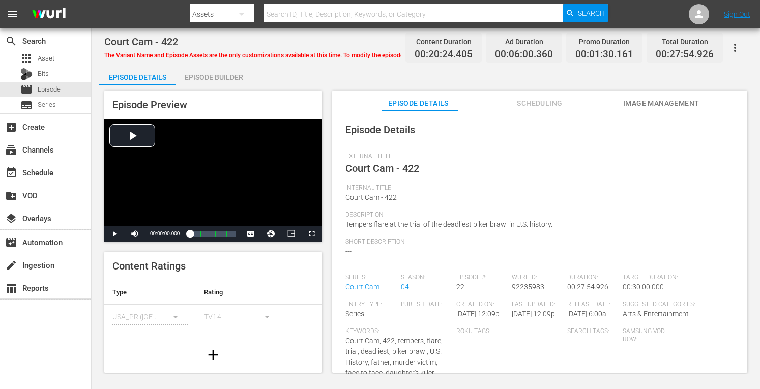
click at [234, 73] on div "Episode Builder" at bounding box center [213, 77] width 76 height 24
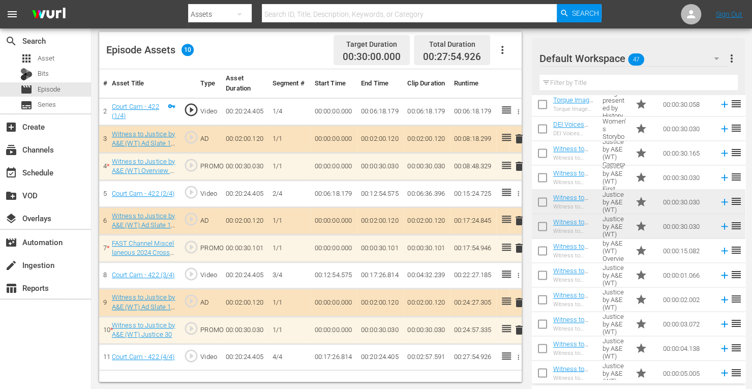
scroll to position [888, 0]
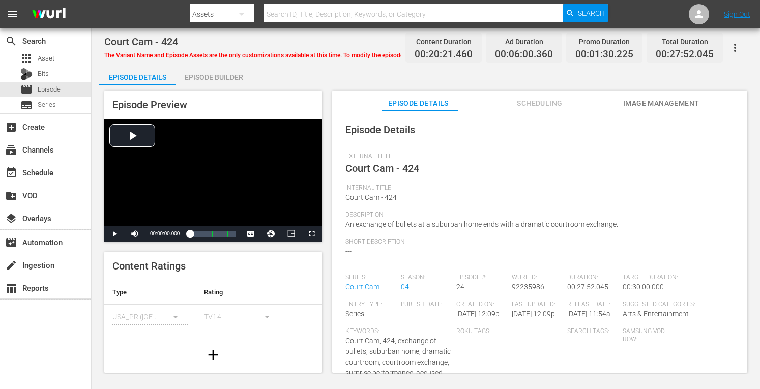
click at [232, 79] on div "Episode Builder" at bounding box center [213, 77] width 76 height 24
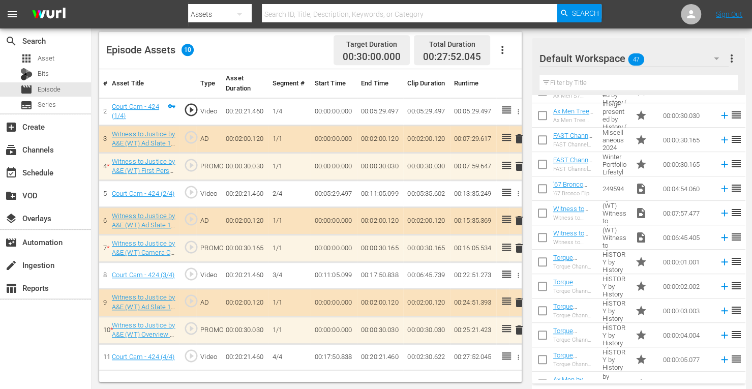
scroll to position [337, 0]
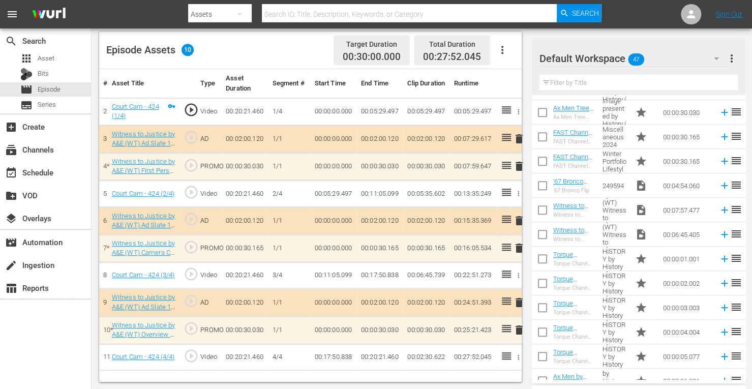
drag, startPoint x: 742, startPoint y: 254, endPoint x: 497, endPoint y: 80, distance: 300.2
click at [497, 80] on th at bounding box center [502, 83] width 13 height 29
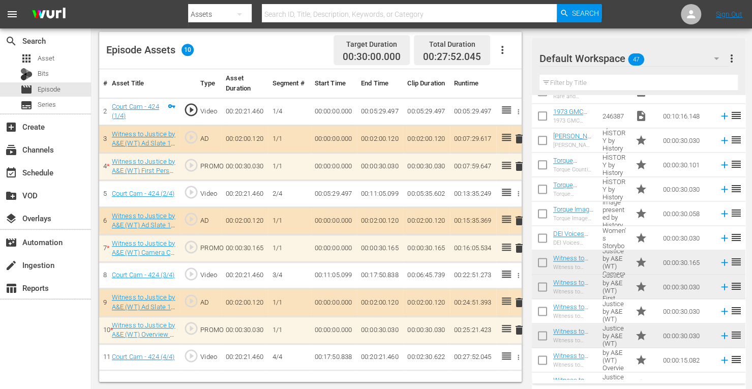
scroll to position [888, 0]
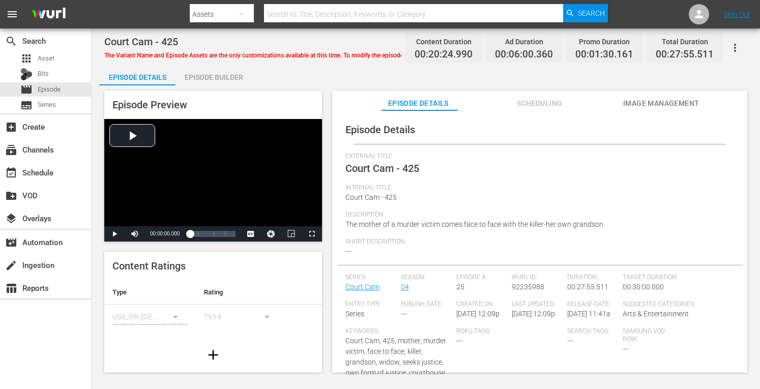
click at [211, 81] on div "Episode Builder" at bounding box center [213, 77] width 76 height 24
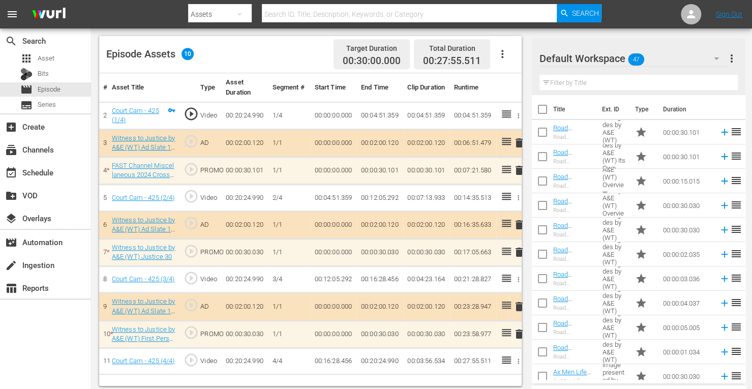
scroll to position [264, 0]
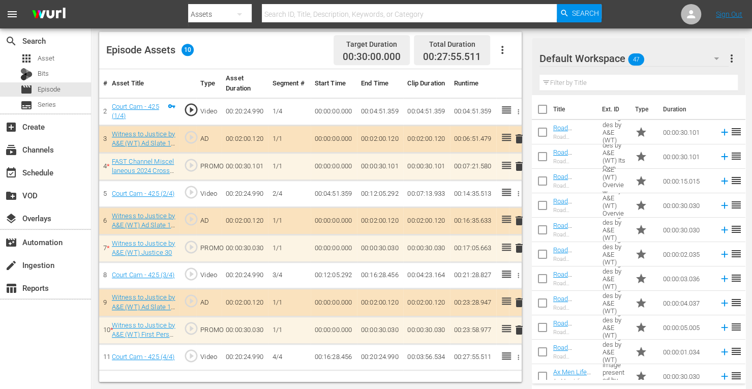
click at [520, 247] on span "delete" at bounding box center [519, 248] width 12 height 12
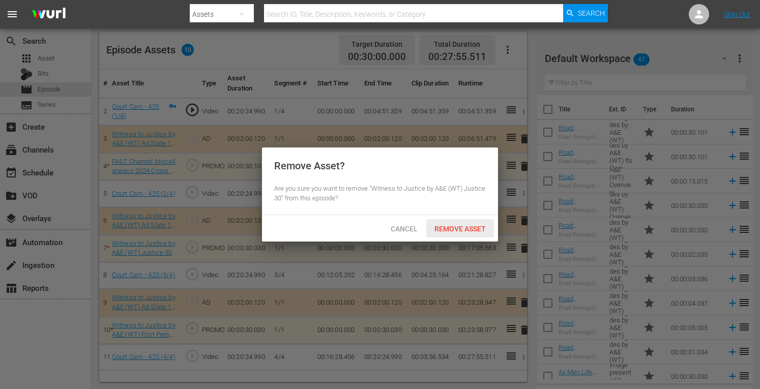
click at [476, 228] on span "Remove Asset" at bounding box center [460, 229] width 68 height 8
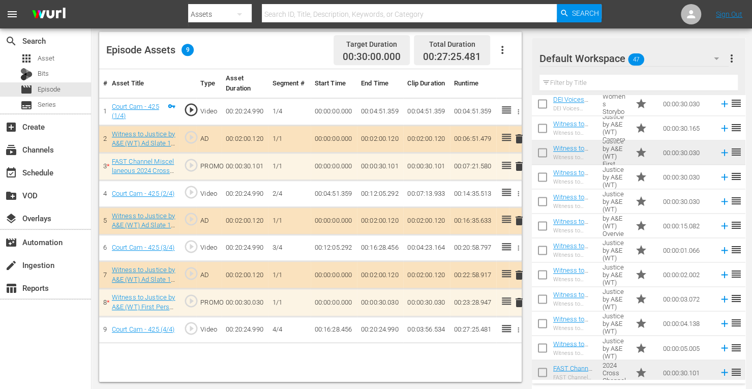
scroll to position [888, 0]
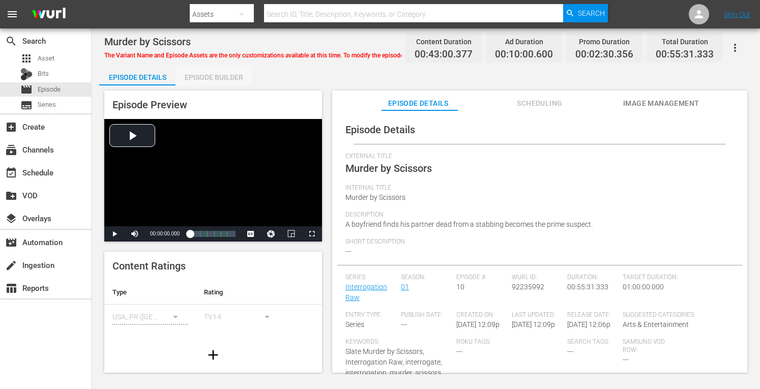
click at [238, 76] on div "Episode Builder" at bounding box center [213, 77] width 76 height 24
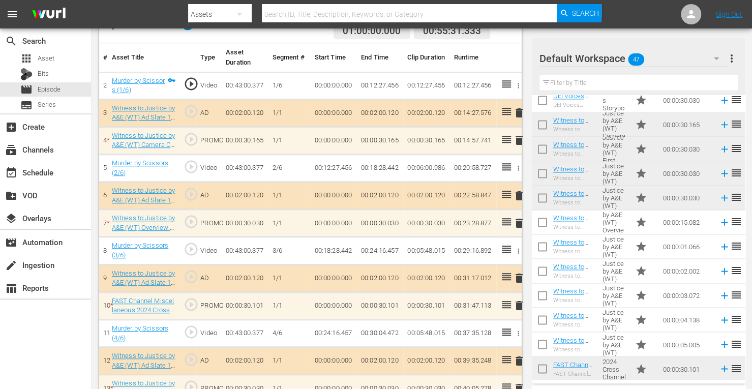
scroll to position [888, 0]
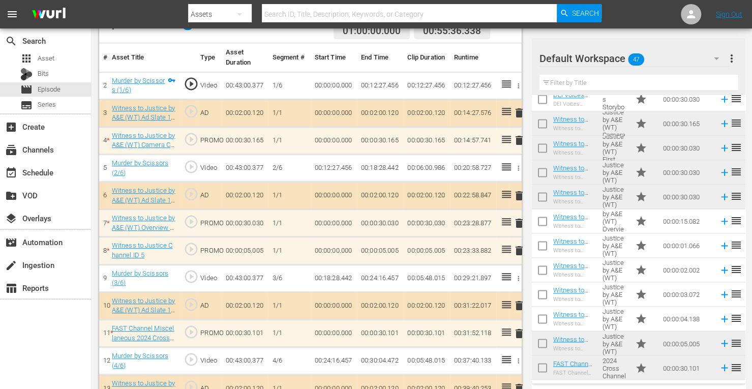
click at [715, 276] on td at bounding box center [722, 270] width 15 height 24
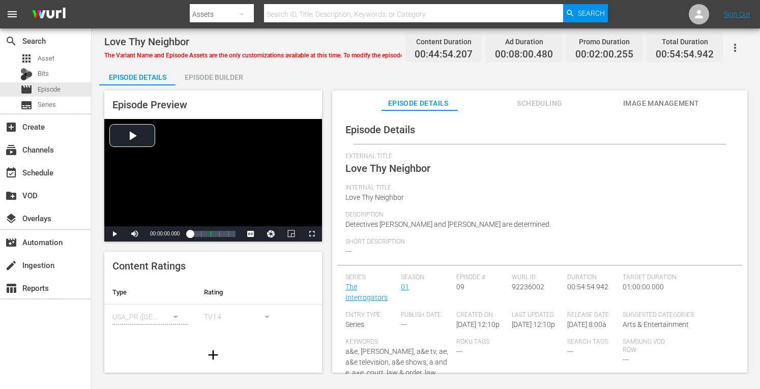
click at [218, 77] on div "Episode Builder" at bounding box center [213, 77] width 76 height 24
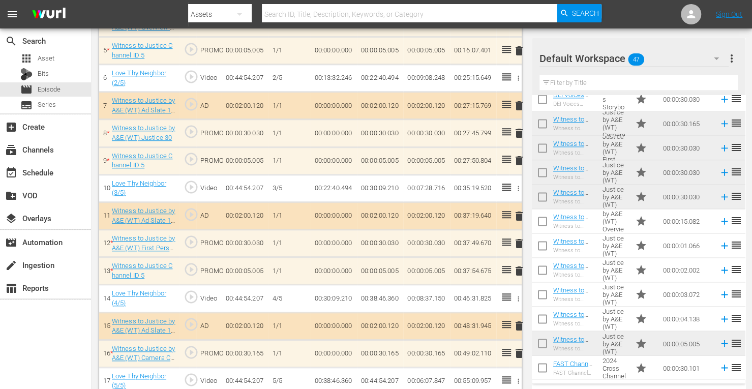
scroll to position [418, 0]
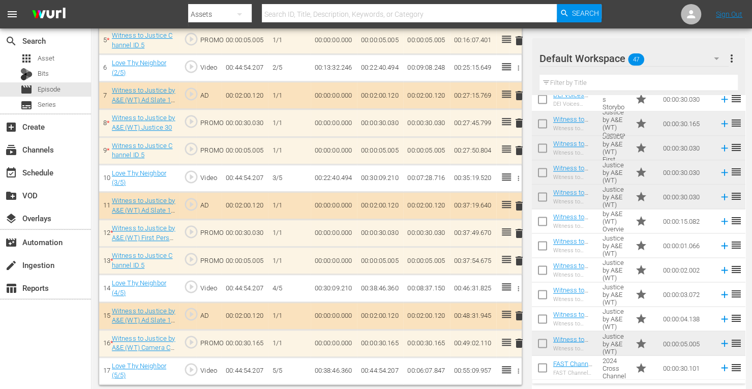
click at [515, 255] on span "delete" at bounding box center [519, 261] width 12 height 12
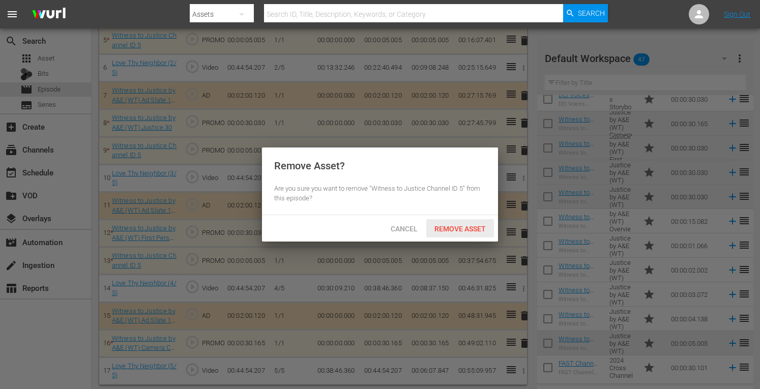
click at [461, 231] on span "Remove Asset" at bounding box center [460, 229] width 68 height 8
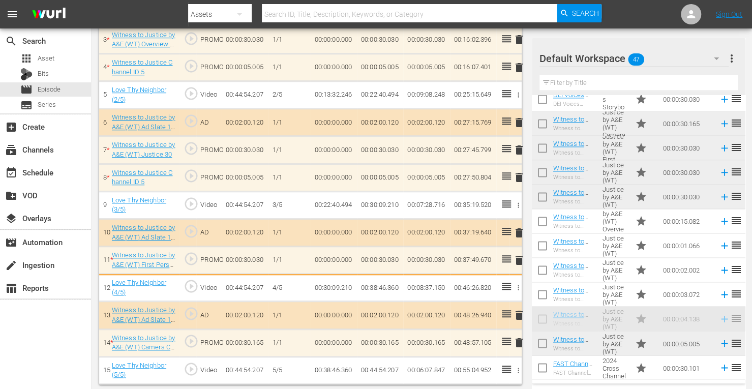
scroll to position [393, 0]
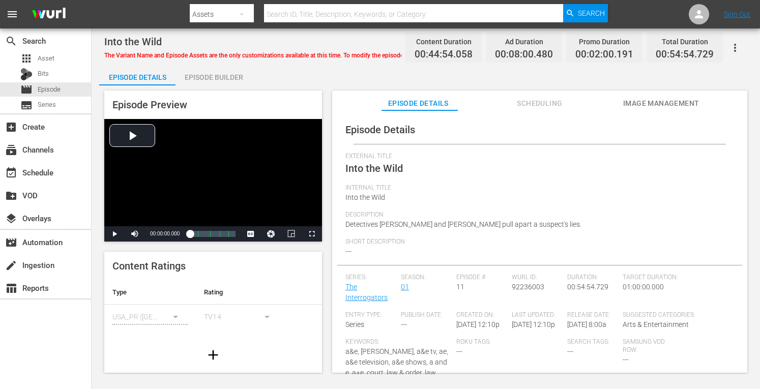
click at [218, 73] on div "Episode Builder" at bounding box center [213, 77] width 76 height 24
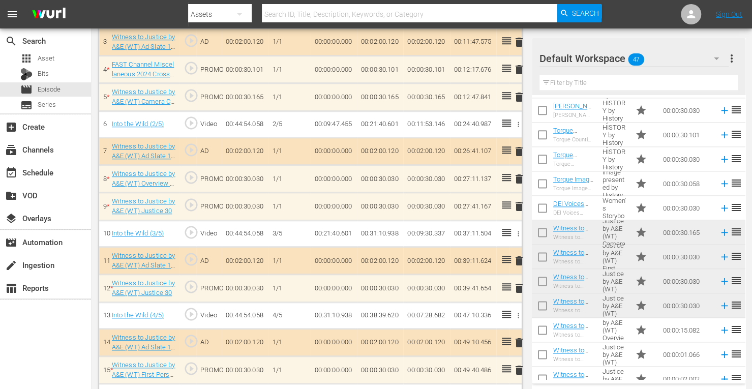
scroll to position [359, 0]
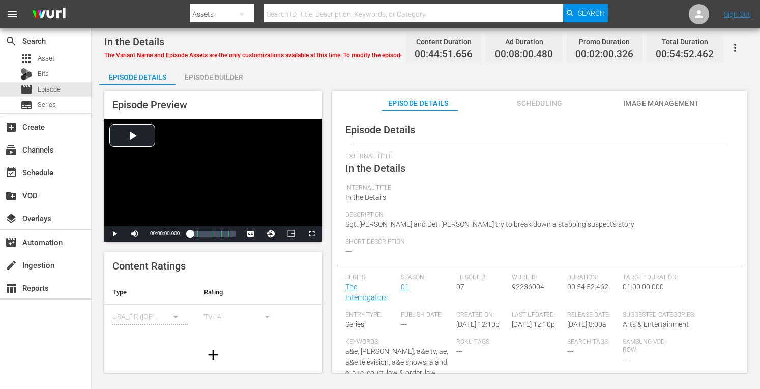
click at [213, 77] on div "Episode Builder" at bounding box center [213, 77] width 76 height 24
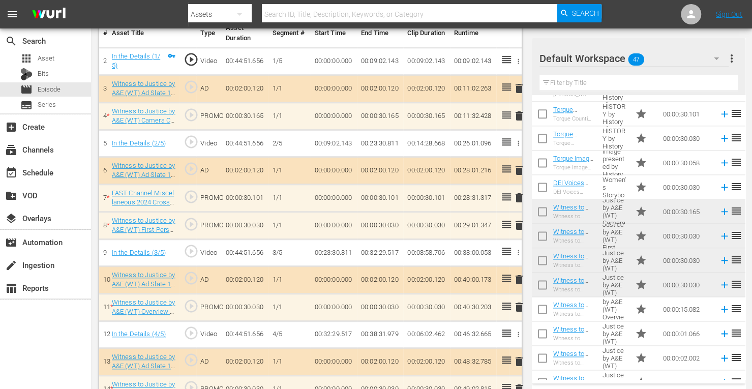
scroll to position [888, 0]
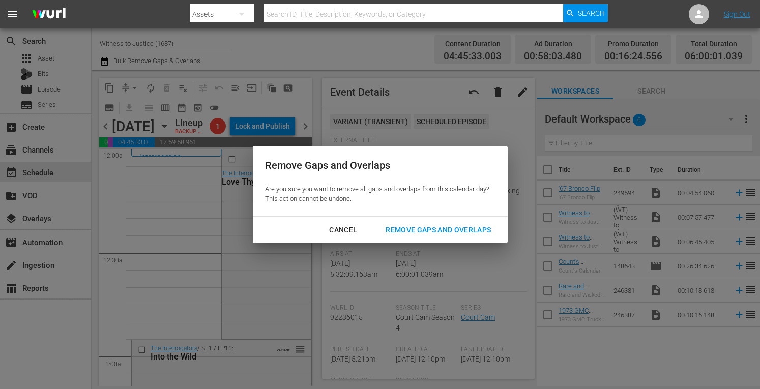
click at [454, 231] on div "Remove Gaps and Overlaps" at bounding box center [438, 230] width 122 height 13
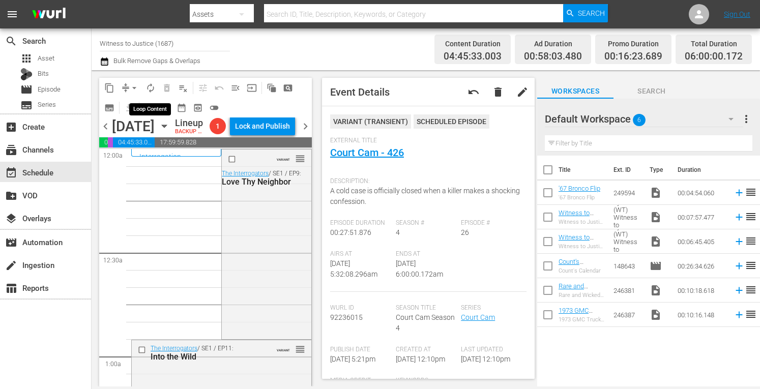
click at [146, 90] on span "autorenew_outlined" at bounding box center [150, 88] width 10 height 10
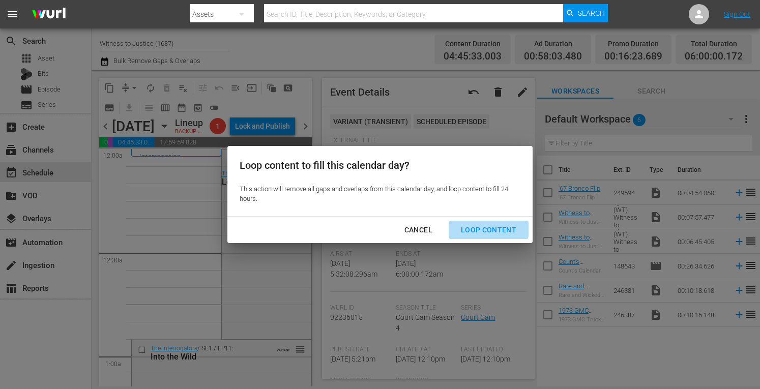
click at [471, 225] on div "Loop Content" at bounding box center [489, 230] width 72 height 13
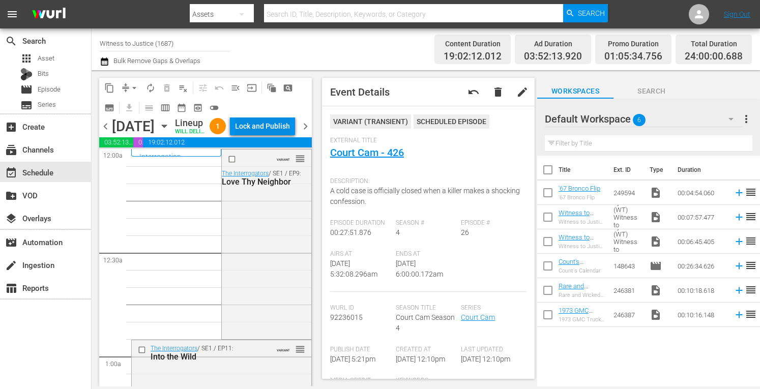
click at [274, 126] on div "Lock and Publish" at bounding box center [262, 126] width 55 height 18
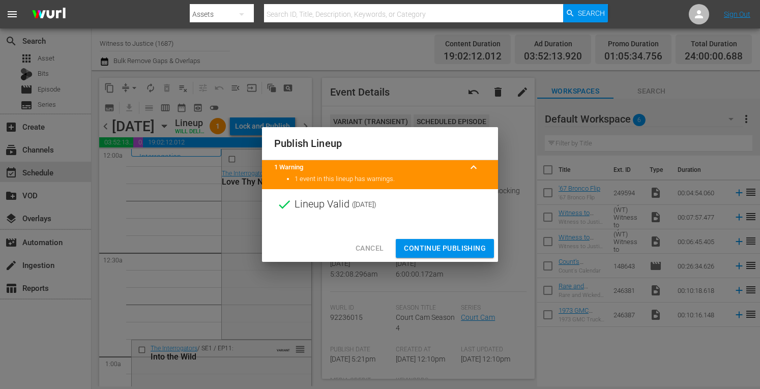
click at [442, 246] on span "Continue Publishing" at bounding box center [445, 248] width 82 height 13
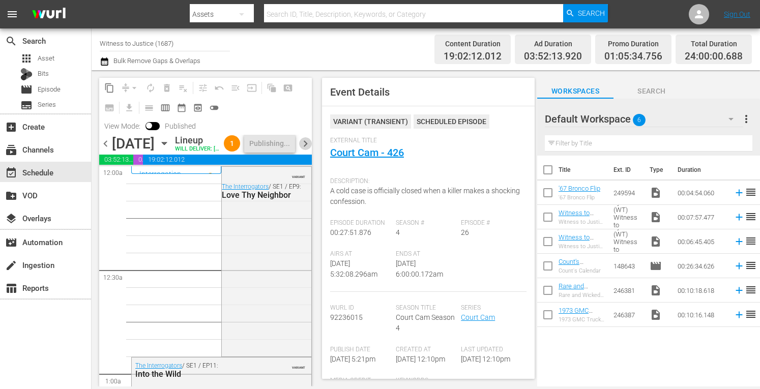
click at [304, 150] on span "chevron_right" at bounding box center [305, 143] width 13 height 13
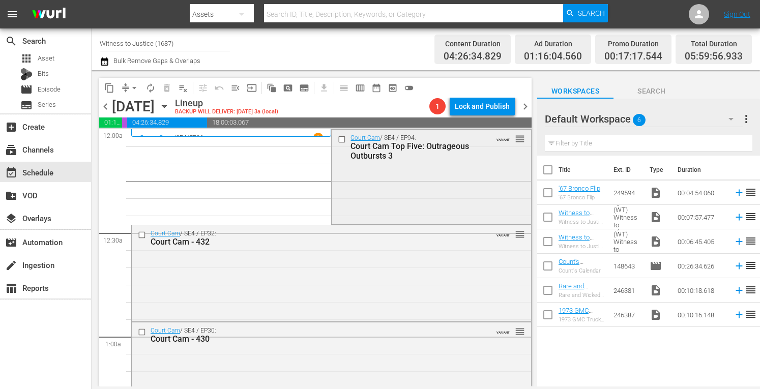
click at [386, 196] on div "Court Cam / SE4 / EP94: Court Cam Top Five: Outrageous Outbursts 3 VARIANT reor…" at bounding box center [431, 176] width 199 height 93
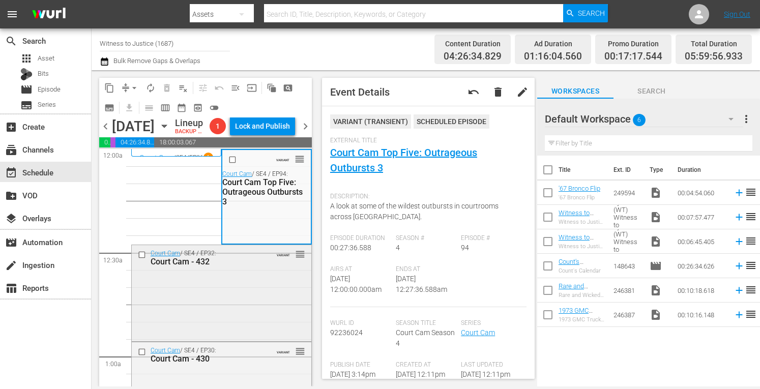
click at [239, 308] on div "Court Cam / SE4 / EP32: Court Cam - 432 VARIANT reorder" at bounding box center [222, 292] width 180 height 94
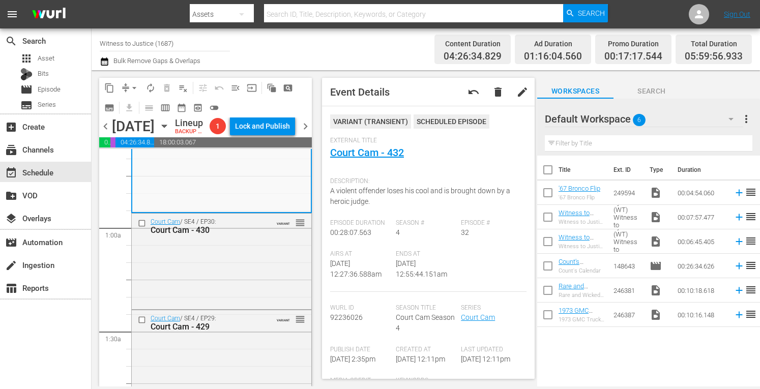
scroll to position [142, 0]
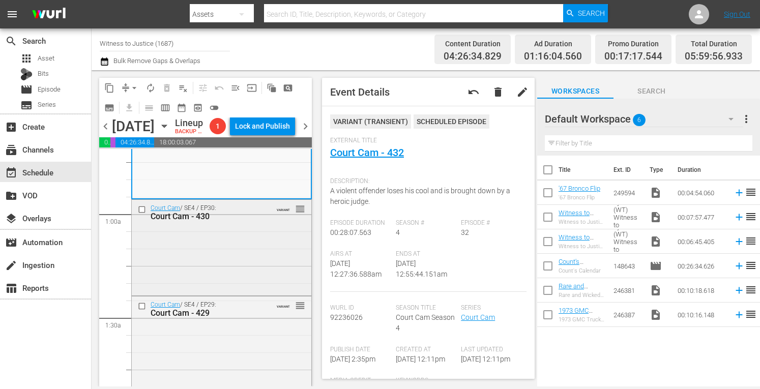
click at [259, 267] on div "Court Cam / SE4 / EP30: Court Cam - 430 VARIANT reorder" at bounding box center [222, 247] width 180 height 94
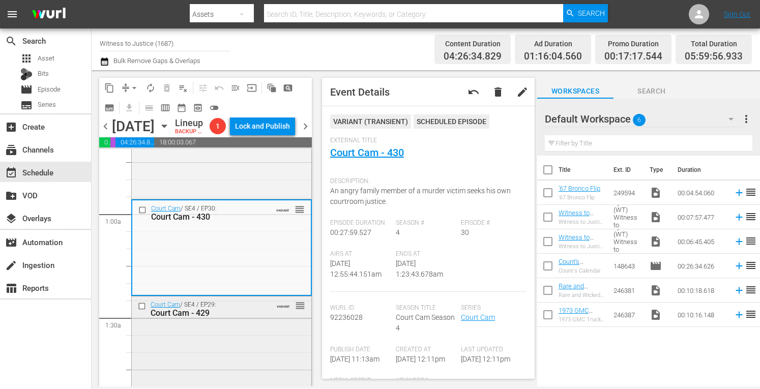
click at [248, 318] on div "Court Cam - 429" at bounding box center [207, 313] width 113 height 10
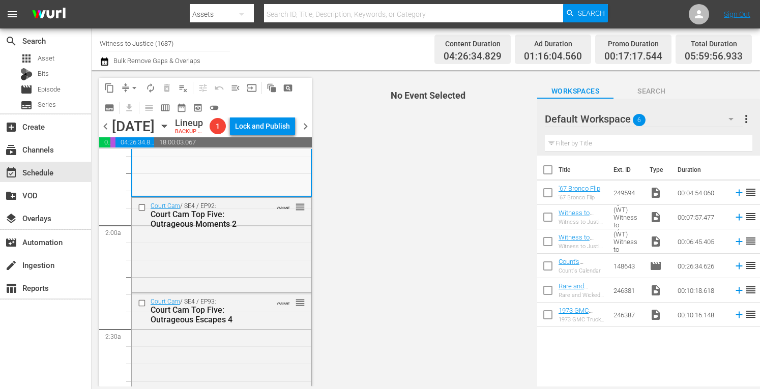
scroll to position [379, 0]
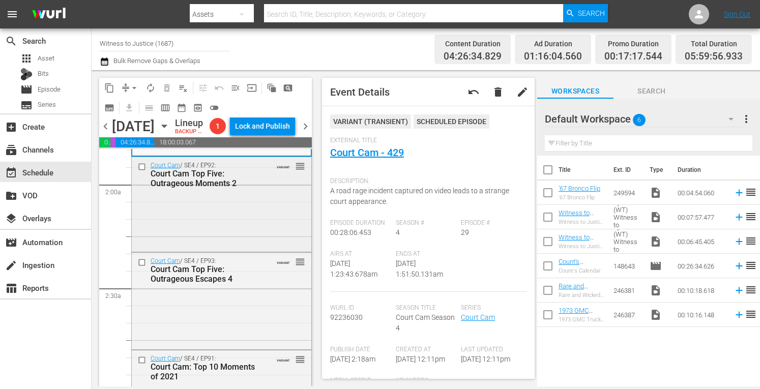
click at [252, 233] on div "Court Cam / SE4 / EP92: Court Cam Top Five: Outrageous Moments 2 VARIANT reorder" at bounding box center [222, 203] width 180 height 93
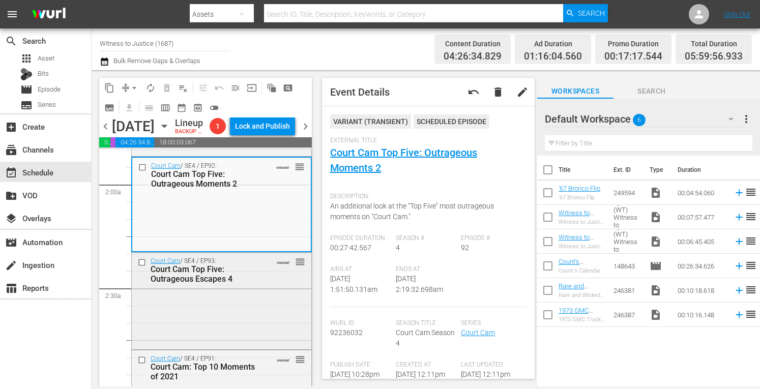
click at [263, 312] on div "Court Cam / SE4 / EP93: Court Cam Top Five: Outrageous Escapes 4 VARIANT reorder" at bounding box center [222, 300] width 180 height 95
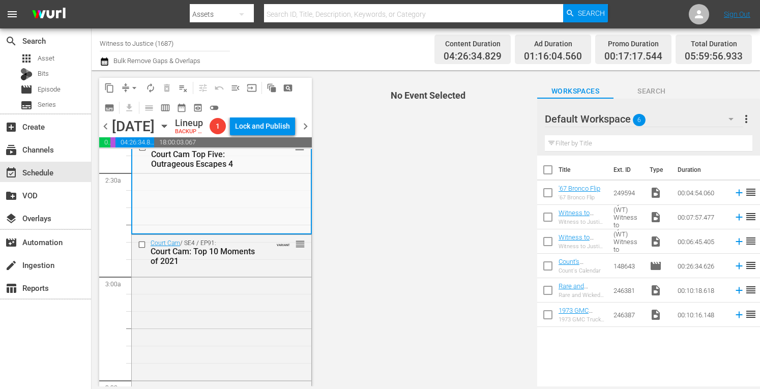
scroll to position [509, 0]
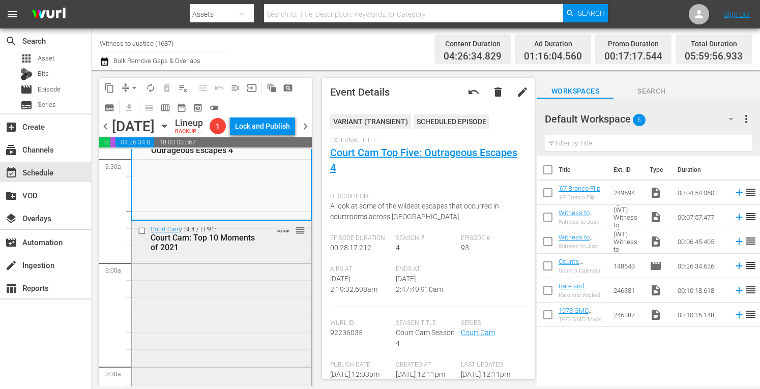
click at [275, 304] on div "Court Cam / SE4 / EP91: Court Cam: Top 10 Moments of 2021 VARIANT reorder" at bounding box center [222, 311] width 180 height 180
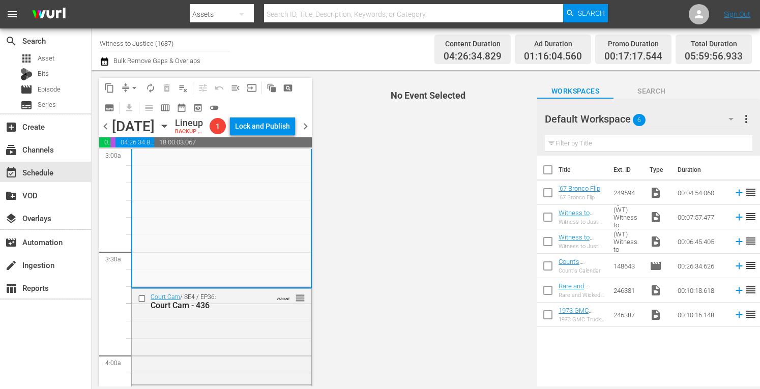
scroll to position [712, 0]
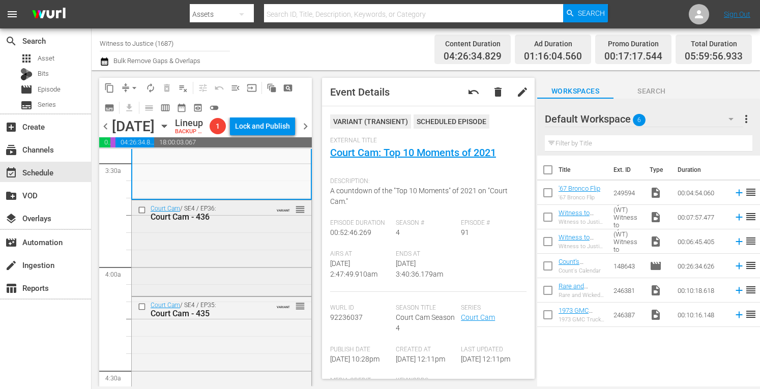
click at [225, 276] on div "Court Cam / SE4 / EP36: Court Cam - 436 VARIANT reorder" at bounding box center [222, 247] width 180 height 94
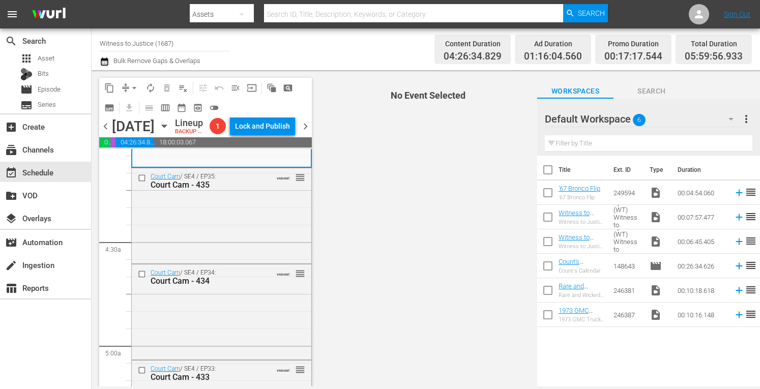
scroll to position [847, 0]
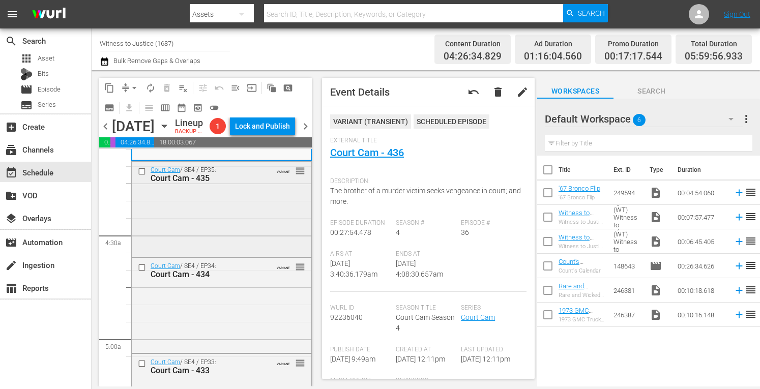
click at [222, 230] on div "Court Cam / SE4 / EP35: Court Cam - 435 VARIANT reorder" at bounding box center [222, 208] width 180 height 93
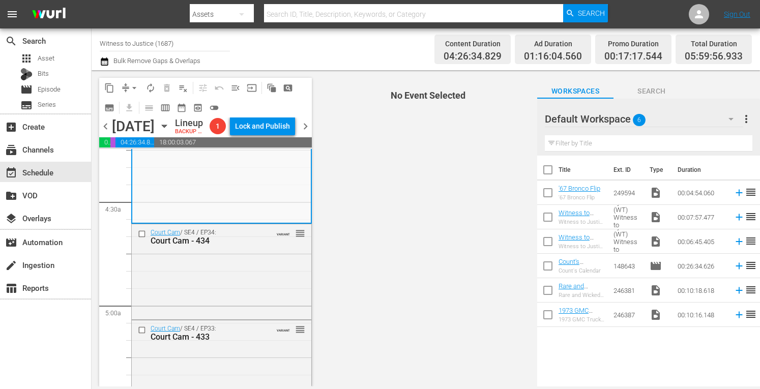
scroll to position [888, 0]
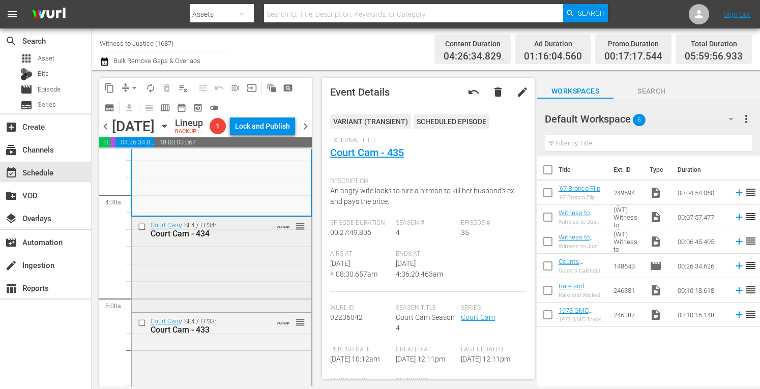
click at [224, 270] on div "Court Cam / SE4 / EP34: Court Cam - 434 VARIANT reorder" at bounding box center [222, 263] width 180 height 93
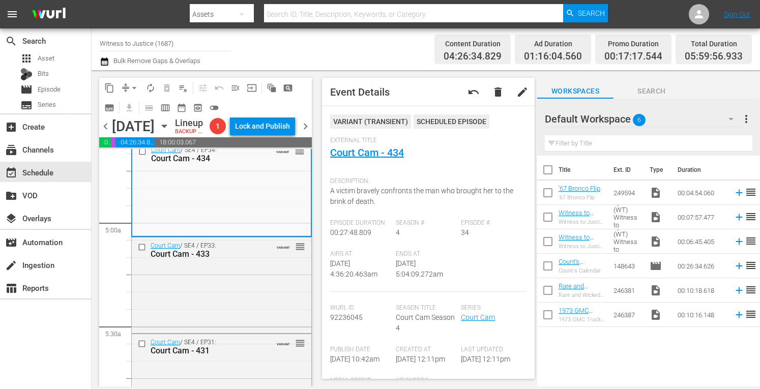
scroll to position [969, 0]
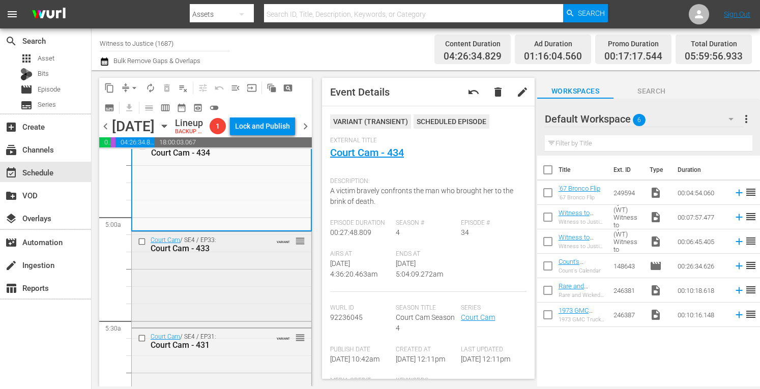
click at [242, 301] on div "Court Cam / SE4 / EP33: Court Cam - 433 VARIANT reorder" at bounding box center [222, 279] width 180 height 94
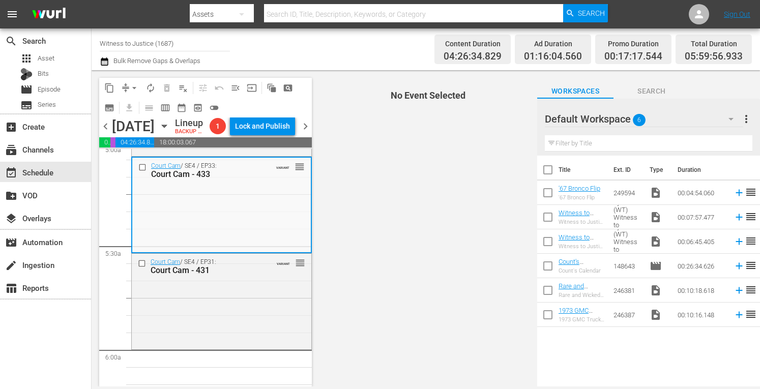
scroll to position [1065, 0]
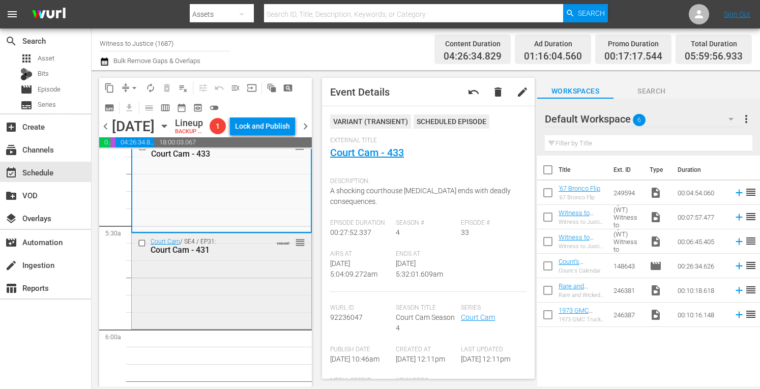
click at [223, 309] on div "Court Cam / SE4 / EP31: Court Cam - 431 VARIANT reorder" at bounding box center [222, 280] width 180 height 94
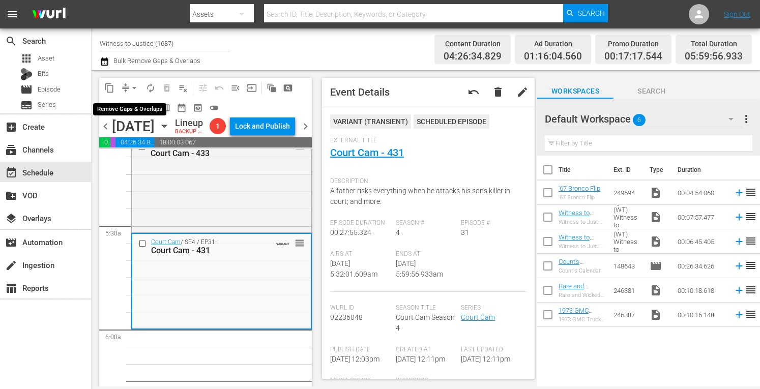
click at [133, 85] on span "arrow_drop_down" at bounding box center [134, 88] width 10 height 10
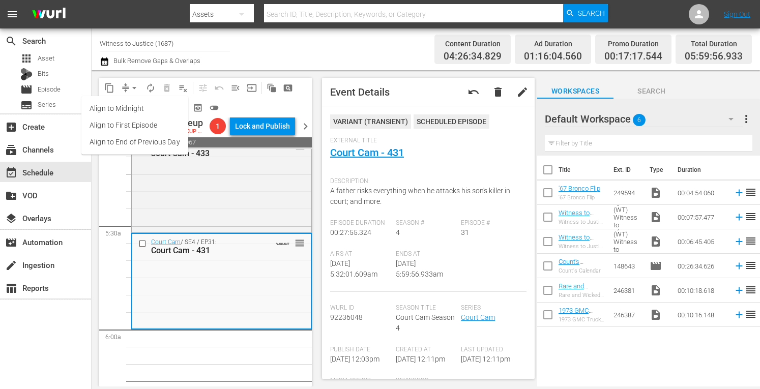
click at [129, 109] on li "Align to Midnight" at bounding box center [134, 108] width 107 height 17
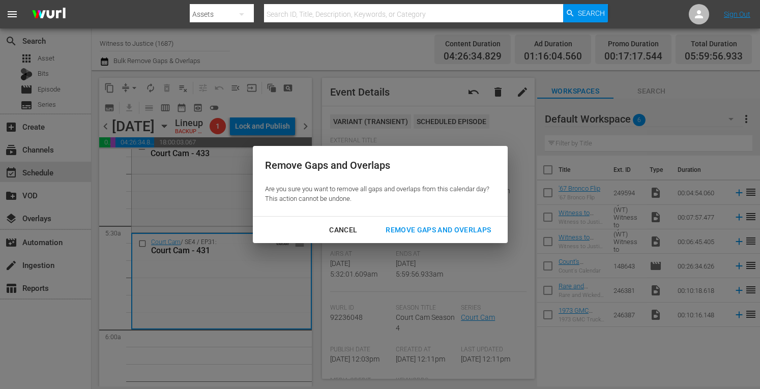
click at [406, 229] on div "Remove Gaps and Overlaps" at bounding box center [438, 230] width 122 height 13
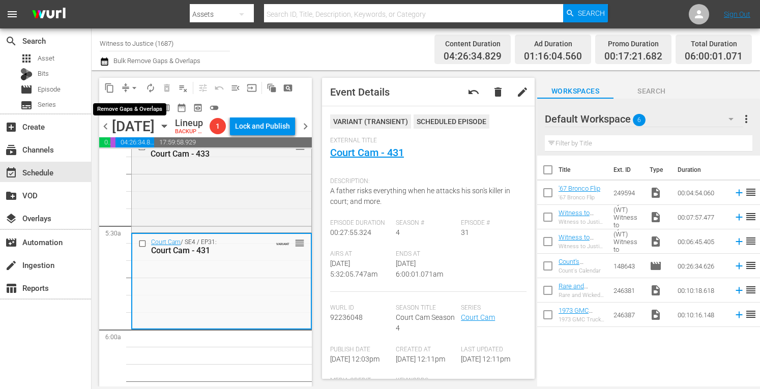
click at [134, 86] on span "arrow_drop_down" at bounding box center [134, 88] width 10 height 10
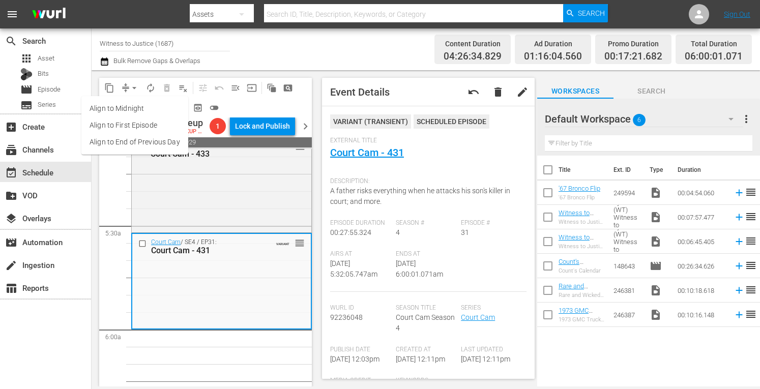
click at [126, 107] on li "Align to Midnight" at bounding box center [134, 108] width 107 height 17
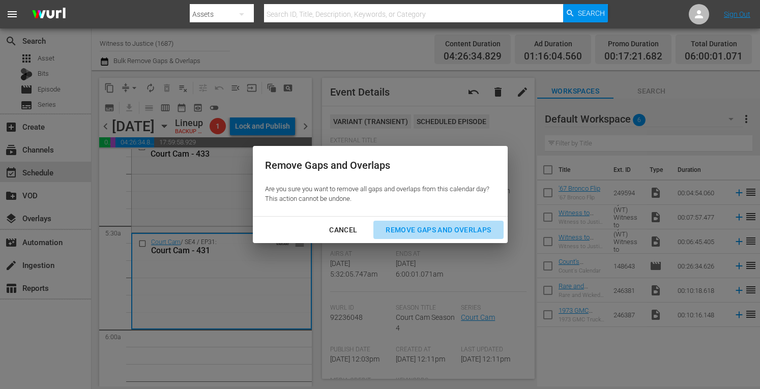
click at [413, 224] on div "Remove Gaps and Overlaps" at bounding box center [438, 230] width 122 height 13
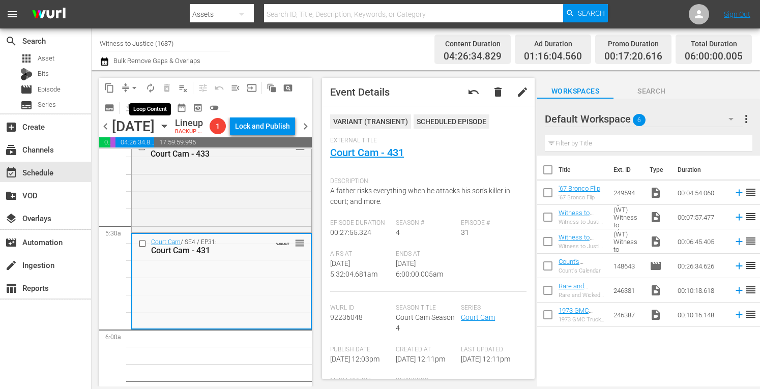
drag, startPoint x: 272, startPoint y: 141, endPoint x: 152, endPoint y: 85, distance: 132.4
click at [152, 85] on div "content_copy compress arrow_drop_down autorenew_outlined delete_forever_outline…" at bounding box center [205, 108] width 213 height 60
click at [153, 86] on span "autorenew_outlined" at bounding box center [150, 88] width 10 height 10
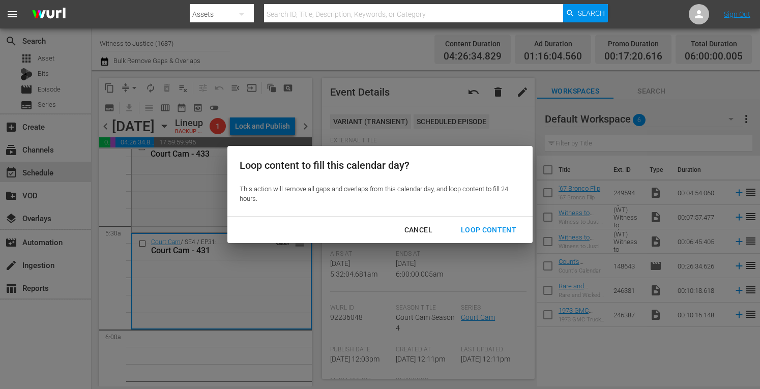
click at [476, 234] on div "Loop Content" at bounding box center [489, 230] width 72 height 13
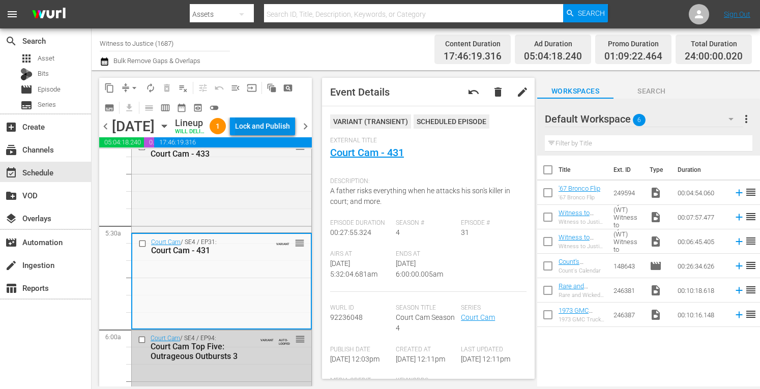
click at [279, 127] on div "Lock and Publish" at bounding box center [262, 126] width 55 height 18
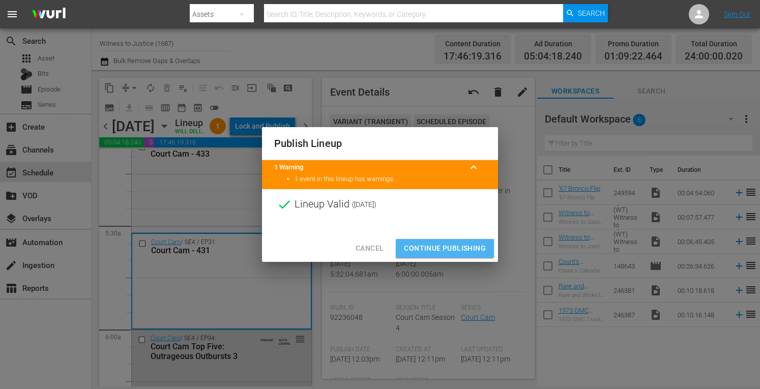
click at [444, 249] on span "Continue Publishing" at bounding box center [445, 248] width 82 height 13
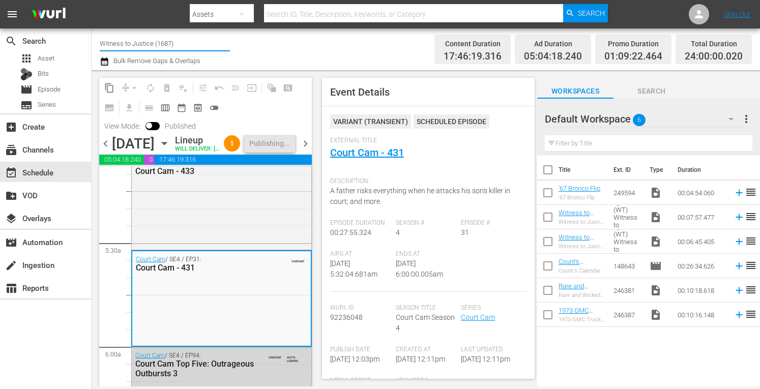
click at [184, 40] on input "Witness to Justice (1687)" at bounding box center [165, 43] width 130 height 24
type input "W"
click at [184, 40] on input "R" at bounding box center [165, 43] width 130 height 24
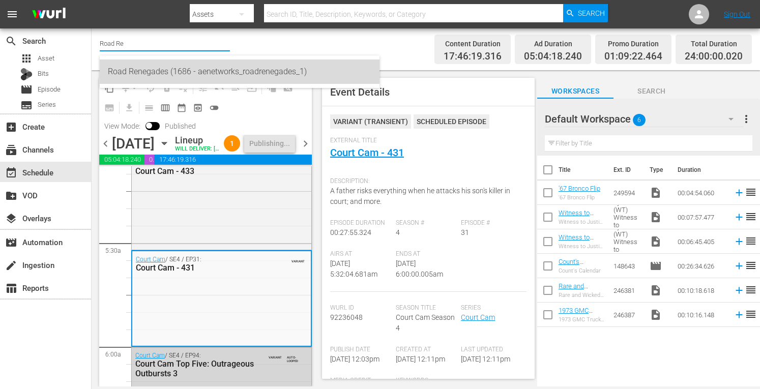
click at [160, 71] on div "Road Renegades (1686 - aenetworks_roadrenegades_1)" at bounding box center [239, 72] width 263 height 24
type input "Road Renegades (1686 - aenetworks_roadrenegades_1)"
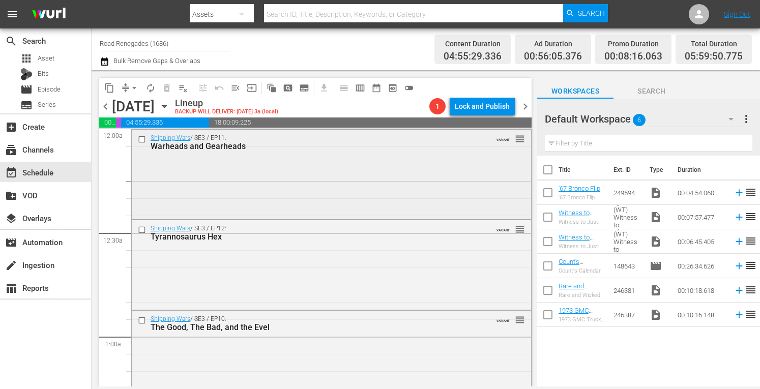
click at [378, 197] on div "Shipping Wars / SE3 / EP11: Warheads and Gearheads VARIANT reorder" at bounding box center [331, 173] width 399 height 87
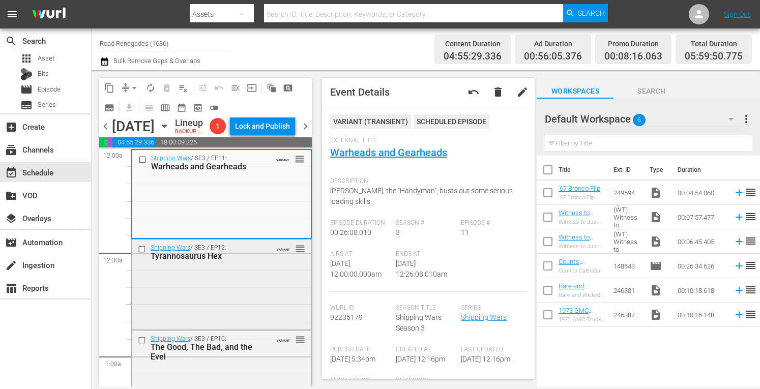
click at [233, 312] on div "Shipping Wars / SE3 / EP12: Tyrannosaurus Hex VARIANT reorder" at bounding box center [222, 283] width 180 height 87
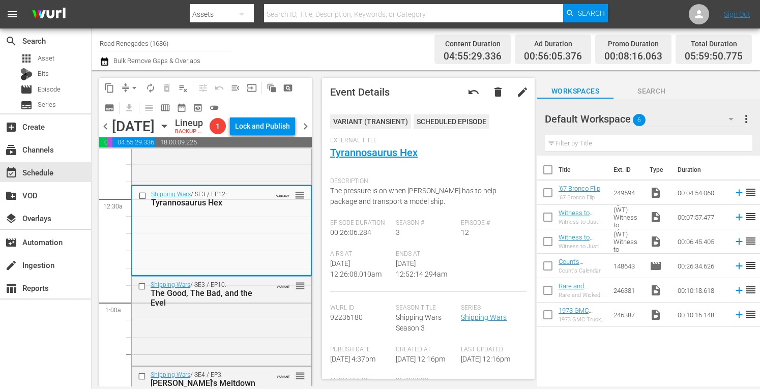
scroll to position [102, 0]
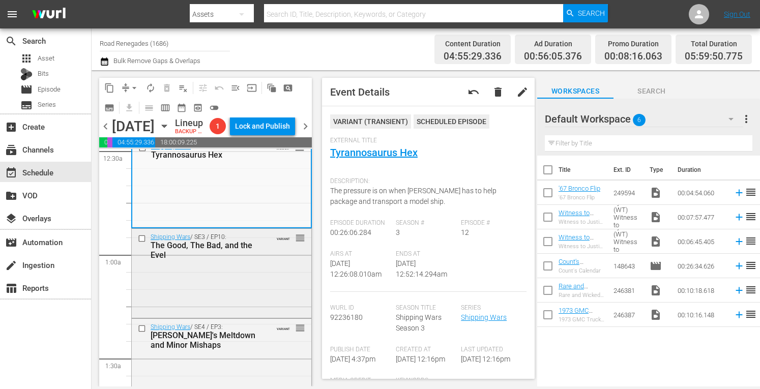
click at [235, 285] on div "Shipping Wars / SE3 / EP10: The Good, The Bad, and the Evel VARIANT reorder" at bounding box center [222, 272] width 180 height 87
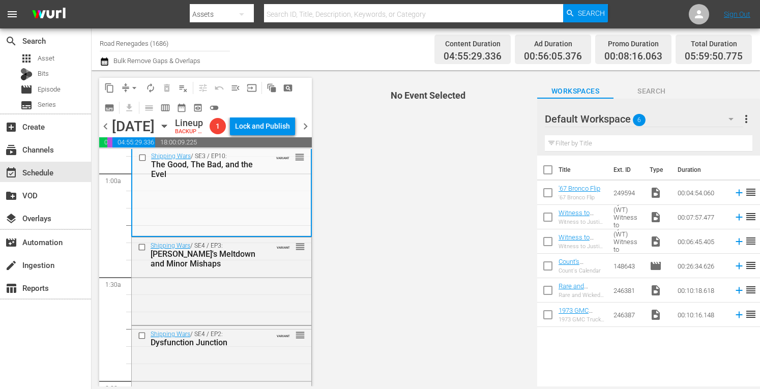
scroll to position [203, 0]
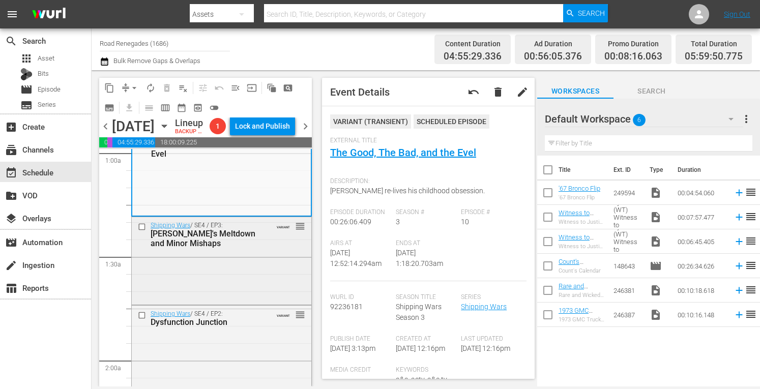
click at [248, 282] on div "Shipping Wars / SE4 / EP3: Manner's Meltdown and Minor Mishaps VARIANT reorder" at bounding box center [222, 259] width 180 height 85
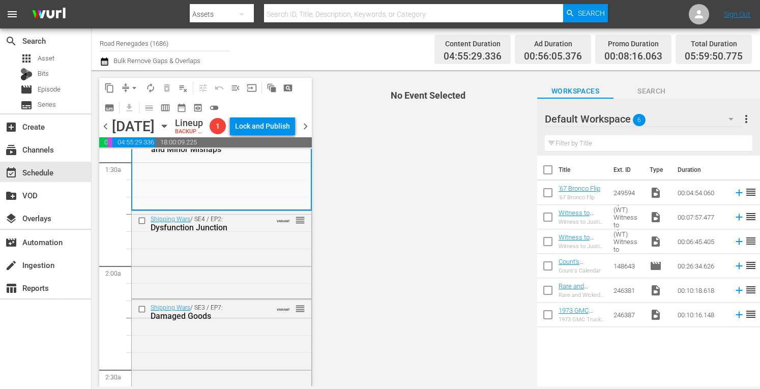
scroll to position [305, 0]
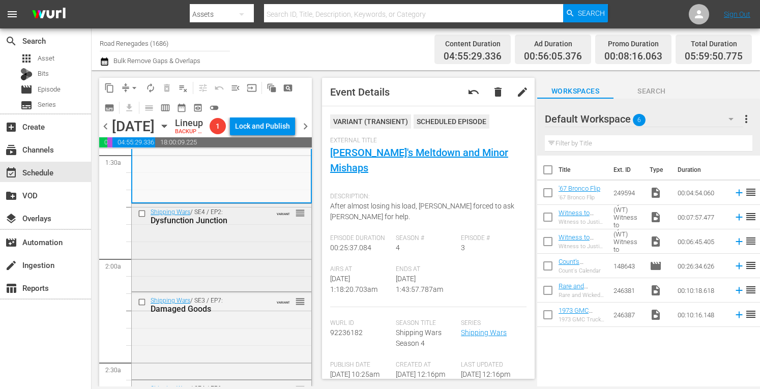
click at [277, 255] on div "Shipping Wars / SE4 / EP2: Dysfunction Junction VARIANT reorder" at bounding box center [222, 246] width 180 height 85
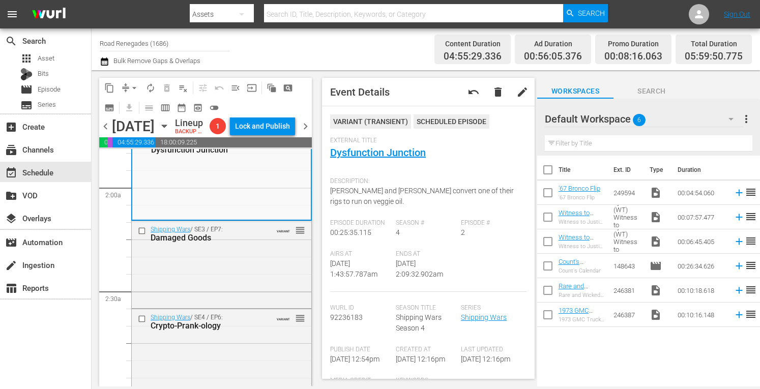
scroll to position [387, 0]
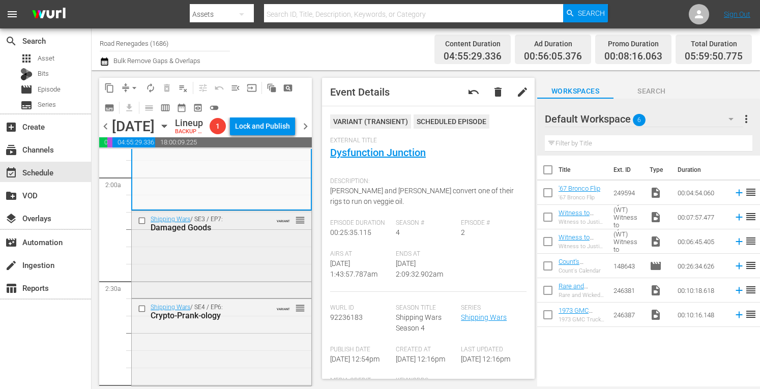
click at [272, 256] on div "Shipping Wars / SE3 / EP7: Damaged Goods VARIANT reorder" at bounding box center [222, 253] width 180 height 85
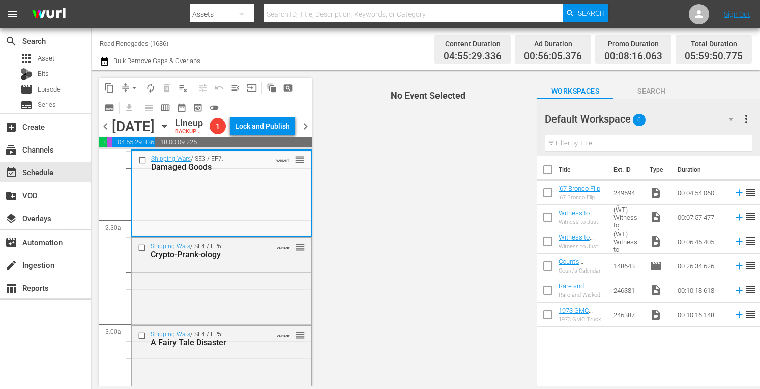
scroll to position [468, 0]
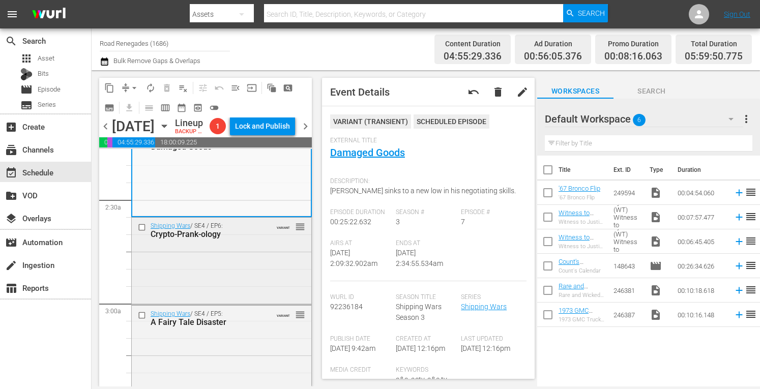
click at [238, 275] on div "Shipping Wars / SE4 / EP6: Crypto-Prank-ology VARIANT reorder" at bounding box center [222, 260] width 180 height 85
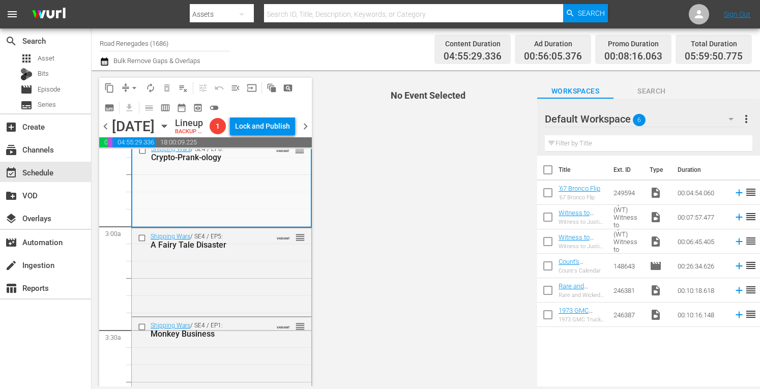
scroll to position [549, 0]
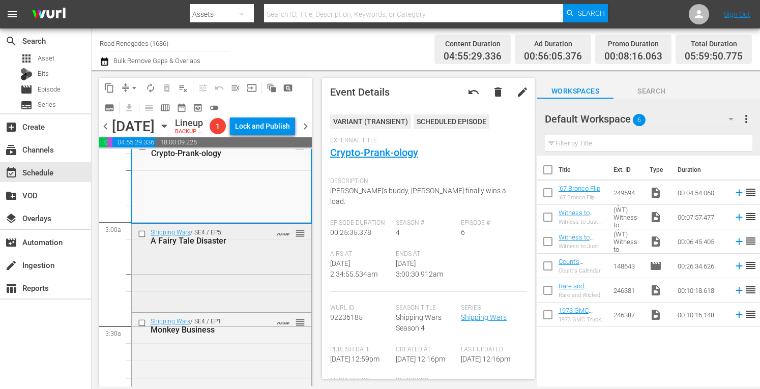
click at [229, 301] on div "Shipping Wars / SE4 / EP5: A Fairy Tale Disaster VARIANT reorder" at bounding box center [222, 266] width 180 height 85
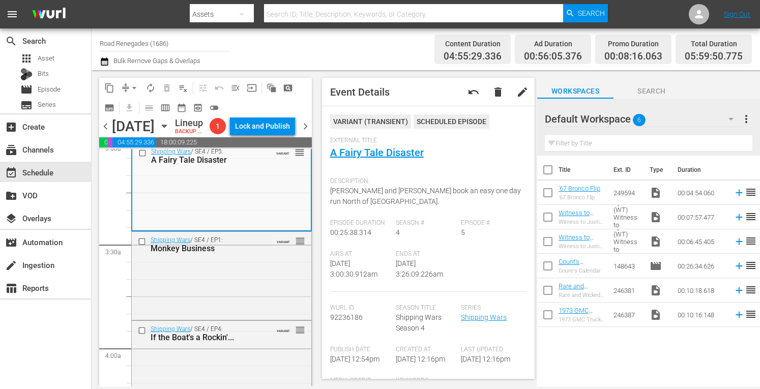
scroll to position [651, 0]
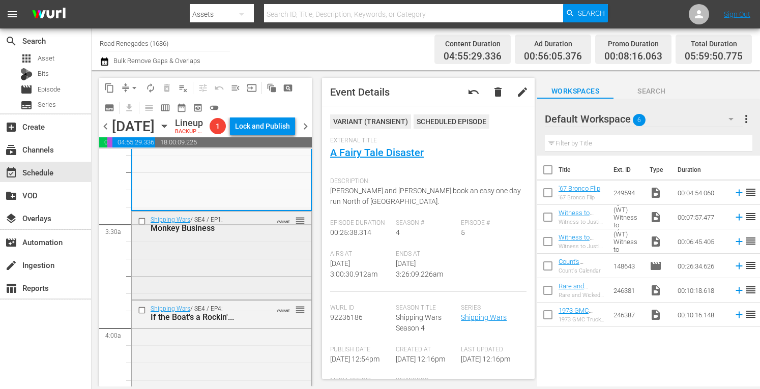
click at [234, 293] on div "Shipping Wars / SE4 / EP1: Monkey Business VARIANT reorder" at bounding box center [222, 255] width 180 height 86
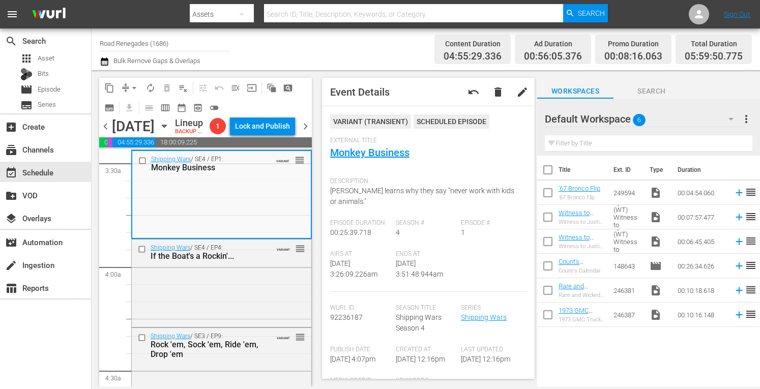
scroll to position [732, 0]
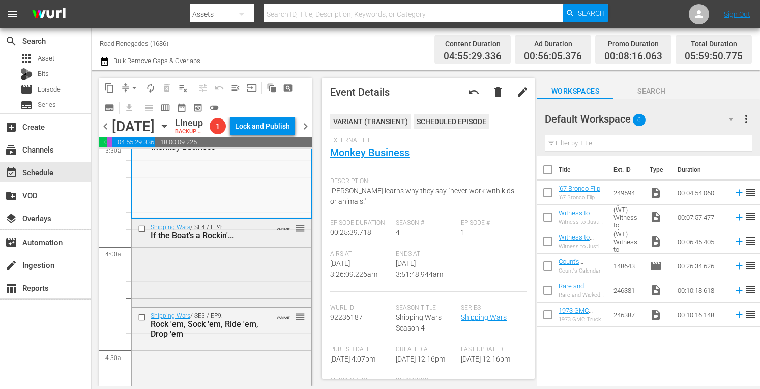
click at [259, 284] on div "Shipping Wars / SE4 / EP4: If the Boat's a Rockin'... VARIANT reorder" at bounding box center [222, 261] width 180 height 85
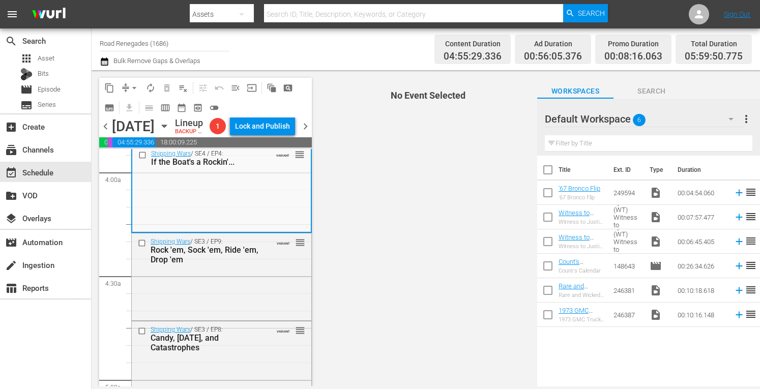
scroll to position [814, 0]
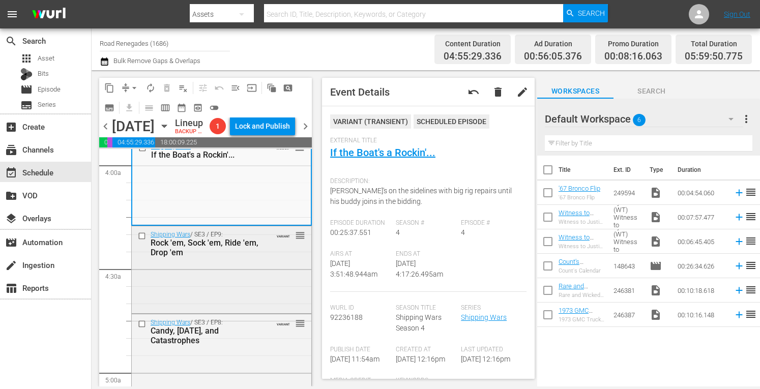
click at [175, 285] on div "Shipping Wars / SE3 / EP9: Rock 'em, Sock 'em, Ride 'em, Drop 'em VARIANT reord…" at bounding box center [222, 268] width 180 height 85
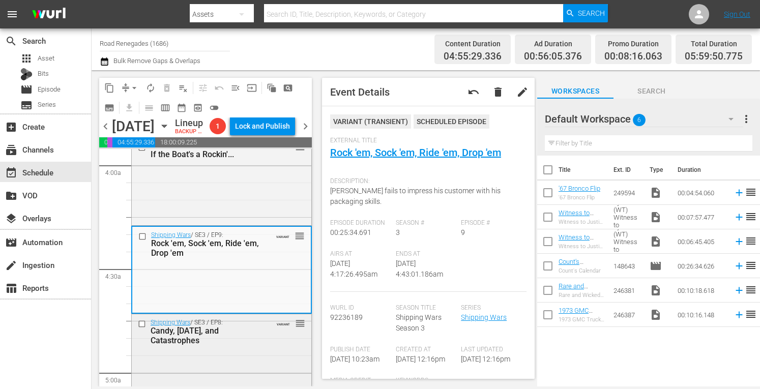
click at [256, 349] on div "Shipping Wars / SE3 / EP8: Candy, Karma, and Catastrophes VARIANT reorder" at bounding box center [222, 331] width 180 height 35
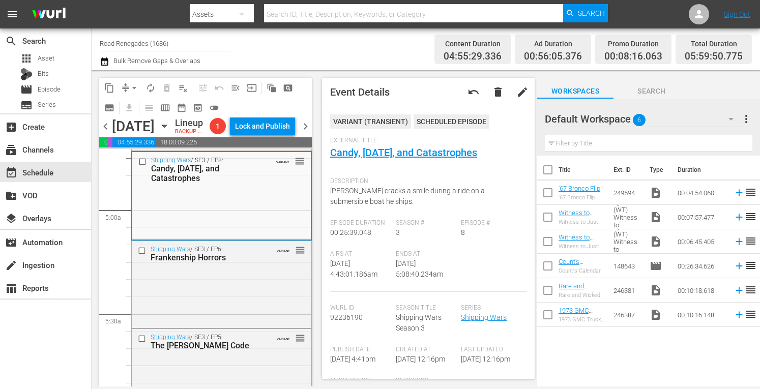
scroll to position [1017, 0]
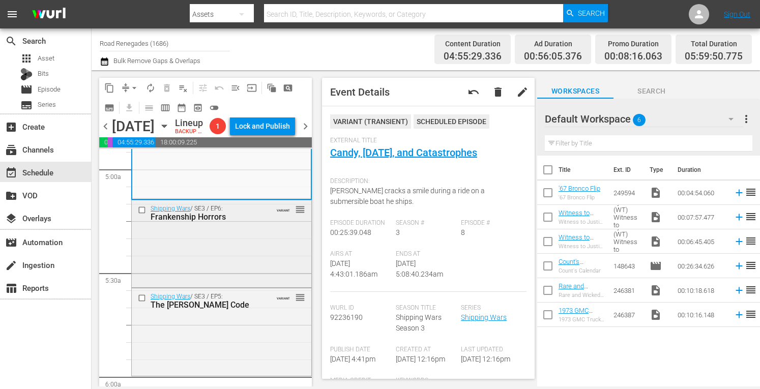
click at [256, 266] on div "Shipping Wars / SE3 / EP6: Frankenship Horrors VARIANT reorder" at bounding box center [222, 242] width 180 height 85
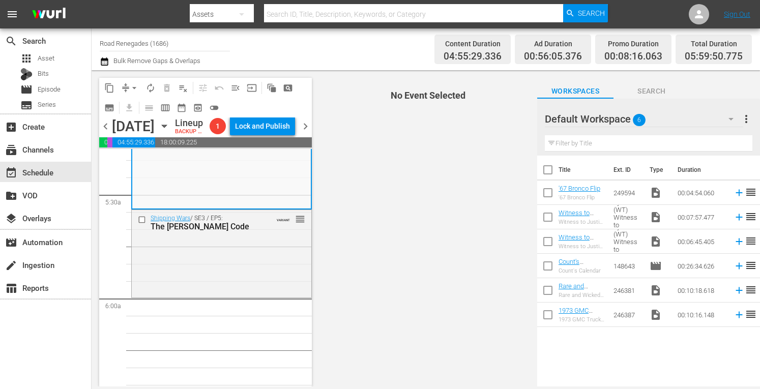
scroll to position [1099, 0]
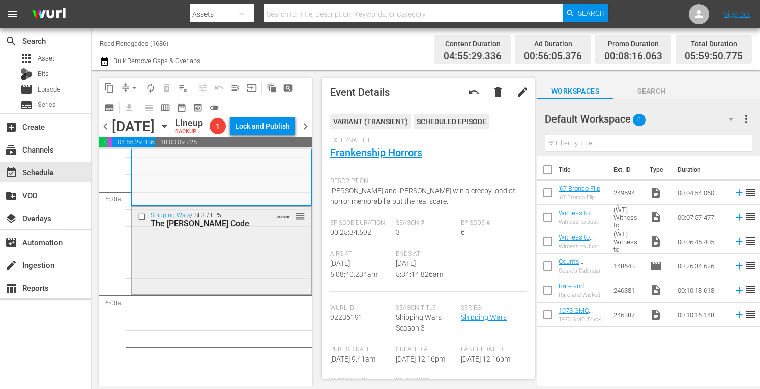
click at [233, 263] on div "Shipping Wars / SE3 / EP5: The Carney Code VARIANT reorder" at bounding box center [222, 249] width 180 height 85
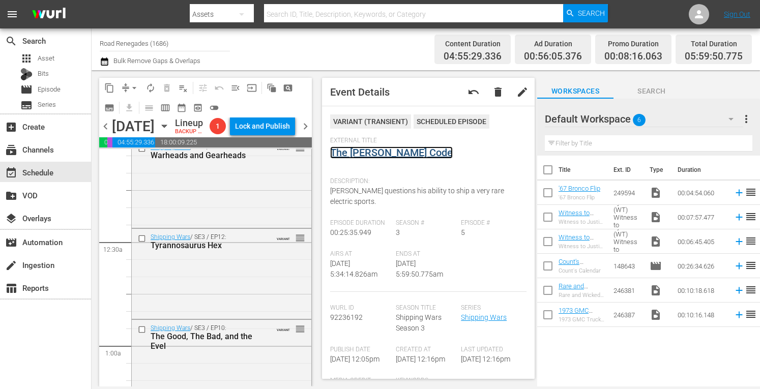
scroll to position [0, 0]
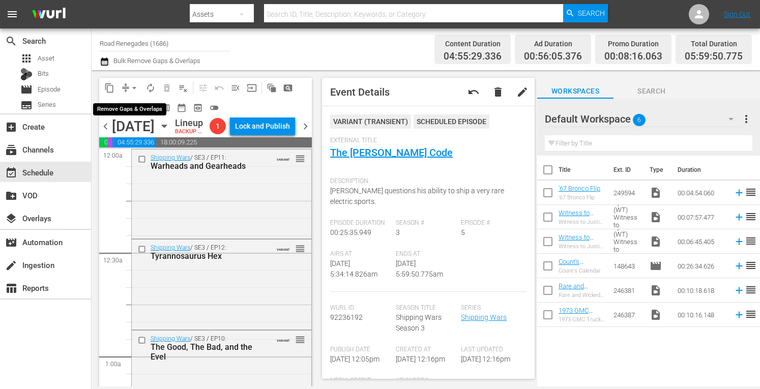
click at [133, 83] on span "arrow_drop_down" at bounding box center [134, 88] width 10 height 10
click at [126, 108] on li "Align to Midnight" at bounding box center [135, 108] width 84 height 17
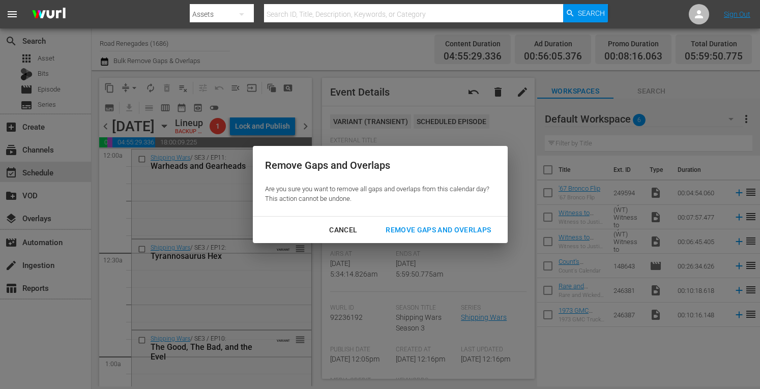
click at [418, 229] on div "Remove Gaps and Overlaps" at bounding box center [438, 230] width 122 height 13
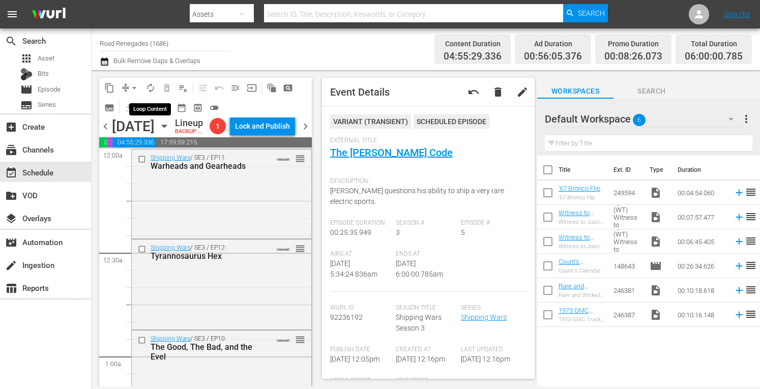
click at [153, 89] on span "autorenew_outlined" at bounding box center [150, 88] width 10 height 10
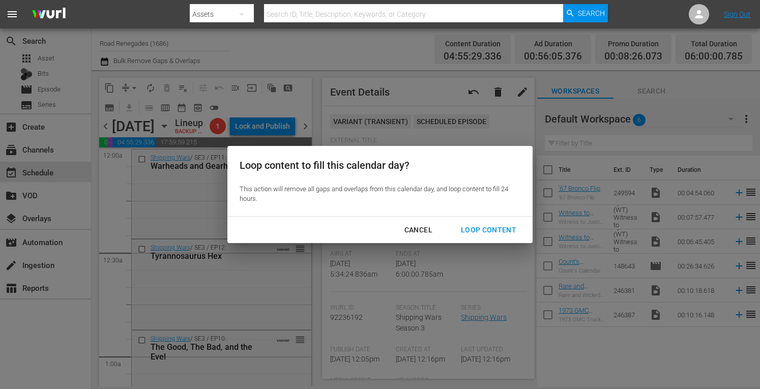
click at [475, 225] on div "Loop Content" at bounding box center [489, 230] width 72 height 13
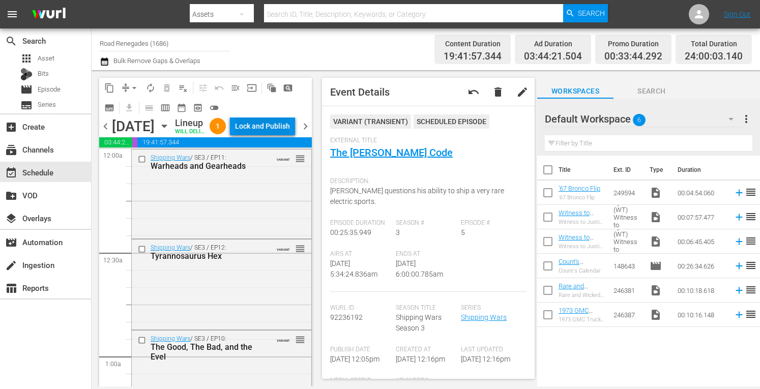
click at [277, 128] on div "Lock and Publish" at bounding box center [262, 126] width 55 height 18
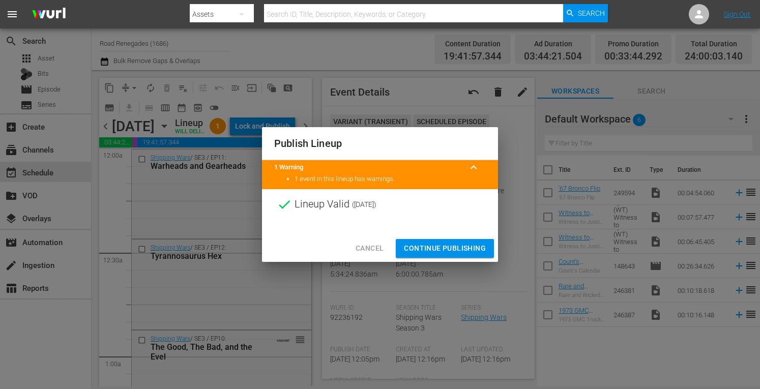
click at [460, 245] on span "Continue Publishing" at bounding box center [445, 248] width 82 height 13
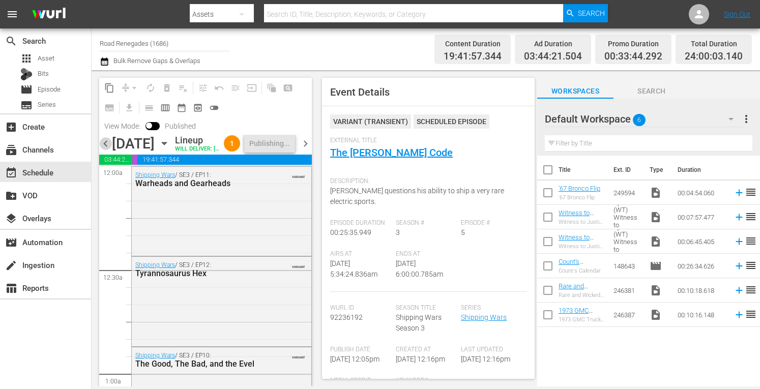
click at [103, 150] on span "chevron_left" at bounding box center [105, 143] width 13 height 13
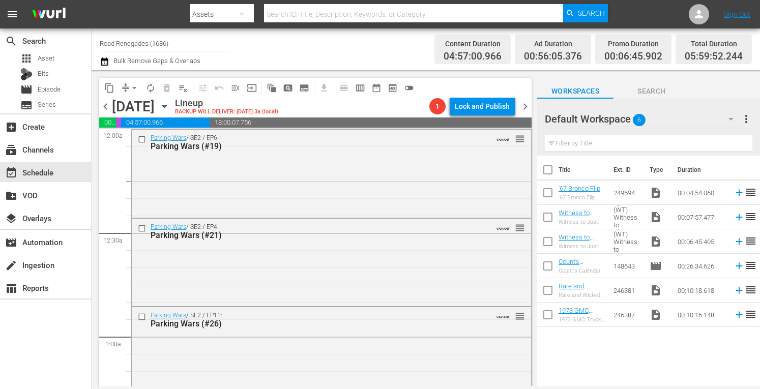
click at [105, 106] on span "chevron_left" at bounding box center [105, 106] width 13 height 13
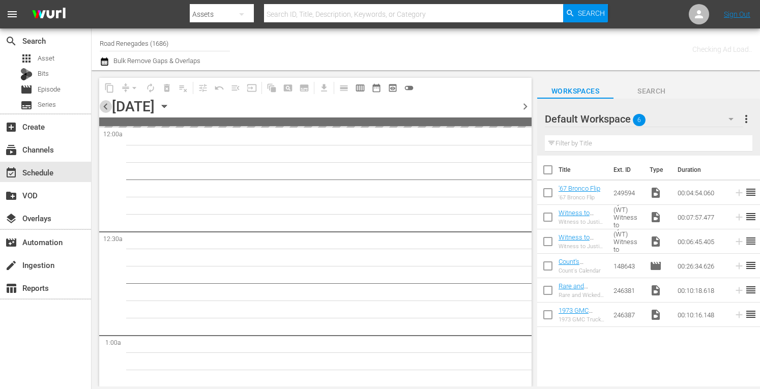
click at [105, 106] on span "chevron_left" at bounding box center [105, 106] width 13 height 13
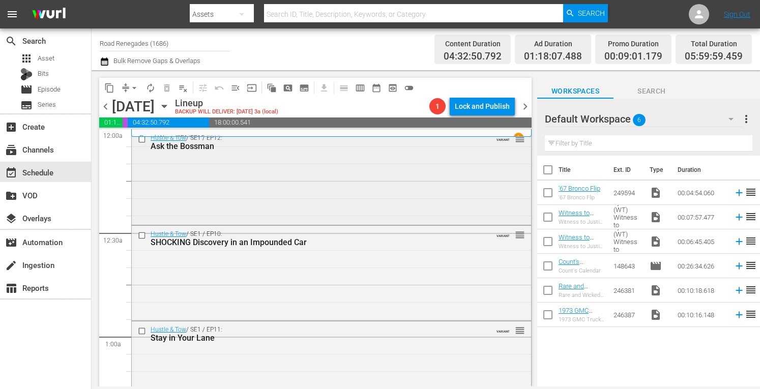
click at [334, 180] on div "Hustle & Tow / SE1 / EP12: Ask the Bossman VARIANT reorder" at bounding box center [331, 176] width 399 height 93
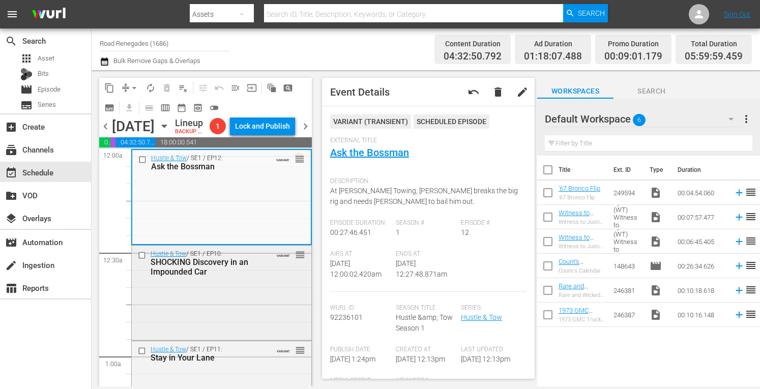
click at [259, 310] on div "Hustle & Tow / SE1 / EP10: SHOCKING Discovery in an Impounded Car VARIANT reord…" at bounding box center [222, 292] width 180 height 93
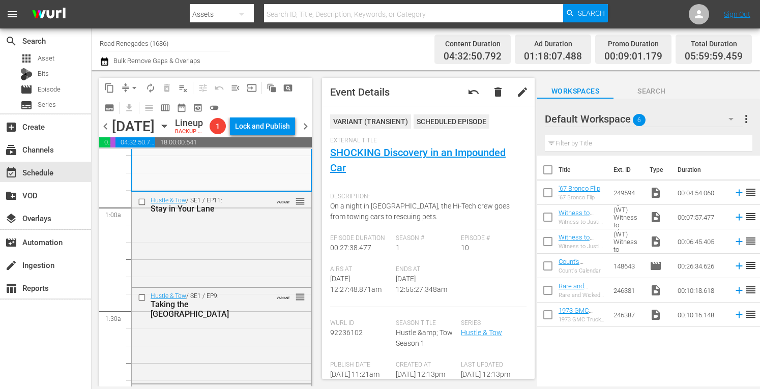
scroll to position [163, 0]
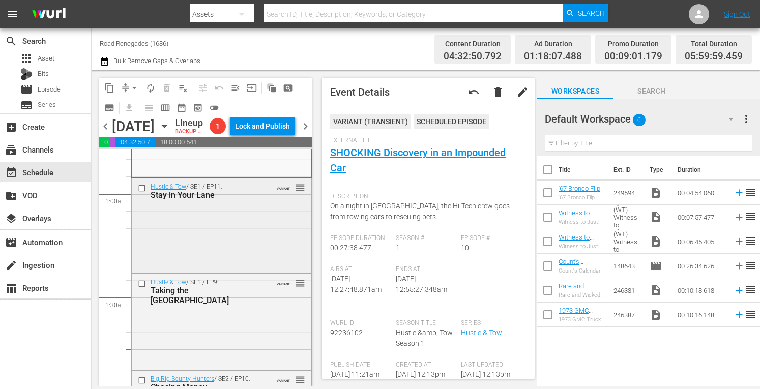
click at [270, 231] on div "Hustle & Tow / SE1 / EP11: Stay in Your Lane VARIANT reorder" at bounding box center [222, 225] width 180 height 93
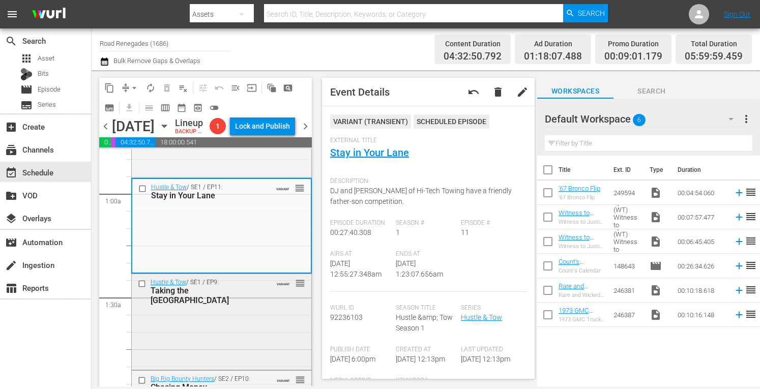
click at [270, 337] on div "Hustle & Tow / SE1 / EP9: Taking the High Road VARIANT reorder" at bounding box center [222, 320] width 180 height 93
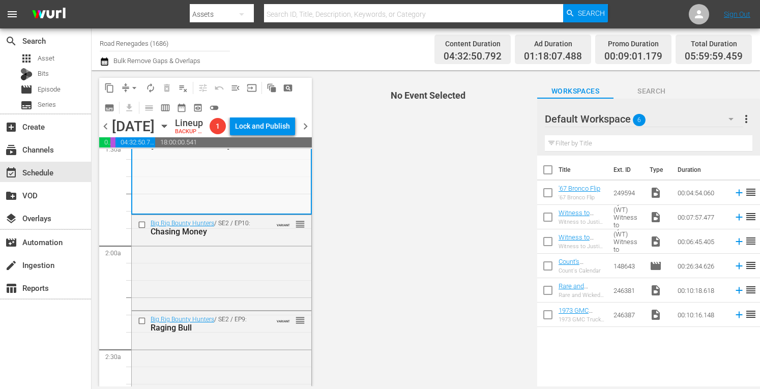
scroll to position [366, 0]
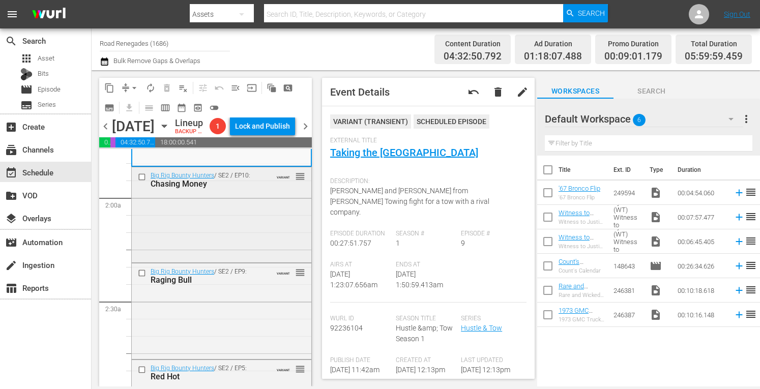
click at [232, 227] on div "Big Rig Bounty Hunters / SE2 / EP10: Chasing Money VARIANT reorder" at bounding box center [222, 213] width 180 height 93
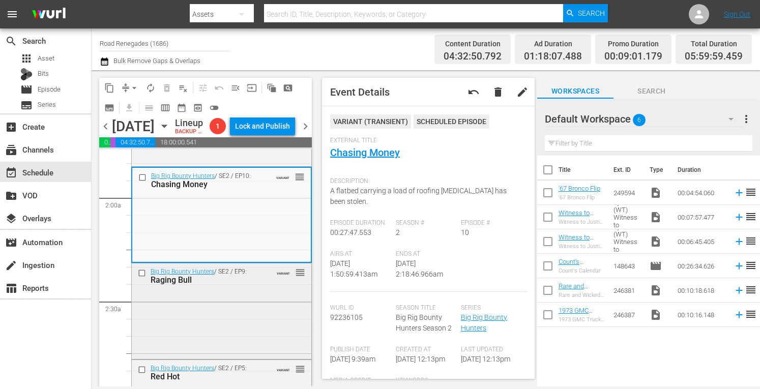
click at [233, 345] on div "Big Rig Bounty Hunters / SE2 / EP9: Raging Bull VARIANT reorder" at bounding box center [222, 310] width 180 height 94
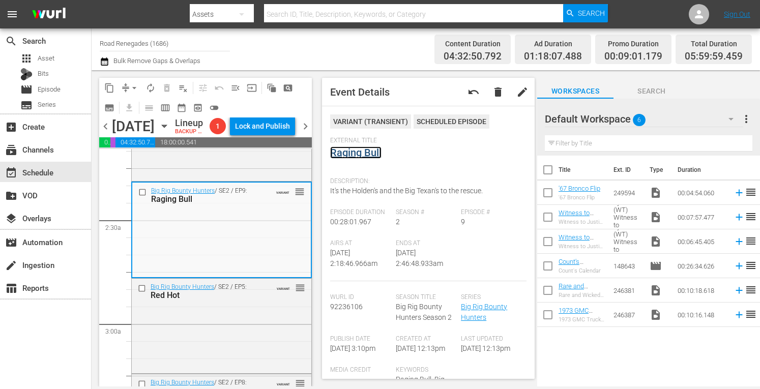
scroll to position [529, 0]
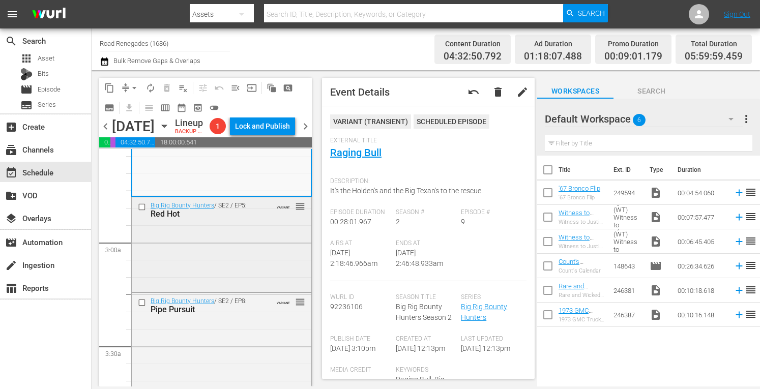
click at [253, 289] on div "Big Rig Bounty Hunters / SE2 / EP5: Red Hot VARIANT reorder" at bounding box center [222, 243] width 180 height 92
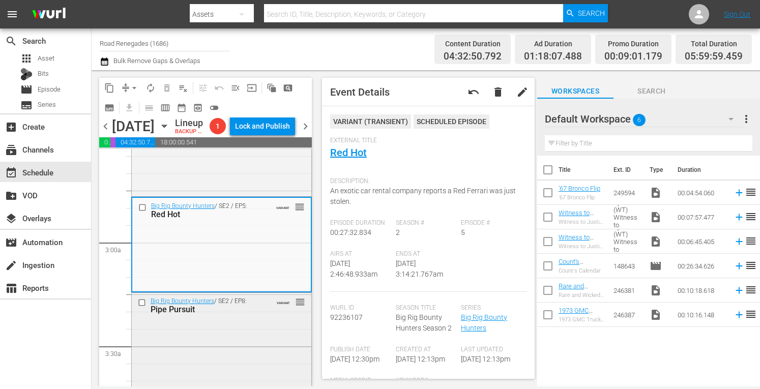
click at [227, 347] on div "Big Rig Bounty Hunters / SE2 / EP8: Pipe Pursuit VARIANT reorder" at bounding box center [222, 340] width 180 height 94
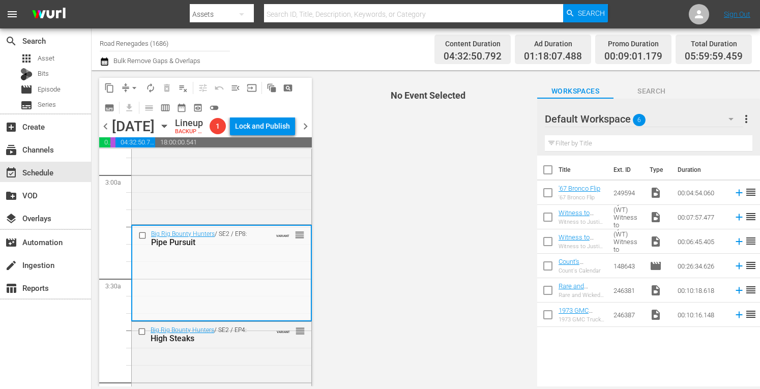
scroll to position [678, 0]
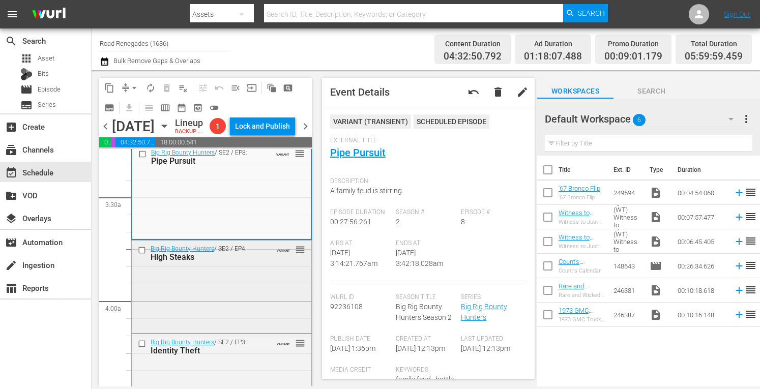
click at [258, 265] on div "Big Rig Bounty Hunters / SE2 / EP4: High Steaks VARIANT reorder" at bounding box center [222, 253] width 180 height 25
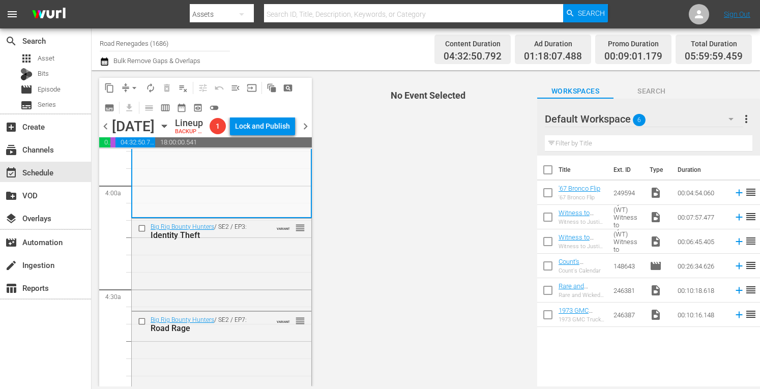
scroll to position [807, 0]
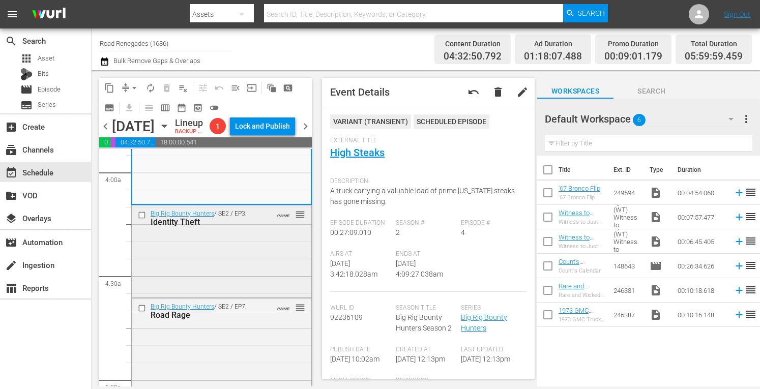
click at [248, 274] on div "Big Rig Bounty Hunters / SE2 / EP3: Identity Theft VARIANT reorder" at bounding box center [222, 250] width 180 height 90
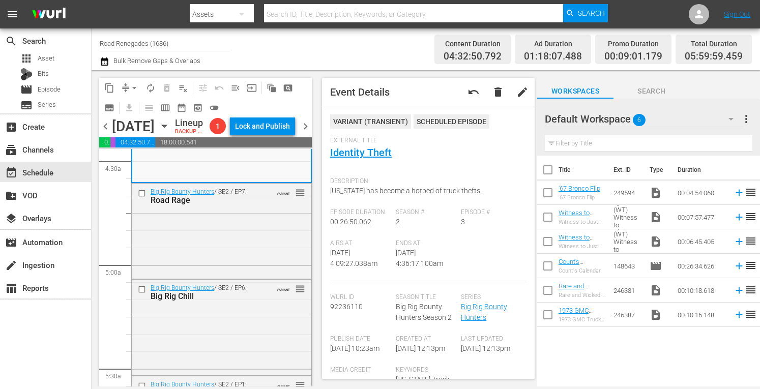
scroll to position [929, 0]
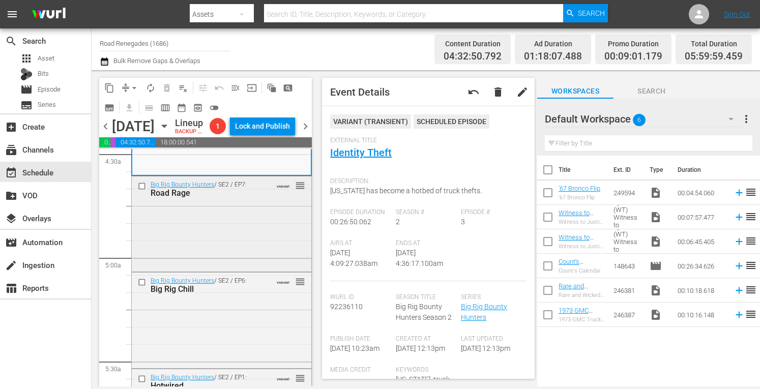
click at [253, 254] on div "Big Rig Bounty Hunters / SE2 / EP7: Road Rage VARIANT reorder" at bounding box center [222, 223] width 180 height 94
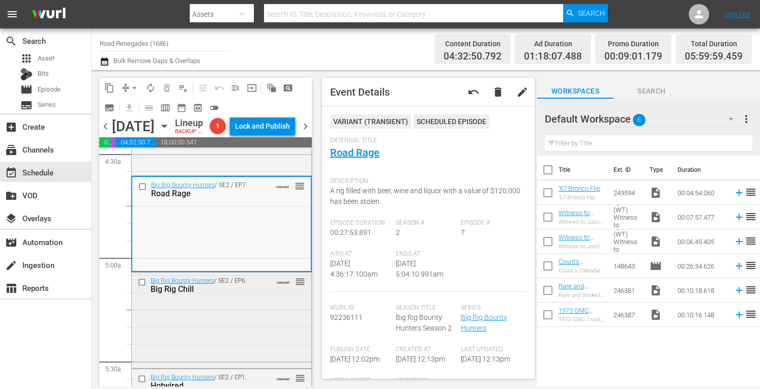
click at [232, 327] on div "Big Rig Bounty Hunters / SE2 / EP6: Big Rig Chill VARIANT reorder" at bounding box center [222, 320] width 180 height 94
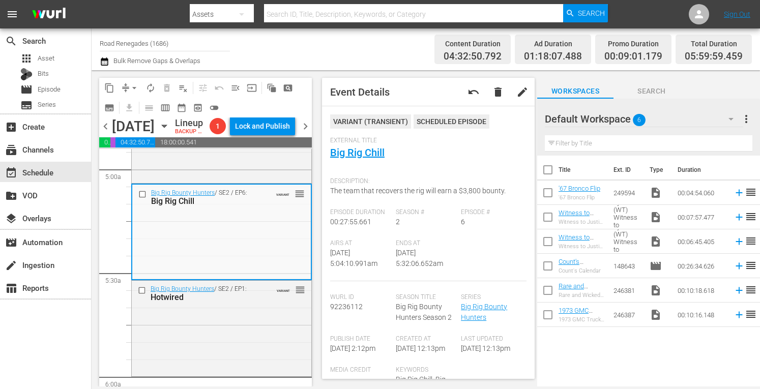
scroll to position [1085, 0]
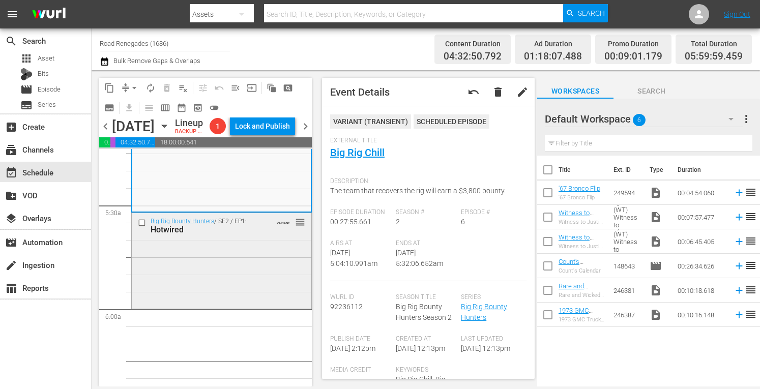
click at [248, 287] on div "Big Rig Bounty Hunters / SE2 / EP1: Hotwired VARIANT reorder" at bounding box center [222, 260] width 180 height 94
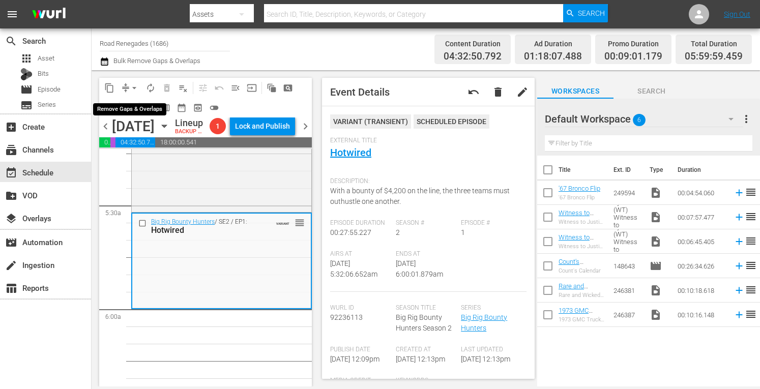
click at [135, 84] on span "arrow_drop_down" at bounding box center [134, 88] width 10 height 10
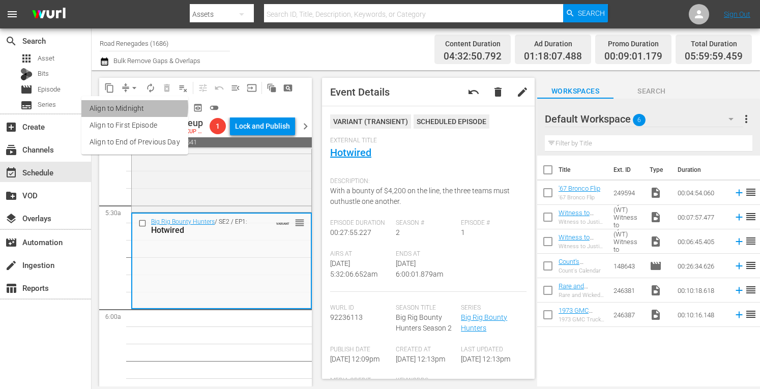
click at [133, 107] on li "Align to Midnight" at bounding box center [134, 108] width 107 height 17
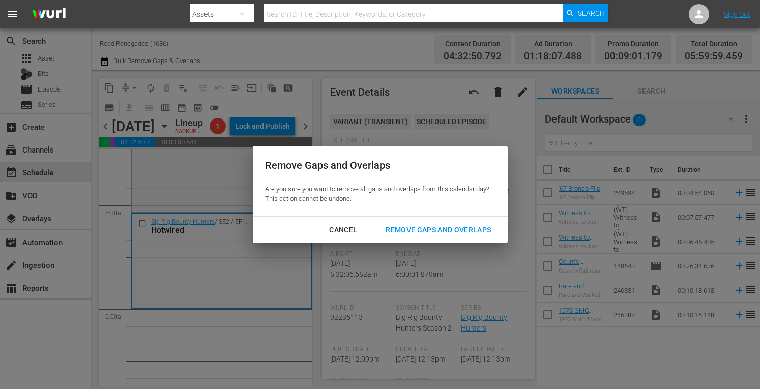
click at [395, 225] on div "Remove Gaps and Overlaps" at bounding box center [438, 230] width 122 height 13
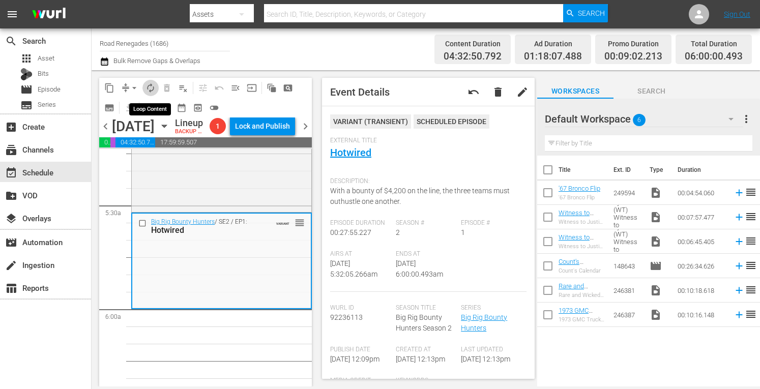
click at [153, 86] on span "autorenew_outlined" at bounding box center [150, 88] width 10 height 10
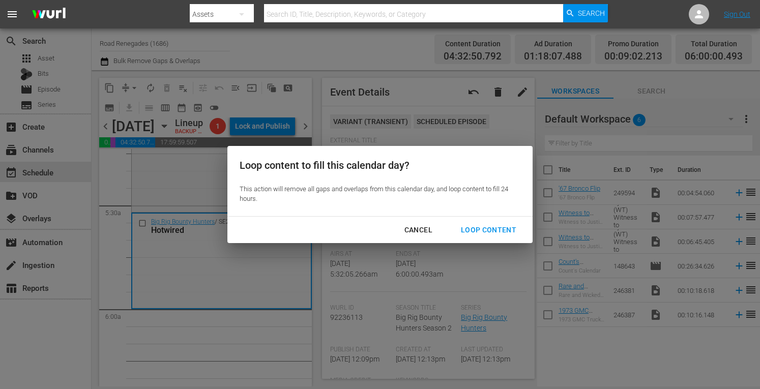
click at [153, 86] on div "Loop content to fill this calendar day? This action will remove all gaps and ov…" at bounding box center [380, 194] width 760 height 389
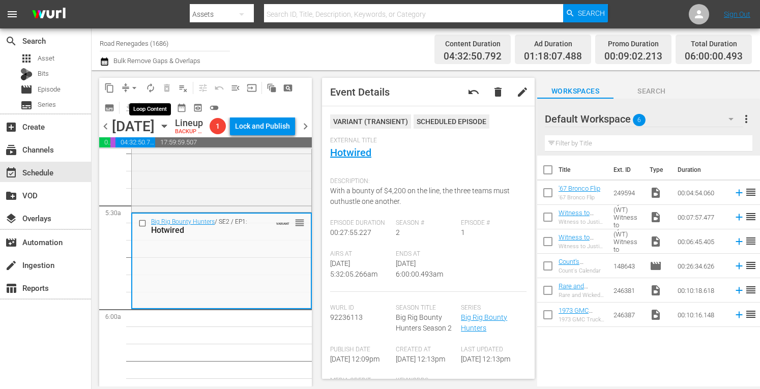
click at [150, 88] on span "autorenew_outlined" at bounding box center [150, 88] width 10 height 10
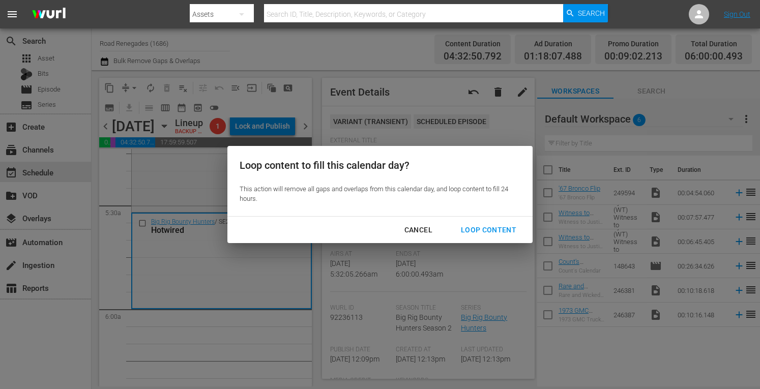
click at [474, 227] on div "Loop Content" at bounding box center [489, 230] width 72 height 13
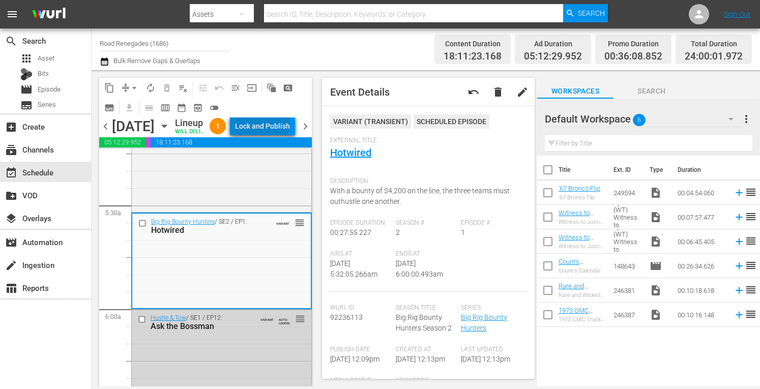
click at [284, 125] on div "Lock and Publish" at bounding box center [262, 126] width 55 height 18
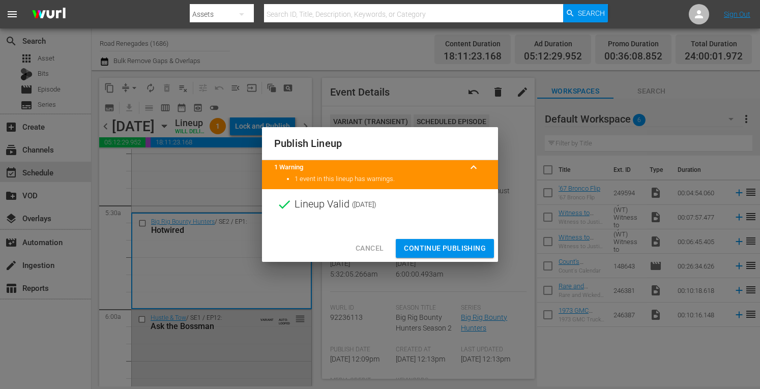
click at [425, 246] on span "Continue Publishing" at bounding box center [445, 248] width 82 height 13
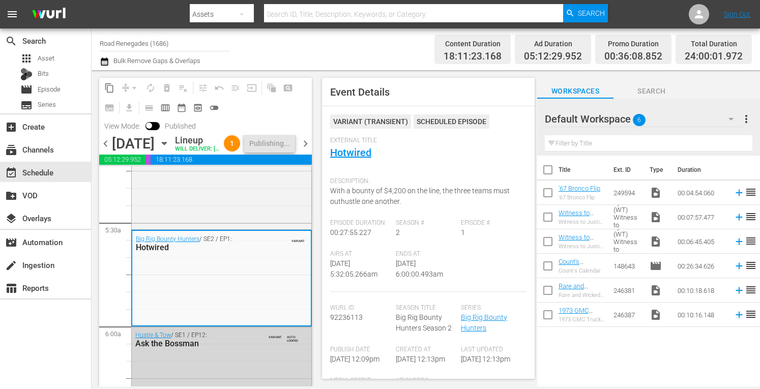
click at [305, 149] on span "chevron_right" at bounding box center [305, 143] width 13 height 13
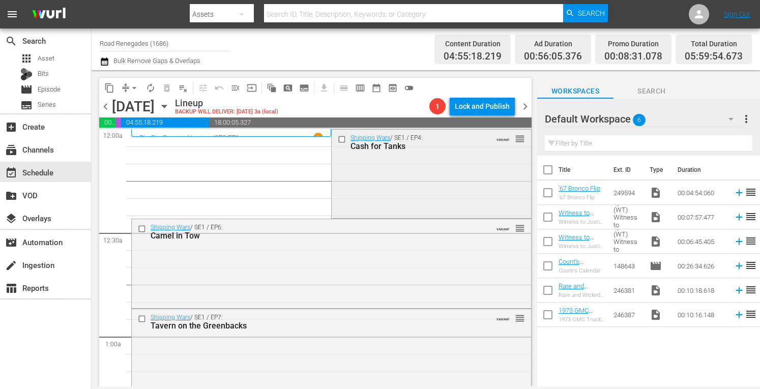
click at [425, 188] on div "Shipping Wars / SE1 / EP4: Cash for Tanks VARIANT reorder" at bounding box center [431, 173] width 199 height 86
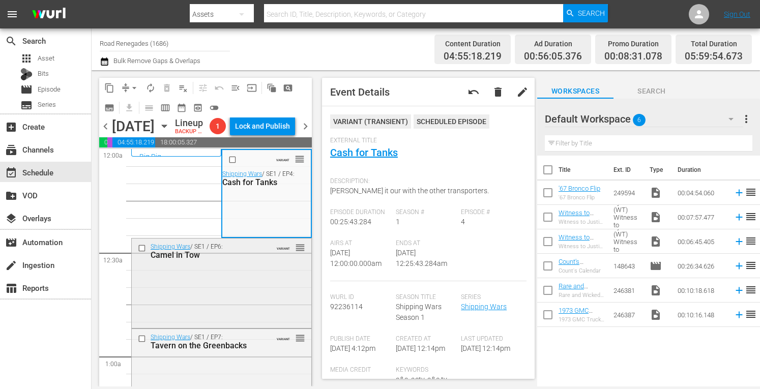
click at [221, 319] on div "Shipping Wars / SE1 / EP6: Camel in Tow VARIANT reorder" at bounding box center [222, 282] width 180 height 87
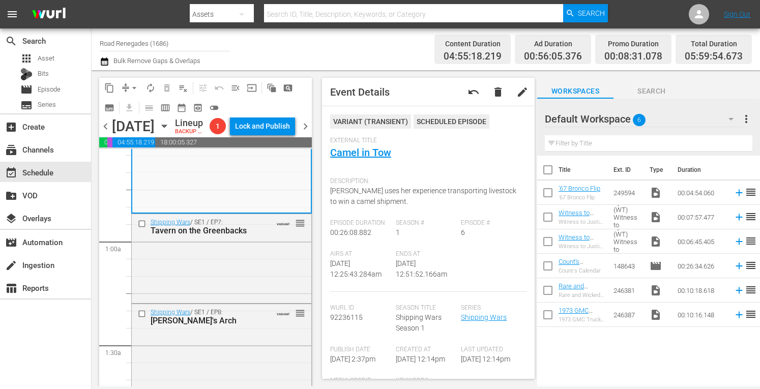
scroll to position [203, 0]
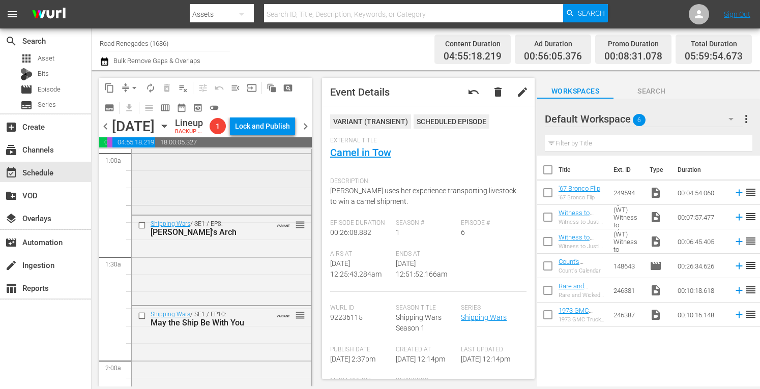
click at [262, 205] on div "Shipping Wars / SE1 / EP7: Tavern on the Greenbacks VARIANT reorder" at bounding box center [222, 169] width 180 height 87
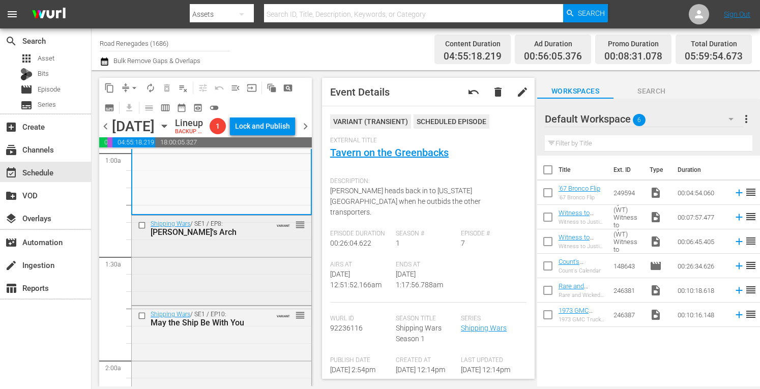
click at [228, 282] on div "Shipping Wars / SE1 / EP8: Jennifer's Arch VARIANT reorder" at bounding box center [222, 259] width 180 height 87
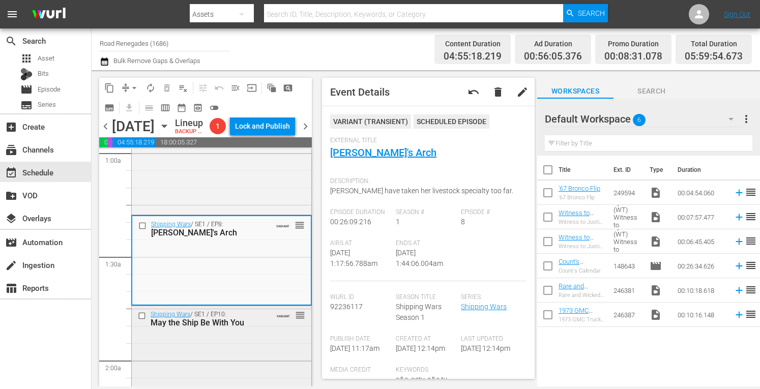
click at [264, 331] on div "Shipping Wars / SE1 / EP10: May the Ship Be With You VARIANT reorder" at bounding box center [222, 318] width 180 height 25
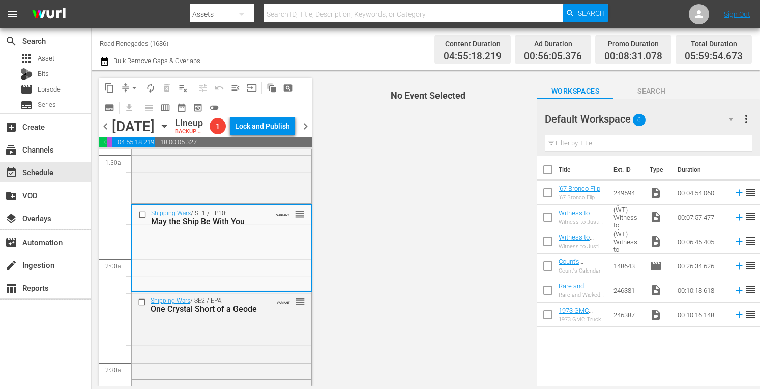
scroll to position [393, 0]
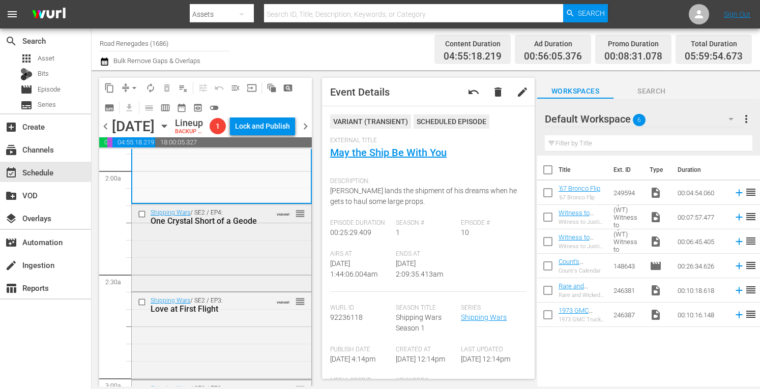
click at [239, 274] on div "Shipping Wars / SE2 / EP4: One Crystal Short of a Geode VARIANT reorder" at bounding box center [222, 246] width 180 height 84
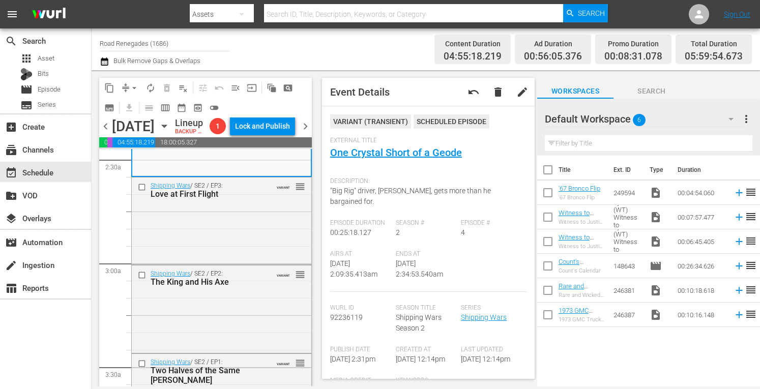
scroll to position [542, 0]
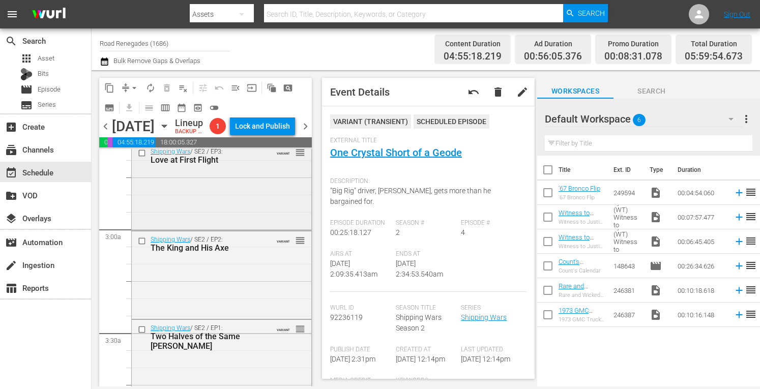
click at [233, 201] on div "Shipping Wars / SE2 / EP3: Love at First Flight VARIANT reorder" at bounding box center [222, 185] width 180 height 85
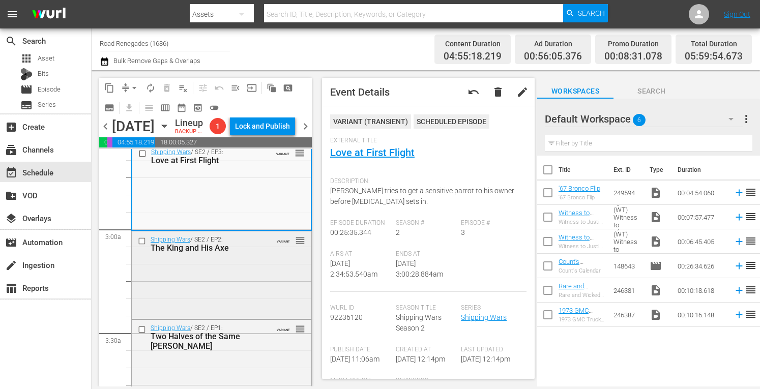
click at [248, 283] on div "Shipping Wars / SE2 / EP2: The King and His Axe VARIANT reorder" at bounding box center [222, 273] width 180 height 85
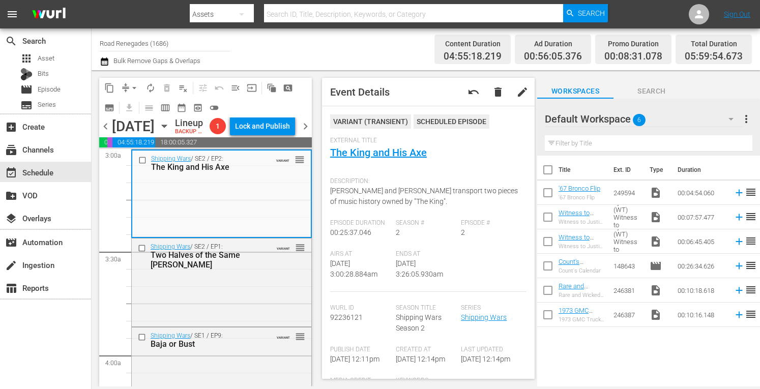
scroll to position [603, 0]
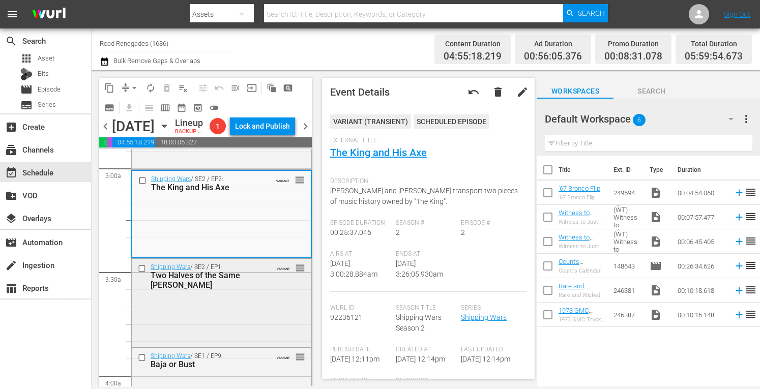
click at [243, 313] on div "Shipping Wars / SE2 / EP1: Two Halves of the Same Willie VARIANT reorder" at bounding box center [222, 301] width 180 height 85
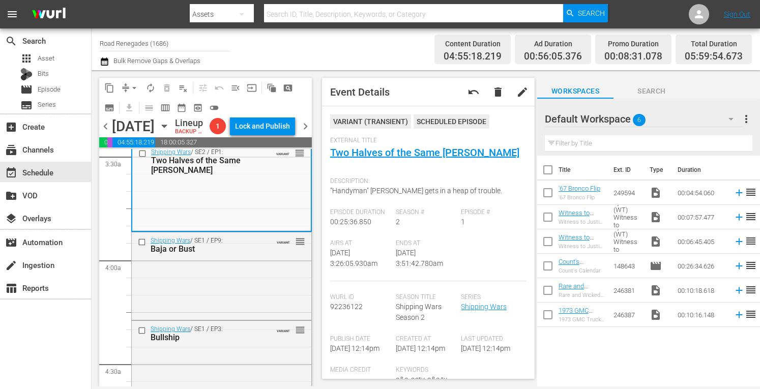
scroll to position [753, 0]
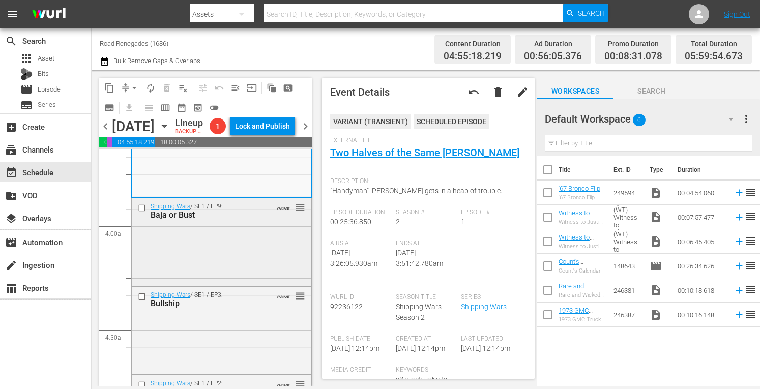
click at [263, 248] on div "Shipping Wars / SE1 / EP9: Baja or Bust VARIANT reorder" at bounding box center [222, 240] width 180 height 85
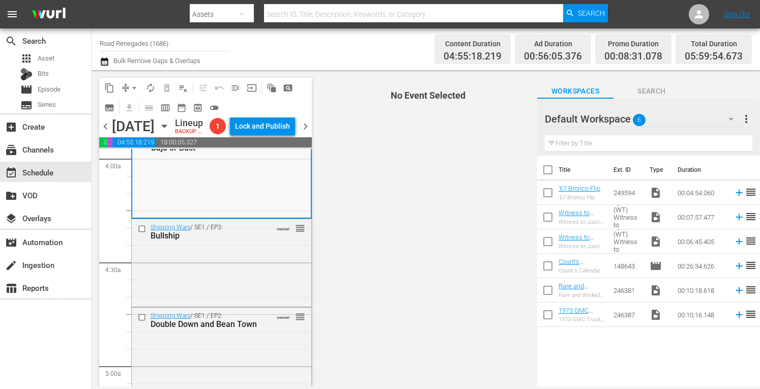
scroll to position [875, 0]
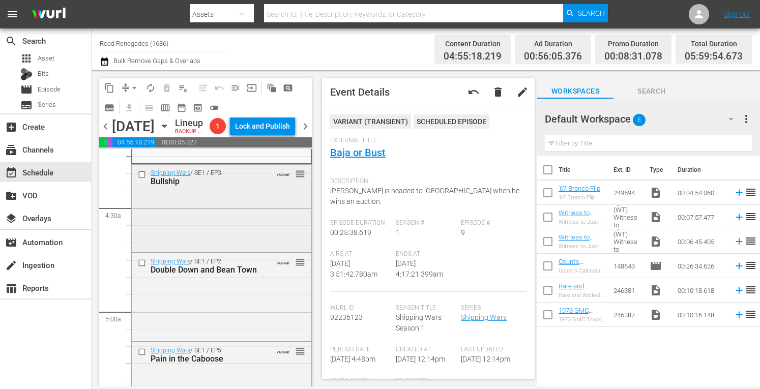
click at [237, 249] on div "Shipping Wars / SE1 / EP3: Bullship VARIANT reorder" at bounding box center [222, 207] width 180 height 85
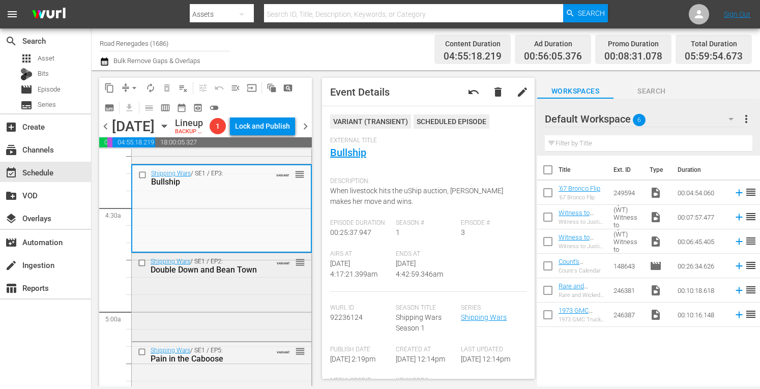
click at [229, 308] on div "Shipping Wars / SE1 / EP2: Double Down and Bean Town VARIANT reorder" at bounding box center [222, 295] width 180 height 85
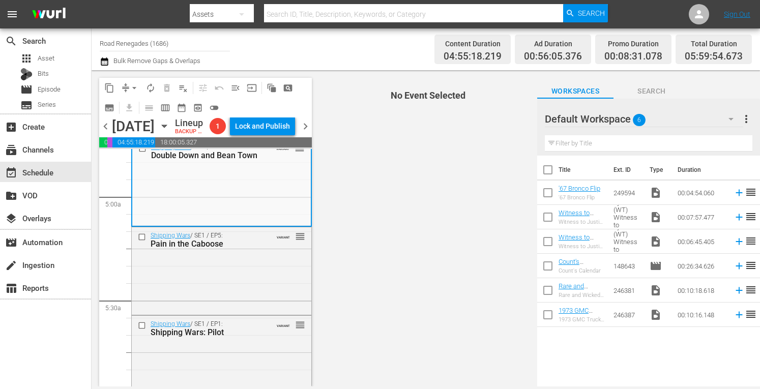
scroll to position [1030, 0]
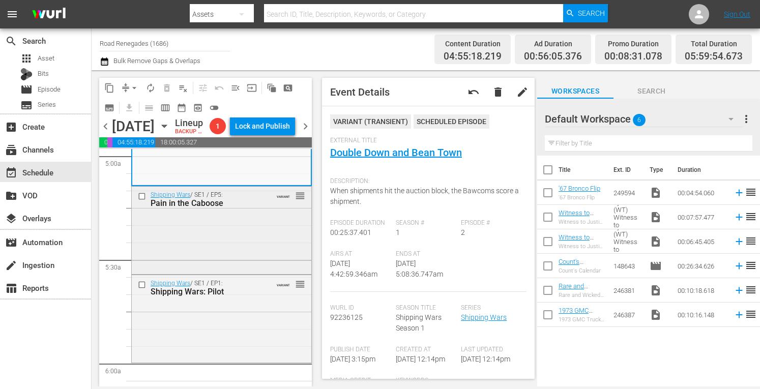
click at [249, 249] on div "Shipping Wars / SE1 / EP5: Pain in the Caboose VARIANT reorder" at bounding box center [222, 229] width 180 height 85
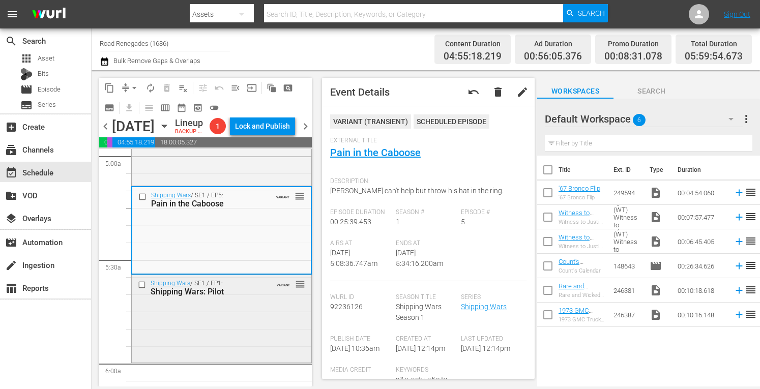
click at [235, 343] on div "Shipping Wars / SE1 / EP1: Shipping Wars: Pilot VARIANT reorder" at bounding box center [222, 317] width 180 height 85
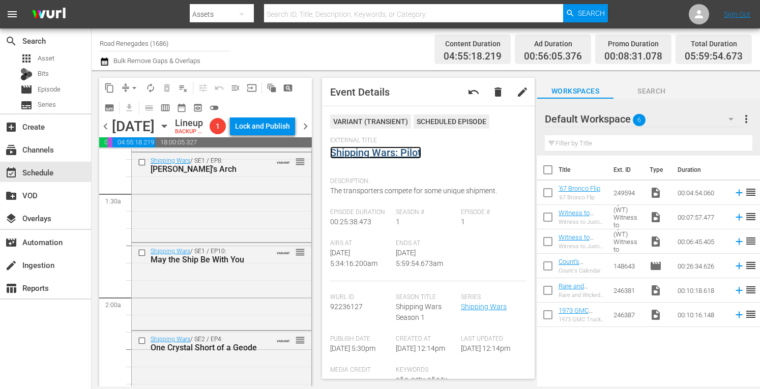
scroll to position [0, 0]
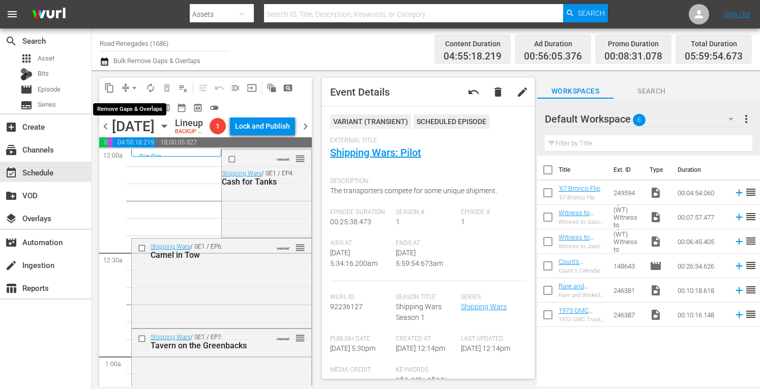
click at [133, 85] on span "arrow_drop_down" at bounding box center [134, 88] width 10 height 10
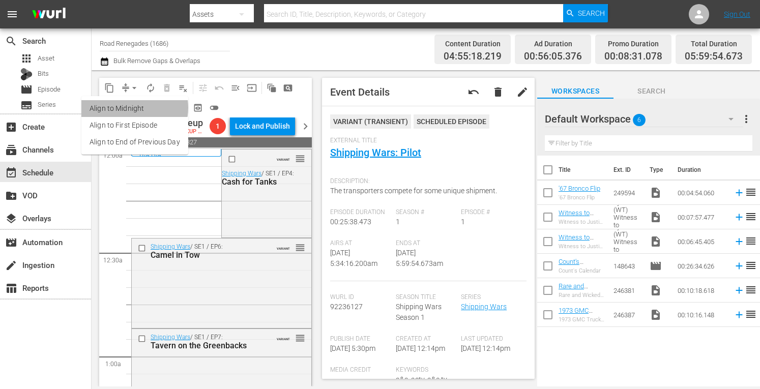
click at [129, 108] on li "Align to Midnight" at bounding box center [134, 108] width 107 height 17
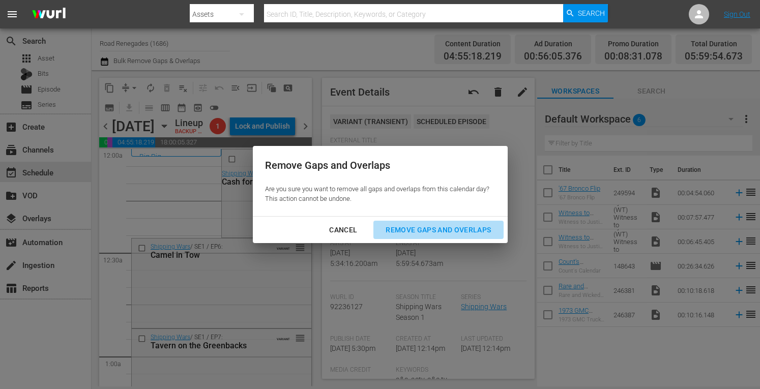
click at [428, 226] on div "Remove Gaps and Overlaps" at bounding box center [438, 230] width 122 height 13
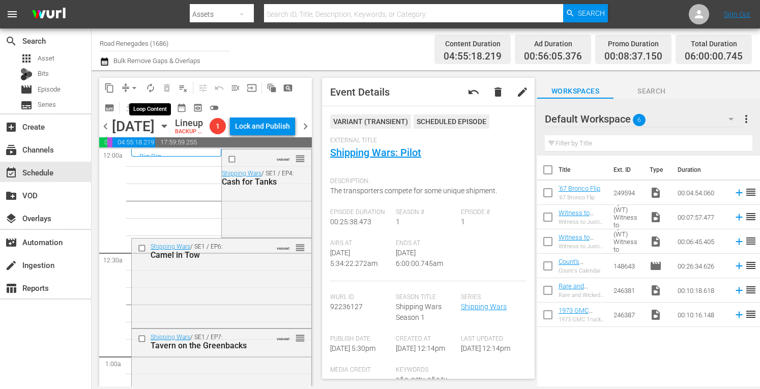
click at [148, 90] on span "autorenew_outlined" at bounding box center [150, 88] width 10 height 10
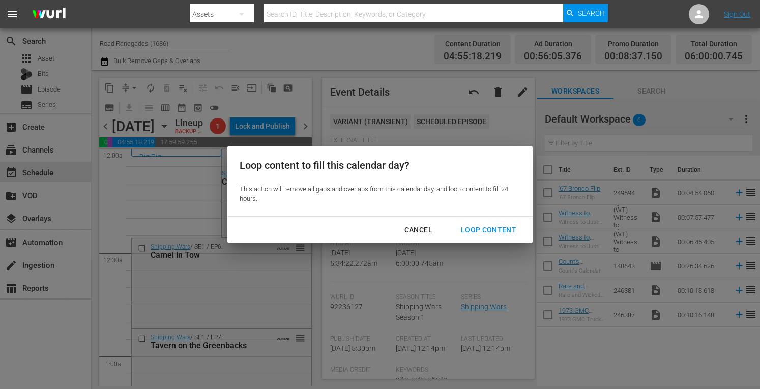
click at [500, 226] on div "Loop Content" at bounding box center [489, 230] width 72 height 13
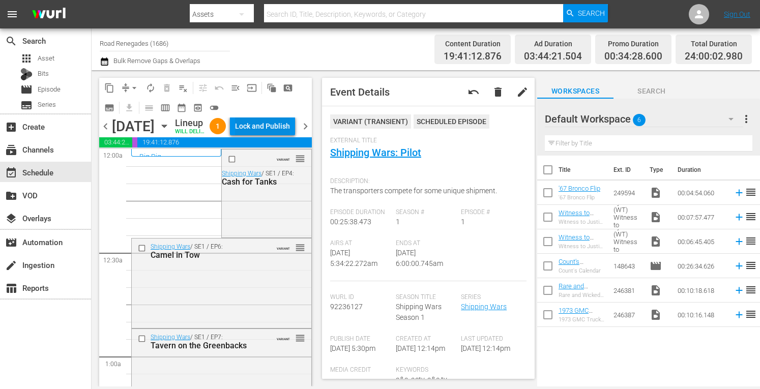
click at [276, 124] on div "Lock and Publish" at bounding box center [262, 126] width 55 height 18
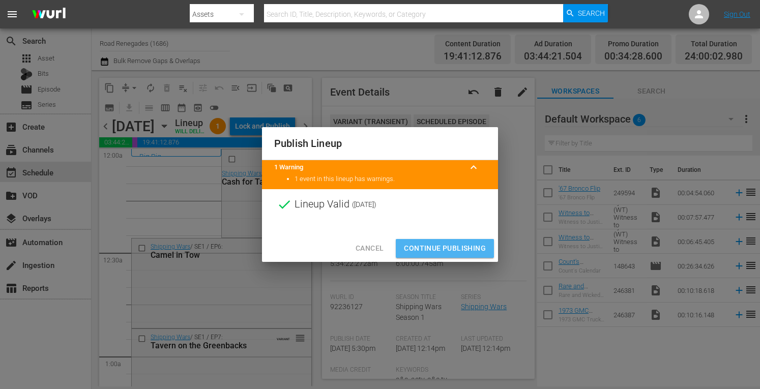
click at [448, 247] on span "Continue Publishing" at bounding box center [445, 248] width 82 height 13
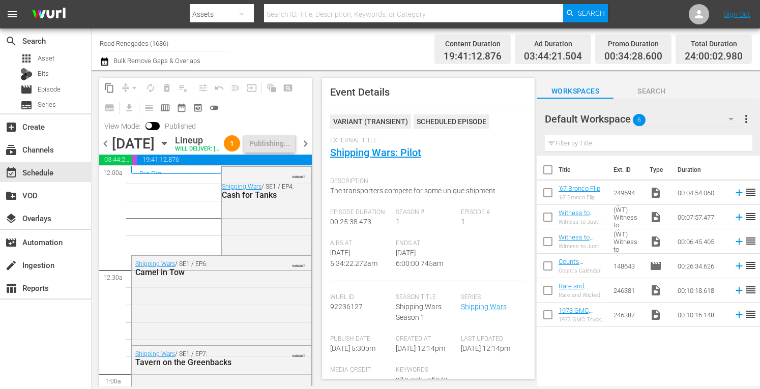
click at [306, 148] on span "chevron_right" at bounding box center [305, 143] width 13 height 13
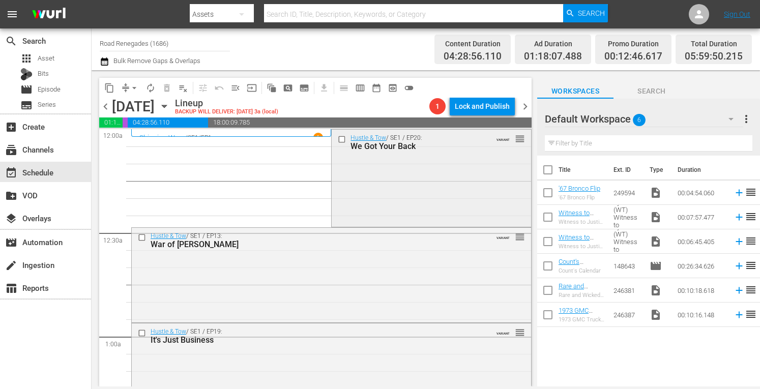
click at [389, 169] on div "Hustle & Tow / SE1 / EP20: We Got Your Back VARIANT reorder" at bounding box center [431, 177] width 199 height 95
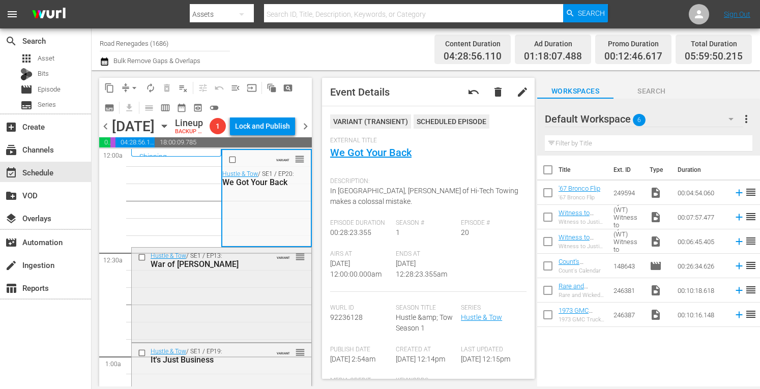
click at [270, 299] on div "Hustle & Tow / SE1 / EP13: War of Wills VARIANT reorder" at bounding box center [222, 294] width 180 height 93
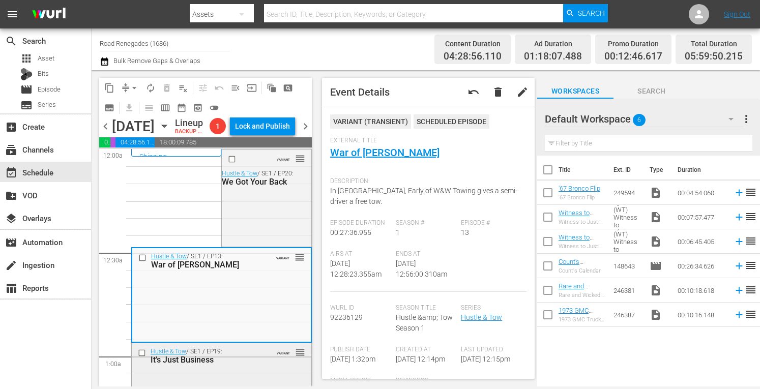
click at [253, 365] on div "It's Just Business" at bounding box center [207, 360] width 113 height 10
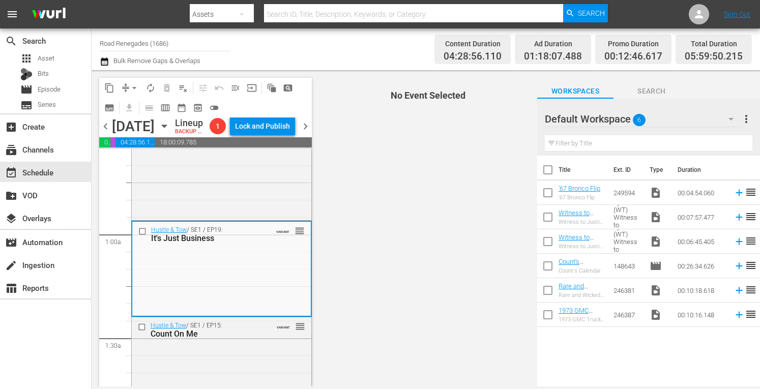
scroll to position [203, 0]
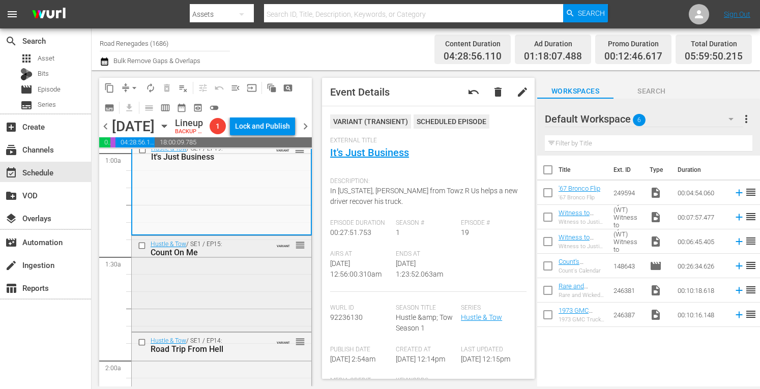
click at [237, 316] on div "Hustle & Tow / SE1 / EP15: Count On Me VARIANT reorder" at bounding box center [222, 283] width 180 height 94
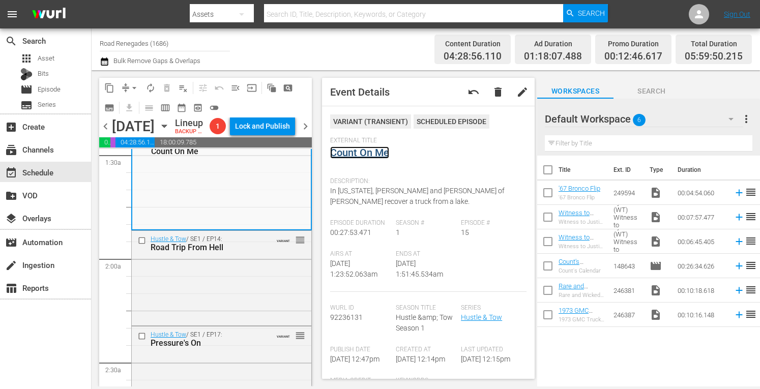
scroll to position [346, 0]
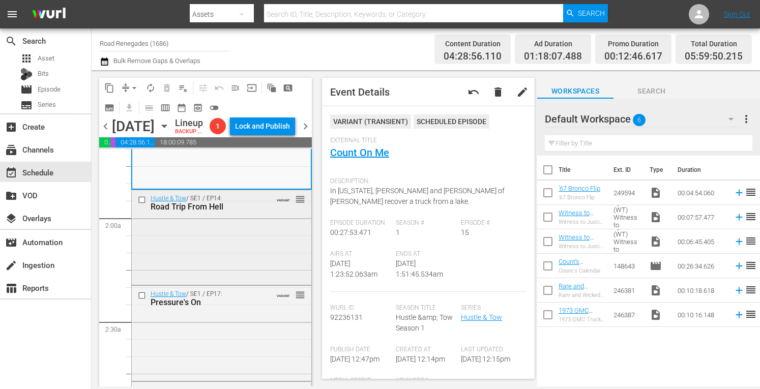
click at [232, 271] on div "Hustle & Tow / SE1 / EP14: Road Trip From Hell VARIANT reorder" at bounding box center [222, 236] width 180 height 93
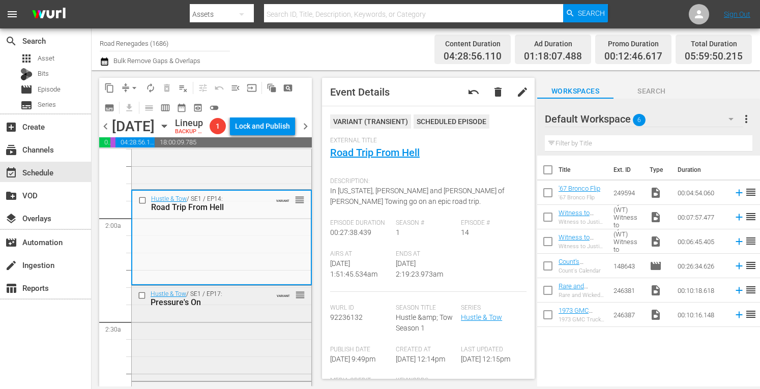
click at [239, 337] on div "Hustle & Tow / SE1 / EP17: Pressure's On VARIANT reorder" at bounding box center [222, 332] width 180 height 93
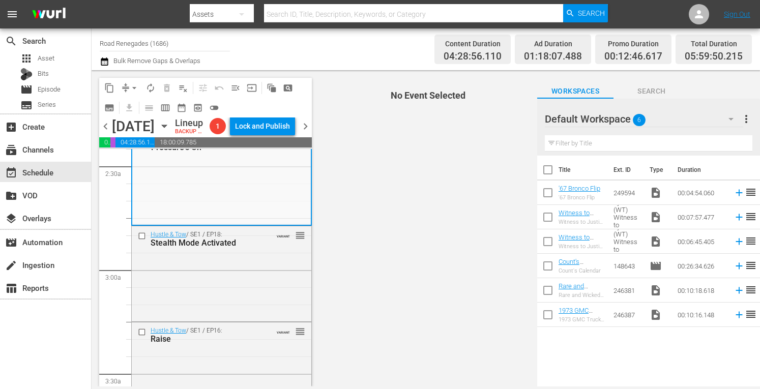
scroll to position [522, 0]
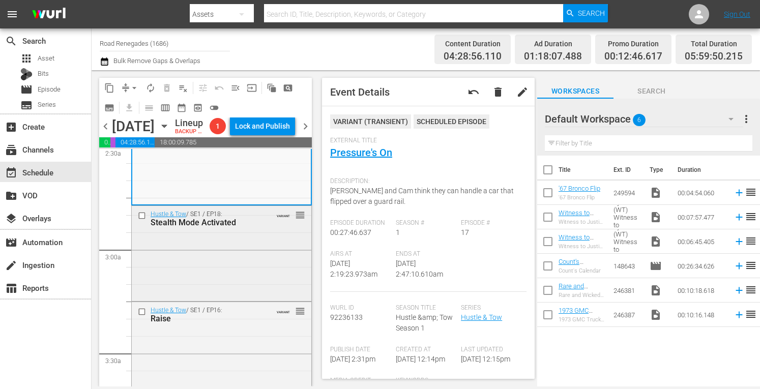
click at [249, 274] on div "Hustle & Tow / SE1 / EP18: Stealth Mode Activated VARIANT reorder" at bounding box center [222, 252] width 180 height 93
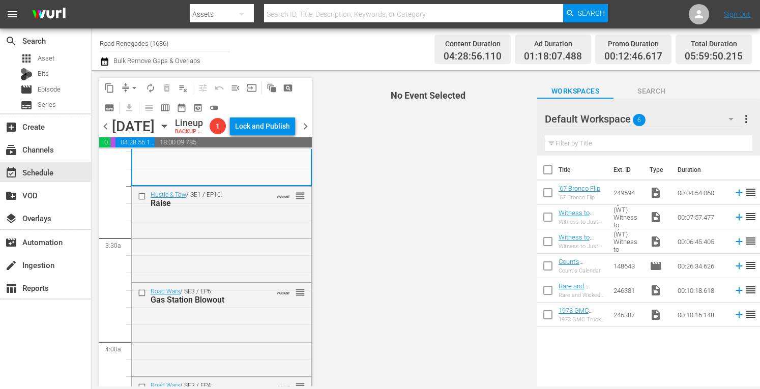
scroll to position [651, 0]
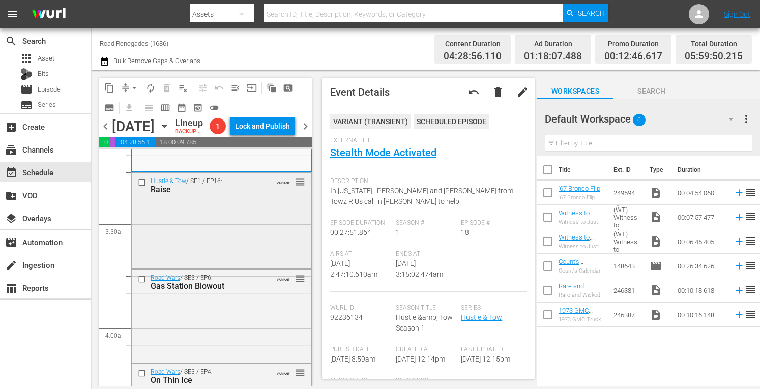
click at [260, 220] on div "Hustle & Tow / SE1 / EP16: Raise VARIANT reorder" at bounding box center [222, 220] width 180 height 94
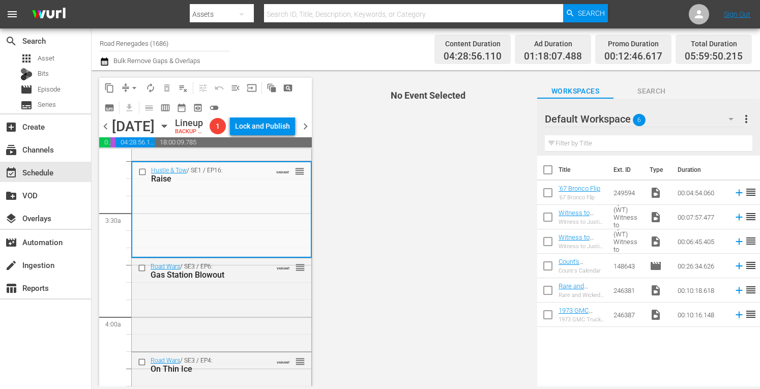
scroll to position [705, 0]
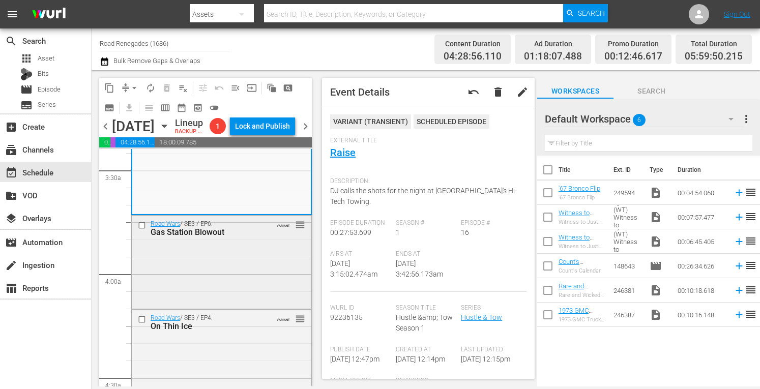
click at [243, 274] on div "Road Wars / SE3 / EP6: Gas Station Blowout VARIANT reorder" at bounding box center [222, 261] width 180 height 91
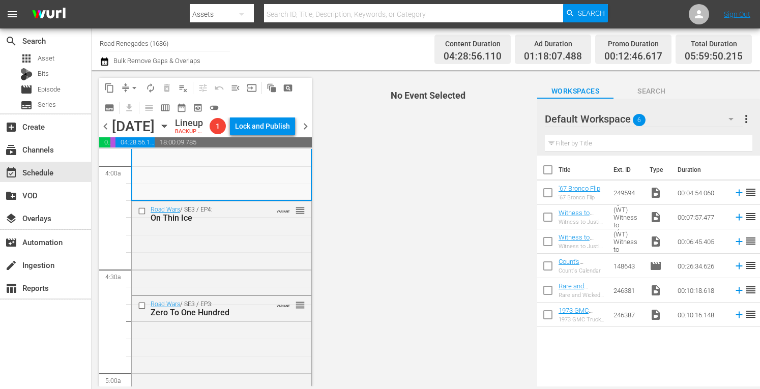
scroll to position [820, 0]
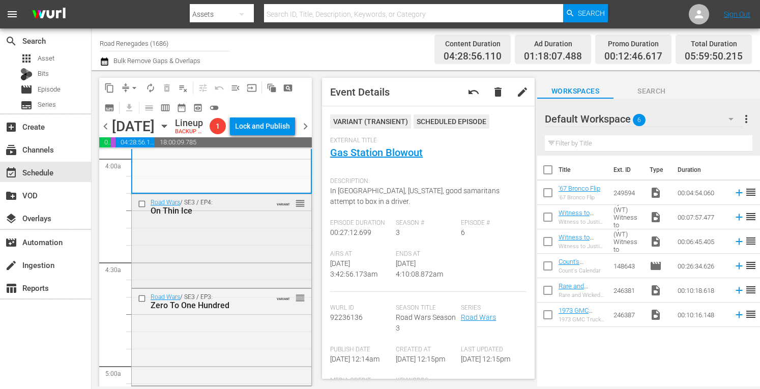
click at [246, 256] on div "Road Wars / SE3 / EP4: On Thin Ice VARIANT reorder" at bounding box center [222, 240] width 180 height 92
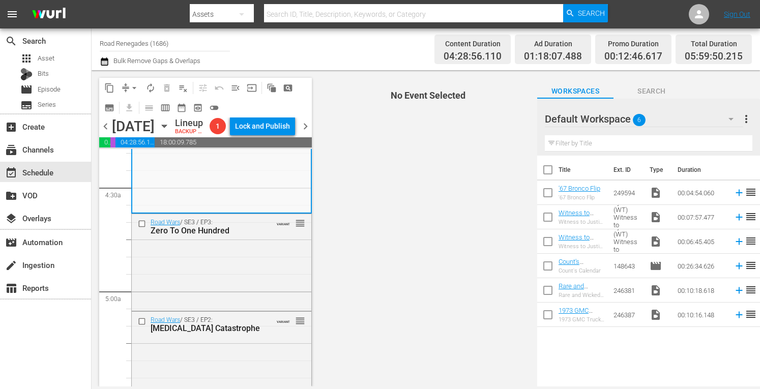
scroll to position [902, 0]
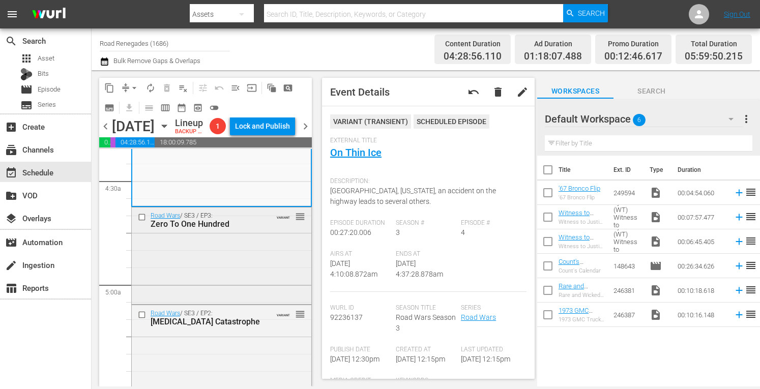
click at [259, 254] on div "Road Wars / SE3 / EP3: Zero To One Hundred VARIANT reorder" at bounding box center [222, 255] width 180 height 95
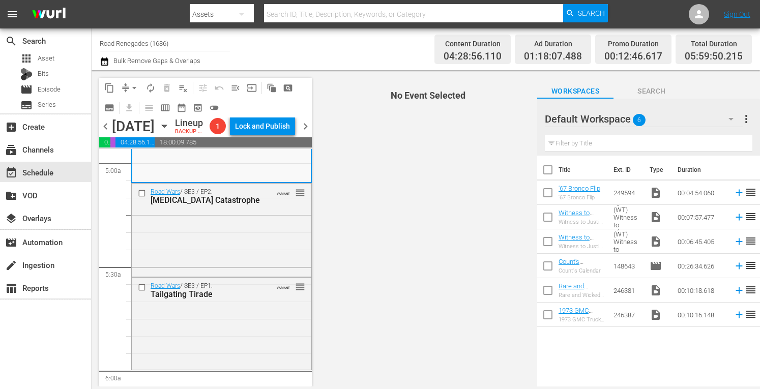
scroll to position [1024, 0]
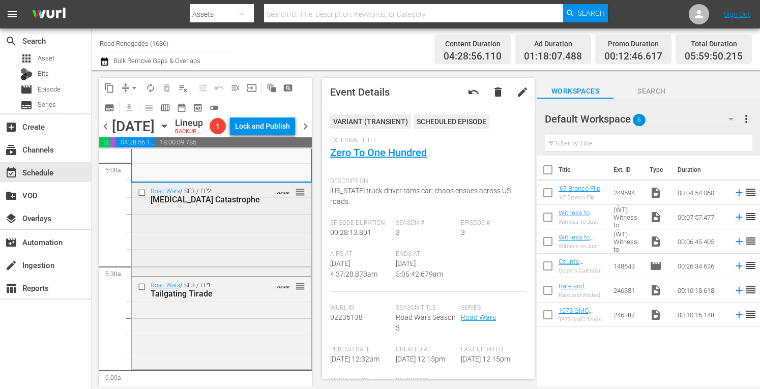
click at [270, 237] on div "Road Wars / SE3 / EP2: Carjacking Catastrophe VARIANT reorder" at bounding box center [222, 228] width 180 height 91
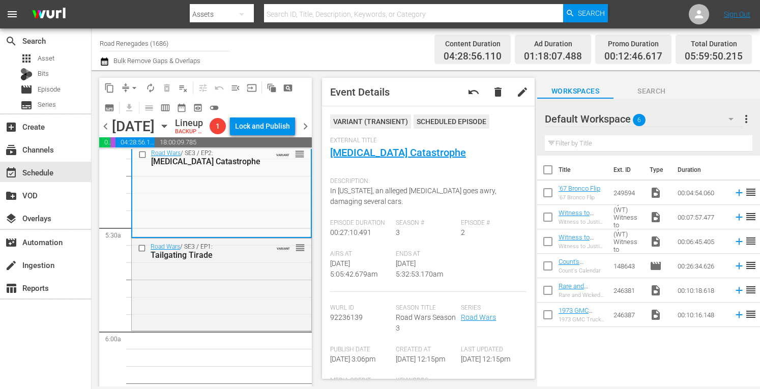
scroll to position [1065, 0]
click at [255, 295] on div "Road Wars / SE3 / EP1: Tailgating Tirade VARIANT reorder" at bounding box center [222, 282] width 180 height 90
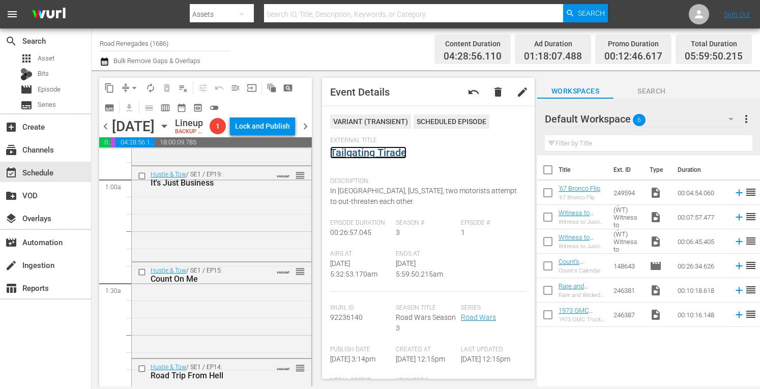
scroll to position [0, 0]
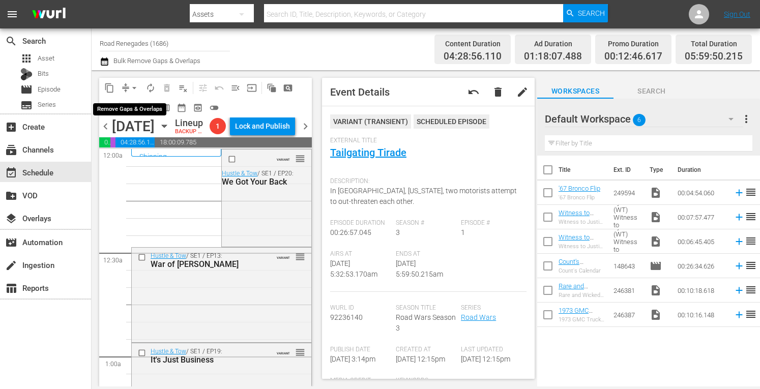
click at [133, 84] on span "arrow_drop_down" at bounding box center [134, 88] width 10 height 10
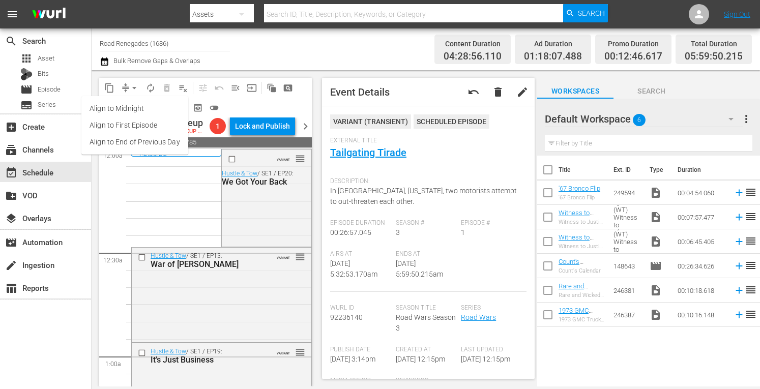
click at [129, 105] on li "Align to Midnight" at bounding box center [134, 108] width 107 height 17
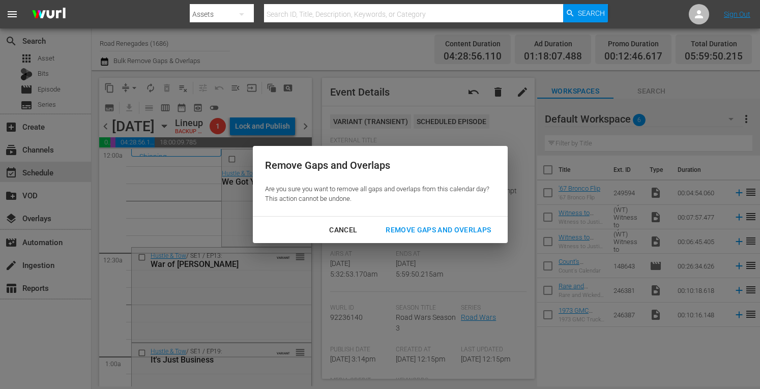
click at [409, 227] on div "Remove Gaps and Overlaps" at bounding box center [438, 230] width 122 height 13
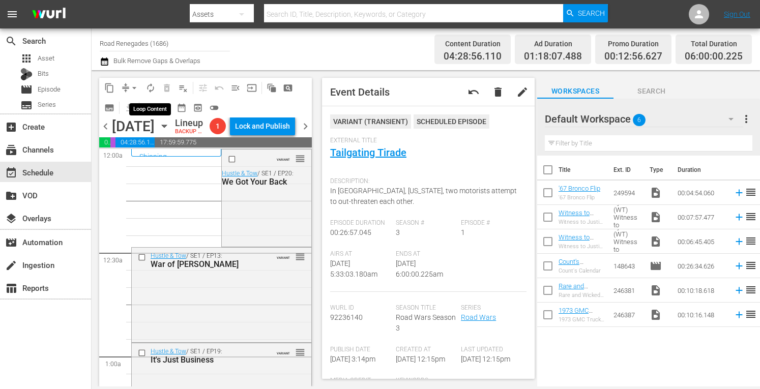
click at [147, 85] on span "autorenew_outlined" at bounding box center [150, 88] width 10 height 10
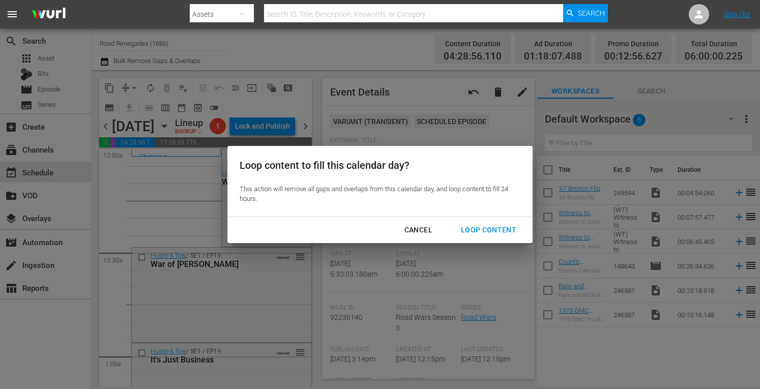
click at [482, 227] on div "Loop Content" at bounding box center [489, 230] width 72 height 13
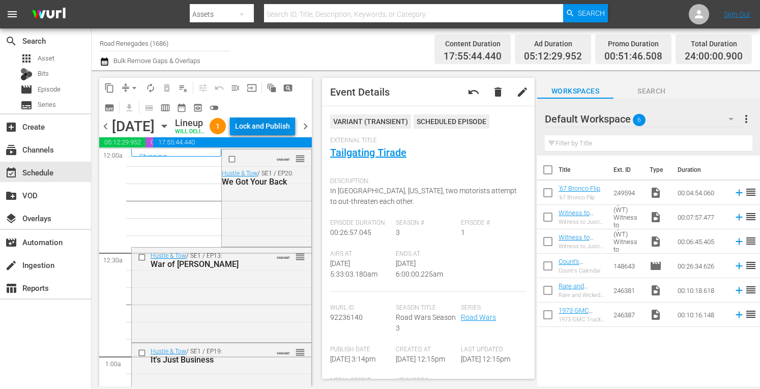
click at [278, 126] on div "Lock and Publish" at bounding box center [262, 126] width 55 height 18
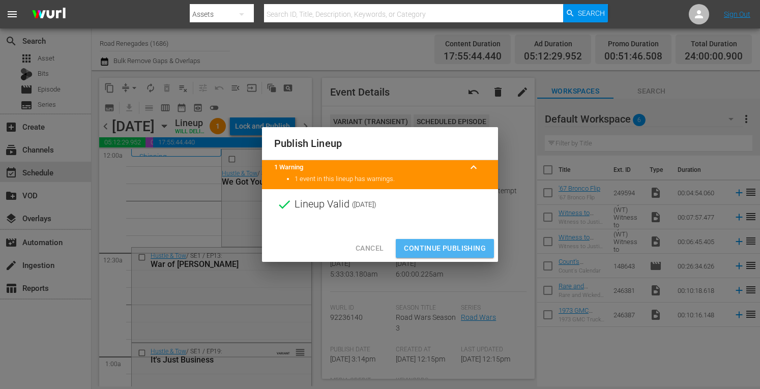
click at [445, 248] on span "Continue Publishing" at bounding box center [445, 248] width 82 height 13
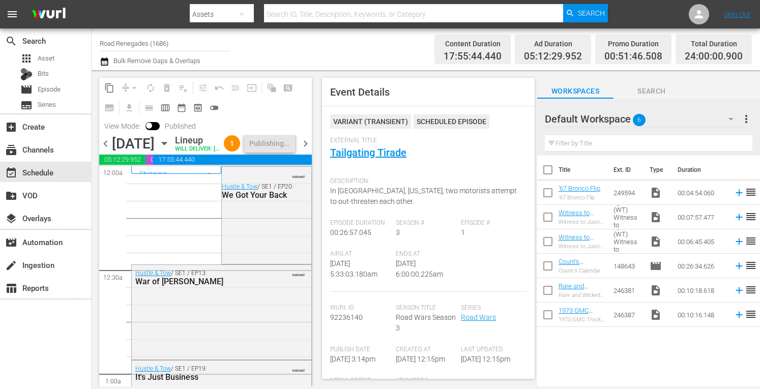
click at [306, 150] on span "chevron_right" at bounding box center [305, 143] width 13 height 13
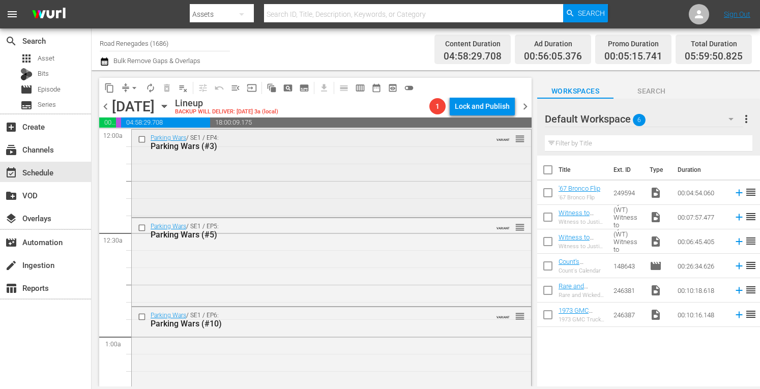
click at [247, 170] on div "Parking Wars / SE1 / EP4: Parking Wars (#3) VARIANT reorder" at bounding box center [331, 172] width 399 height 85
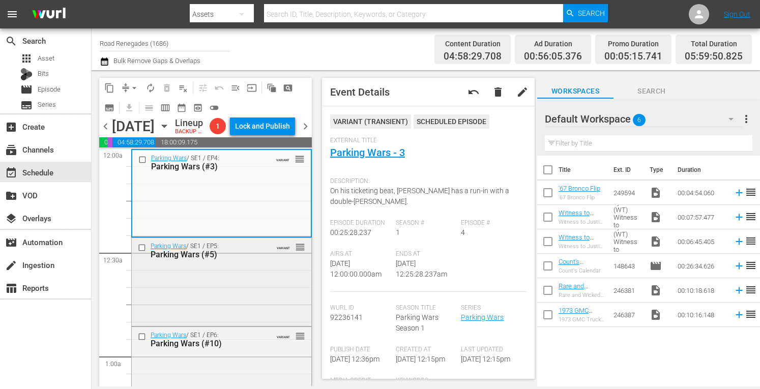
click at [248, 300] on div "Parking Wars / SE1 / EP5: Parking Wars (#5) VARIANT reorder" at bounding box center [222, 281] width 180 height 86
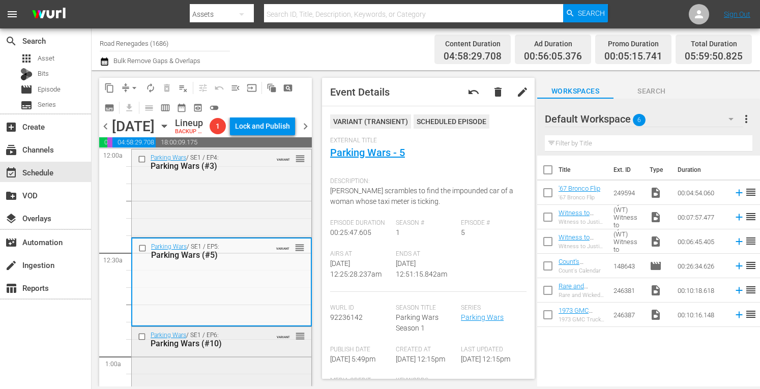
click at [255, 348] on div "Parking Wars (#10)" at bounding box center [207, 344] width 113 height 10
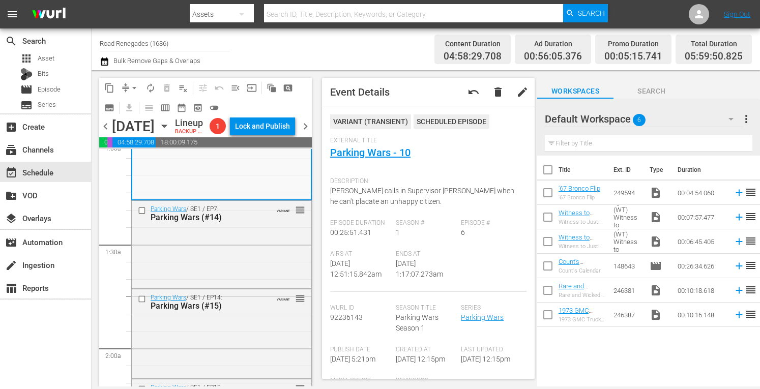
scroll to position [217, 0]
click at [237, 256] on div "Parking Wars / SE1 / EP7: Parking Wars (#14) VARIANT reorder" at bounding box center [222, 243] width 180 height 86
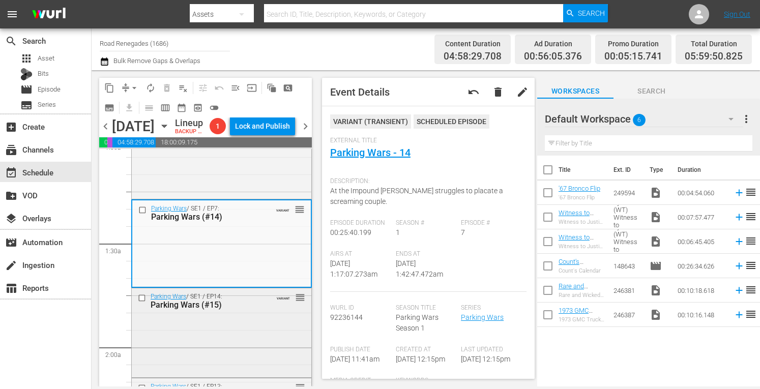
click at [260, 313] on div "Parking Wars / SE1 / EP14: Parking Wars (#15) VARIANT reorder" at bounding box center [222, 300] width 180 height 25
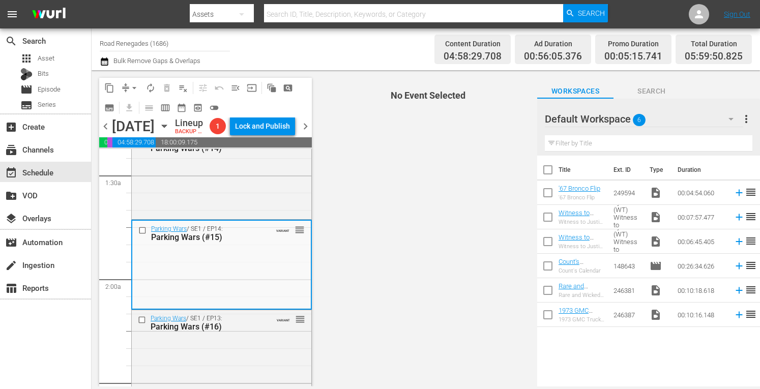
scroll to position [373, 0]
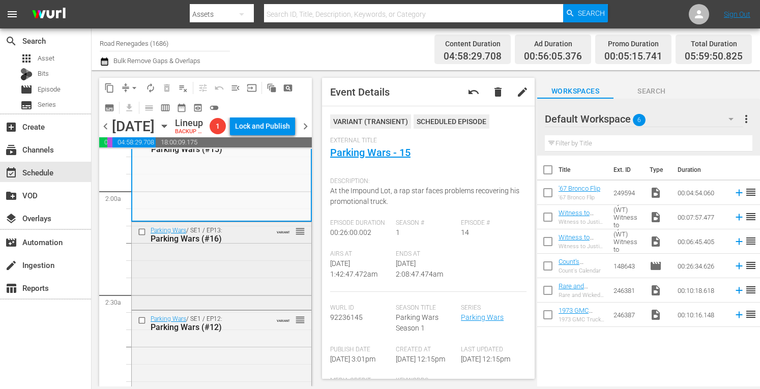
click at [273, 247] on div "Parking Wars / SE1 / EP13: Parking Wars (#16) VARIANT reorder" at bounding box center [222, 234] width 180 height 25
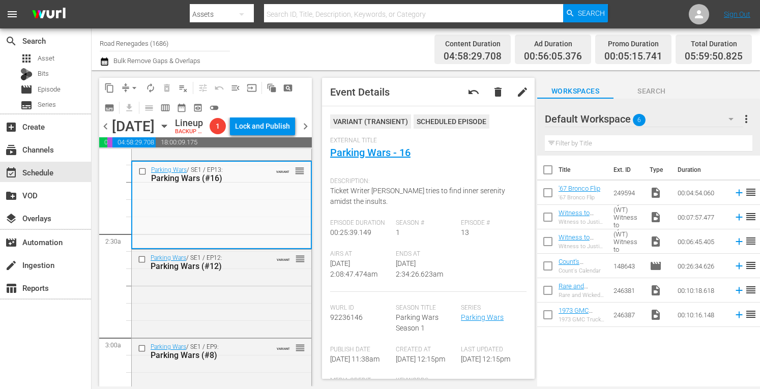
scroll to position [454, 0]
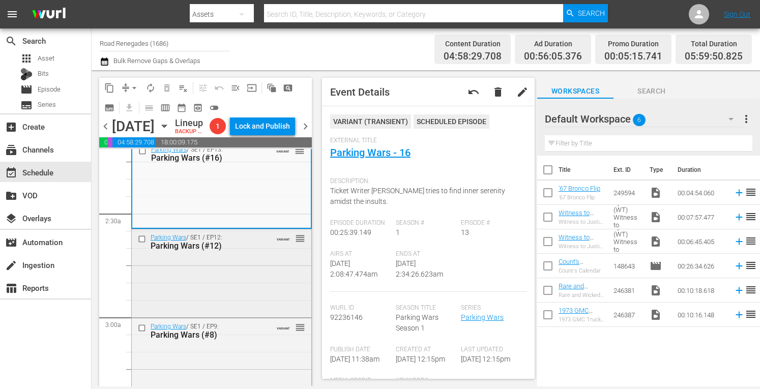
click at [243, 273] on div "Parking Wars / SE1 / EP12: Parking Wars (#12) VARIANT reorder" at bounding box center [222, 272] width 180 height 86
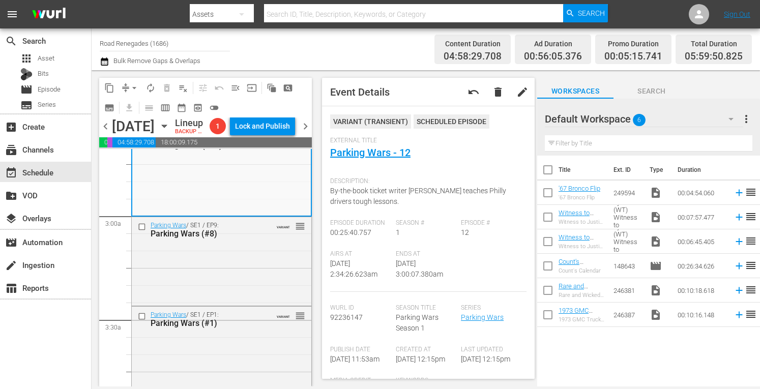
scroll to position [576, 0]
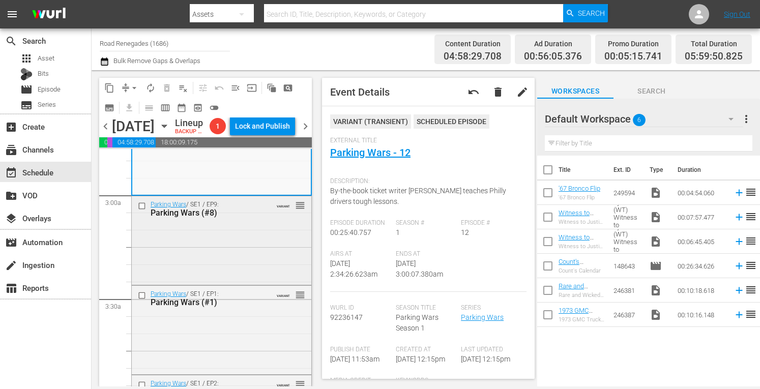
click at [269, 252] on div "Parking Wars / SE1 / EP9: Parking Wars (#8) VARIANT reorder" at bounding box center [222, 239] width 180 height 86
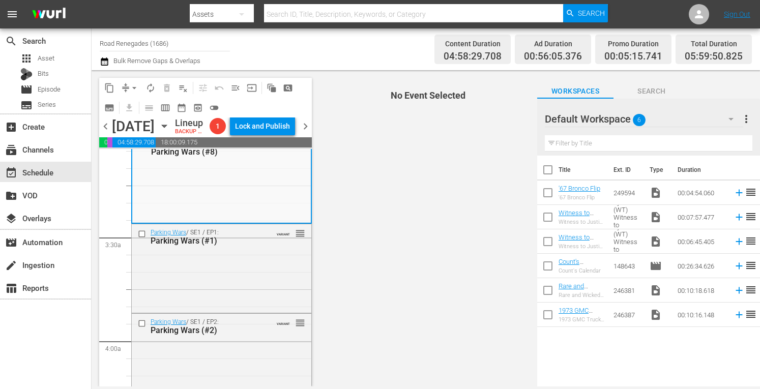
scroll to position [658, 0]
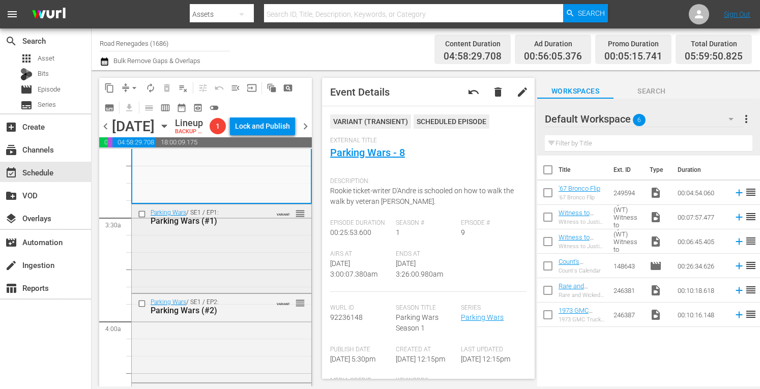
click at [271, 263] on div "Parking Wars / SE1 / EP1: Parking Wars (#1) VARIANT reorder" at bounding box center [222, 247] width 180 height 86
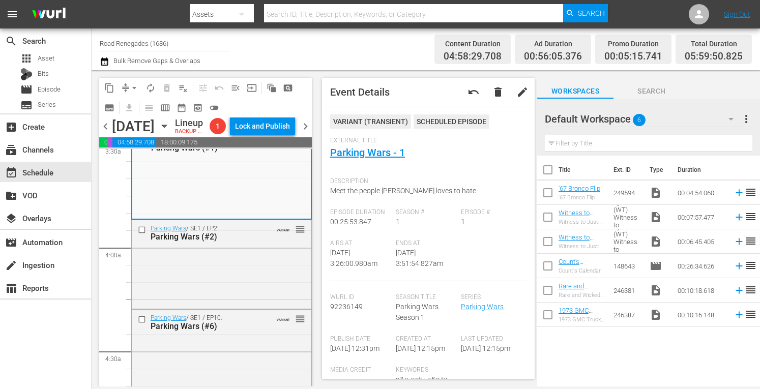
scroll to position [739, 0]
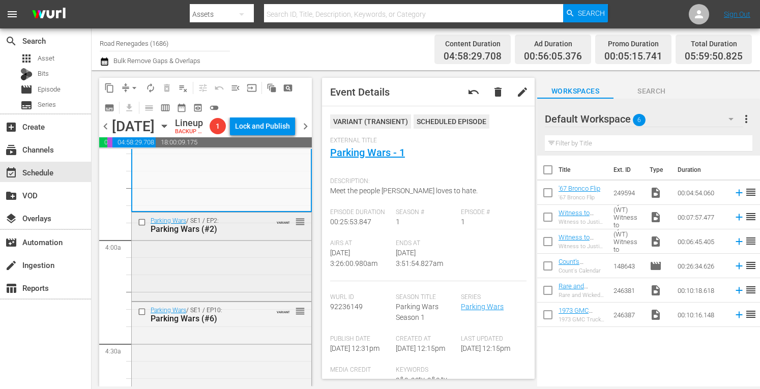
click at [264, 269] on div "Parking Wars / SE1 / EP2: Parking Wars (#2) VARIANT reorder" at bounding box center [222, 256] width 180 height 86
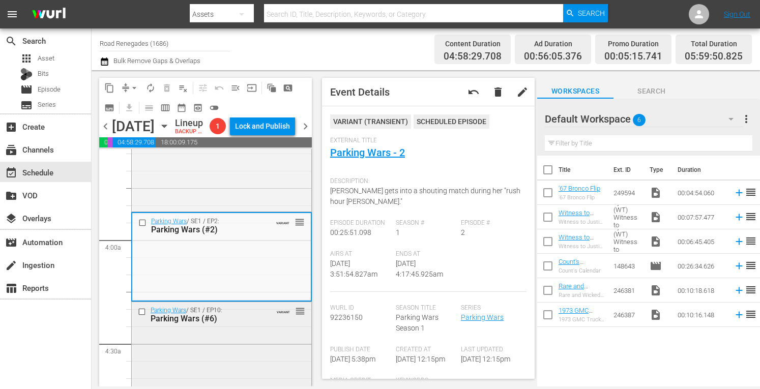
click at [222, 356] on div "Parking Wars / SE1 / EP10: Parking Wars (#6) VARIANT reorder" at bounding box center [222, 345] width 180 height 87
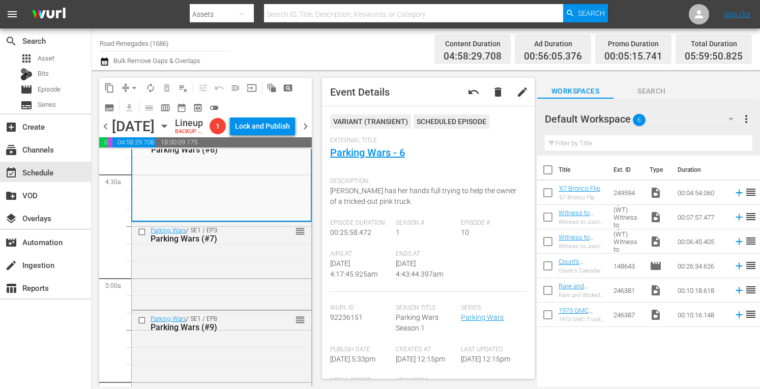
scroll to position [929, 0]
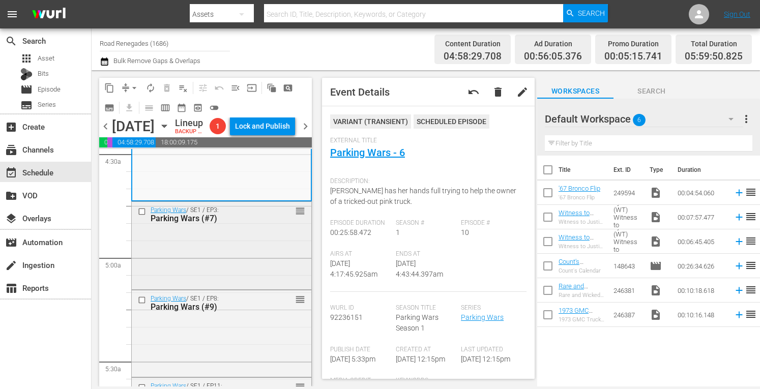
click at [206, 279] on div "Parking Wars / SE1 / EP3: Parking Wars (#7) reorder" at bounding box center [222, 244] width 180 height 84
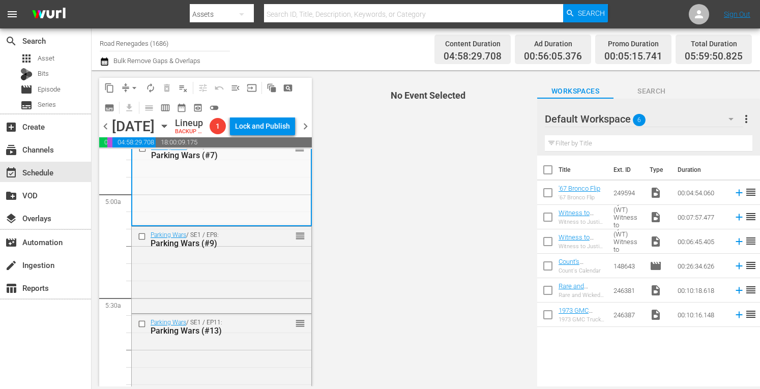
scroll to position [1010, 0]
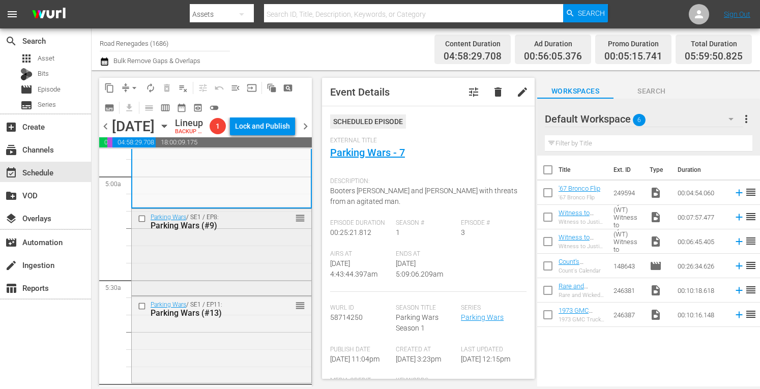
click at [278, 264] on div "Parking Wars / SE1 / EP8: Parking Wars (#9) reorder" at bounding box center [222, 251] width 180 height 85
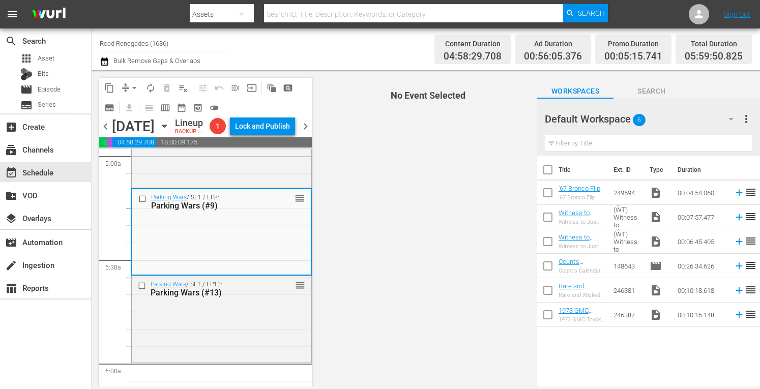
scroll to position [1051, 0]
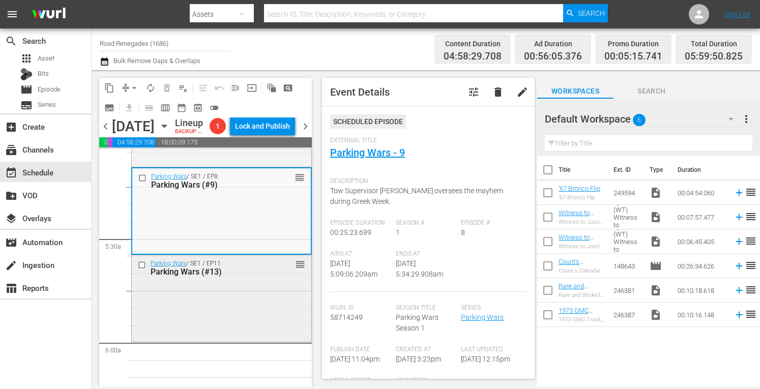
click at [258, 280] on div "Parking Wars / SE1 / EP11: Parking Wars (#13) reorder" at bounding box center [222, 267] width 180 height 25
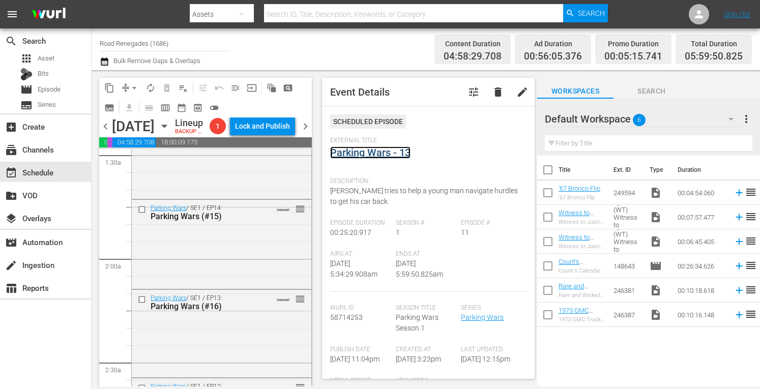
scroll to position [0, 0]
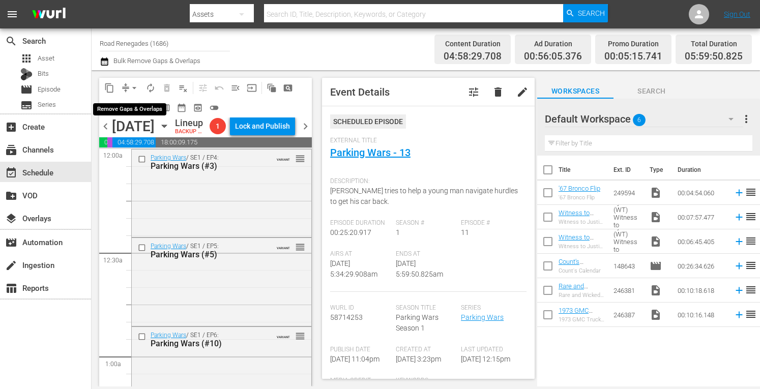
click at [135, 84] on span "arrow_drop_down" at bounding box center [134, 88] width 10 height 10
click at [132, 110] on li "Align to Midnight" at bounding box center [135, 108] width 84 height 17
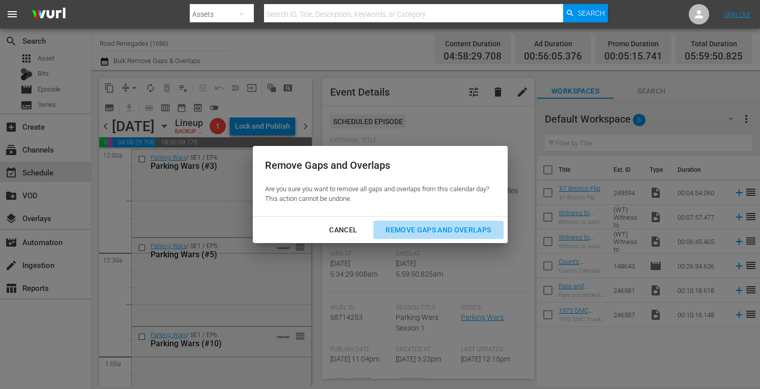
click at [416, 227] on div "Remove Gaps and Overlaps" at bounding box center [438, 230] width 122 height 13
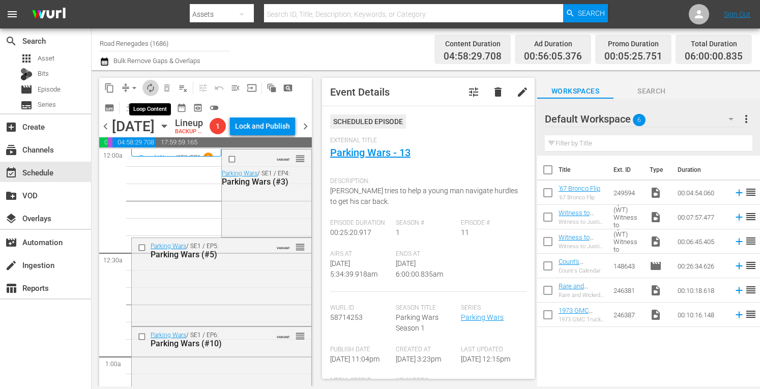
click at [150, 91] on span "autorenew_outlined" at bounding box center [150, 88] width 10 height 10
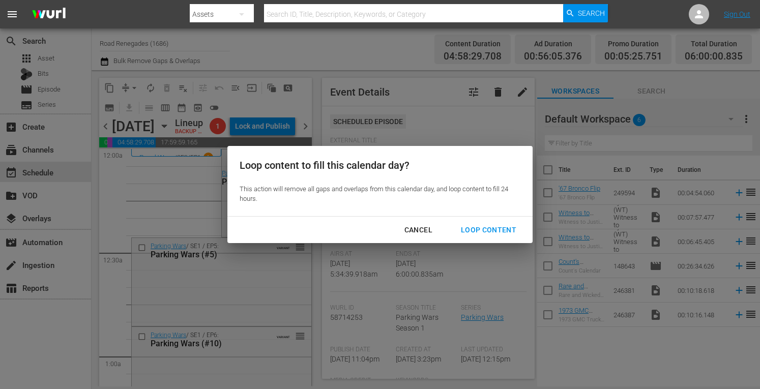
click at [489, 228] on div "Loop Content" at bounding box center [489, 230] width 72 height 13
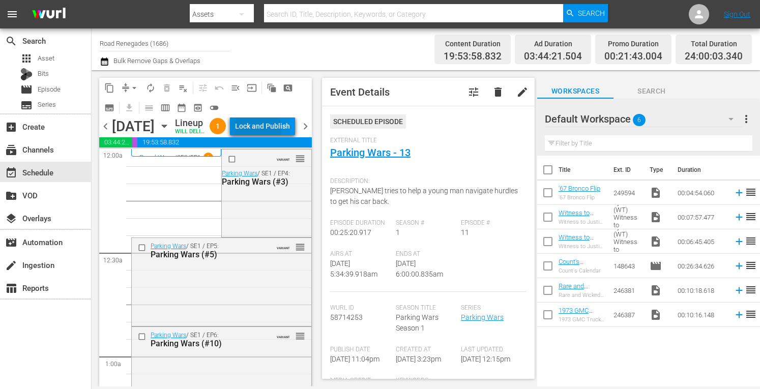
click at [280, 130] on div "Lock and Publish" at bounding box center [262, 126] width 55 height 18
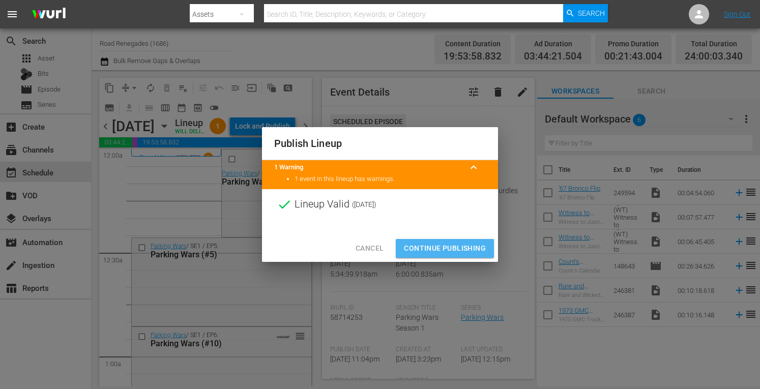
click at [470, 244] on span "Continue Publishing" at bounding box center [445, 248] width 82 height 13
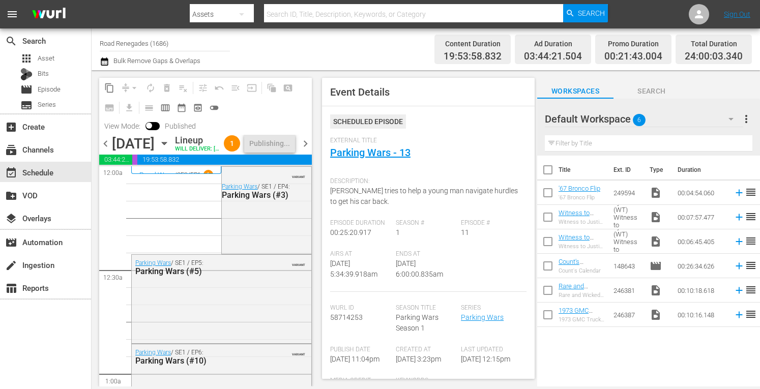
click at [305, 148] on span "chevron_right" at bounding box center [305, 143] width 13 height 13
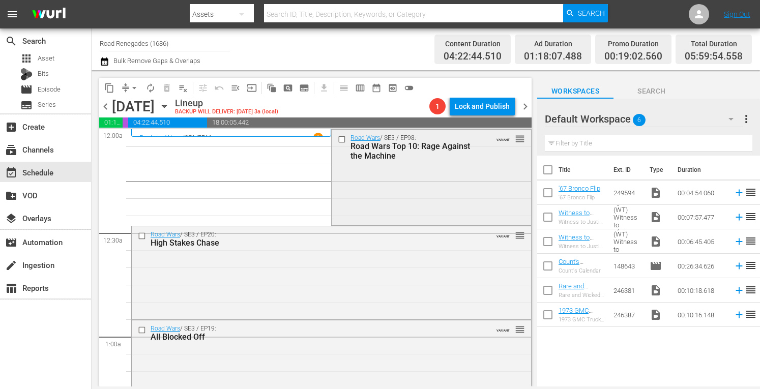
click at [401, 179] on div "Road Wars / SE3 / EP98: Road Wars Top 10: Rage Against the Machine VARIANT reor…" at bounding box center [431, 177] width 199 height 94
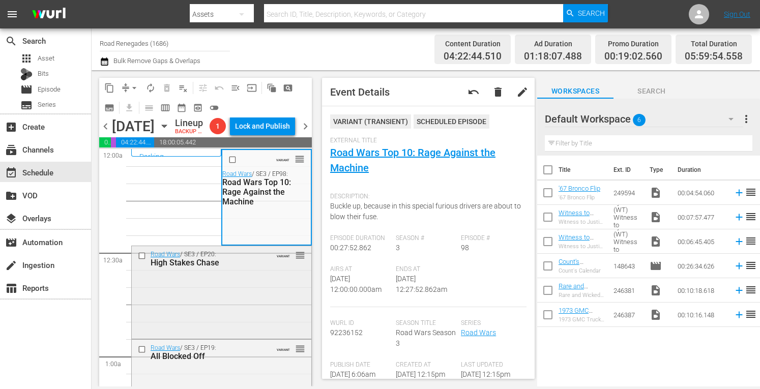
click at [247, 311] on div "Road Wars / SE3 / EP20: High Stakes Chase VARIANT reorder" at bounding box center [222, 291] width 180 height 91
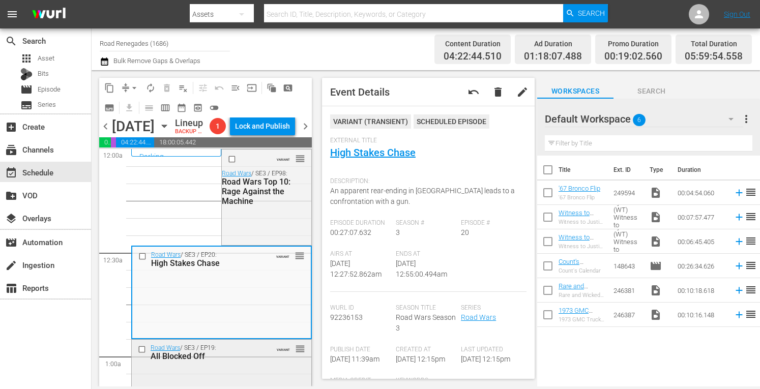
click at [262, 365] on div "Road Wars / SE3 / EP19: All Blocked Off VARIANT reorder" at bounding box center [222, 352] width 180 height 25
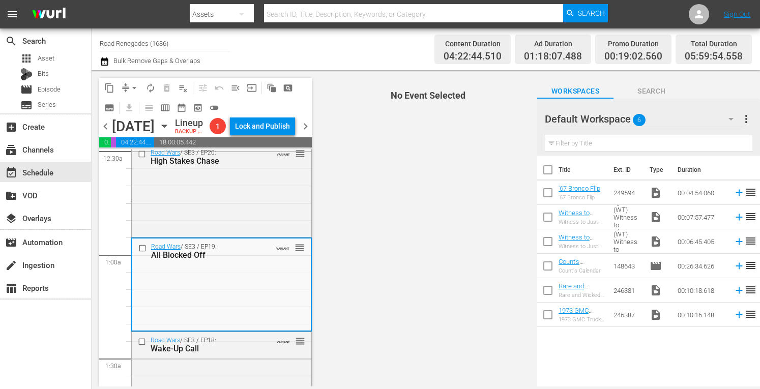
scroll to position [163, 0]
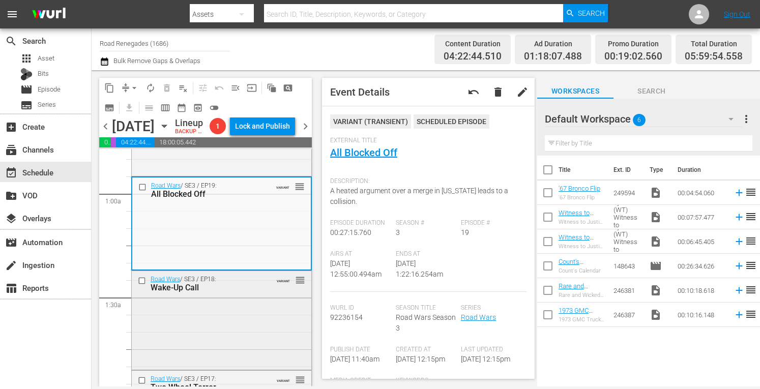
click at [256, 321] on div "Road Wars / SE3 / EP18: Wake-Up Call VARIANT reorder" at bounding box center [222, 319] width 180 height 96
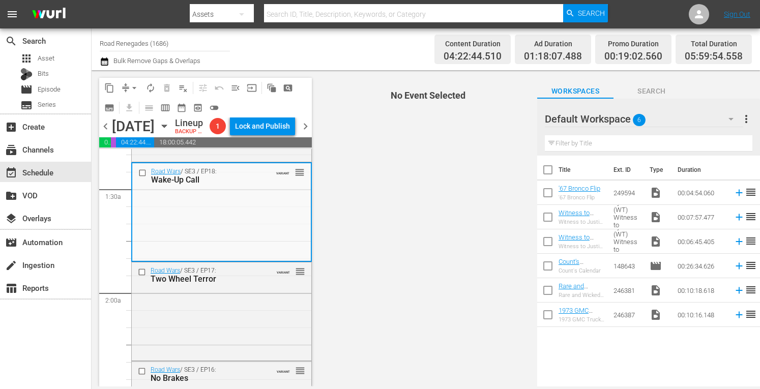
scroll to position [339, 0]
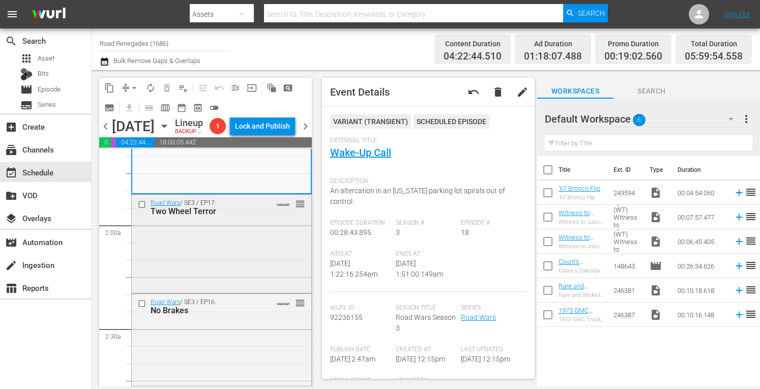
click at [259, 258] on div "Road Wars / SE3 / EP17: Two Wheel Terror VARIANT reorder" at bounding box center [222, 243] width 180 height 96
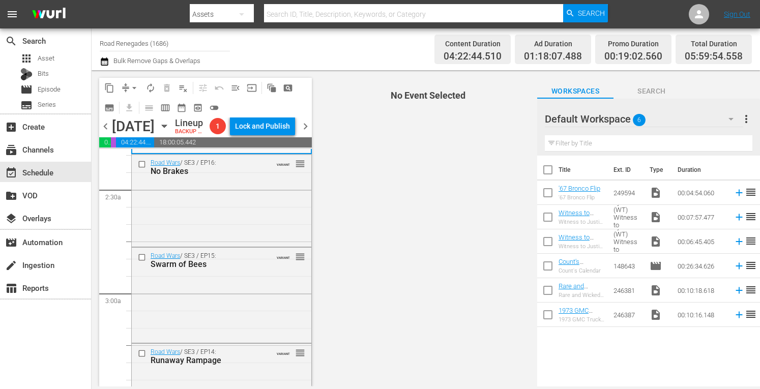
scroll to position [481, 0]
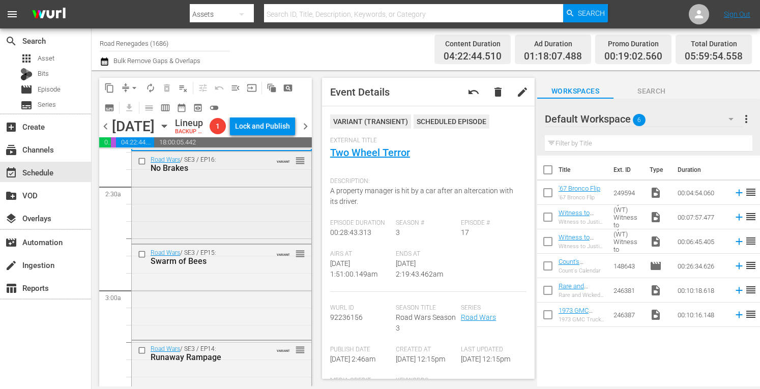
click at [261, 213] on div "Road Wars / SE3 / EP16: No Brakes VARIANT reorder" at bounding box center [222, 197] width 180 height 90
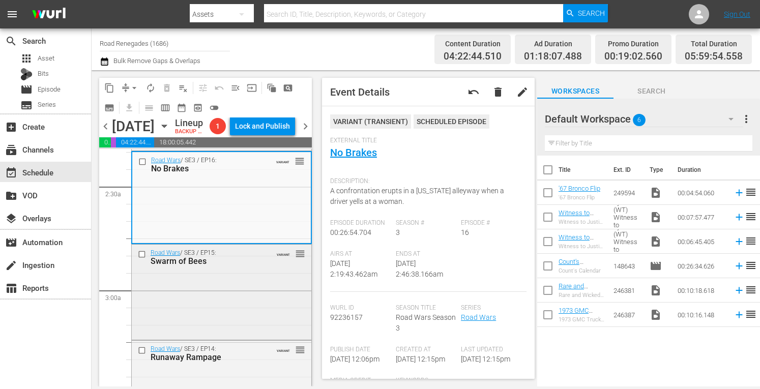
click at [265, 270] on div "Road Wars / SE3 / EP15: Swarm of Bees VARIANT reorder" at bounding box center [222, 257] width 180 height 25
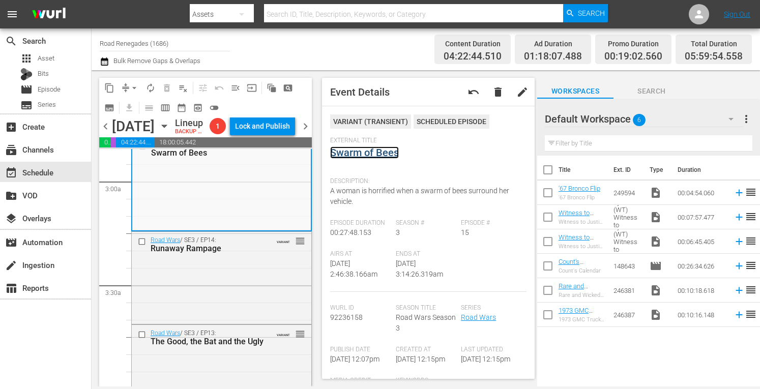
scroll to position [658, 0]
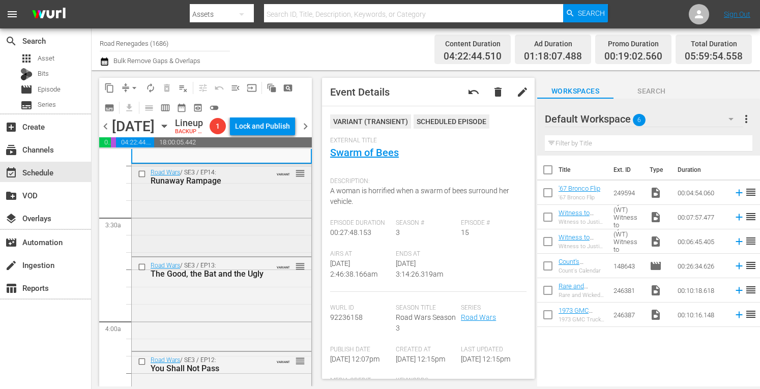
click at [223, 213] on div "Road Wars / SE3 / EP14: Runaway Rampage VARIANT reorder" at bounding box center [222, 209] width 180 height 90
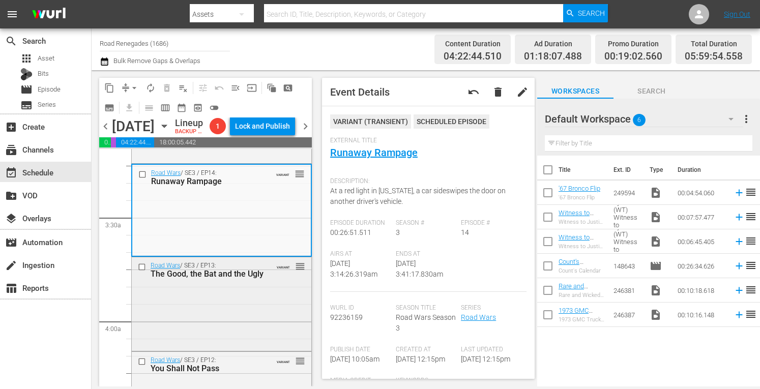
click at [260, 322] on div "Road Wars / SE3 / EP13: The Good, the Bat and the Ugly VARIANT reorder" at bounding box center [222, 303] width 180 height 92
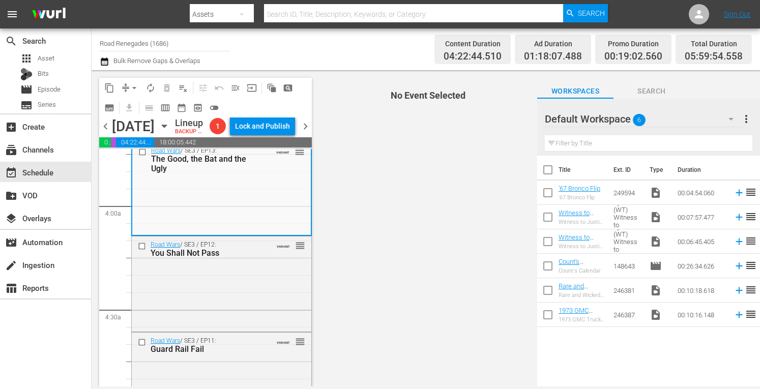
scroll to position [814, 0]
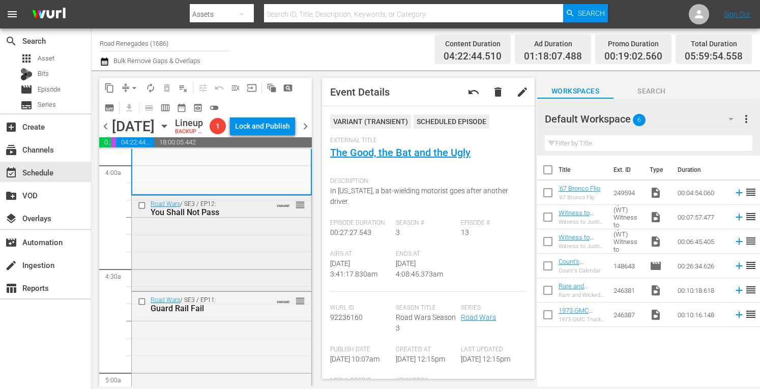
click at [276, 239] on div "Road Wars / SE3 / EP12: You Shall Not Pass VARIANT reorder" at bounding box center [222, 242] width 180 height 93
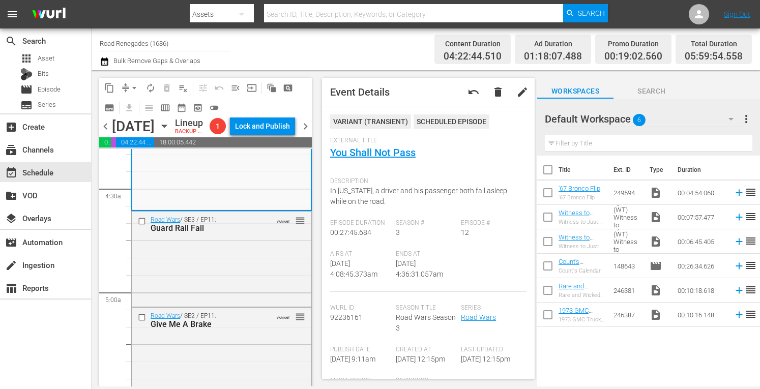
scroll to position [895, 0]
click at [269, 266] on div "Road Wars / SE3 / EP11: Guard Rail Fail VARIANT reorder" at bounding box center [222, 257] width 180 height 93
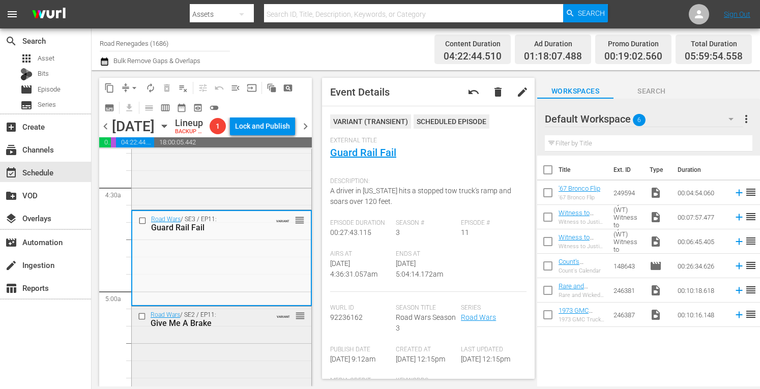
click at [249, 328] on div "Give Me A Brake" at bounding box center [207, 323] width 113 height 10
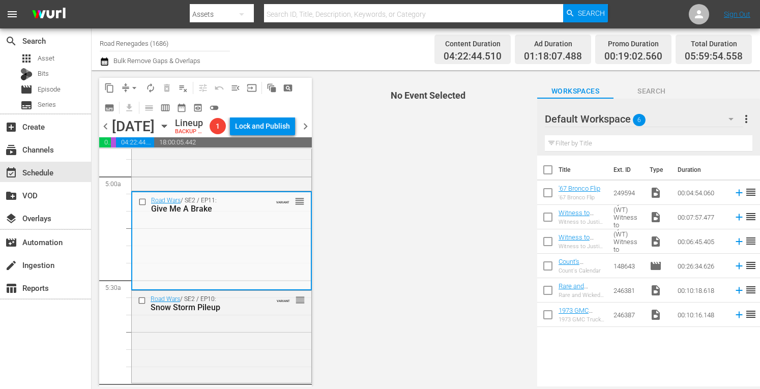
scroll to position [1065, 0]
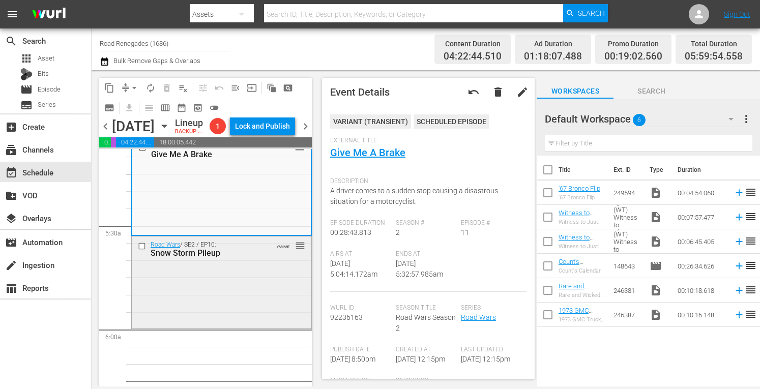
click at [263, 317] on div "Road Wars / SE2 / EP10: Snow Storm Pileup VARIANT reorder" at bounding box center [222, 282] width 180 height 90
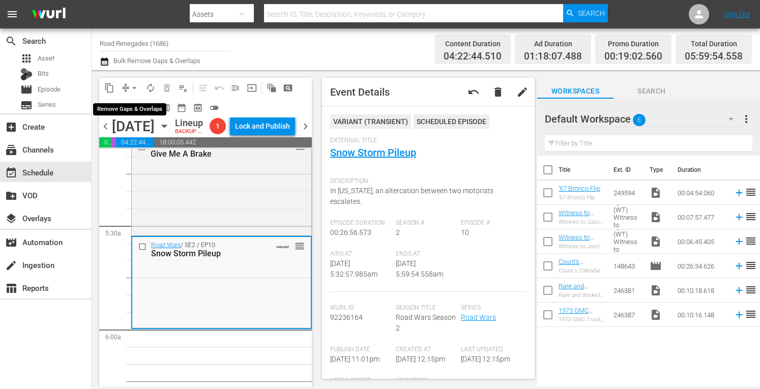
click at [132, 85] on span "arrow_drop_down" at bounding box center [134, 88] width 10 height 10
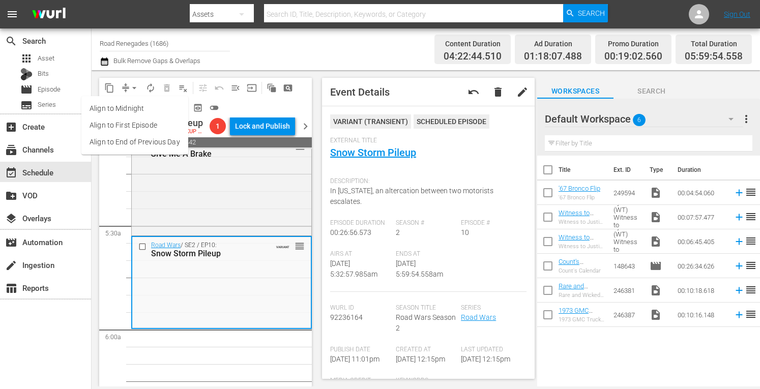
click at [132, 111] on li "Align to Midnight" at bounding box center [134, 108] width 107 height 17
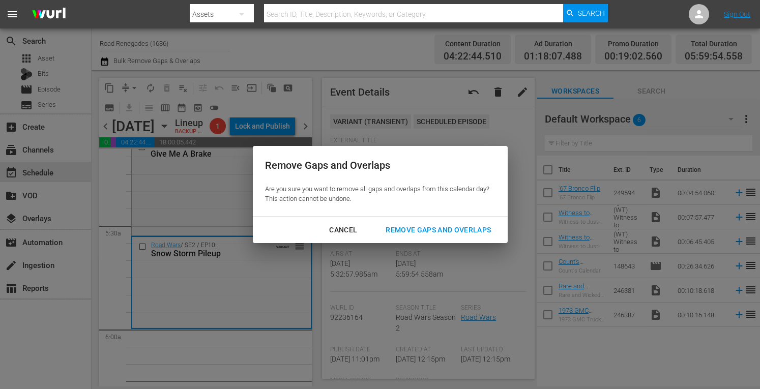
click at [433, 230] on div "Remove Gaps and Overlaps" at bounding box center [438, 230] width 122 height 13
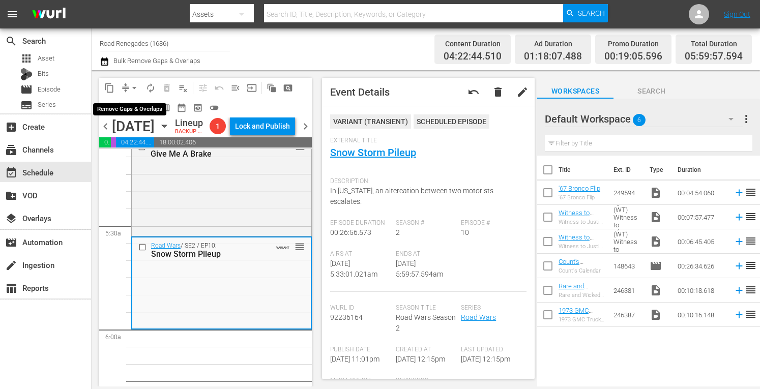
click at [134, 84] on span "arrow_drop_down" at bounding box center [134, 88] width 10 height 10
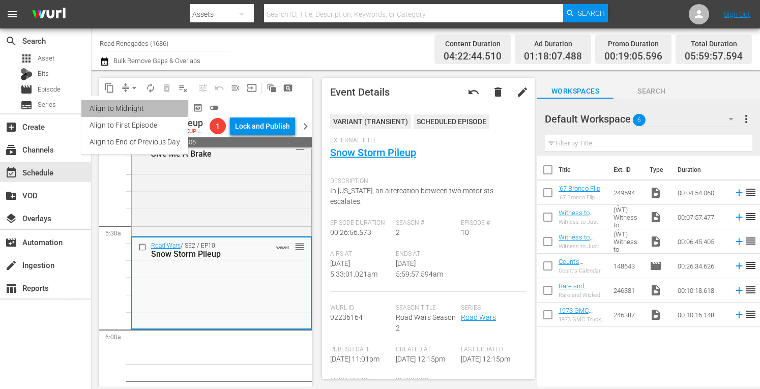
click at [132, 107] on li "Align to Midnight" at bounding box center [134, 108] width 107 height 17
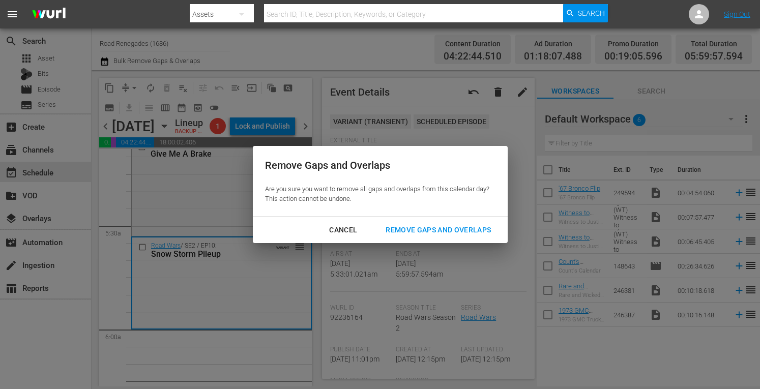
click at [408, 229] on div "Remove Gaps and Overlaps" at bounding box center [438, 230] width 122 height 13
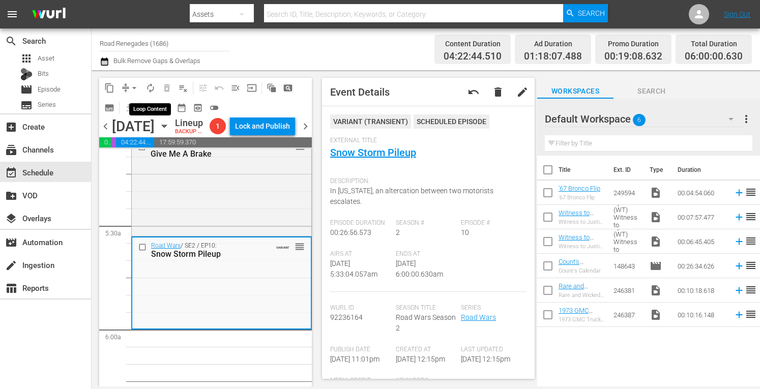
click at [149, 85] on span "autorenew_outlined" at bounding box center [150, 88] width 10 height 10
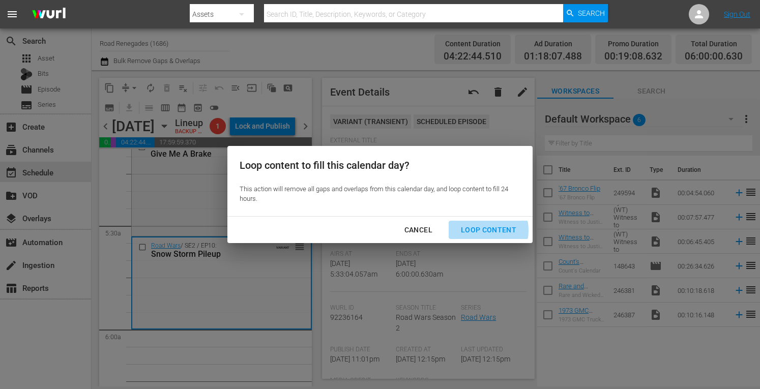
click at [477, 230] on div "Loop Content" at bounding box center [489, 230] width 72 height 13
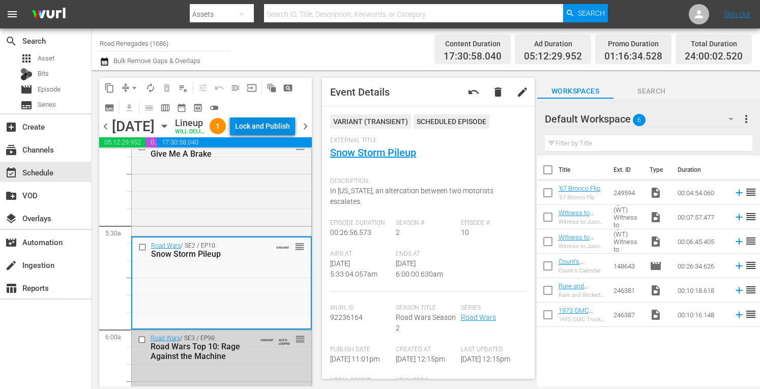
click at [279, 126] on div "Lock and Publish" at bounding box center [262, 126] width 55 height 18
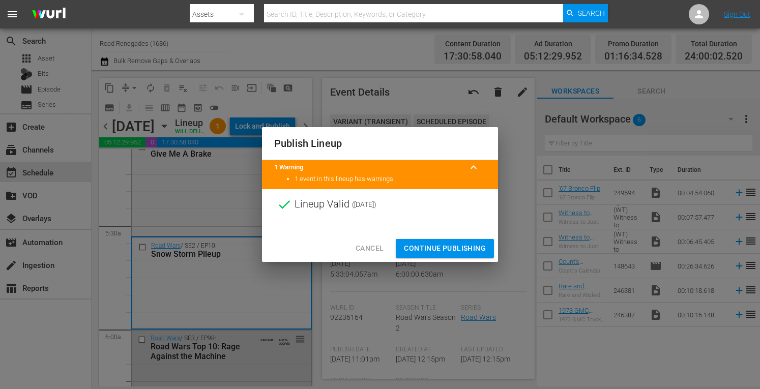
click at [420, 247] on span "Continue Publishing" at bounding box center [445, 248] width 82 height 13
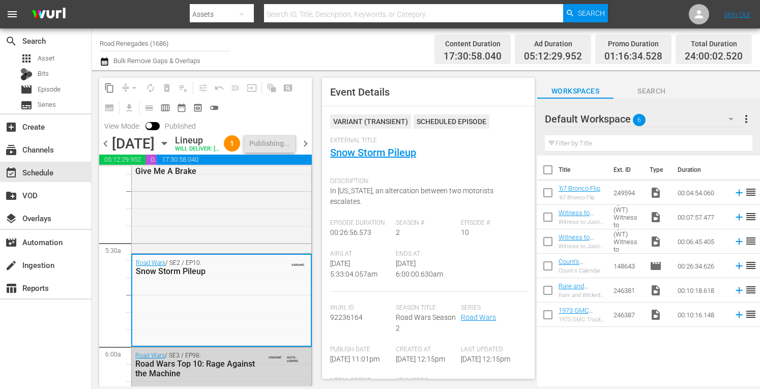
click at [302, 150] on span "chevron_right" at bounding box center [305, 143] width 13 height 13
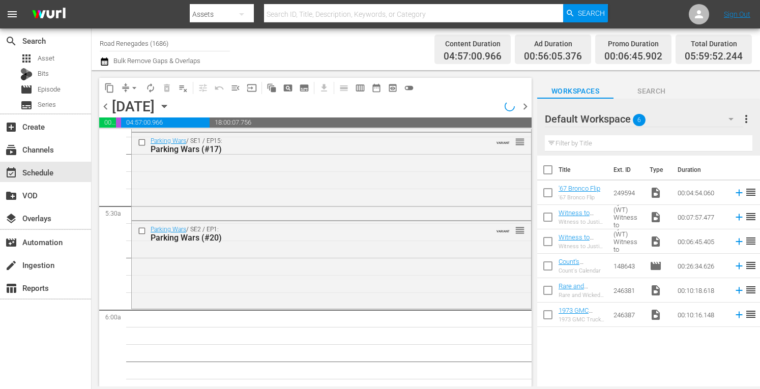
scroll to position [926, 0]
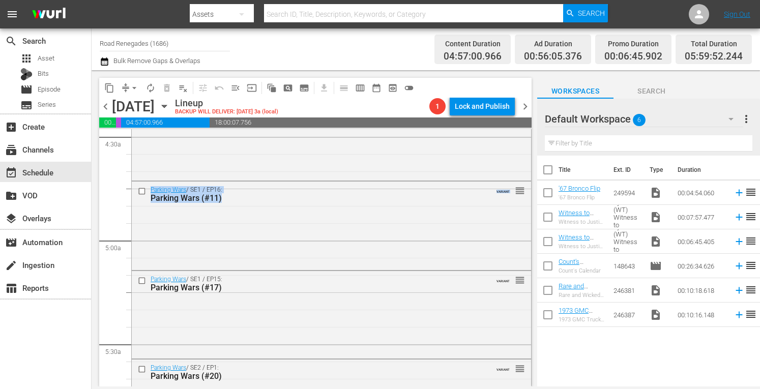
drag, startPoint x: 523, startPoint y: 188, endPoint x: 524, endPoint y: 147, distance: 40.7
click at [524, 147] on div "S N A P S N A P S N A P S N A P S N A P S N A P S N A P S N A P S N A P S N A P…" at bounding box center [315, 257] width 432 height 257
click at [486, 169] on div "Parking Wars / SE2 / EP2: Parking Wars (#4) VARIANT reorder" at bounding box center [331, 135] width 399 height 85
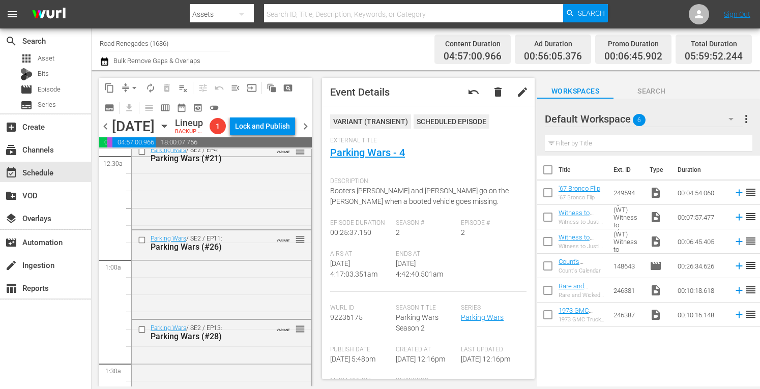
scroll to position [0, 0]
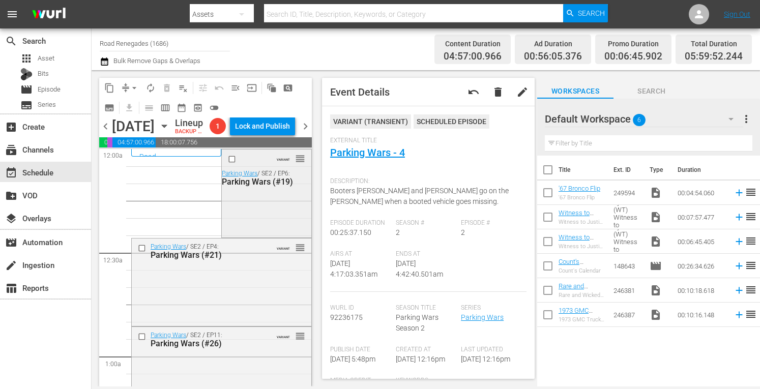
click at [275, 210] on div "VARIANT reorder Parking Wars / SE2 / EP6: Parking Wars (#19)" at bounding box center [266, 193] width 89 height 86
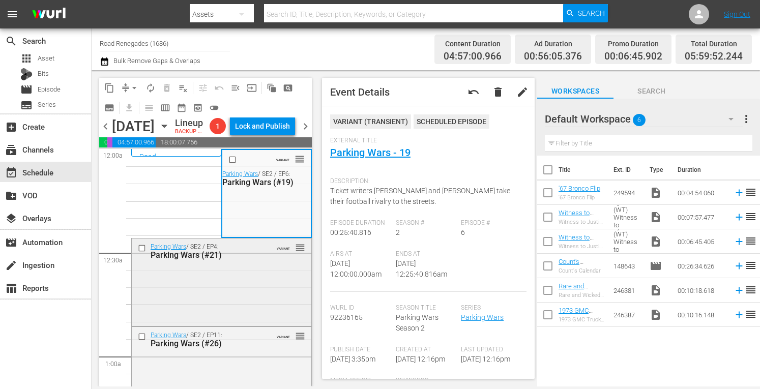
click at [270, 290] on div "Parking Wars / SE2 / EP4: Parking Wars (#21) VARIANT reorder" at bounding box center [222, 281] width 180 height 85
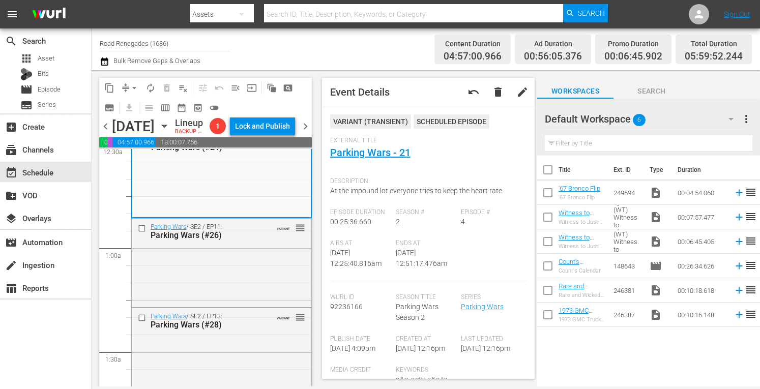
scroll to position [142, 0]
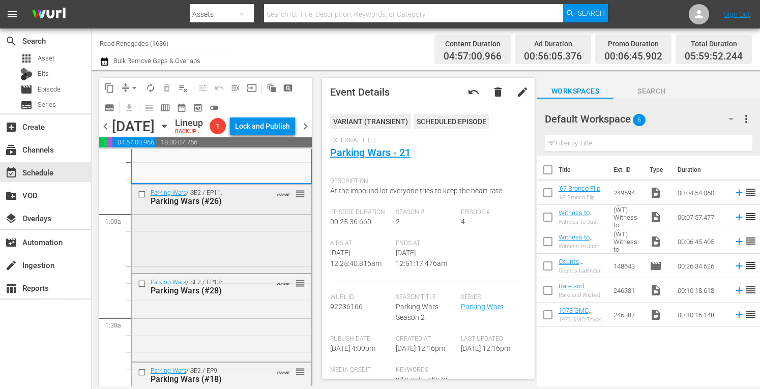
click at [258, 240] on div "Parking Wars / SE2 / EP11: Parking Wars (#26) VARIANT reorder" at bounding box center [222, 228] width 180 height 86
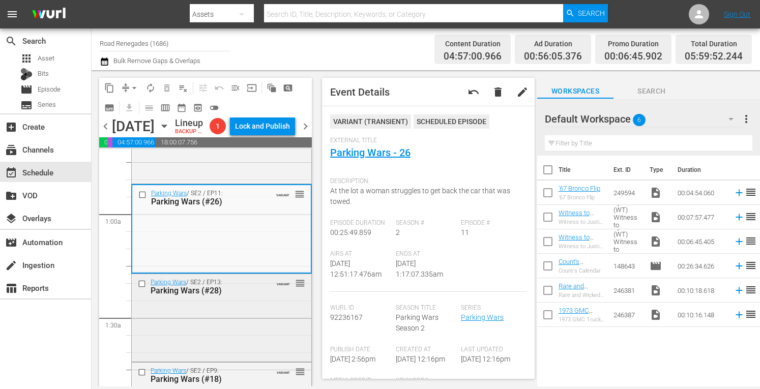
click at [265, 322] on div "Parking Wars / SE2 / EP13: Parking Wars (#28) VARIANT reorder" at bounding box center [222, 317] width 180 height 86
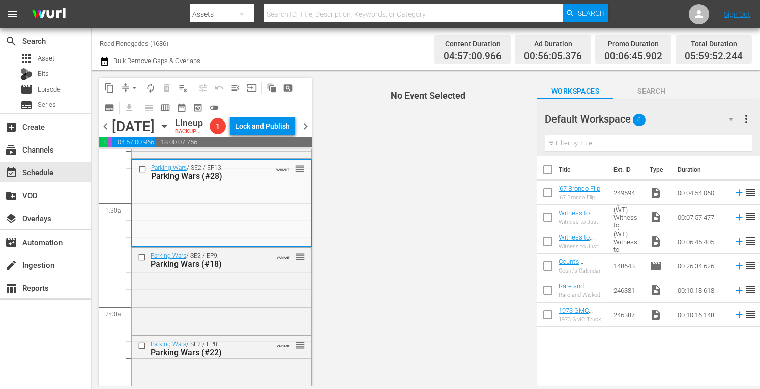
scroll to position [285, 0]
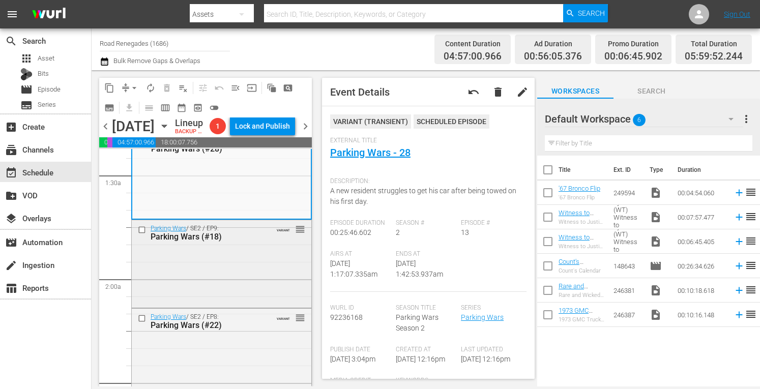
click at [258, 287] on div "Parking Wars / SE2 / EP9: Parking Wars (#18) VARIANT reorder" at bounding box center [222, 262] width 180 height 85
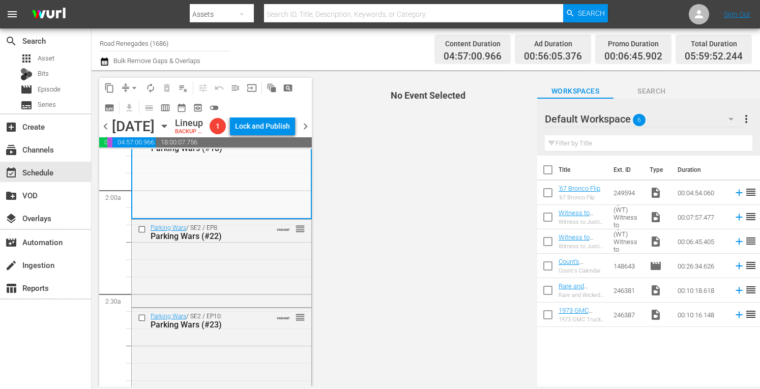
scroll to position [387, 0]
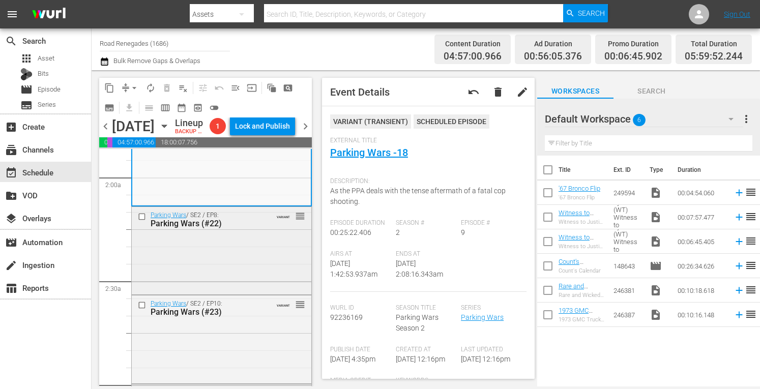
click at [253, 257] on div "Parking Wars / SE2 / EP8: Parking Wars (#22) VARIANT reorder" at bounding box center [222, 250] width 180 height 86
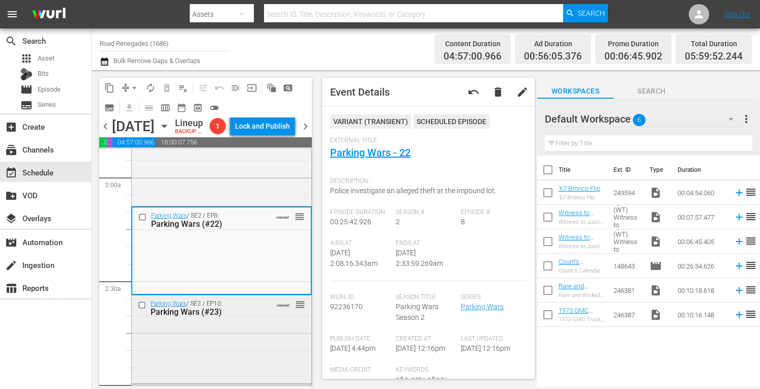
click at [254, 317] on div "Parking Wars (#23)" at bounding box center [207, 312] width 113 height 10
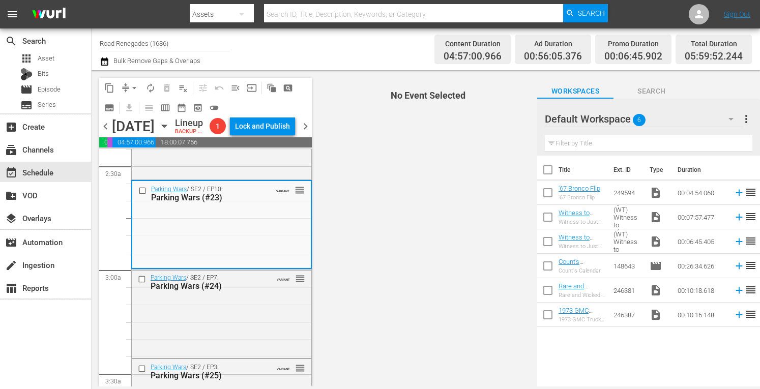
scroll to position [576, 0]
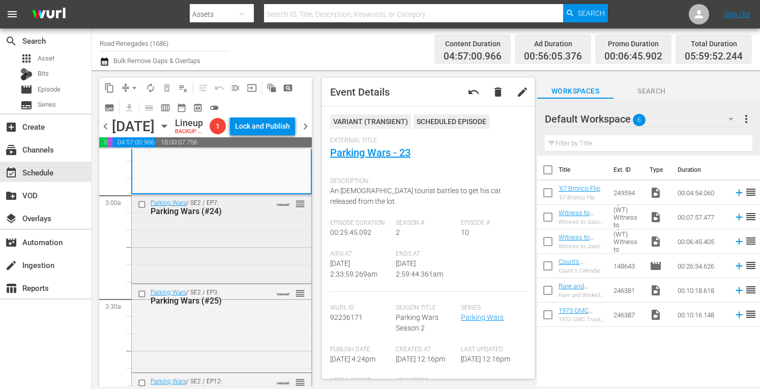
click at [268, 250] on div "Parking Wars / SE2 / EP7: Parking Wars (#24) VARIANT reorder" at bounding box center [222, 238] width 180 height 86
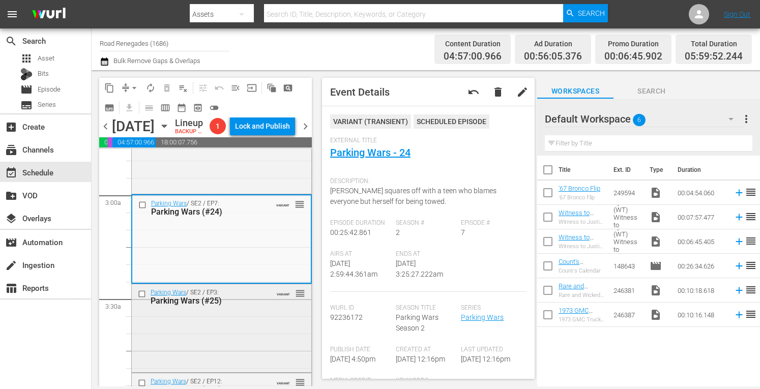
click at [225, 347] on div "Parking Wars / SE2 / EP3: Parking Wars (#25) VARIANT reorder" at bounding box center [222, 327] width 180 height 86
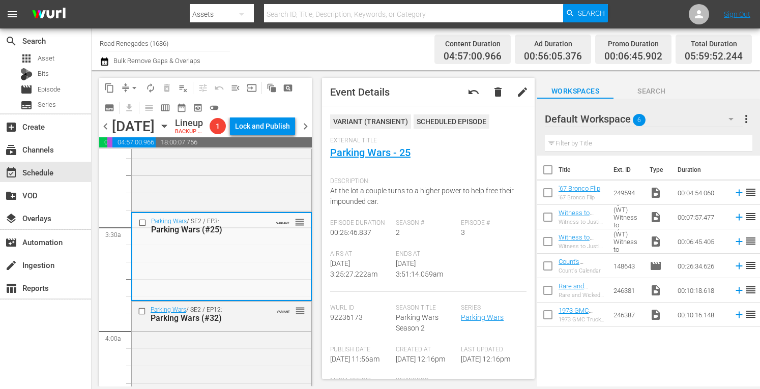
scroll to position [658, 0]
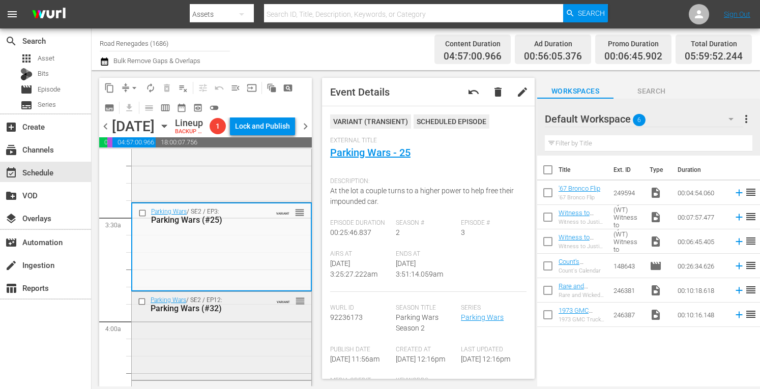
click at [230, 360] on div "Parking Wars / SE2 / EP12: Parking Wars (#32) VARIANT reorder" at bounding box center [222, 335] width 180 height 86
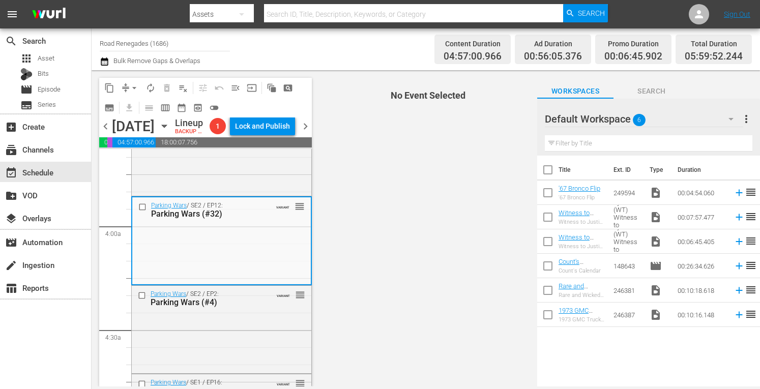
scroll to position [807, 0]
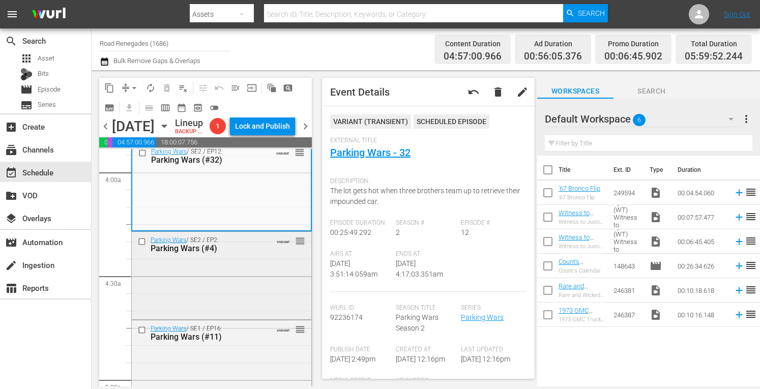
click at [254, 308] on div "Parking Wars / SE2 / EP2: Parking Wars (#4) VARIANT reorder" at bounding box center [222, 274] width 180 height 85
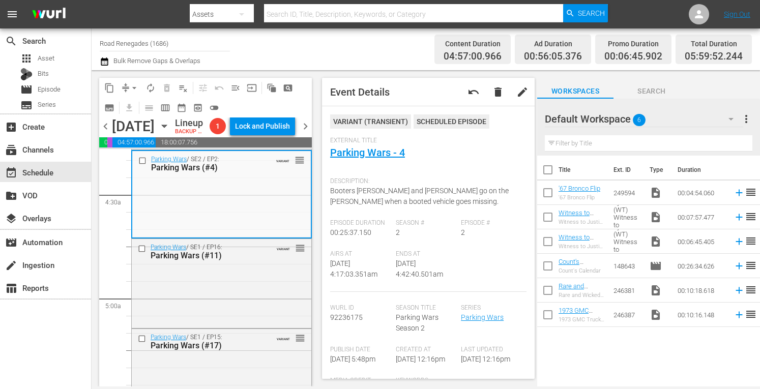
scroll to position [888, 0]
click at [247, 287] on div "Parking Wars / SE1 / EP16: Parking Wars (#11) VARIANT reorder" at bounding box center [222, 282] width 180 height 86
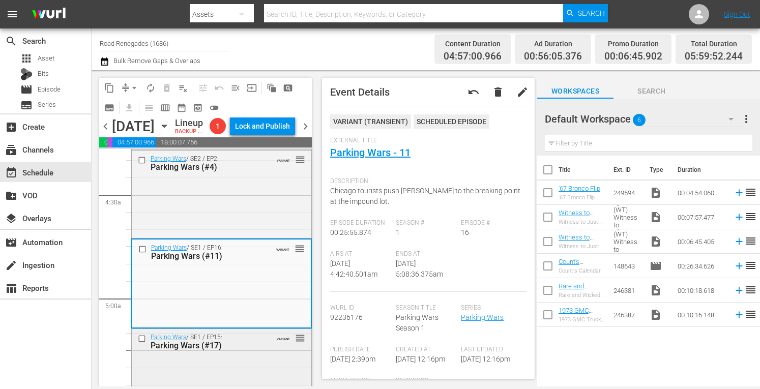
click at [244, 350] on div "Parking Wars (#17)" at bounding box center [207, 346] width 113 height 10
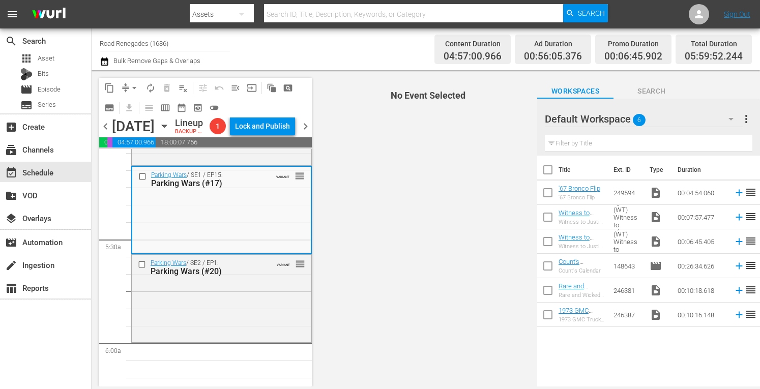
scroll to position [1085, 0]
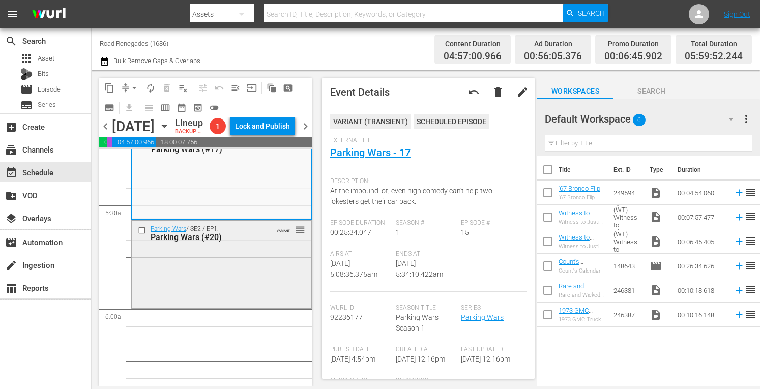
click at [242, 289] on div "Parking Wars / SE2 / EP1: Parking Wars (#20) VARIANT reorder" at bounding box center [222, 264] width 180 height 86
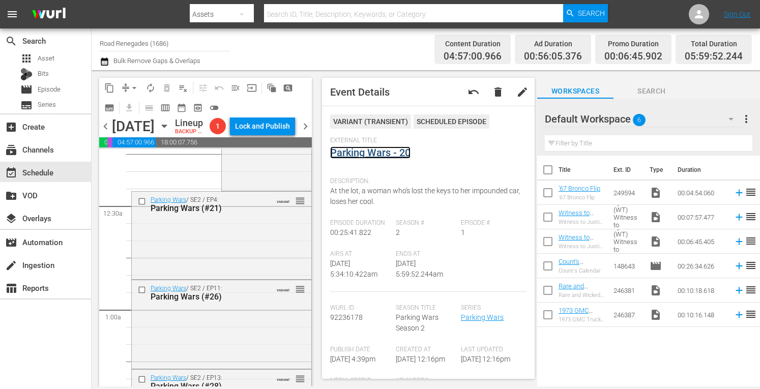
scroll to position [0, 0]
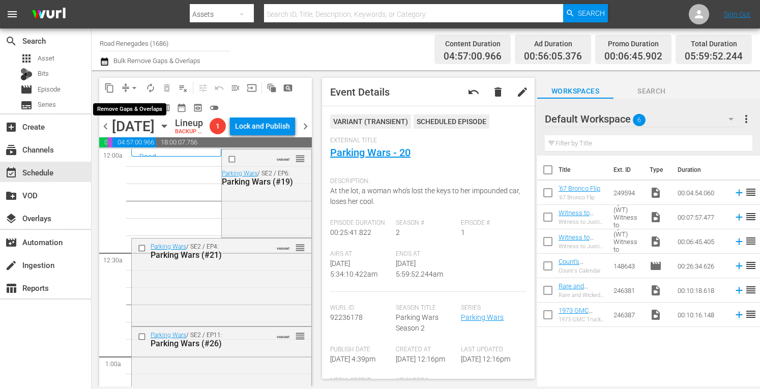
click at [134, 84] on span "arrow_drop_down" at bounding box center [134, 88] width 10 height 10
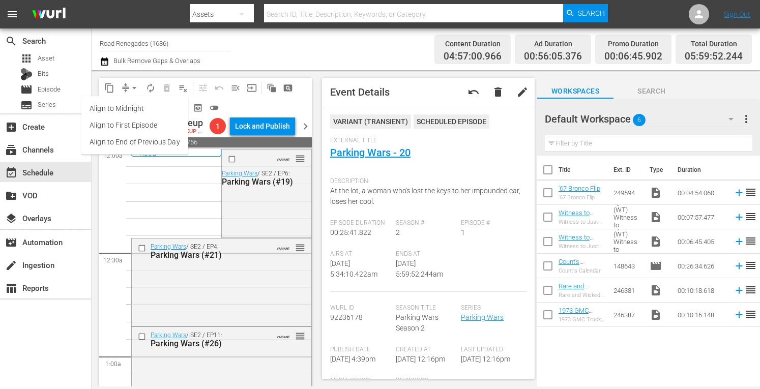
click at [131, 106] on li "Align to Midnight" at bounding box center [134, 108] width 107 height 17
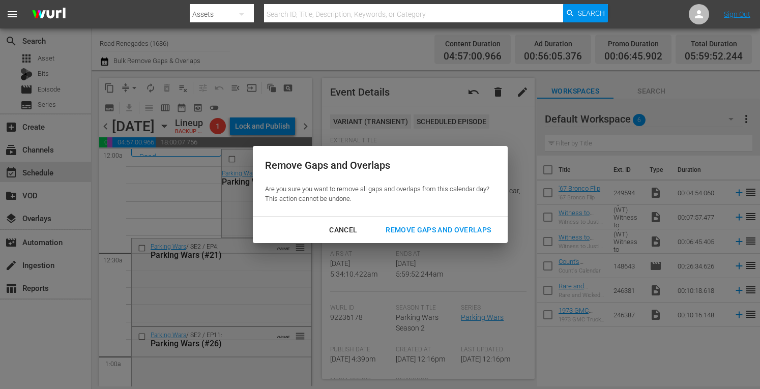
click at [406, 227] on div "Remove Gaps and Overlaps" at bounding box center [438, 230] width 122 height 13
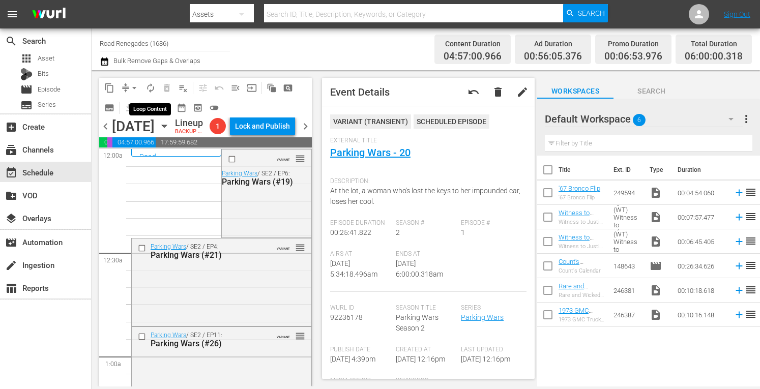
click at [151, 85] on span "autorenew_outlined" at bounding box center [150, 88] width 10 height 10
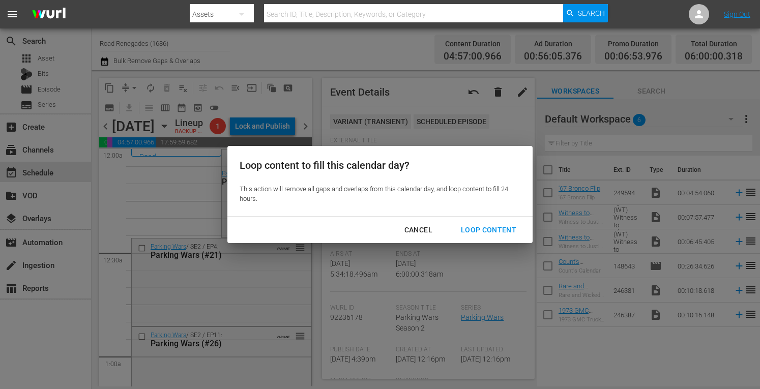
click at [468, 228] on div "Loop Content" at bounding box center [489, 230] width 72 height 13
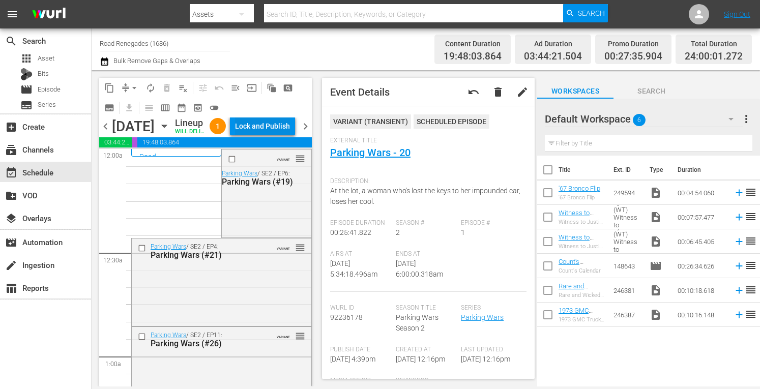
click at [284, 128] on div "Lock and Publish" at bounding box center [262, 126] width 55 height 18
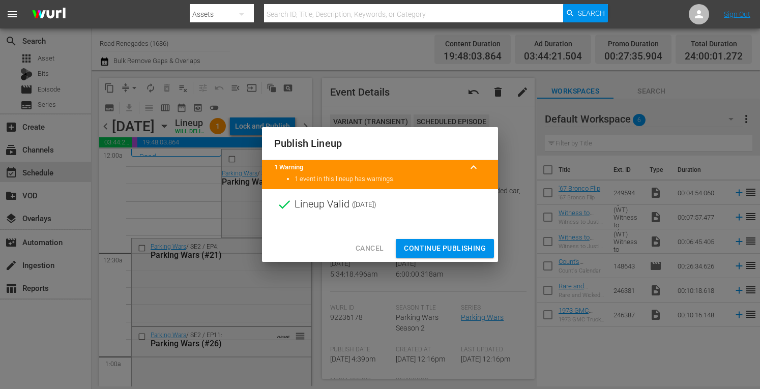
click at [440, 248] on span "Continue Publishing" at bounding box center [445, 248] width 82 height 13
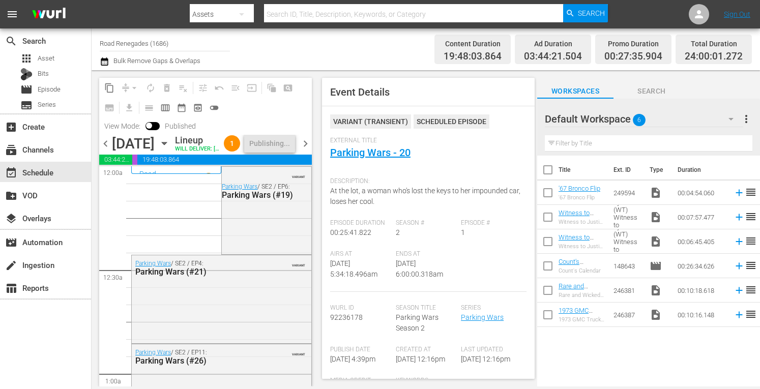
click at [309, 150] on span "chevron_right" at bounding box center [305, 143] width 13 height 13
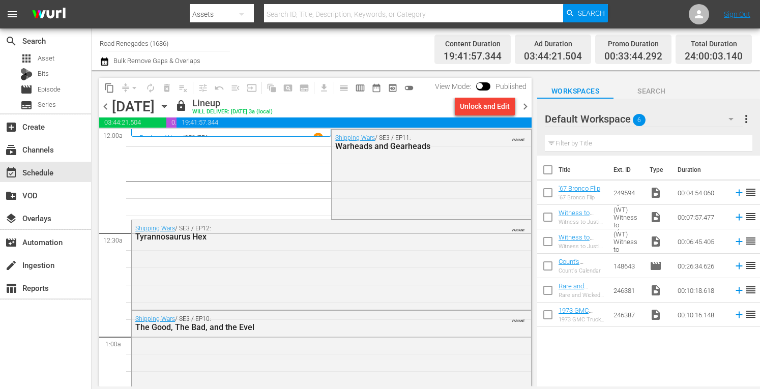
click at [528, 106] on span "chevron_right" at bounding box center [525, 106] width 13 height 13
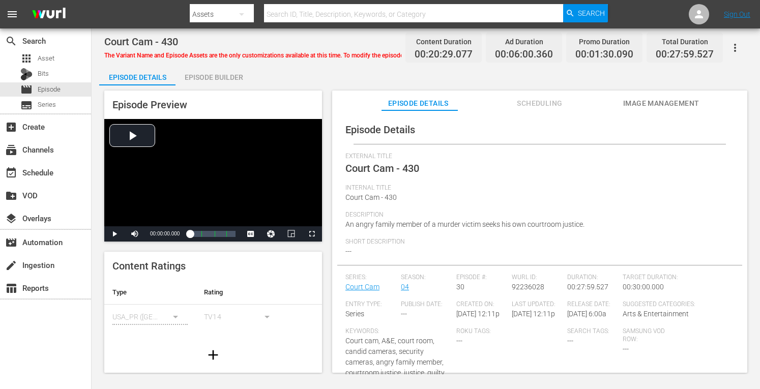
click at [224, 77] on div "Episode Builder" at bounding box center [213, 77] width 76 height 24
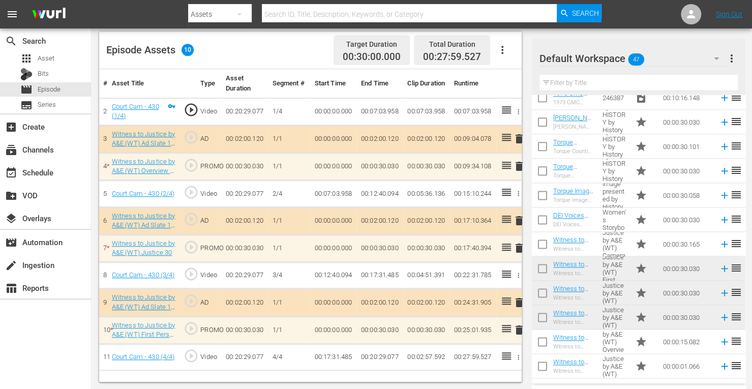
scroll to position [888, 0]
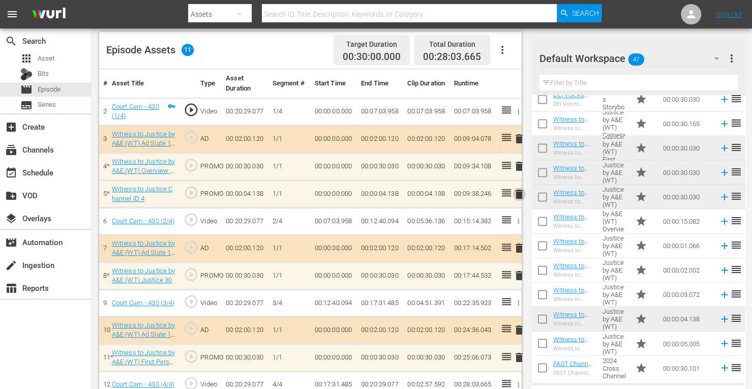
click at [519, 195] on span "delete" at bounding box center [519, 194] width 12 height 12
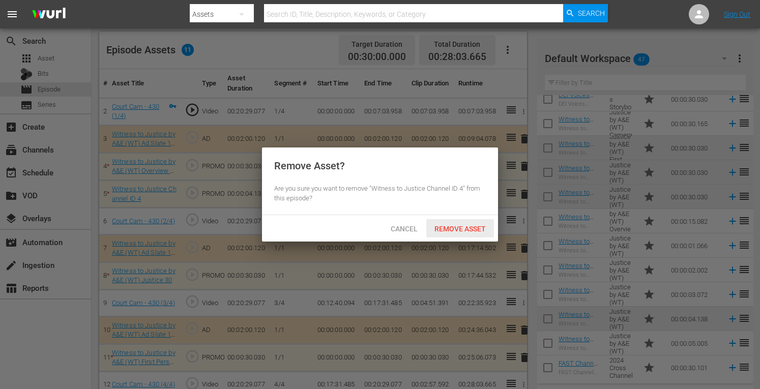
click at [474, 226] on span "Remove Asset" at bounding box center [460, 229] width 68 height 8
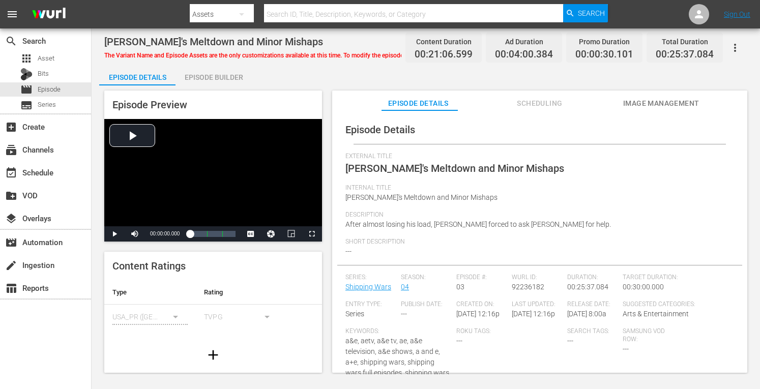
click at [212, 72] on div "Episode Builder" at bounding box center [213, 77] width 76 height 24
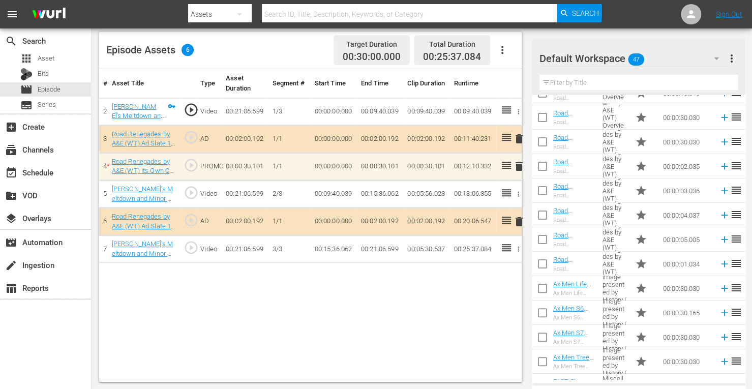
scroll to position [89, 0]
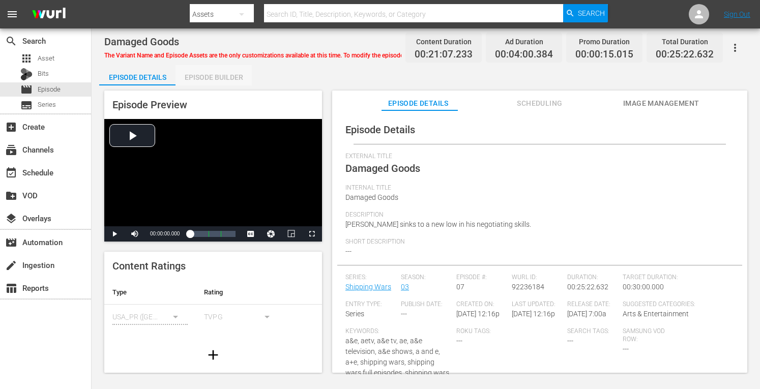
click at [218, 76] on div "Episode Builder" at bounding box center [213, 77] width 76 height 24
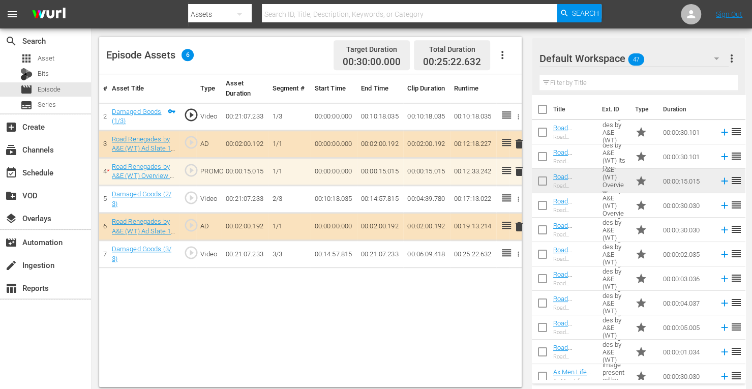
scroll to position [264, 0]
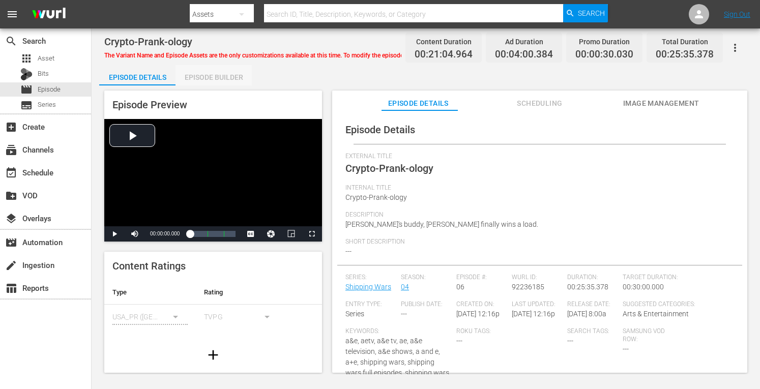
click at [226, 78] on div "Episode Builder" at bounding box center [213, 77] width 76 height 24
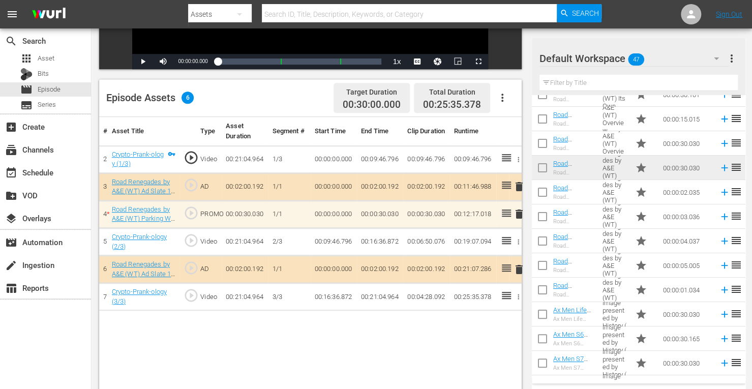
scroll to position [66, 0]
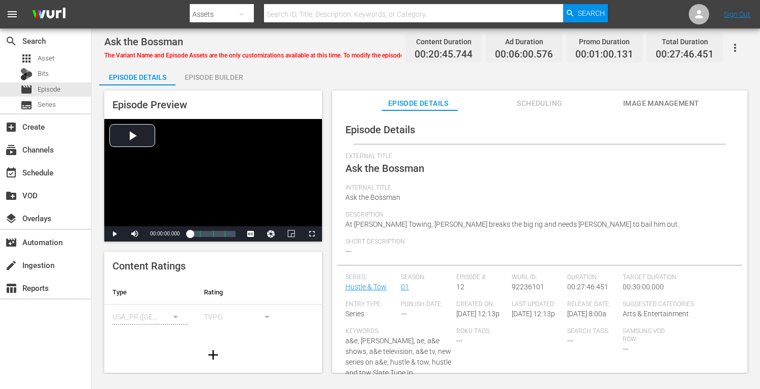
click at [214, 81] on div "Episode Builder" at bounding box center [213, 77] width 76 height 24
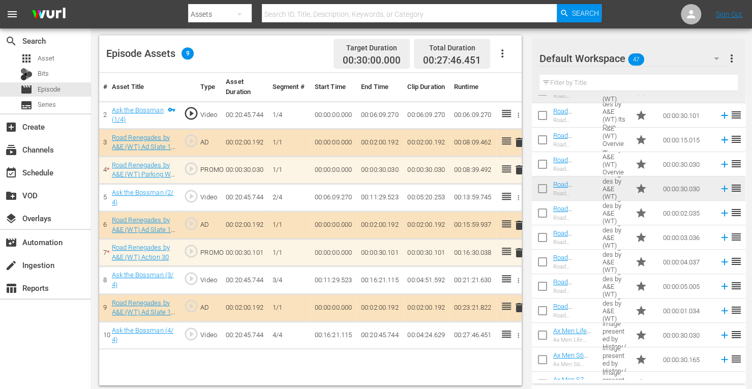
scroll to position [43, 0]
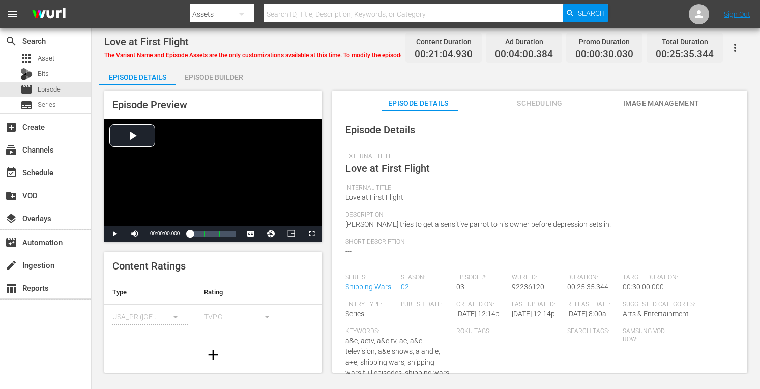
click at [234, 78] on div "Episode Builder" at bounding box center [213, 77] width 76 height 24
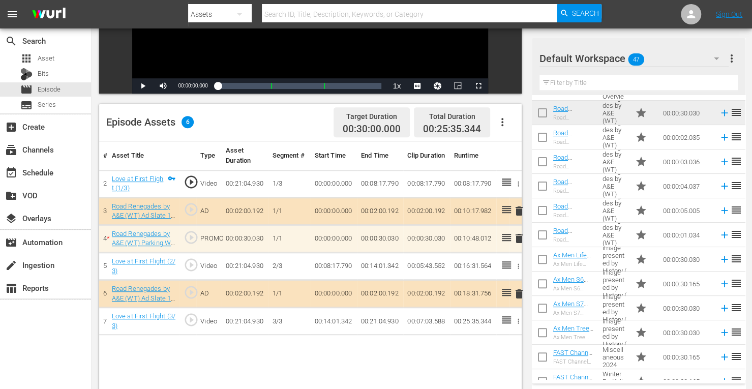
scroll to position [137, 0]
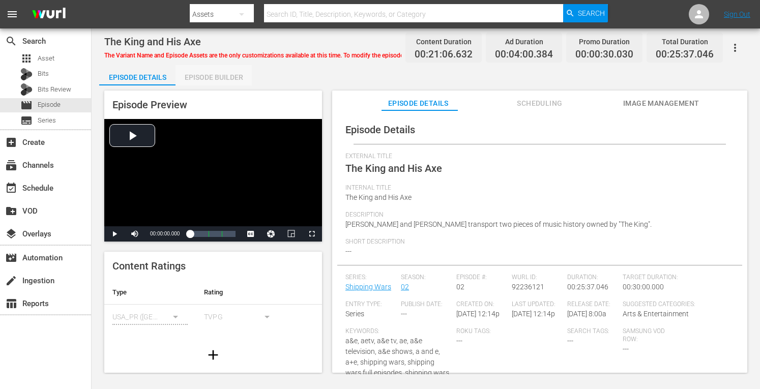
click at [230, 73] on div "Episode Builder" at bounding box center [213, 77] width 76 height 24
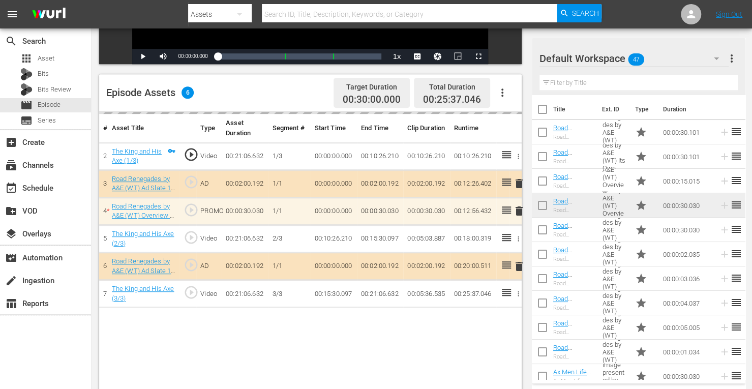
scroll to position [223, 0]
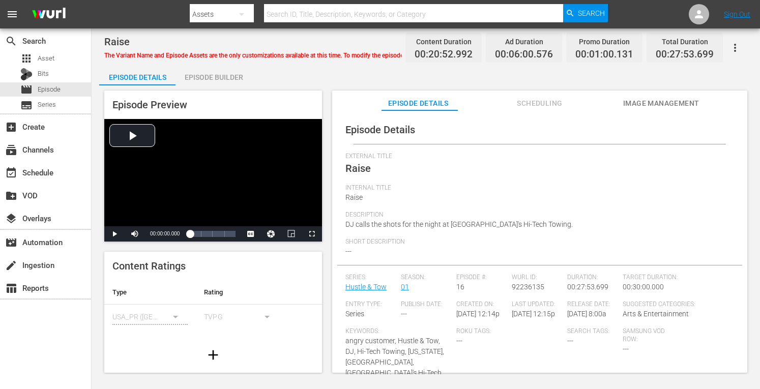
click at [232, 75] on div "Episode Builder" at bounding box center [213, 77] width 76 height 24
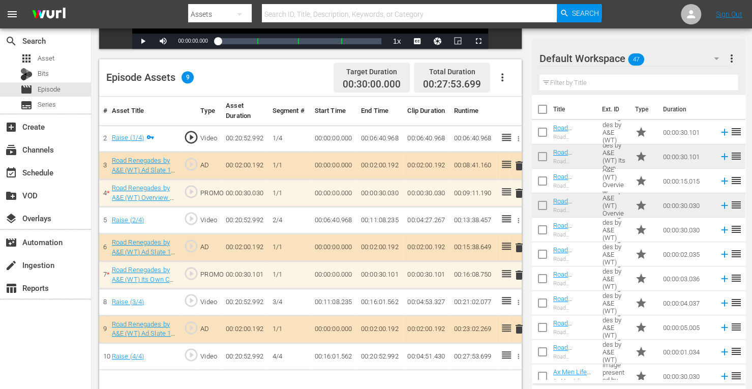
scroll to position [246, 0]
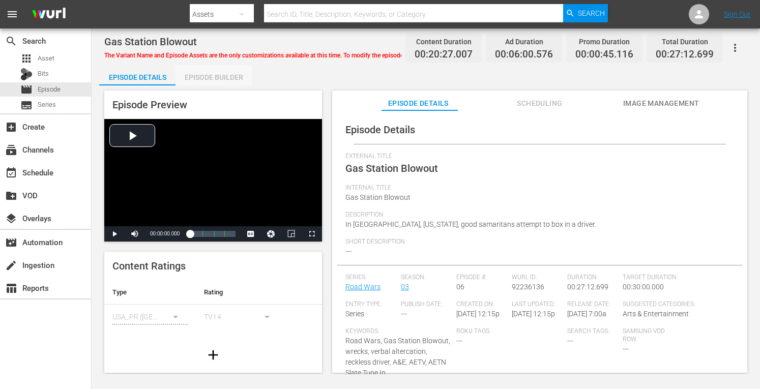
click at [223, 73] on div "Episode Builder" at bounding box center [213, 77] width 76 height 24
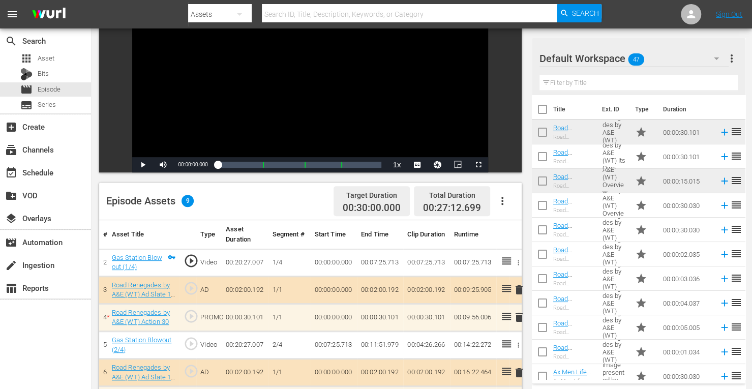
scroll to position [264, 0]
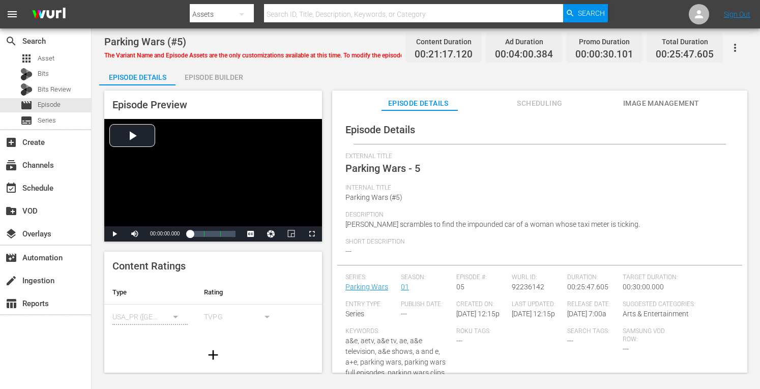
click at [216, 73] on div "Episode Builder" at bounding box center [213, 77] width 76 height 24
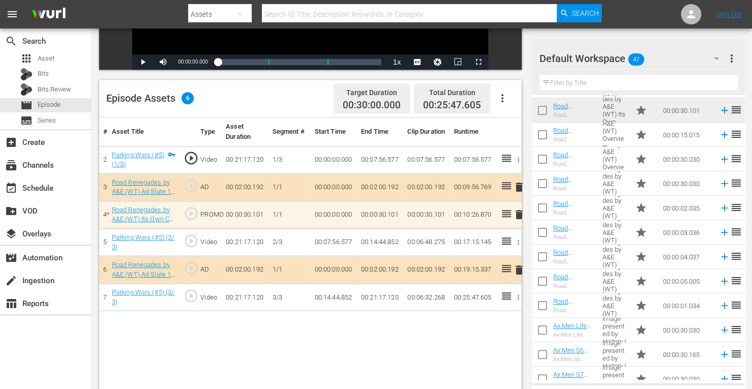
scroll to position [48, 0]
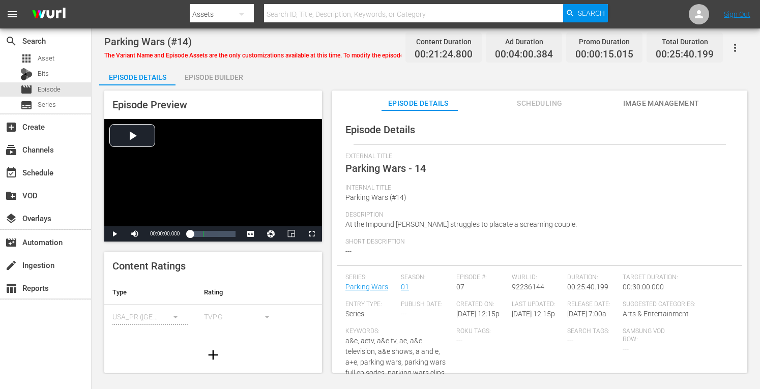
click at [222, 76] on div "Episode Builder" at bounding box center [213, 77] width 76 height 24
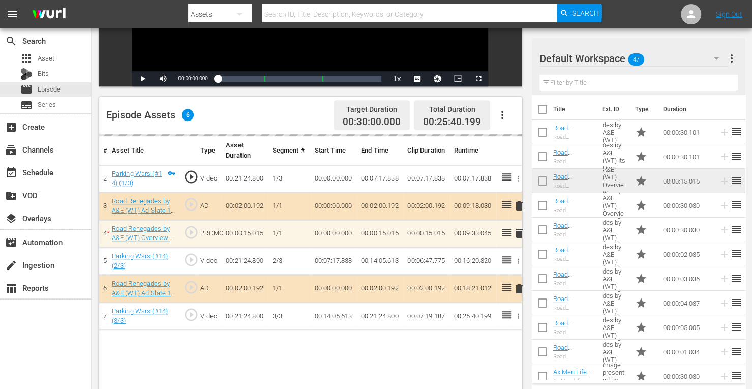
scroll to position [202, 0]
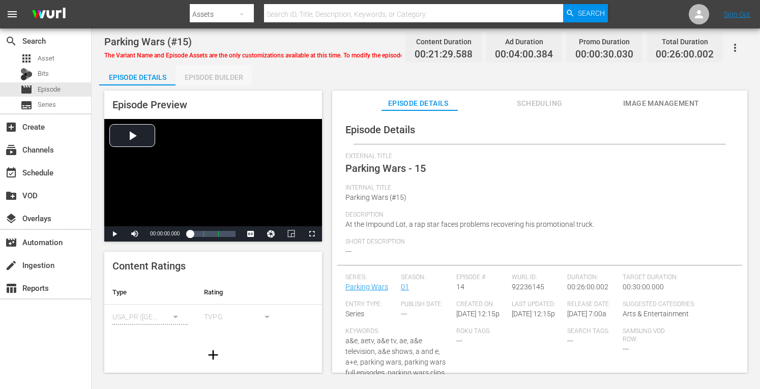
click at [231, 74] on div "Episode Builder" at bounding box center [213, 77] width 76 height 24
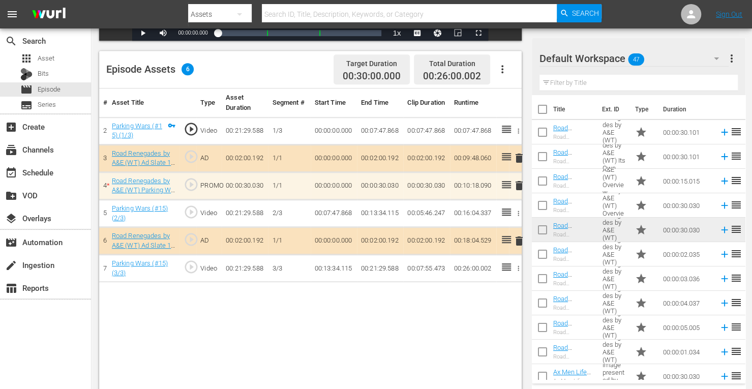
scroll to position [246, 0]
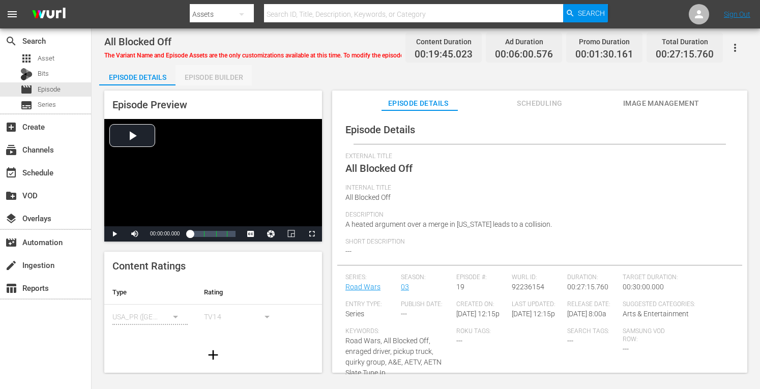
click at [231, 75] on div "Episode Builder" at bounding box center [213, 77] width 76 height 24
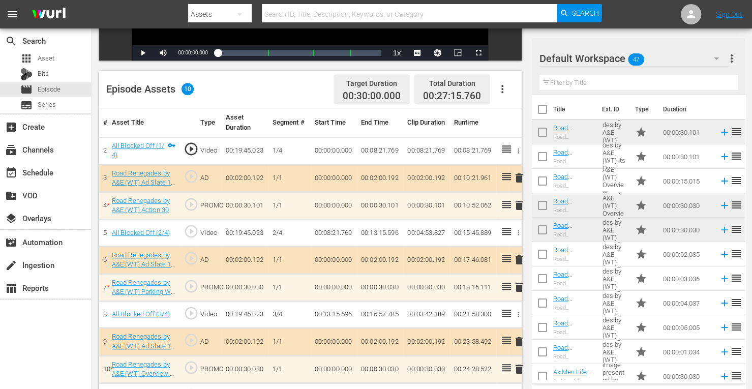
scroll to position [226, 0]
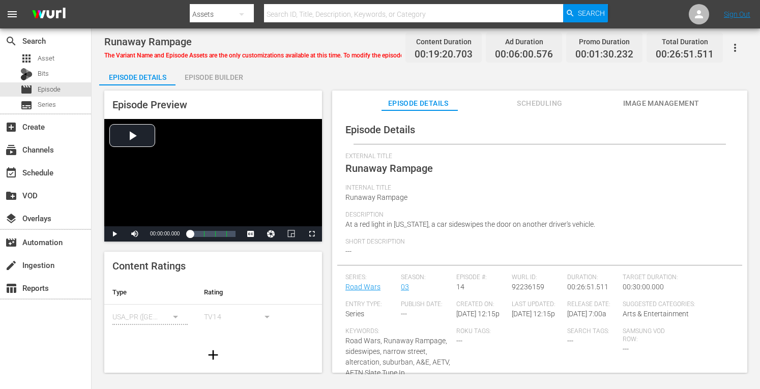
click at [231, 77] on div "Episode Builder" at bounding box center [213, 77] width 76 height 24
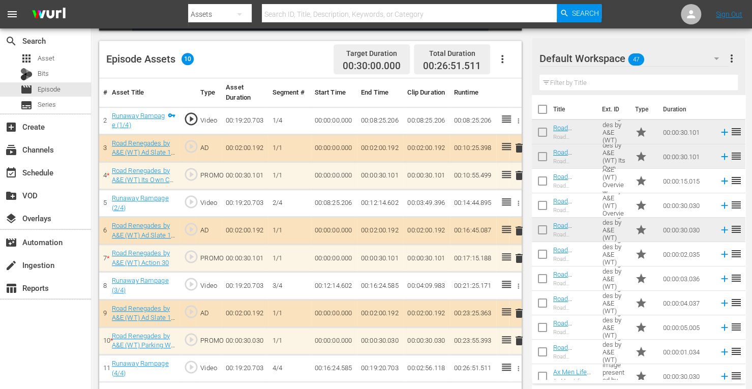
scroll to position [255, 0]
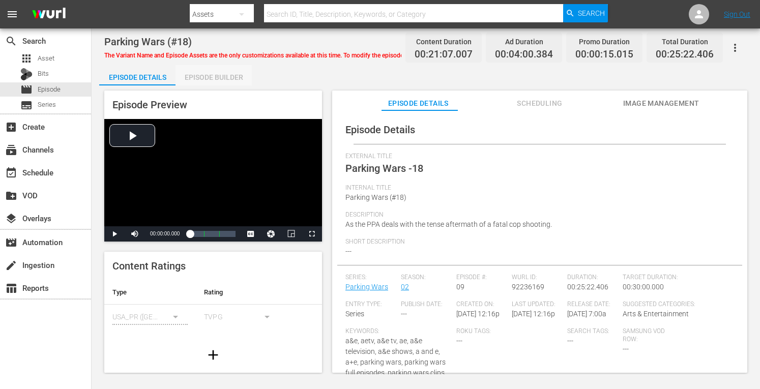
click at [228, 71] on div "Episode Builder" at bounding box center [213, 77] width 76 height 24
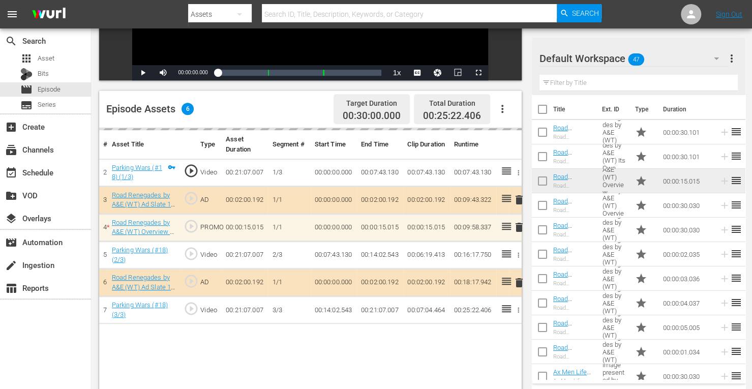
scroll to position [208, 0]
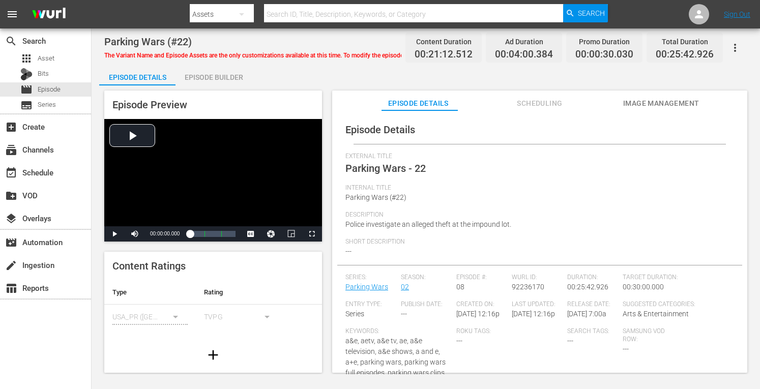
click at [230, 76] on div "Episode Builder" at bounding box center [213, 77] width 76 height 24
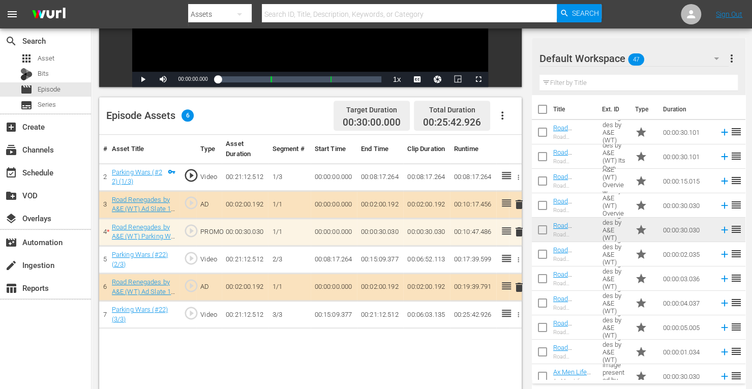
scroll to position [264, 0]
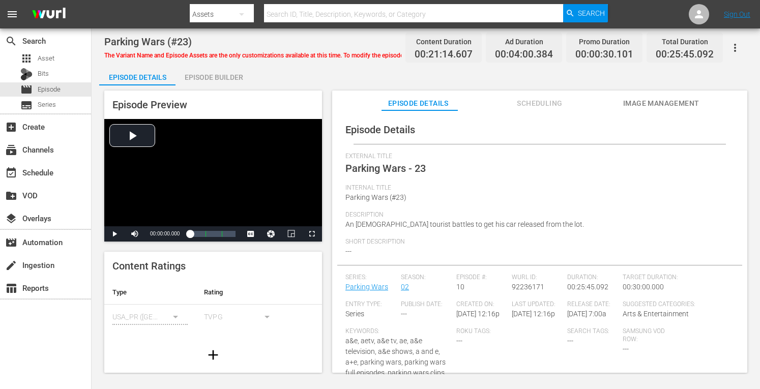
click at [217, 77] on div "Episode Builder" at bounding box center [213, 77] width 76 height 24
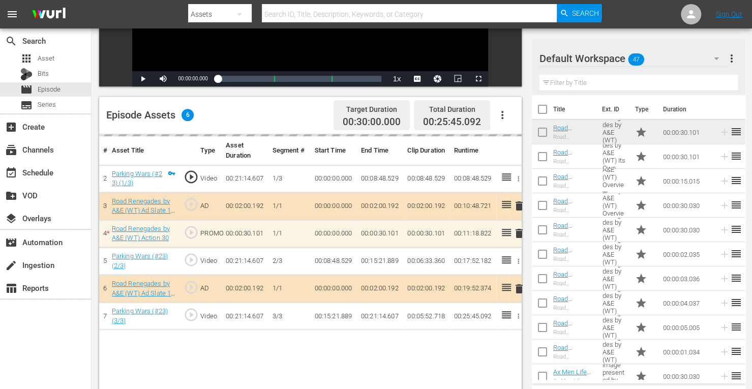
scroll to position [200, 0]
